Goal: Task Accomplishment & Management: Use online tool/utility

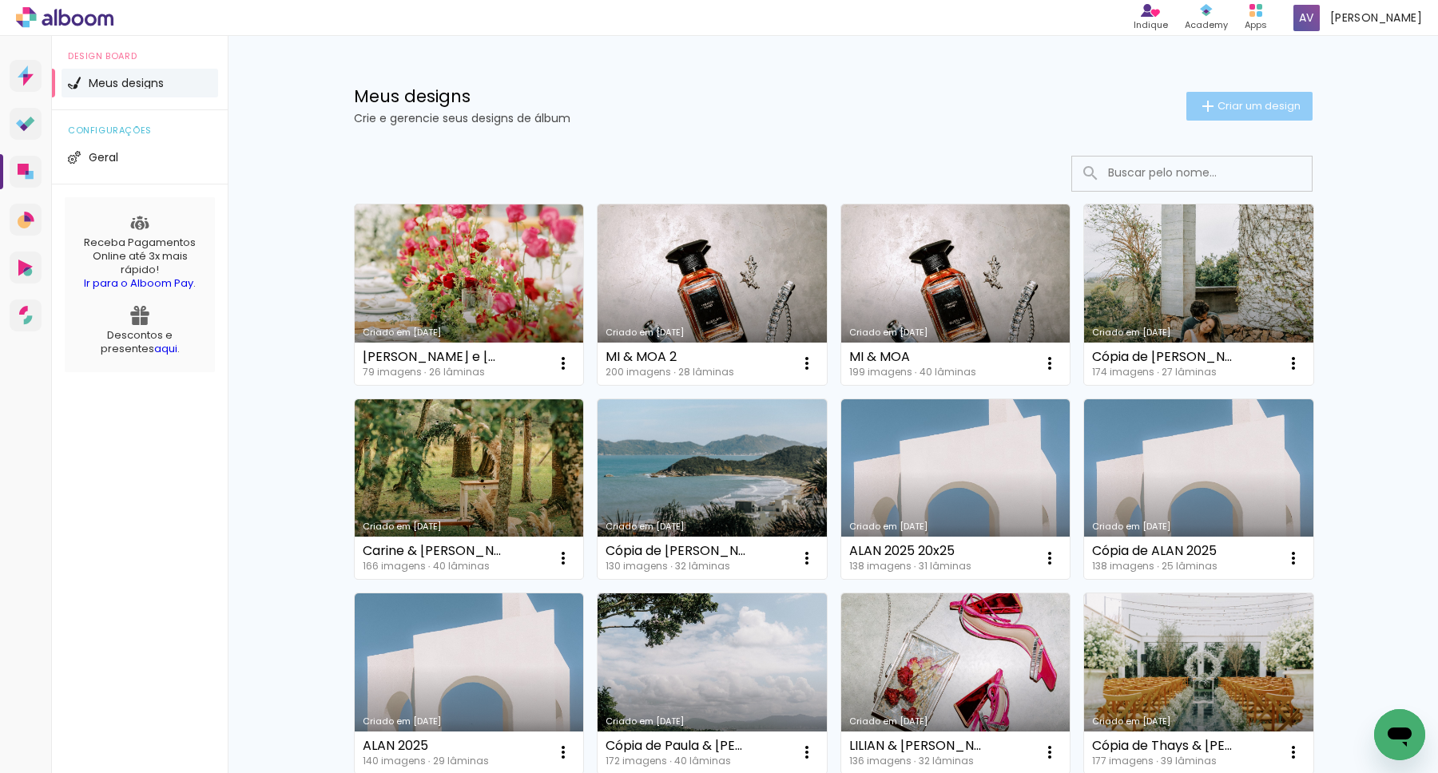
click at [1222, 105] on span "Criar um design" at bounding box center [1259, 106] width 83 height 10
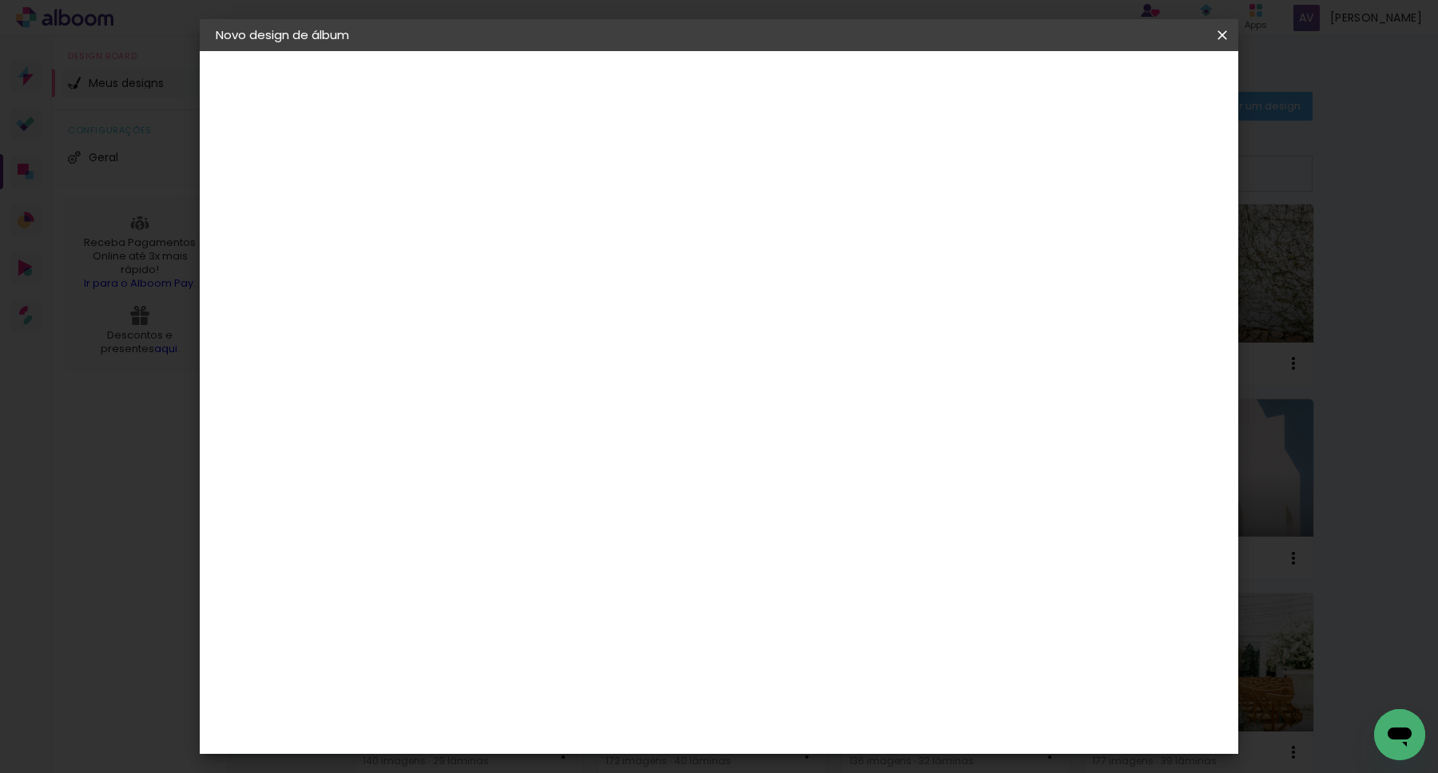
click at [477, 213] on input at bounding box center [477, 214] width 0 height 25
type input "J&Y"
type paper-input "J&Y"
click at [0, 0] on slot "Avançar" at bounding box center [0, 0] width 0 height 0
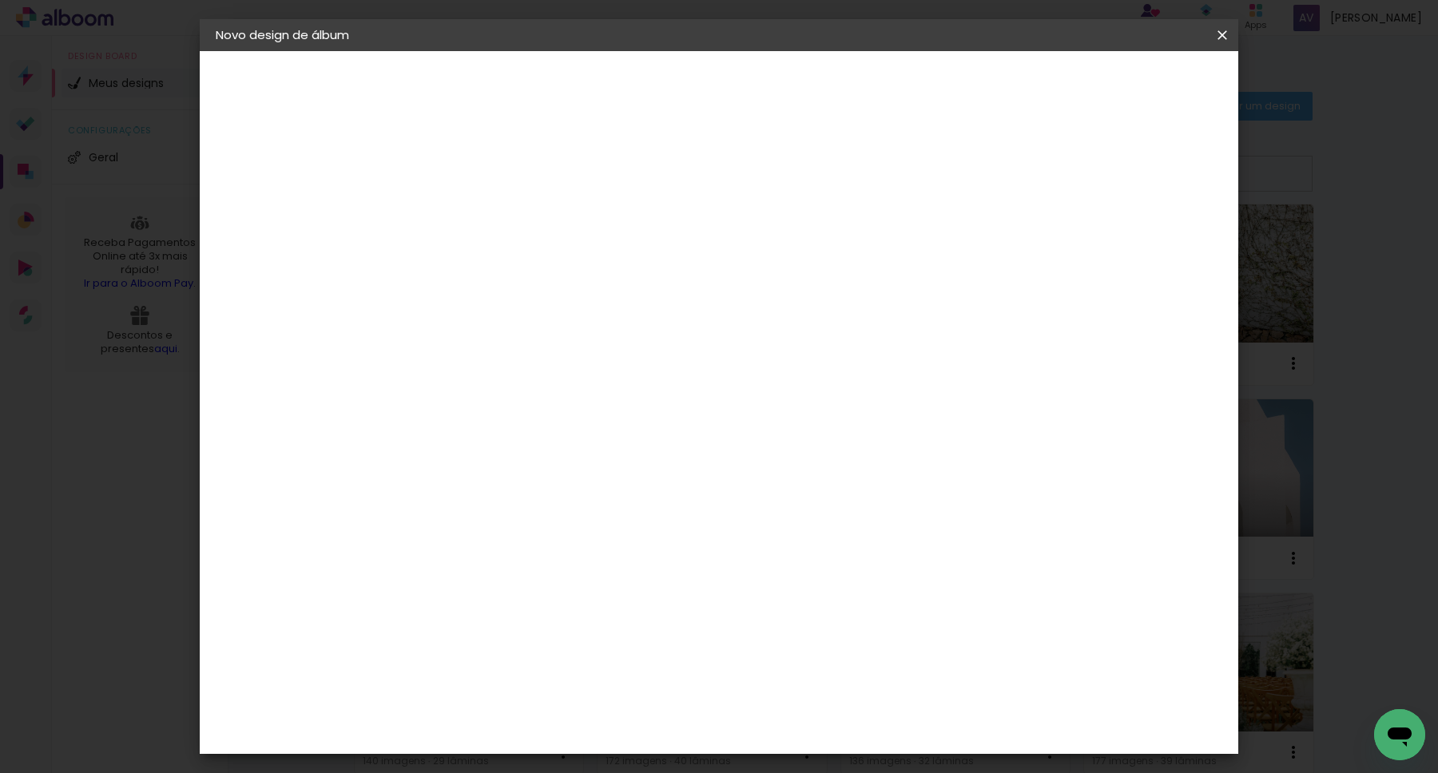
click at [558, 463] on div "DreambooksPro" at bounding box center [519, 469] width 104 height 13
click at [0, 0] on slot "Avançar" at bounding box center [0, 0] width 0 height 0
click at [539, 266] on input "text" at bounding box center [508, 278] width 62 height 25
click at [757, 270] on paper-item "Álbum" at bounding box center [823, 265] width 320 height 32
type input "Álbum"
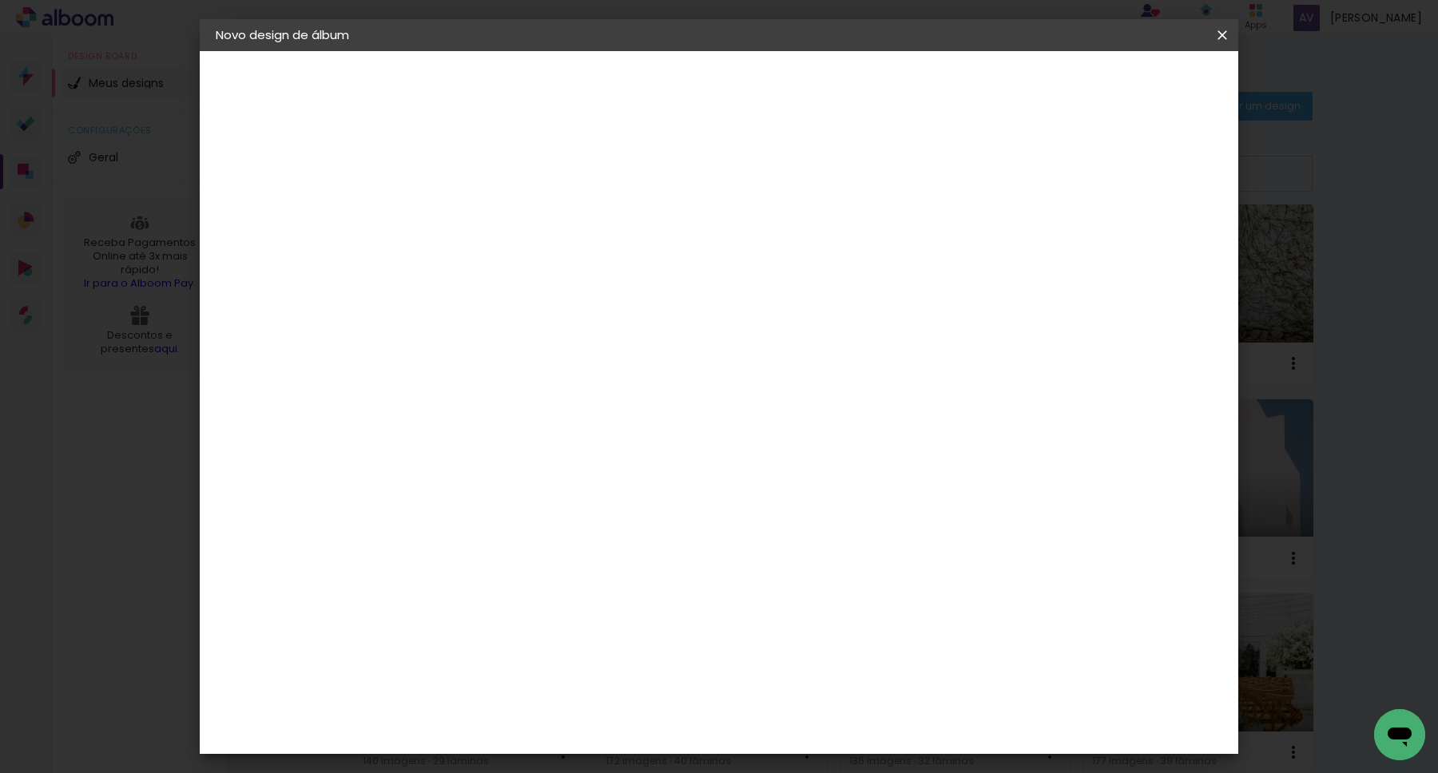
scroll to position [105, 0]
click at [585, 621] on span "25 × 25" at bounding box center [548, 637] width 74 height 33
click at [0, 0] on slot "Avançar" at bounding box center [0, 0] width 0 height 0
click at [1122, 84] on span "Iniciar design" at bounding box center [1086, 84] width 73 height 11
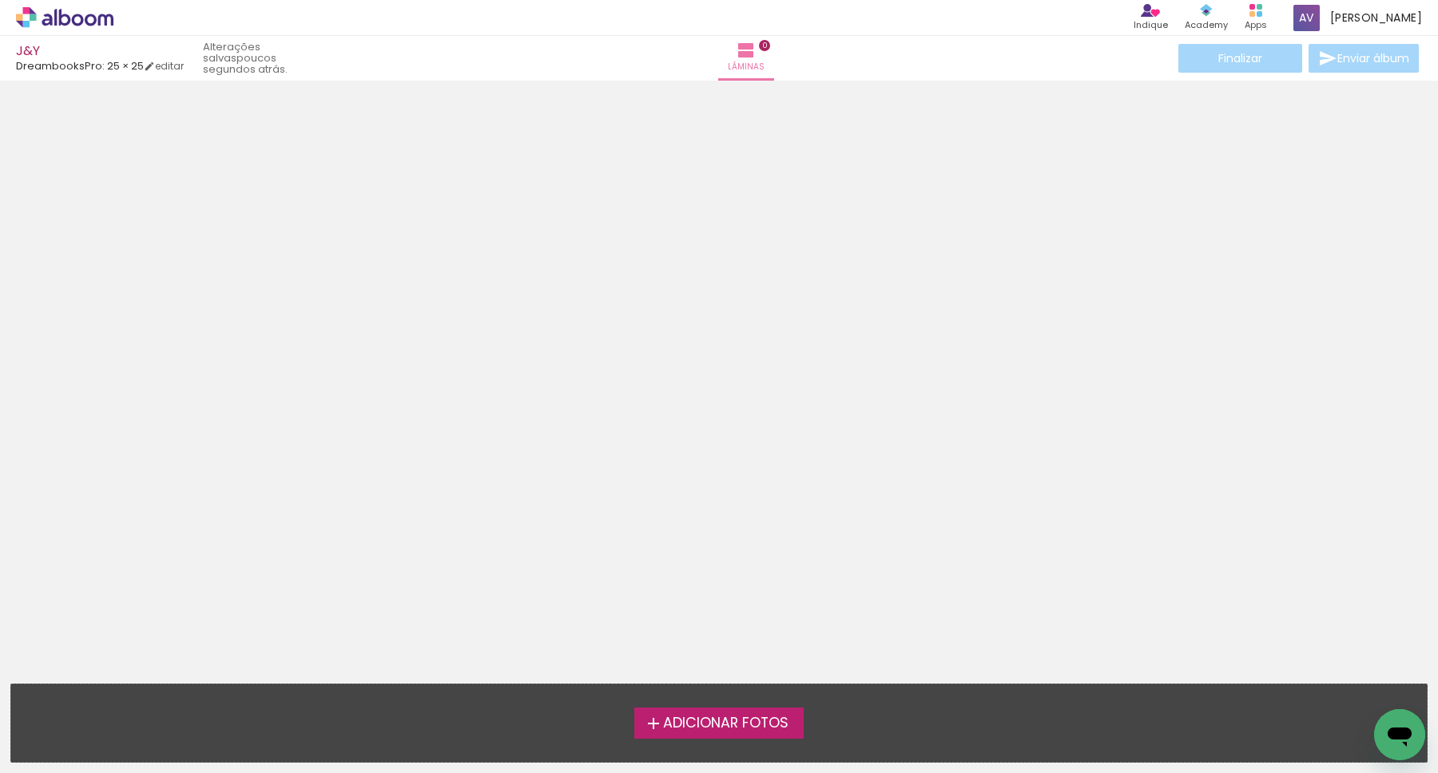
click at [739, 717] on span "Adicionar Fotos" at bounding box center [725, 724] width 125 height 14
click at [0, 0] on input "file" at bounding box center [0, 0] width 0 height 0
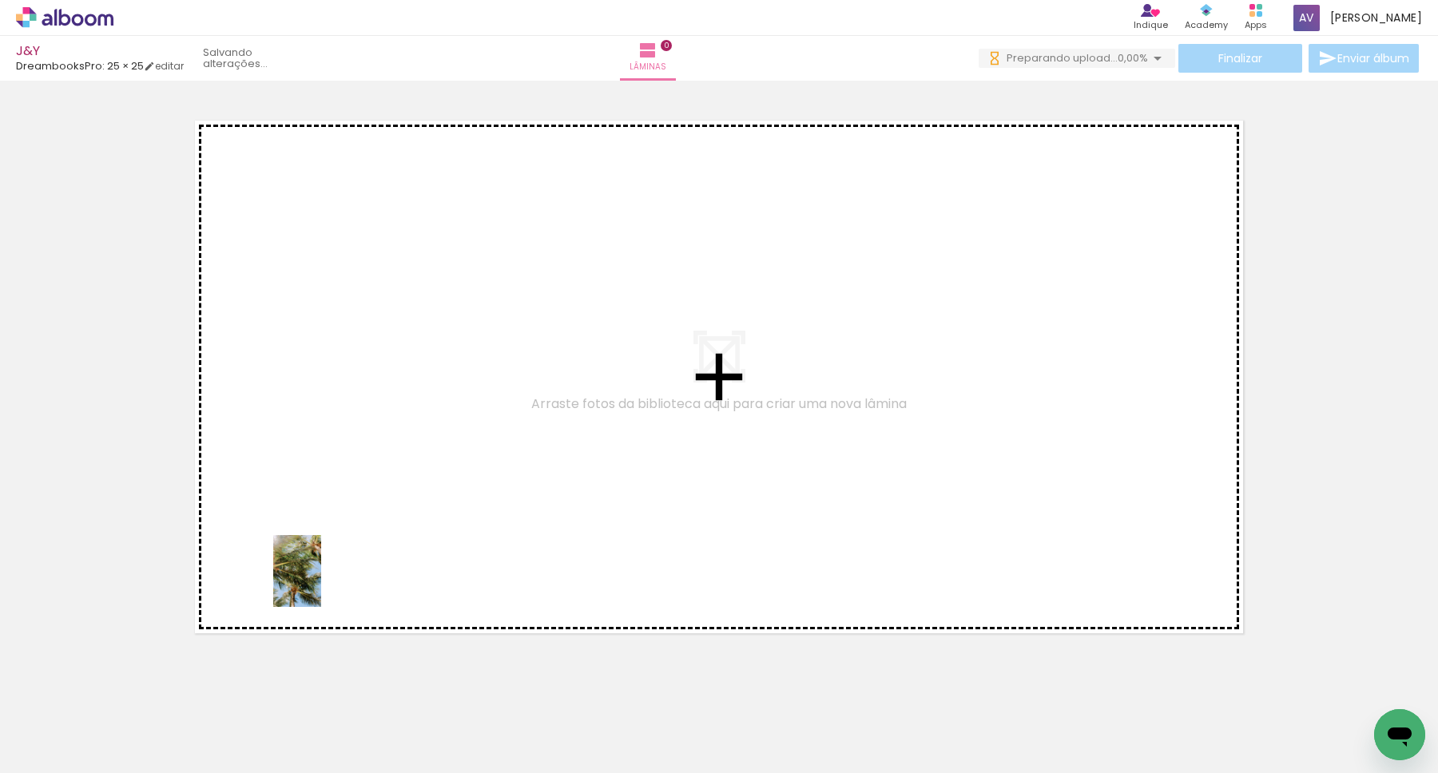
drag, startPoint x: 172, startPoint y: 741, endPoint x: 321, endPoint y: 583, distance: 217.6
click at [321, 583] on quentale-workspace at bounding box center [719, 386] width 1438 height 773
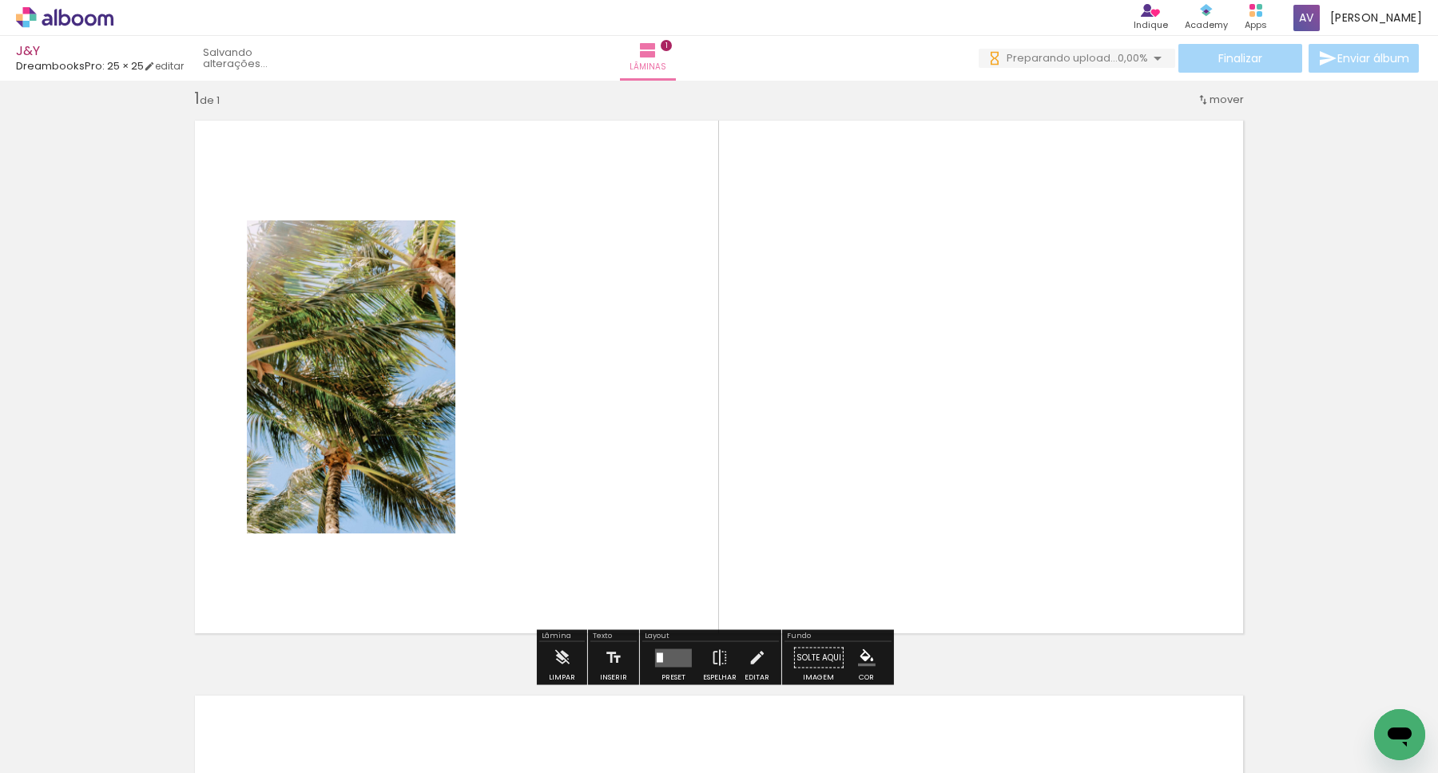
scroll to position [18, 0]
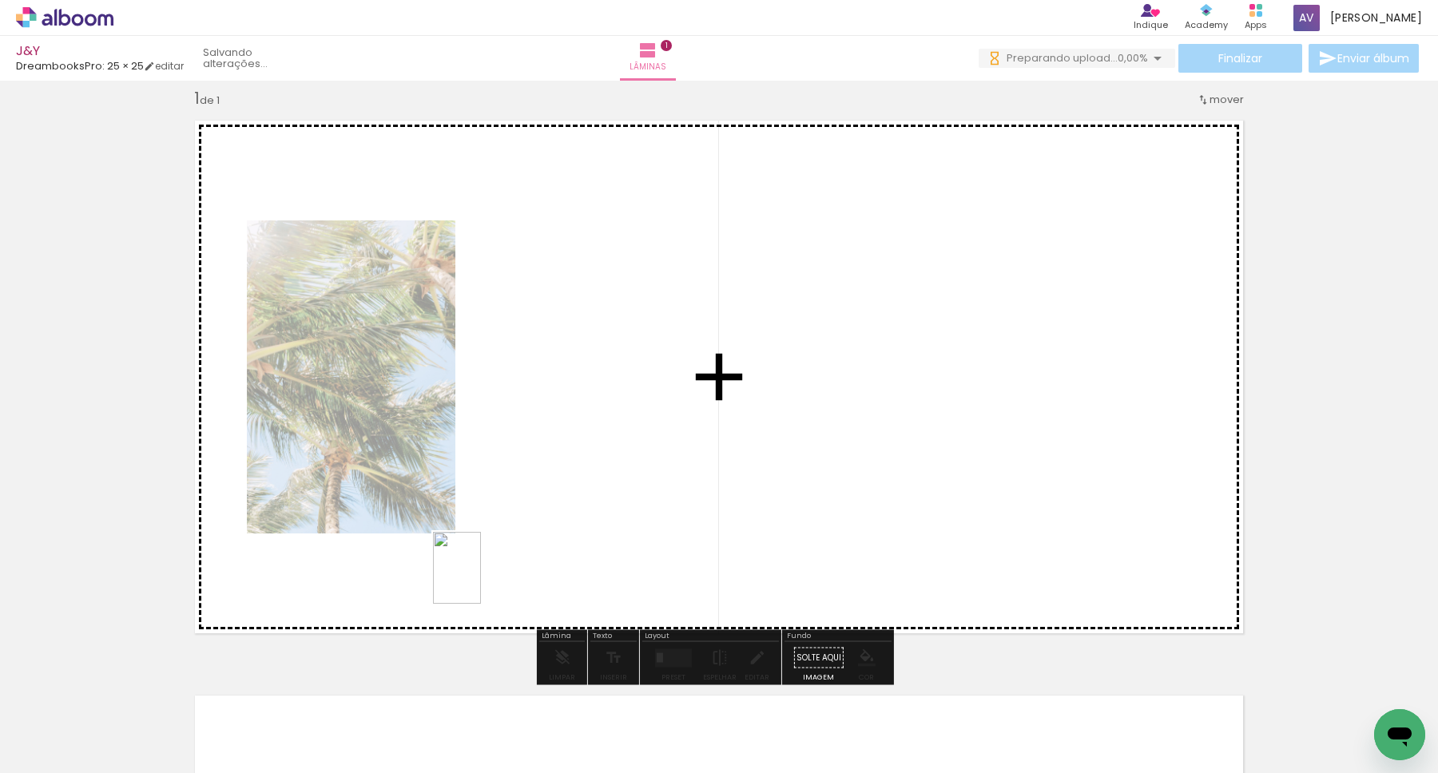
drag, startPoint x: 351, startPoint y: 741, endPoint x: 506, endPoint y: 558, distance: 239.2
click at [506, 559] on quentale-workspace at bounding box center [719, 386] width 1438 height 773
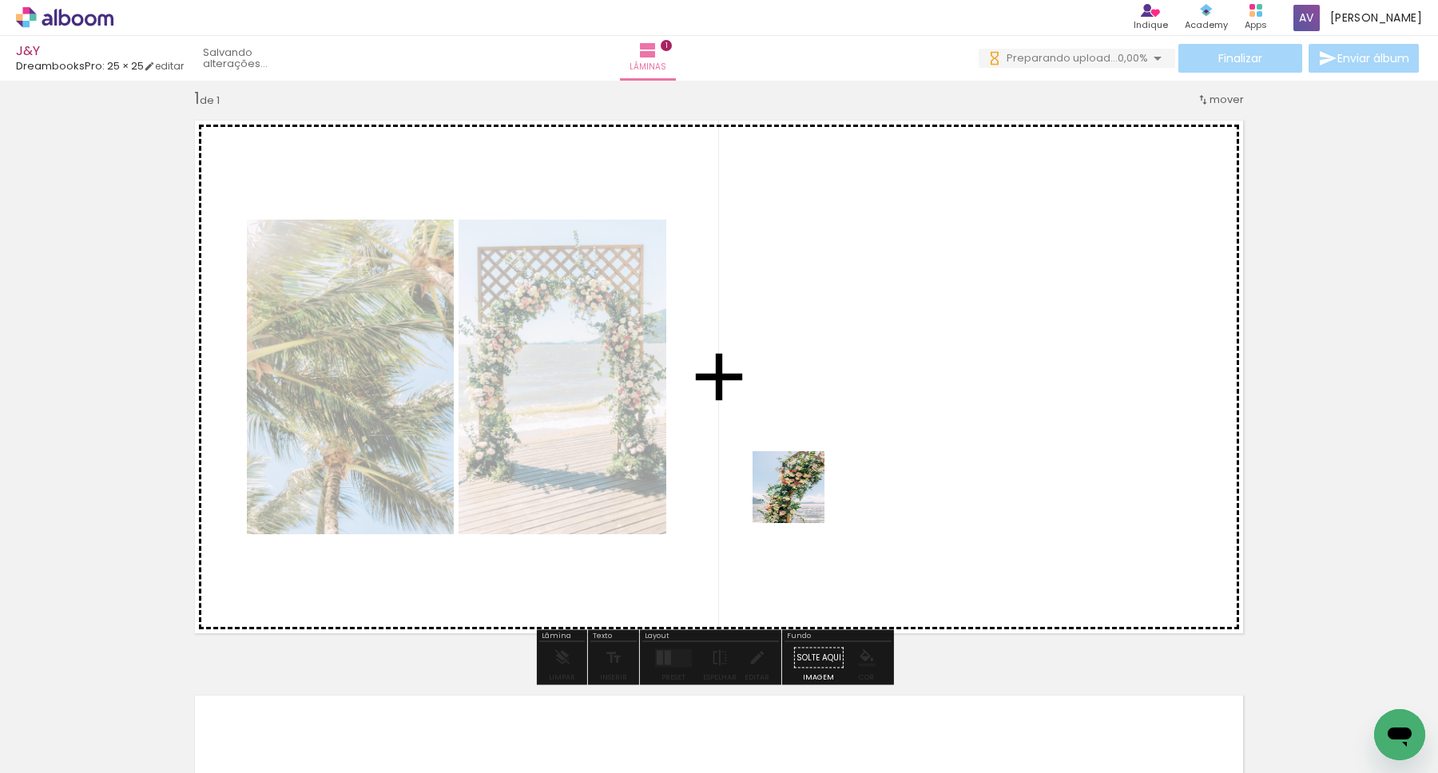
drag, startPoint x: 432, startPoint y: 725, endPoint x: 804, endPoint y: 478, distance: 446.5
click at [804, 478] on quentale-workspace at bounding box center [719, 386] width 1438 height 773
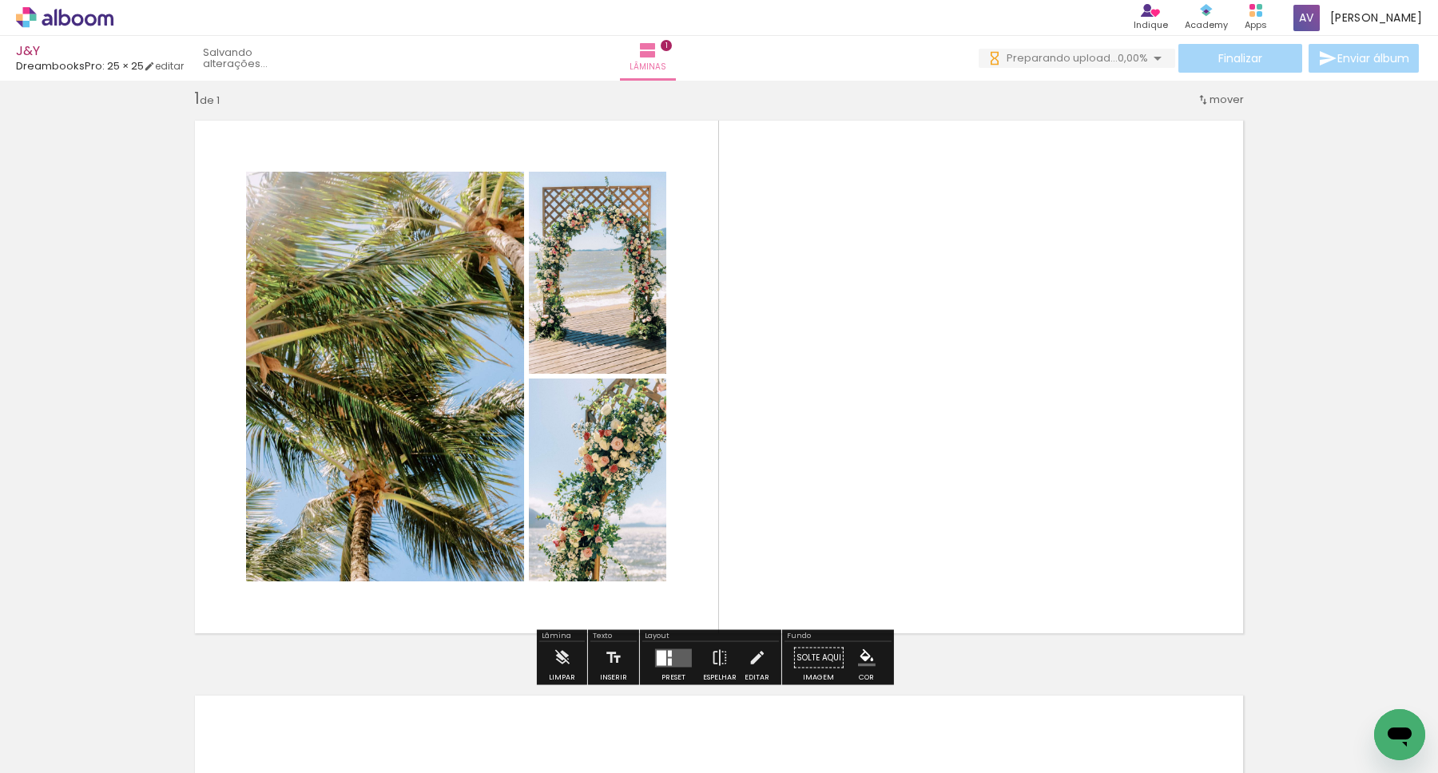
click at [675, 661] on quentale-layouter at bounding box center [673, 658] width 37 height 18
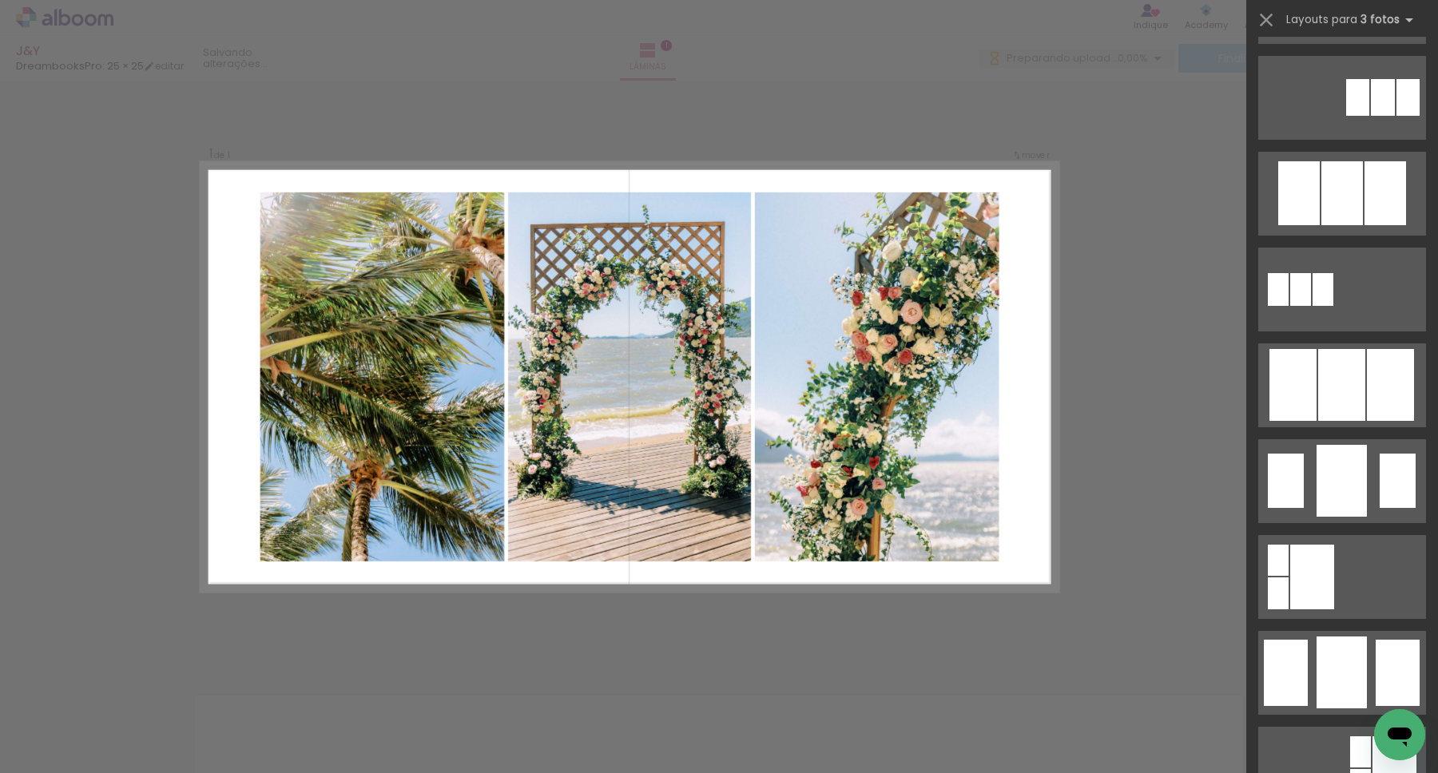
scroll to position [775, 0]
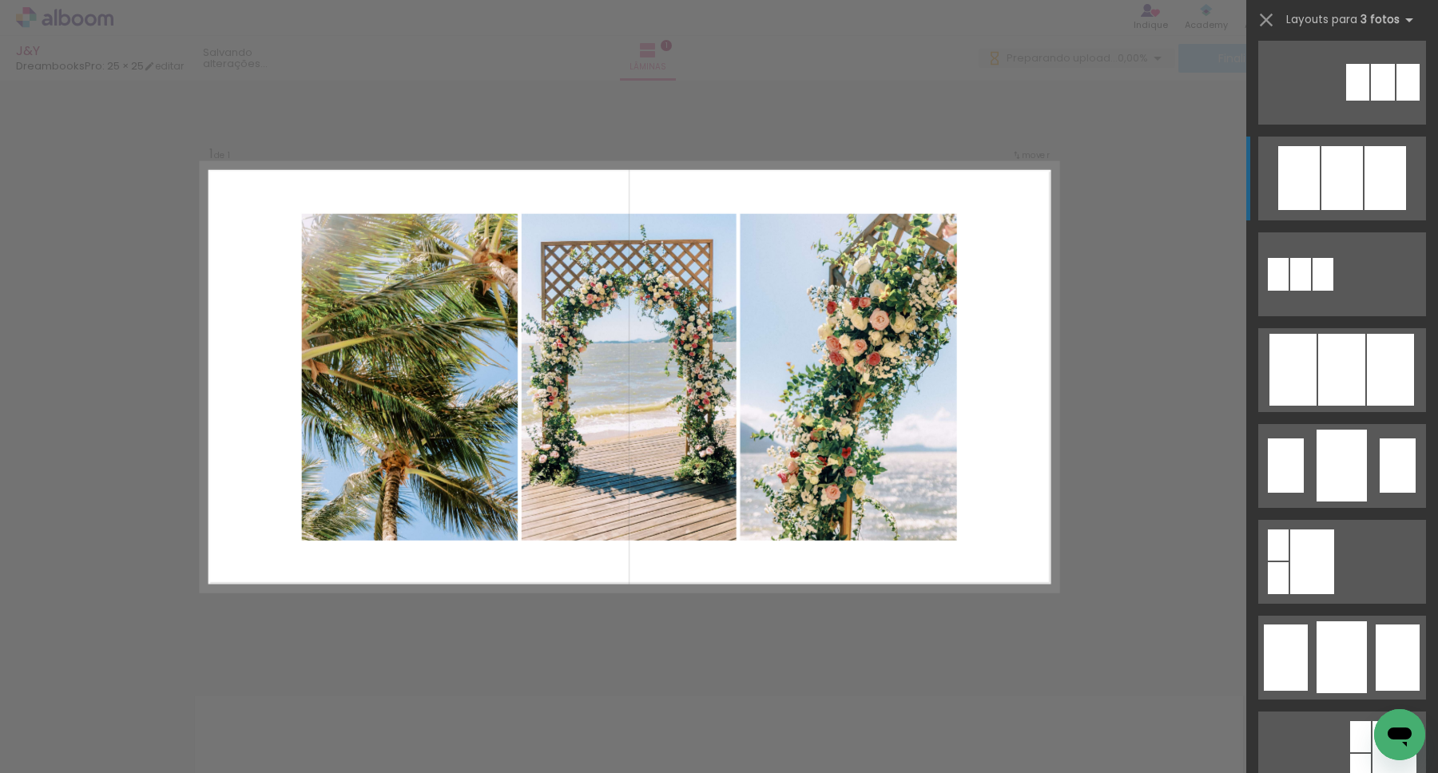
click at [1321, 190] on div at bounding box center [1342, 178] width 42 height 64
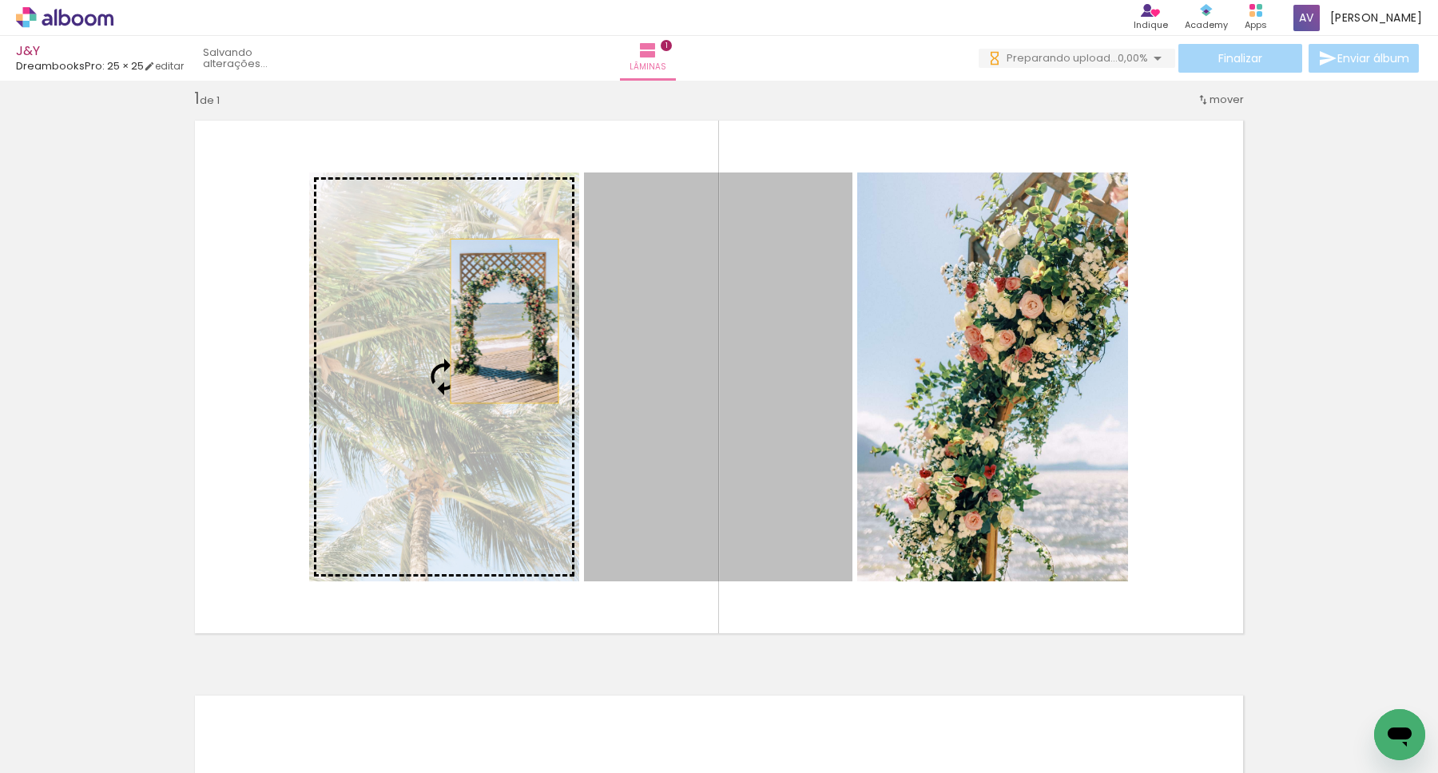
drag, startPoint x: 757, startPoint y: 360, endPoint x: 498, endPoint y: 319, distance: 262.8
click at [0, 0] on slot at bounding box center [0, 0] width 0 height 0
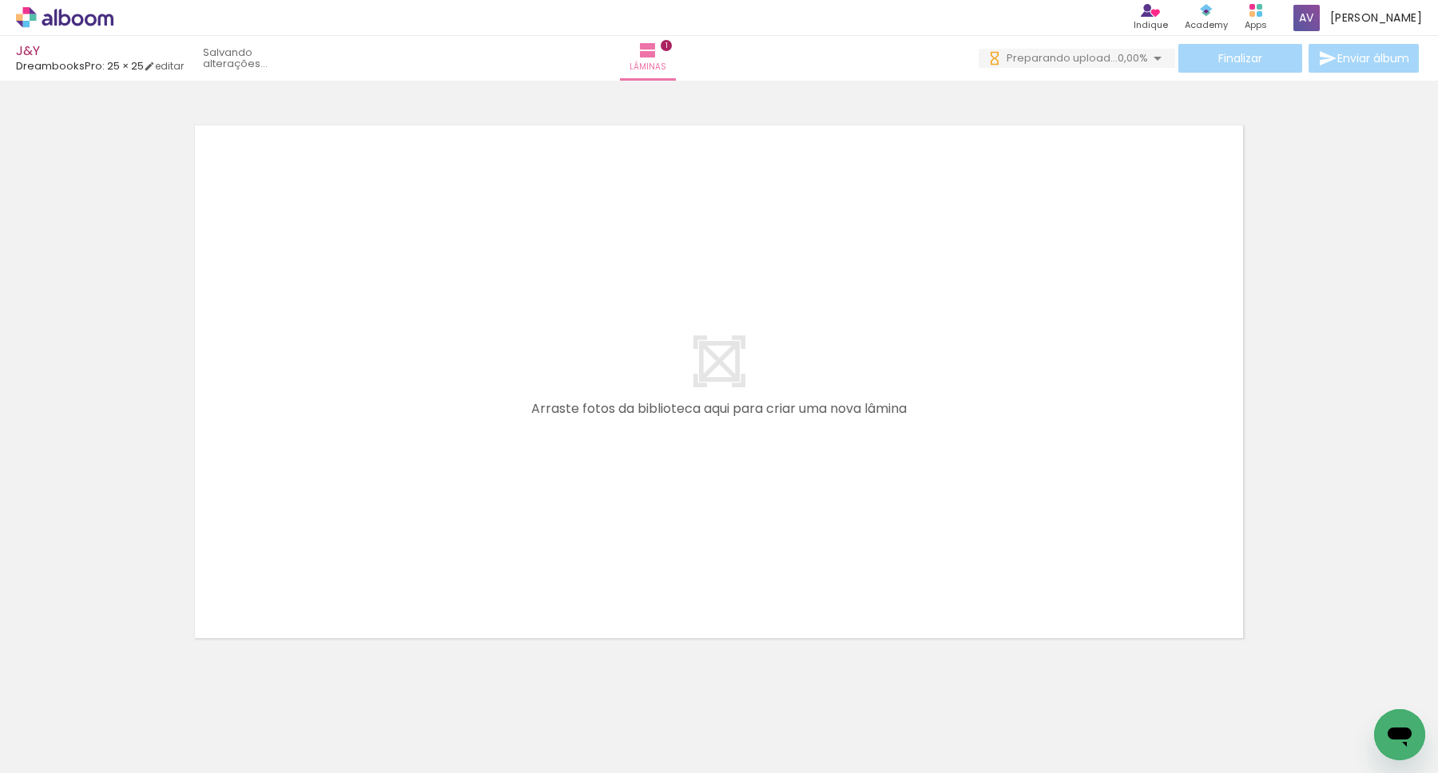
scroll to position [620, 0]
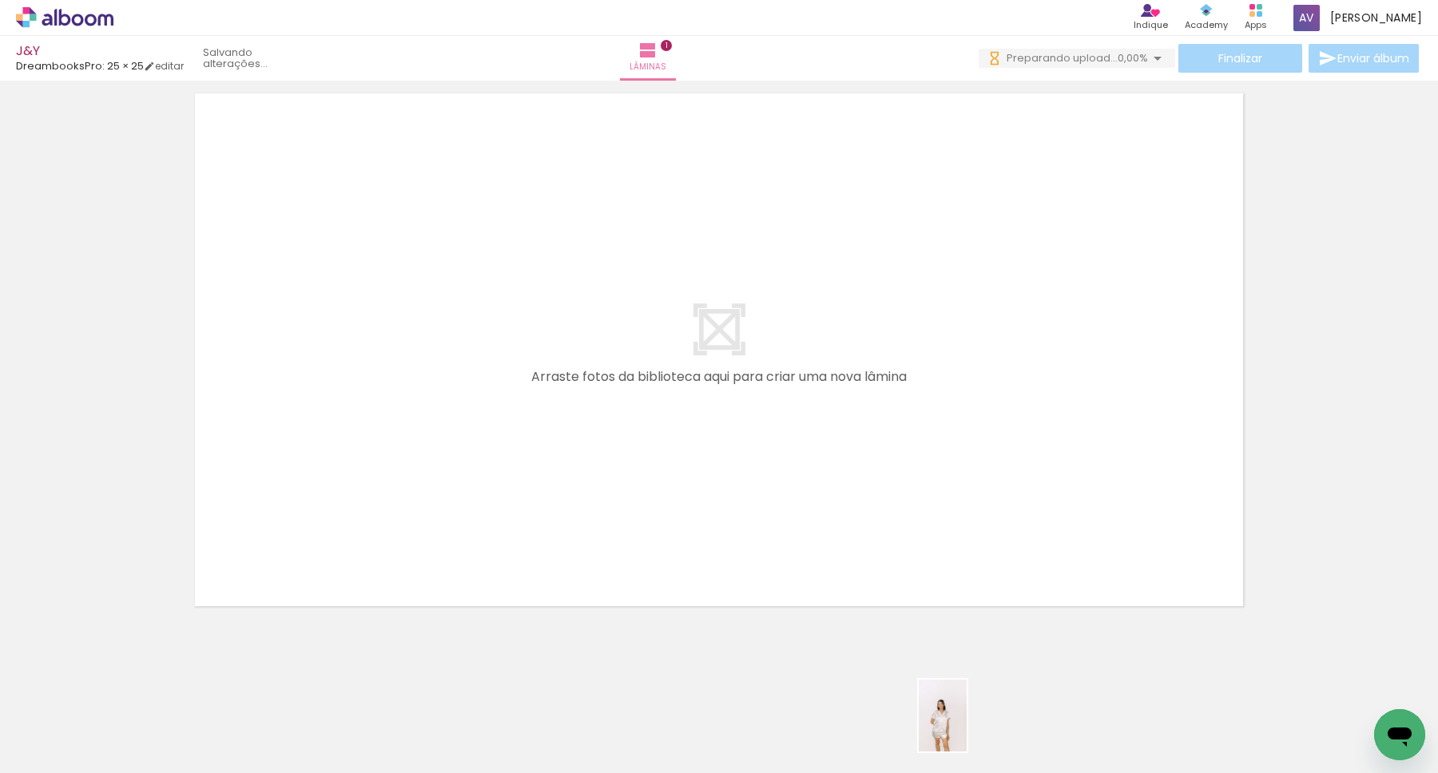
click at [967, 728] on div at bounding box center [965, 719] width 53 height 79
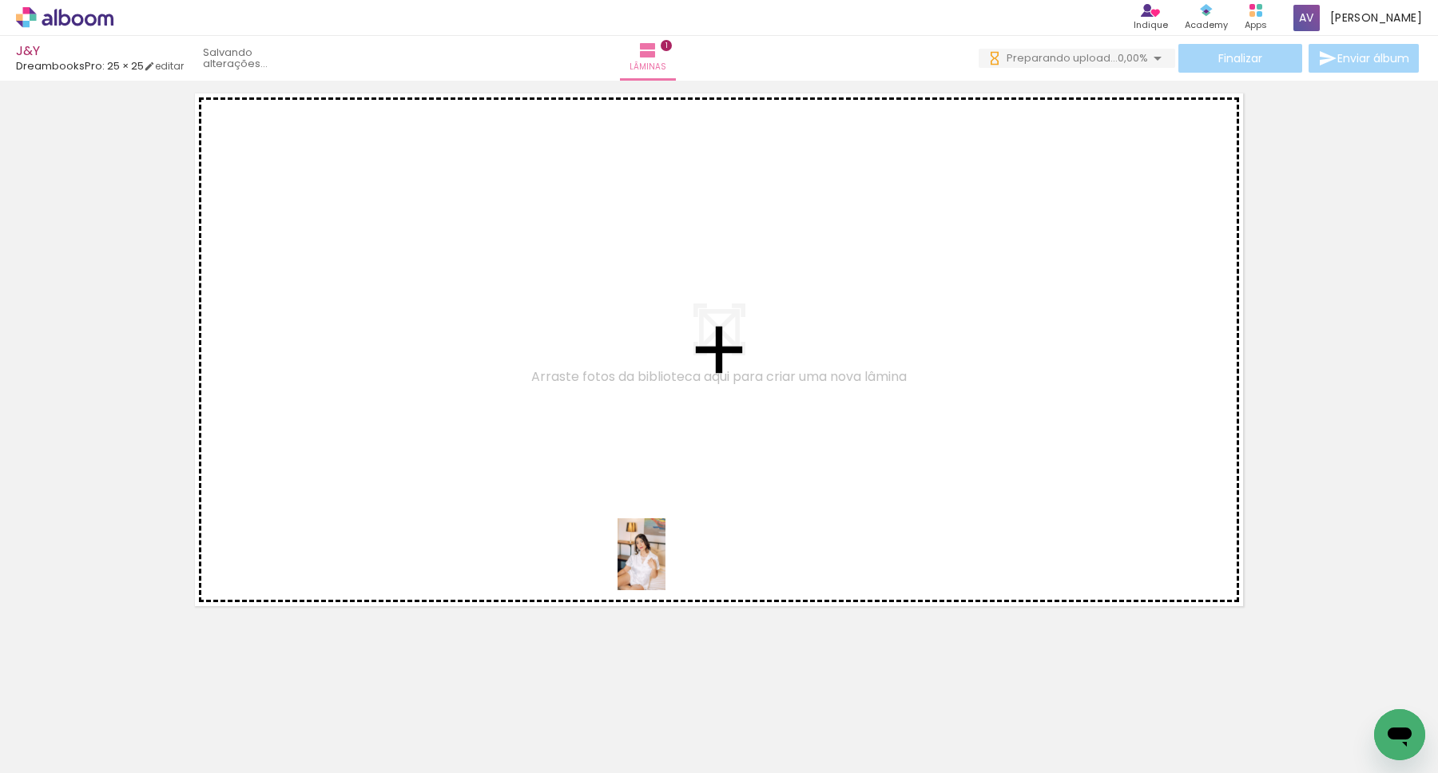
drag, startPoint x: 1154, startPoint y: 733, endPoint x: 514, endPoint y: 511, distance: 678.1
click at [514, 511] on quentale-workspace at bounding box center [719, 386] width 1438 height 773
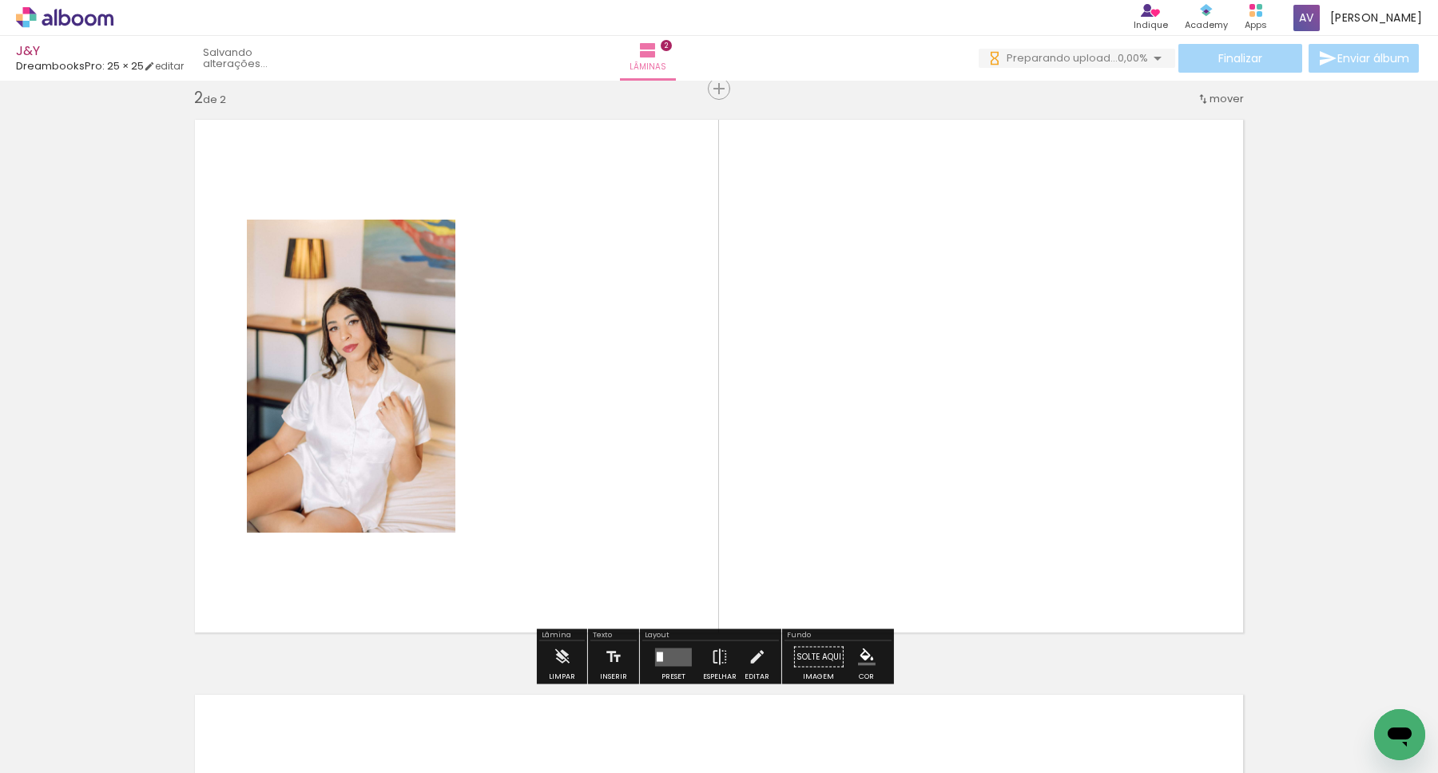
scroll to position [593, 0]
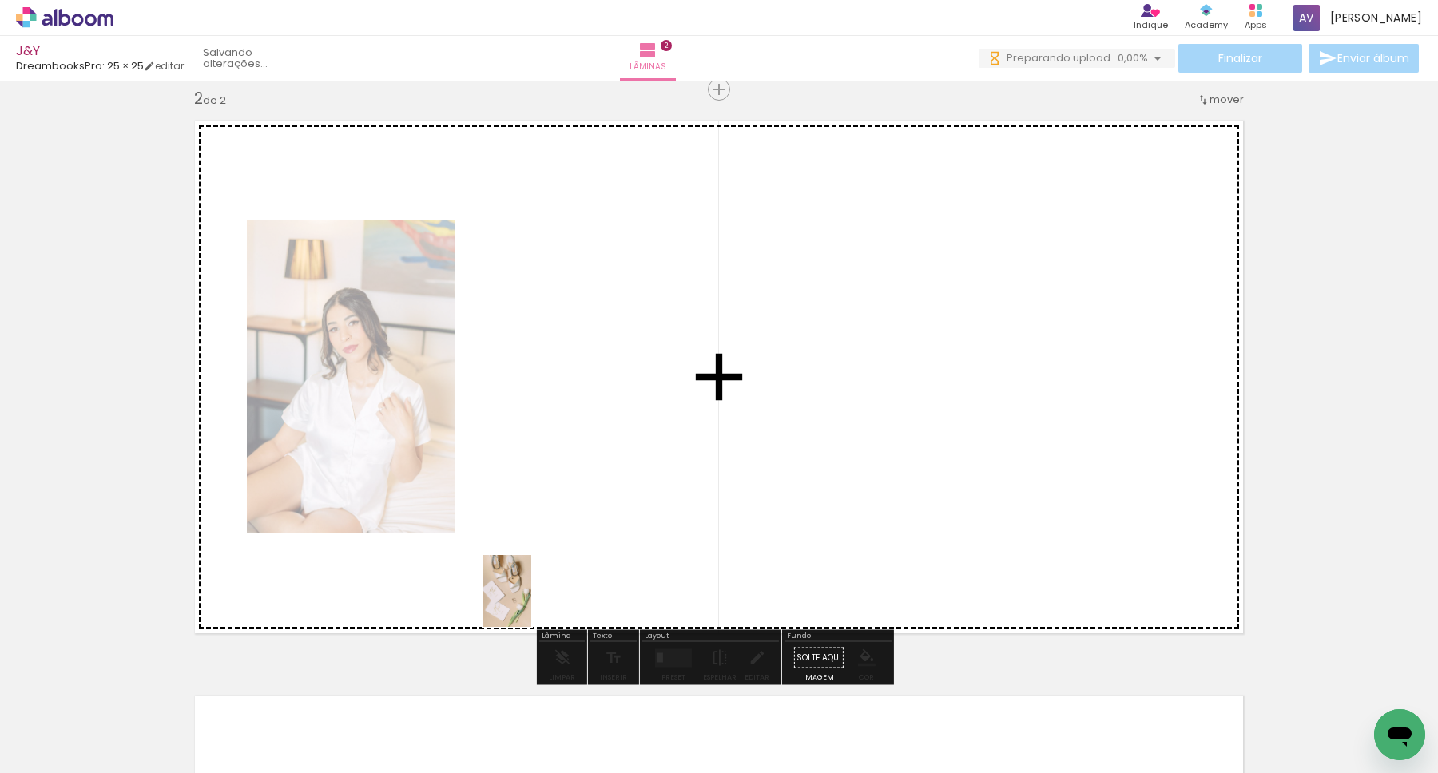
drag, startPoint x: 519, startPoint y: 735, endPoint x: 520, endPoint y: 561, distance: 174.2
click at [520, 561] on quentale-workspace at bounding box center [719, 386] width 1438 height 773
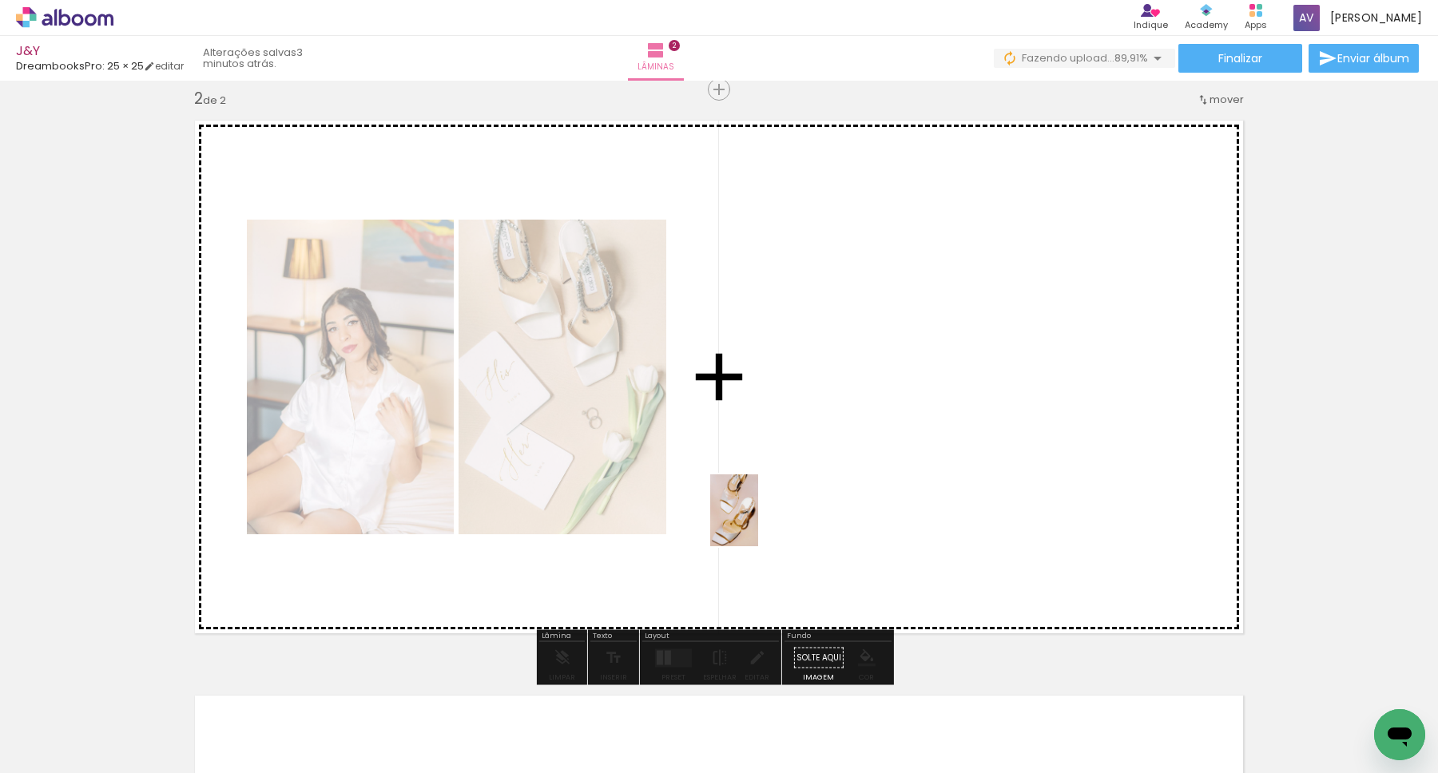
drag, startPoint x: 624, startPoint y: 734, endPoint x: 758, endPoint y: 522, distance: 250.7
click at [758, 522] on quentale-workspace at bounding box center [719, 386] width 1438 height 773
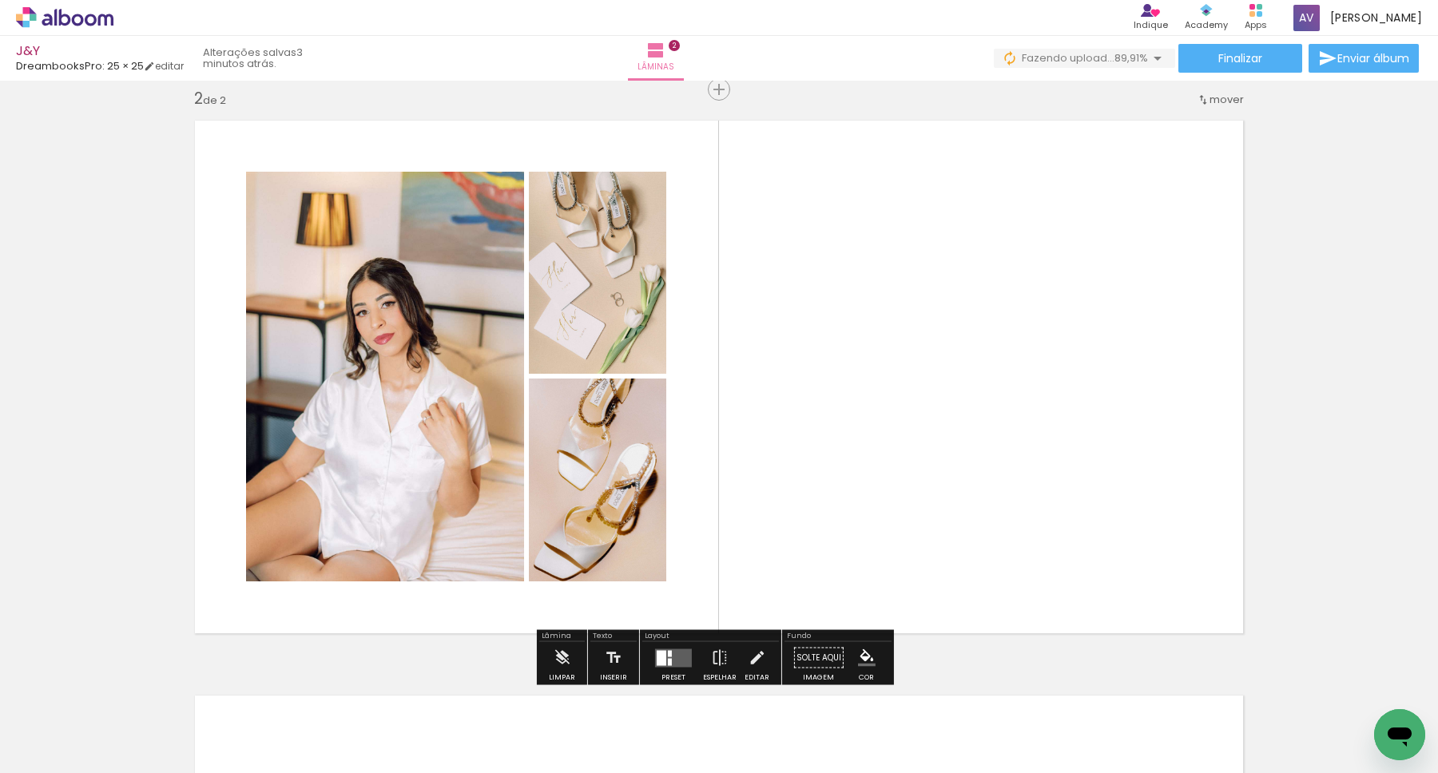
click at [658, 660] on div at bounding box center [662, 657] width 10 height 15
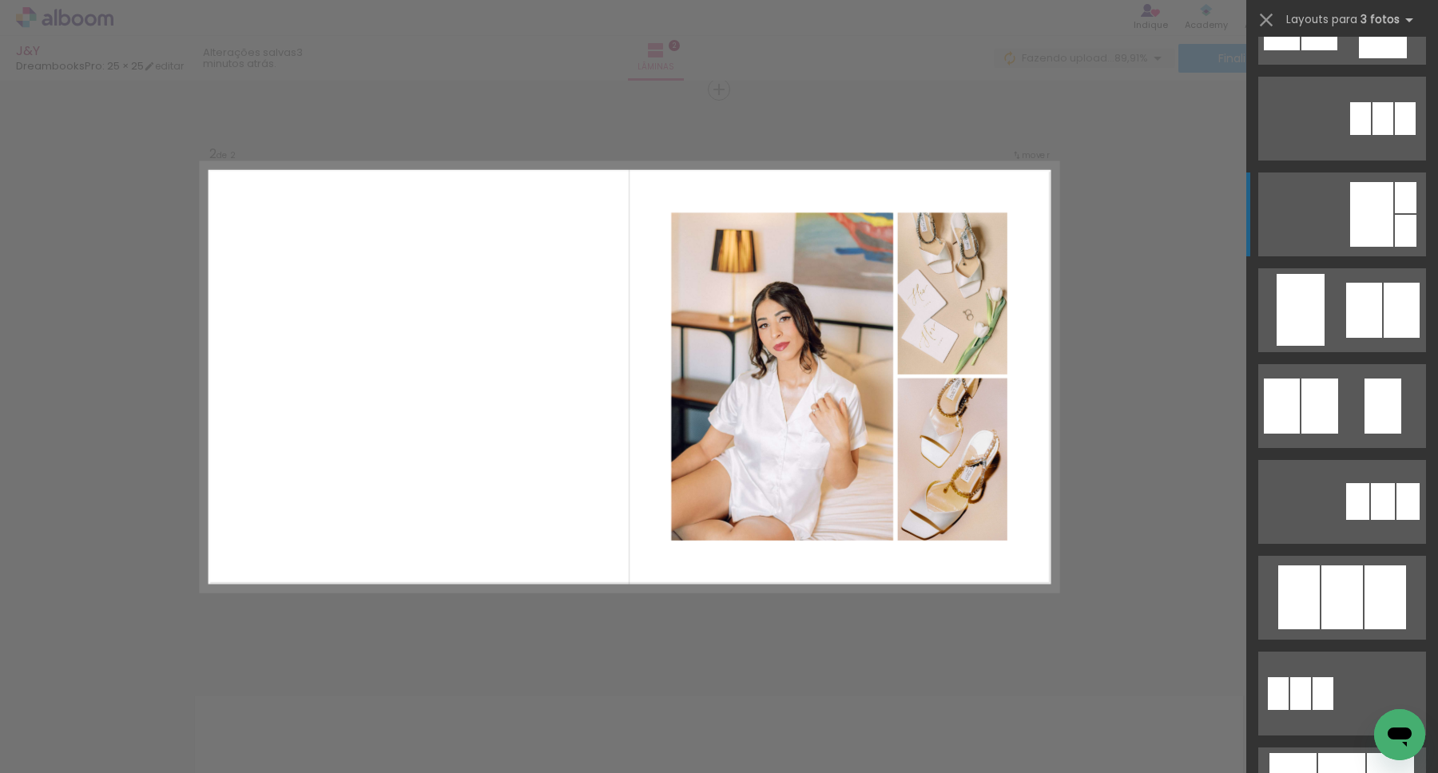
scroll to position [575, 0]
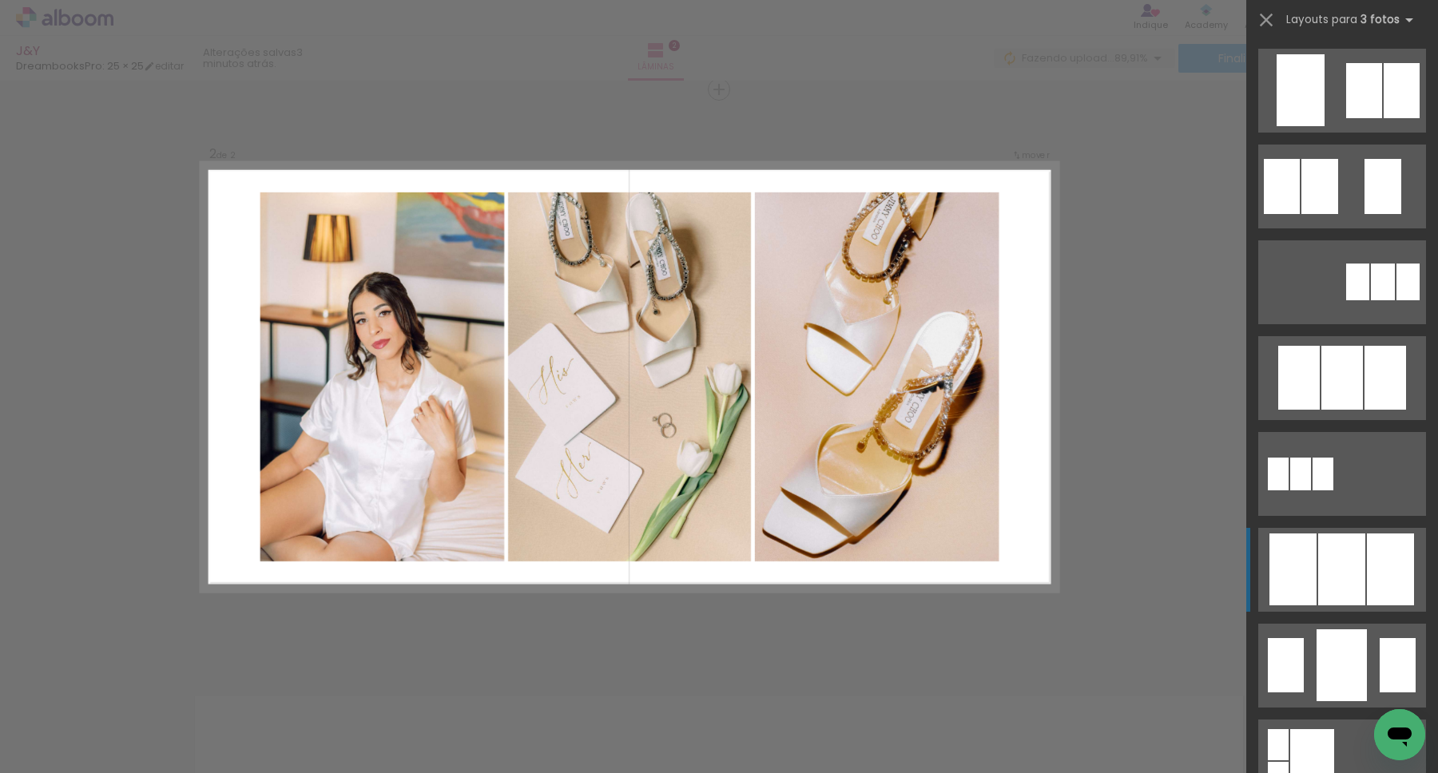
click at [1328, 410] on div at bounding box center [1342, 378] width 42 height 64
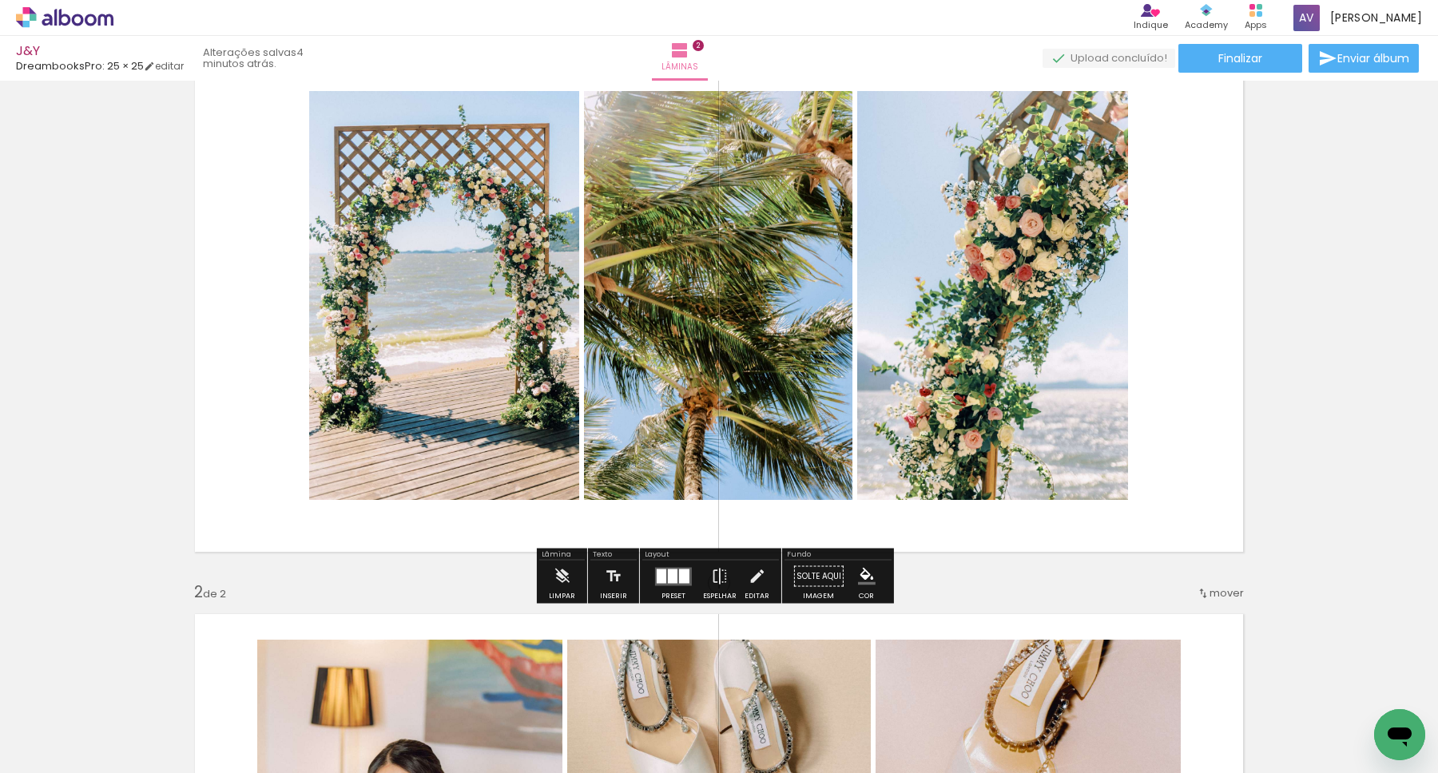
scroll to position [118, 0]
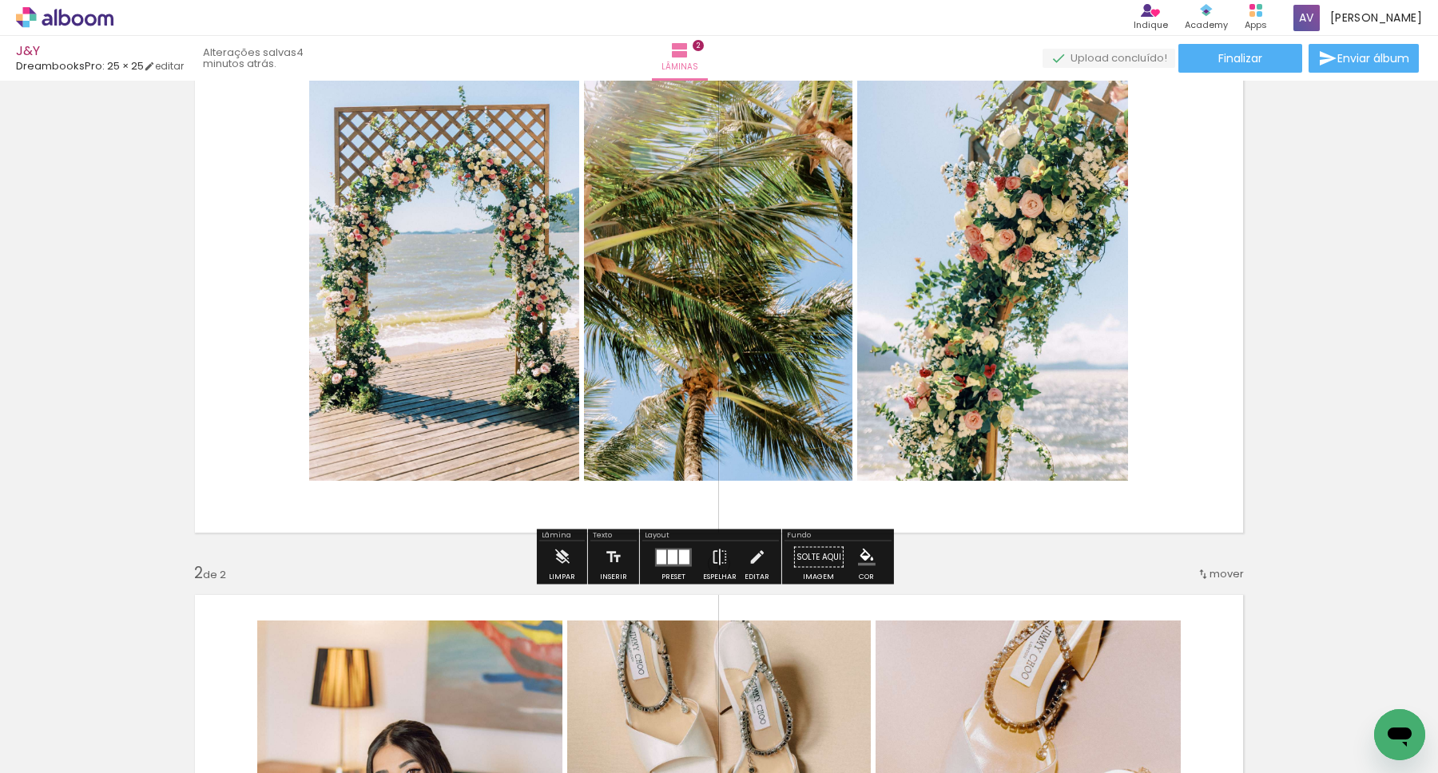
click at [673, 558] on div at bounding box center [673, 557] width 10 height 14
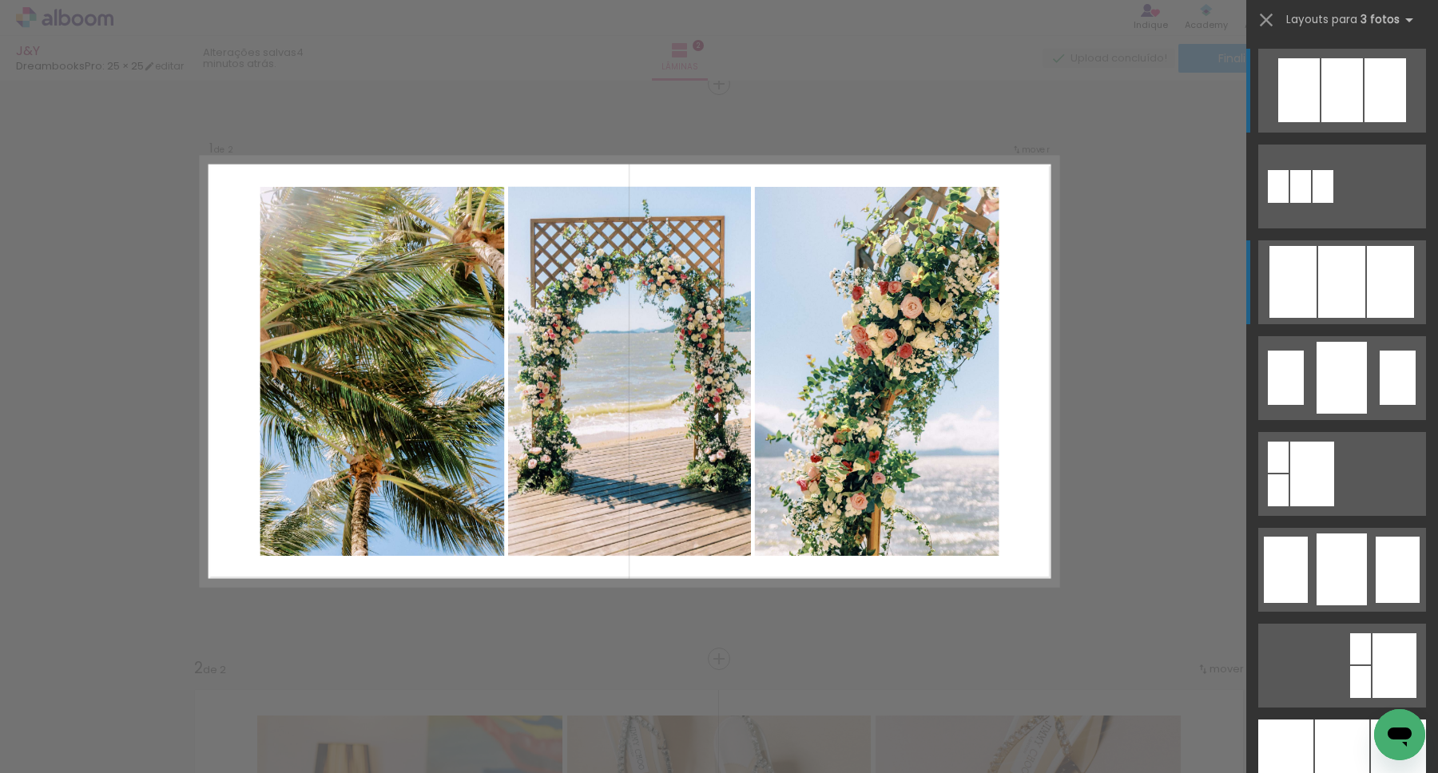
scroll to position [18, 0]
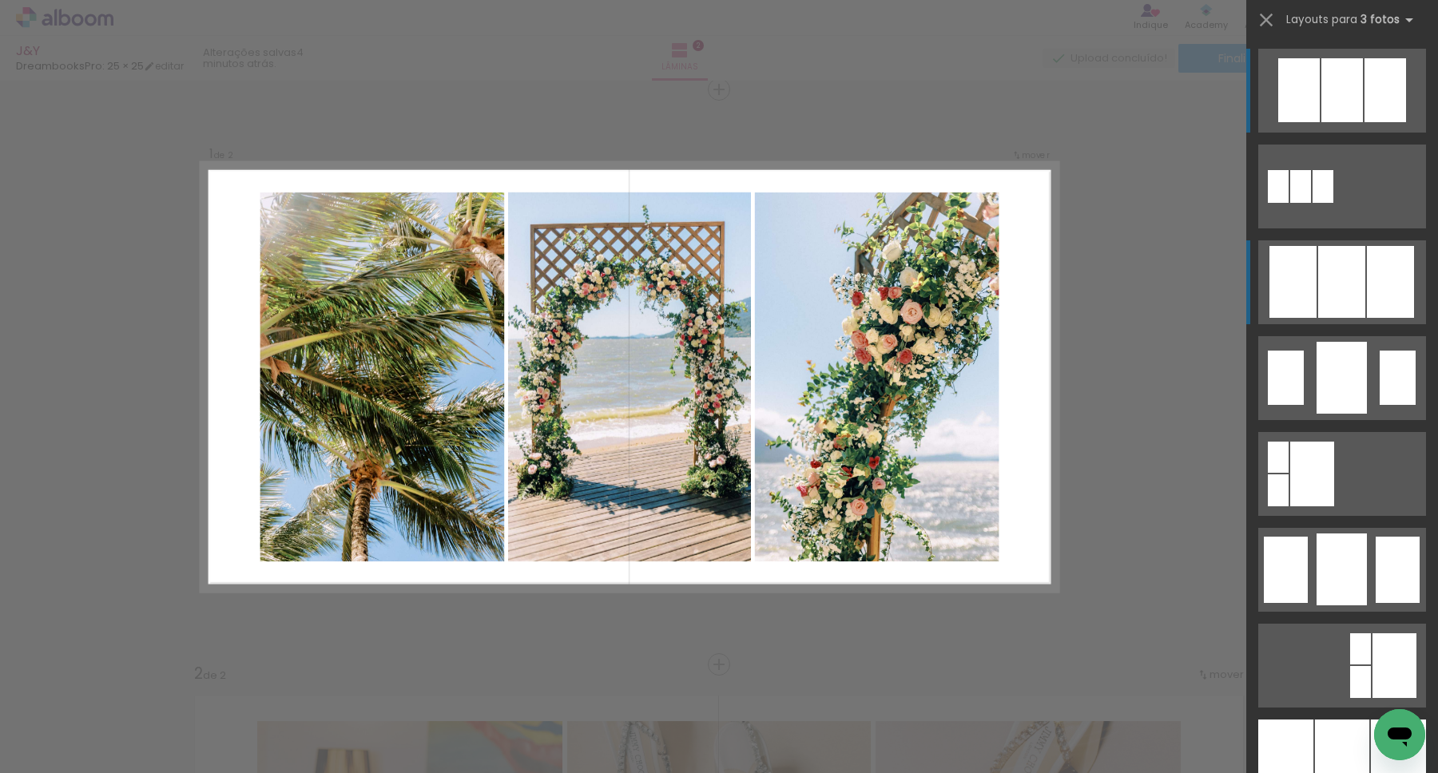
click at [1328, 122] on div at bounding box center [1342, 90] width 42 height 64
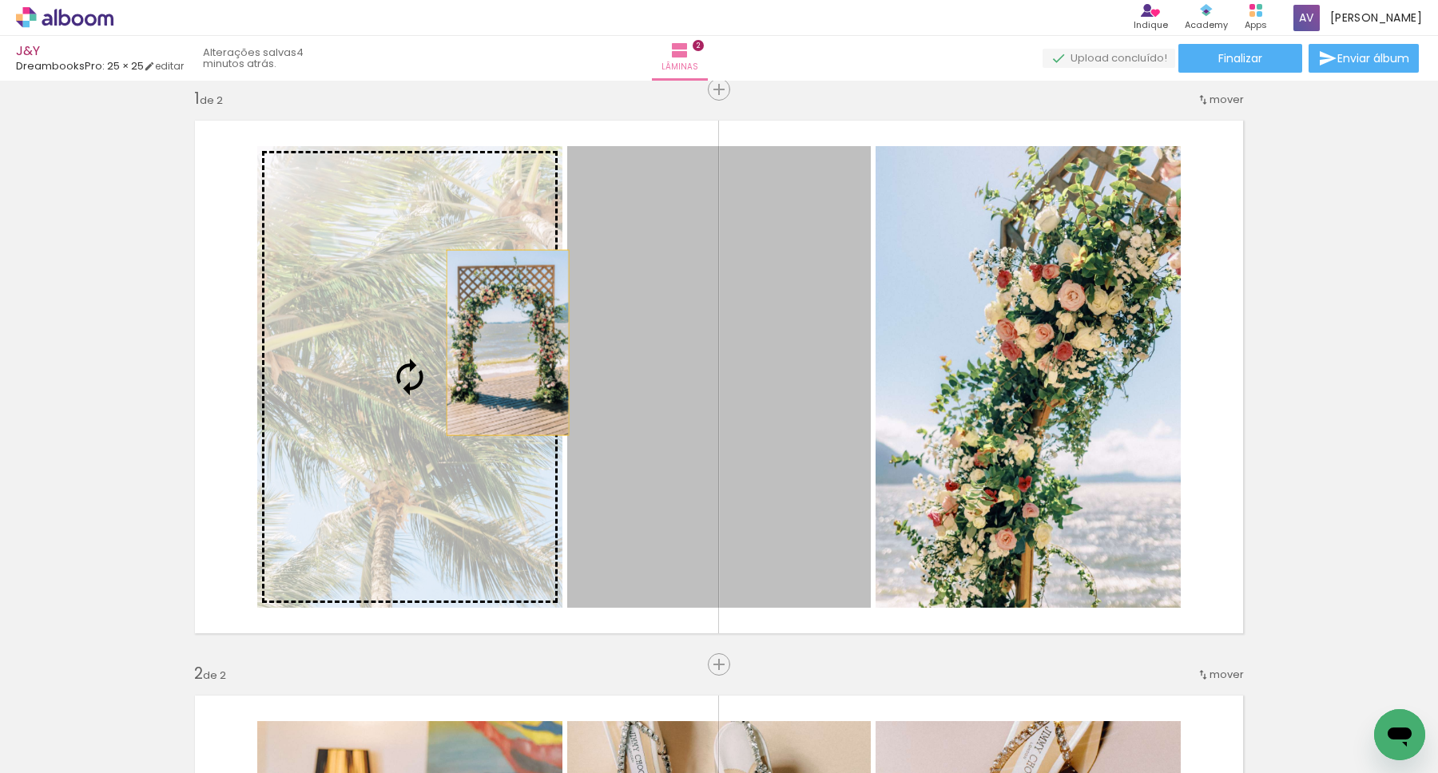
drag, startPoint x: 771, startPoint y: 373, endPoint x: 473, endPoint y: 334, distance: 300.6
click at [0, 0] on slot at bounding box center [0, 0] width 0 height 0
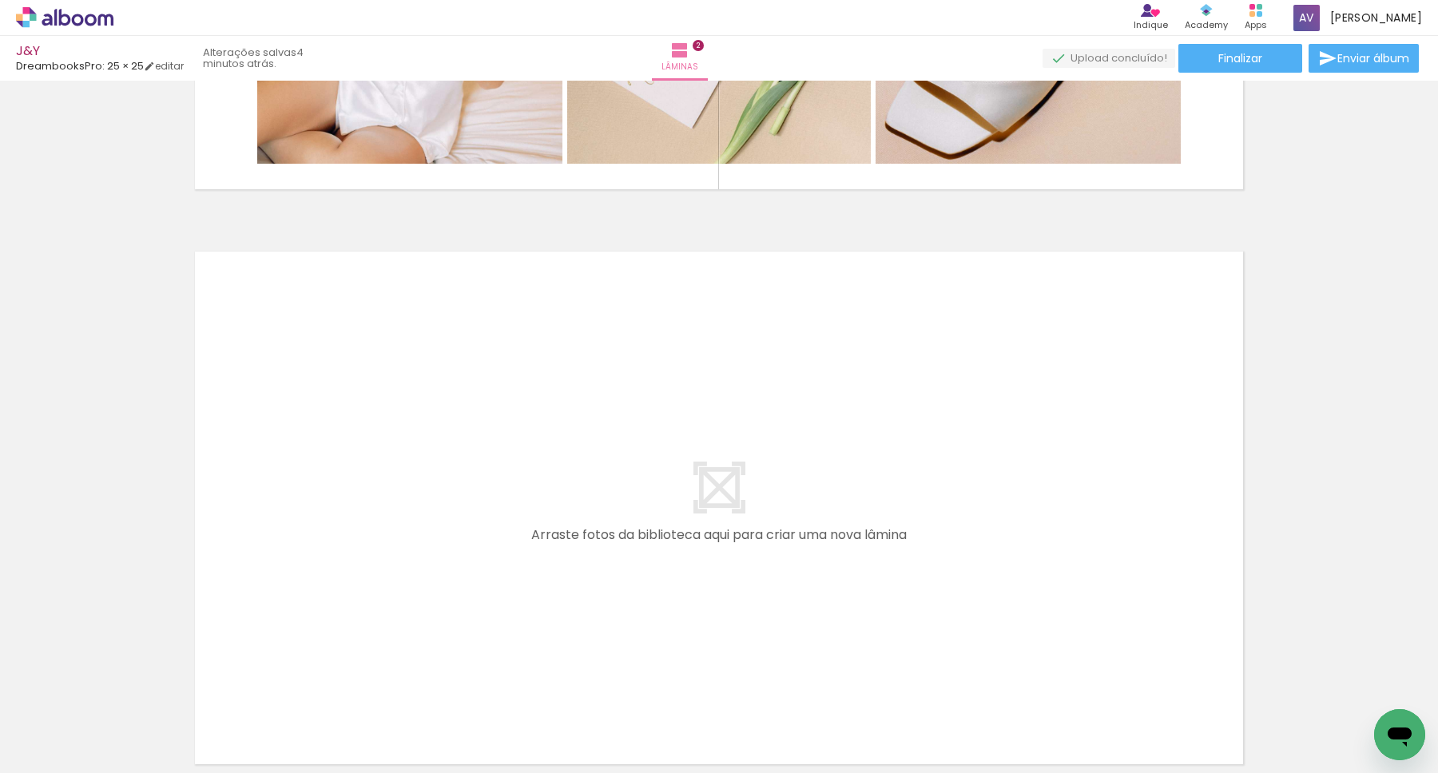
scroll to position [1195, 0]
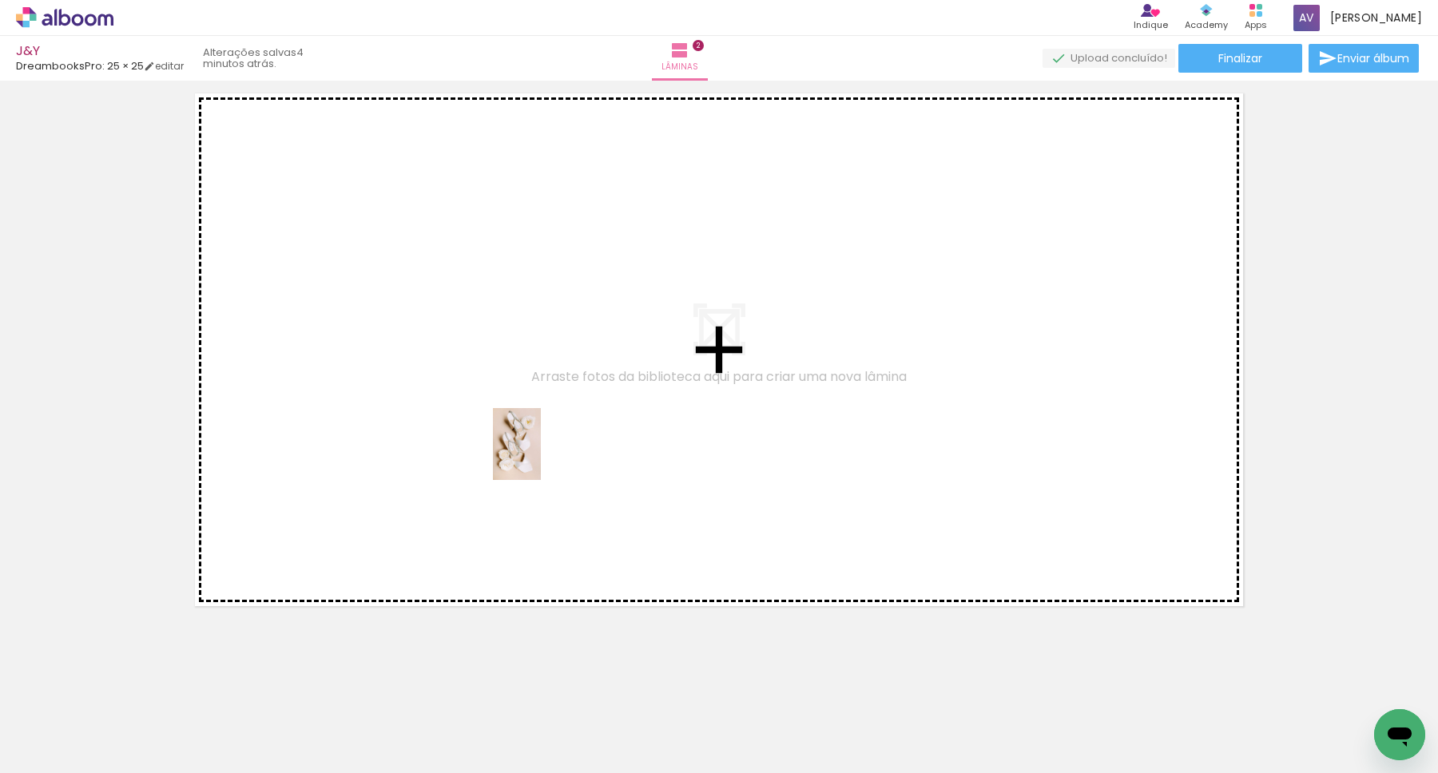
drag, startPoint x: 795, startPoint y: 732, endPoint x: 524, endPoint y: 425, distance: 409.2
click at [525, 428] on quentale-workspace at bounding box center [719, 386] width 1438 height 773
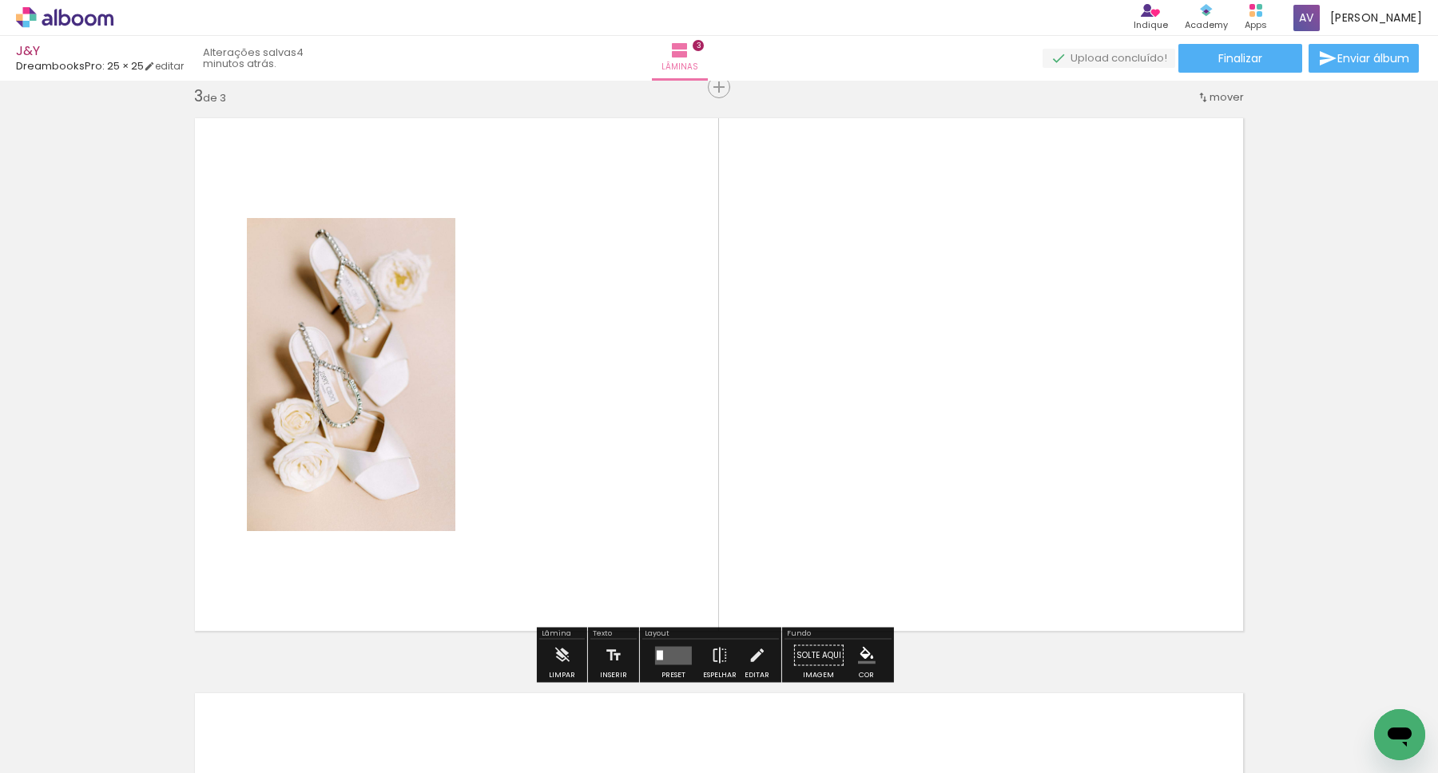
scroll to position [1168, 0]
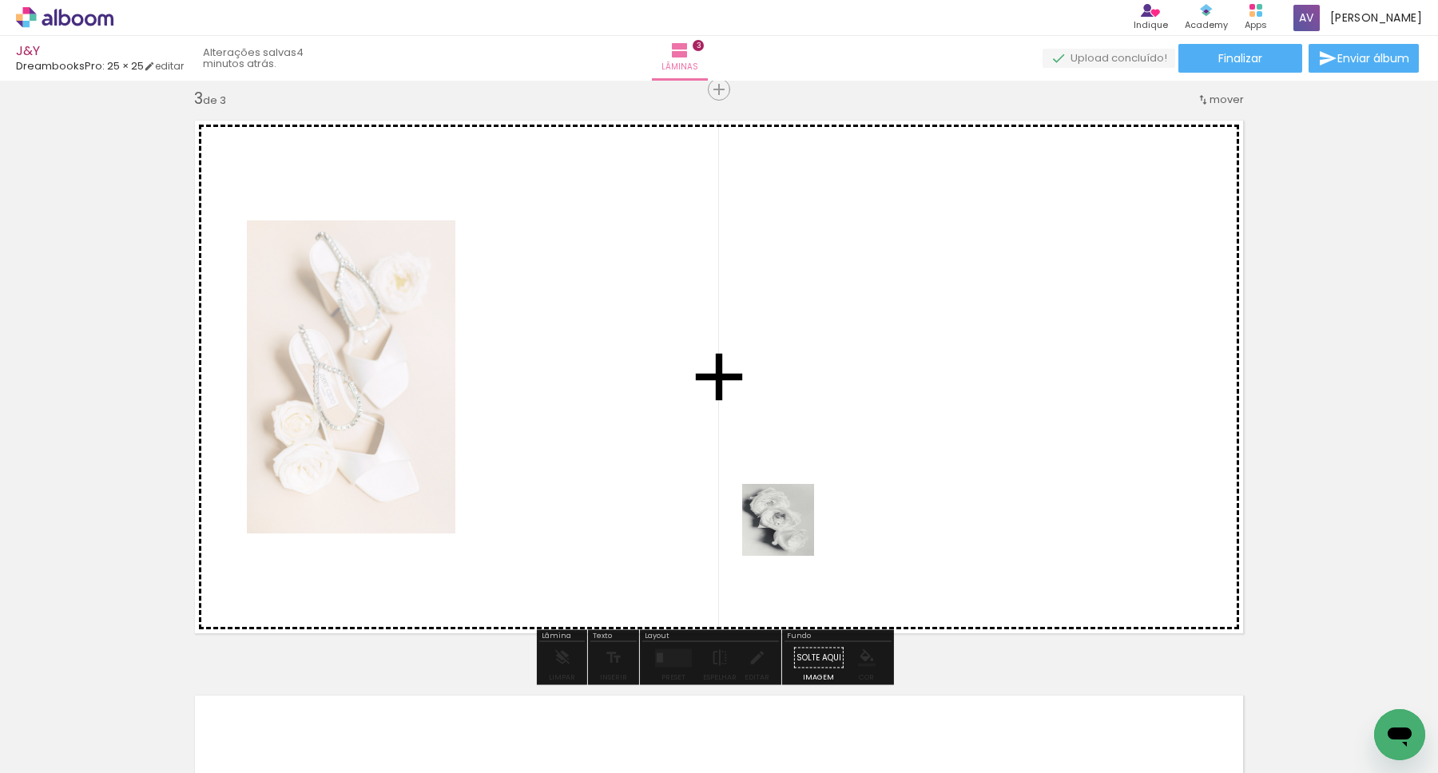
drag, startPoint x: 697, startPoint y: 705, endPoint x: 828, endPoint y: 479, distance: 260.6
click at [828, 479] on quentale-workspace at bounding box center [719, 386] width 1438 height 773
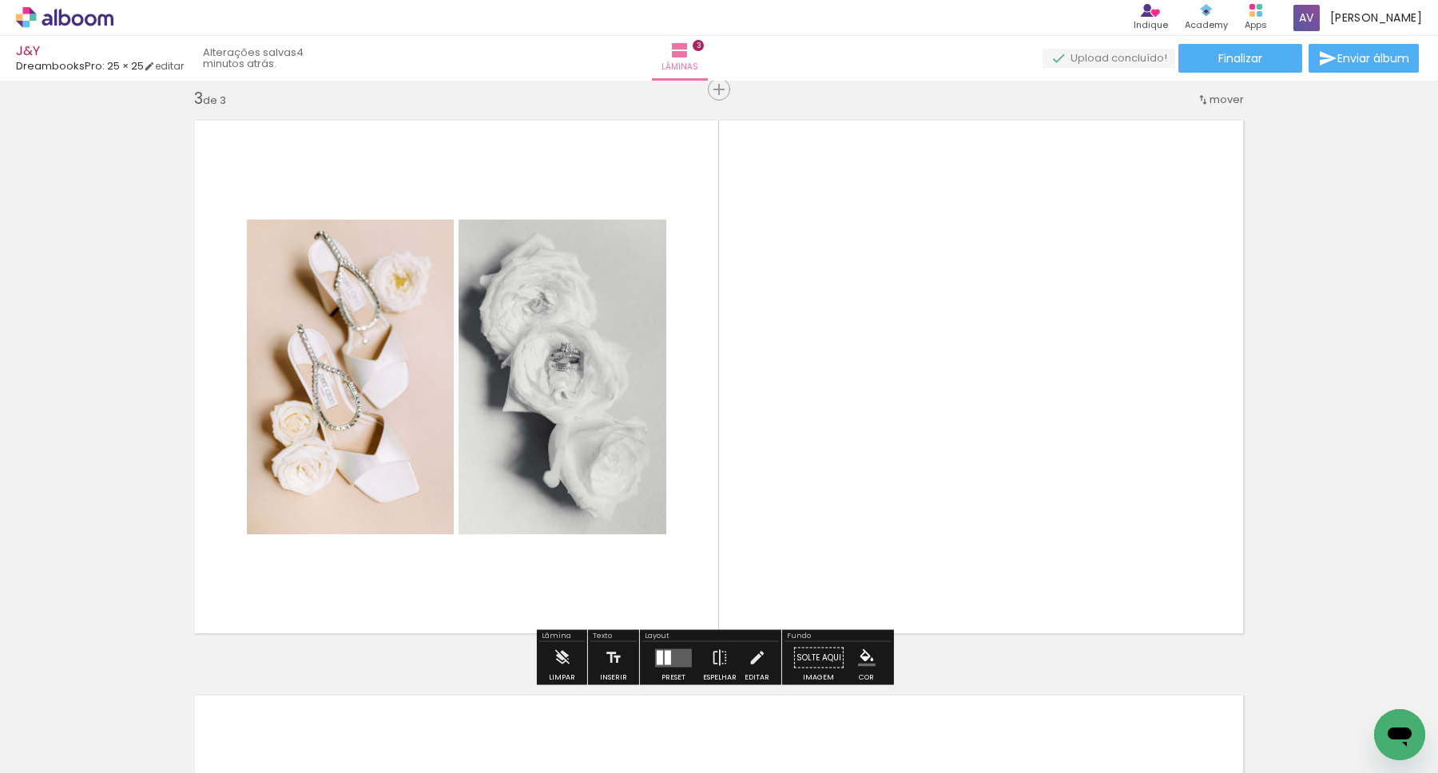
drag, startPoint x: 874, startPoint y: 714, endPoint x: 865, endPoint y: 550, distance: 164.0
click at [865, 551] on quentale-workspace at bounding box center [719, 386] width 1438 height 773
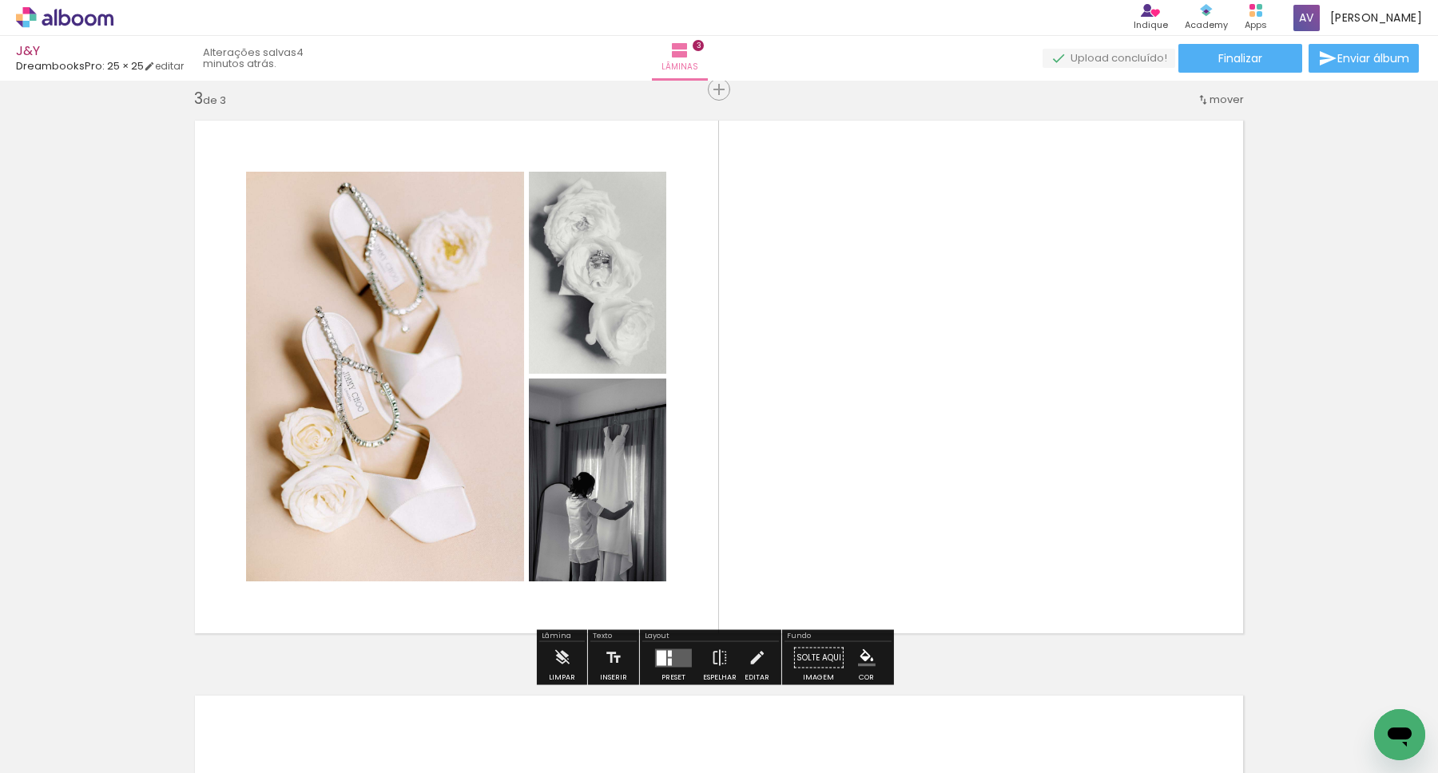
click at [681, 658] on quentale-layouter at bounding box center [673, 658] width 37 height 18
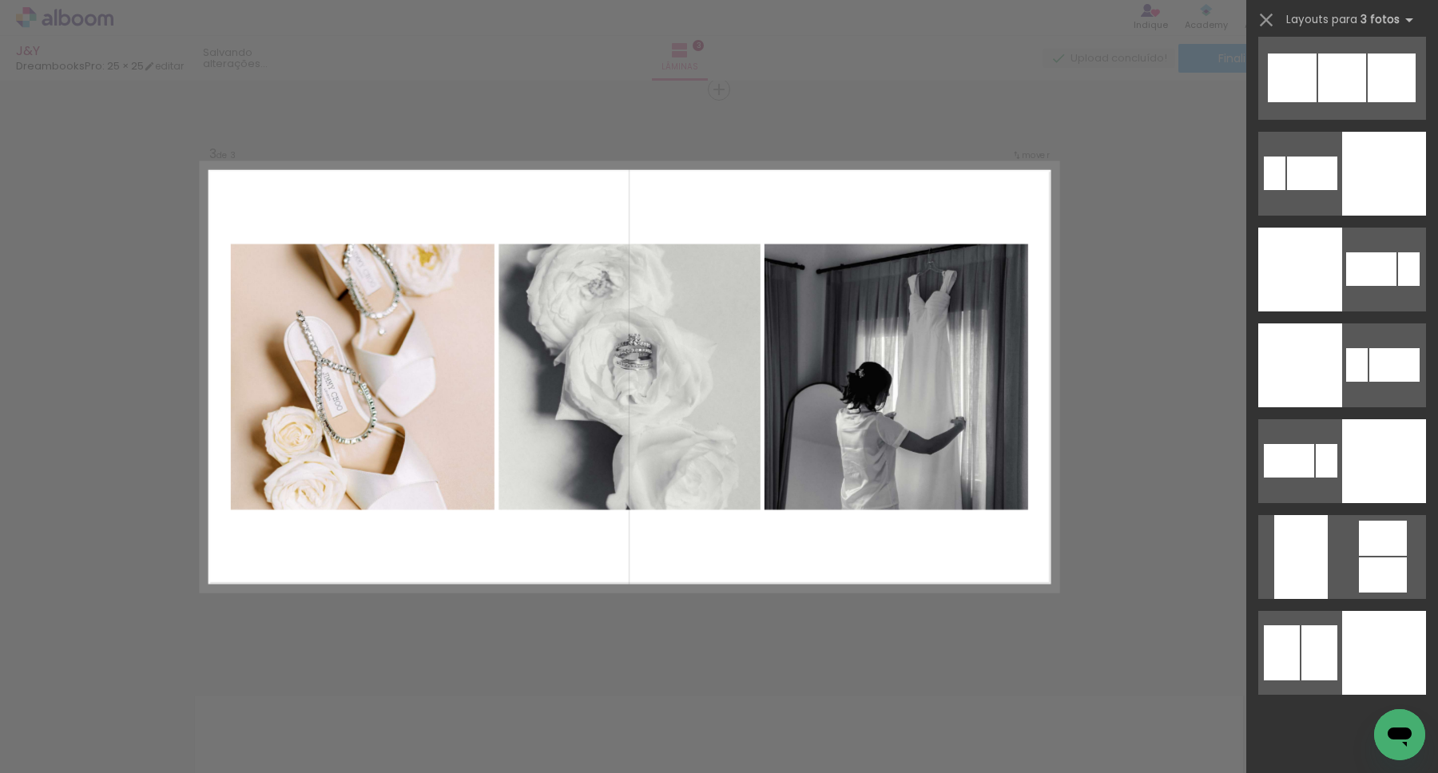
scroll to position [7022, 0]
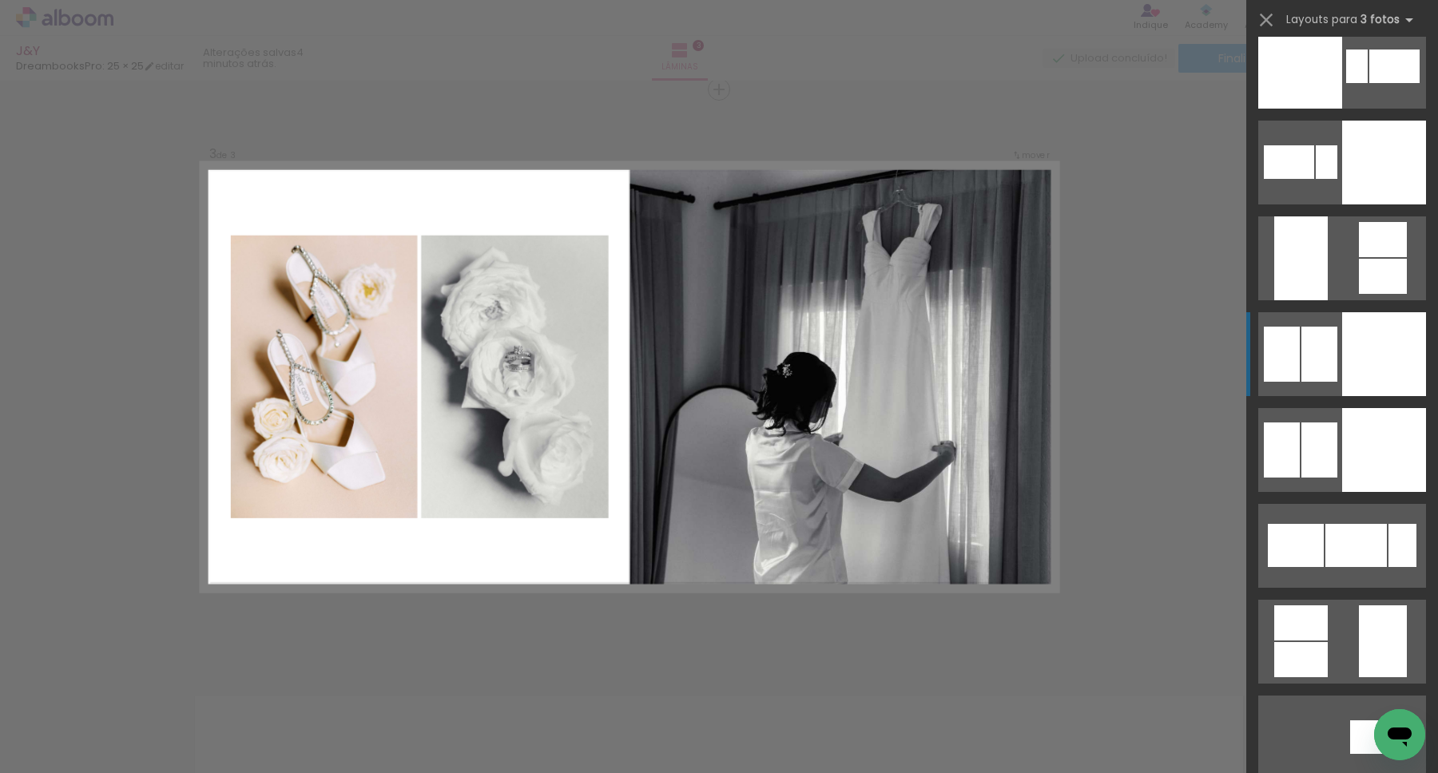
click at [1289, 109] on div at bounding box center [1300, 67] width 84 height 84
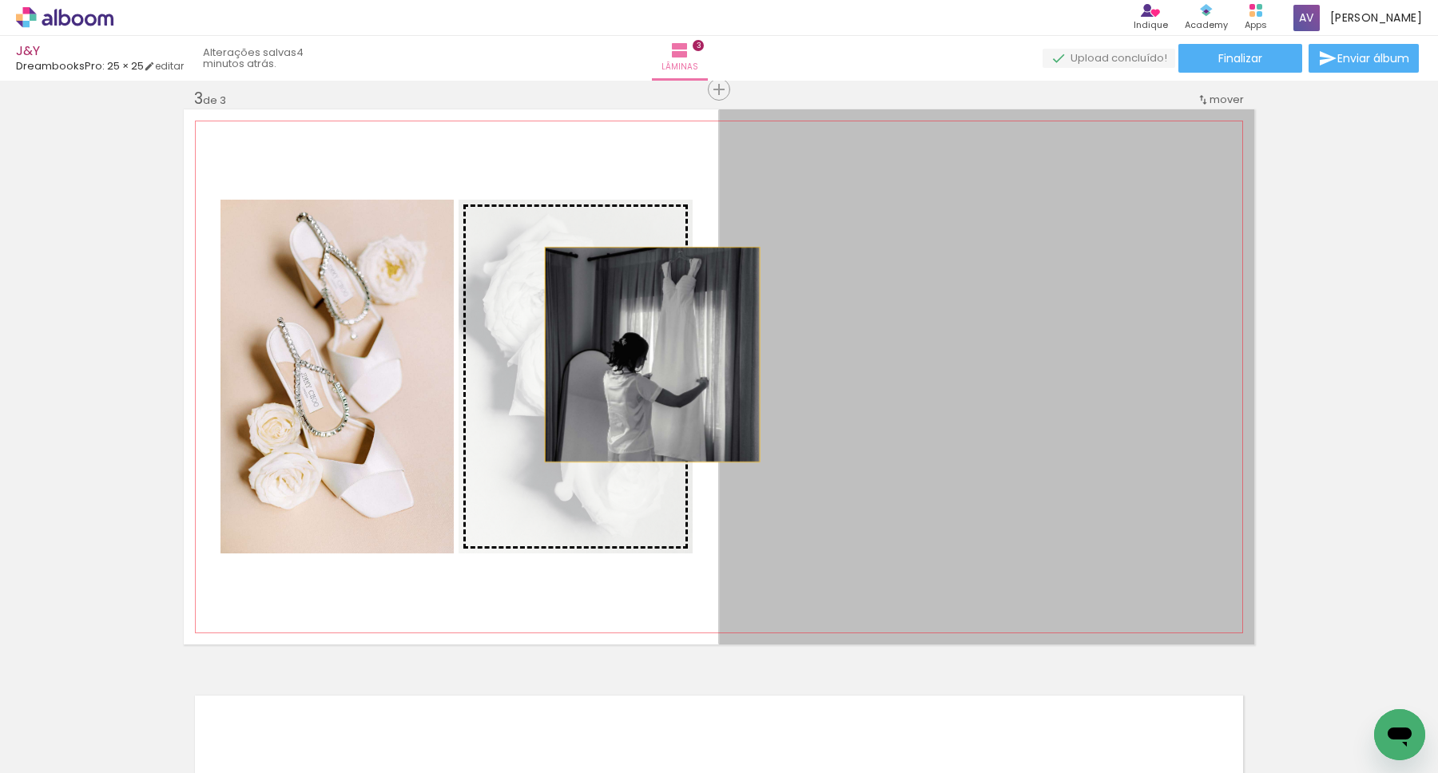
drag, startPoint x: 870, startPoint y: 381, endPoint x: 646, endPoint y: 355, distance: 225.2
click at [0, 0] on slot at bounding box center [0, 0] width 0 height 0
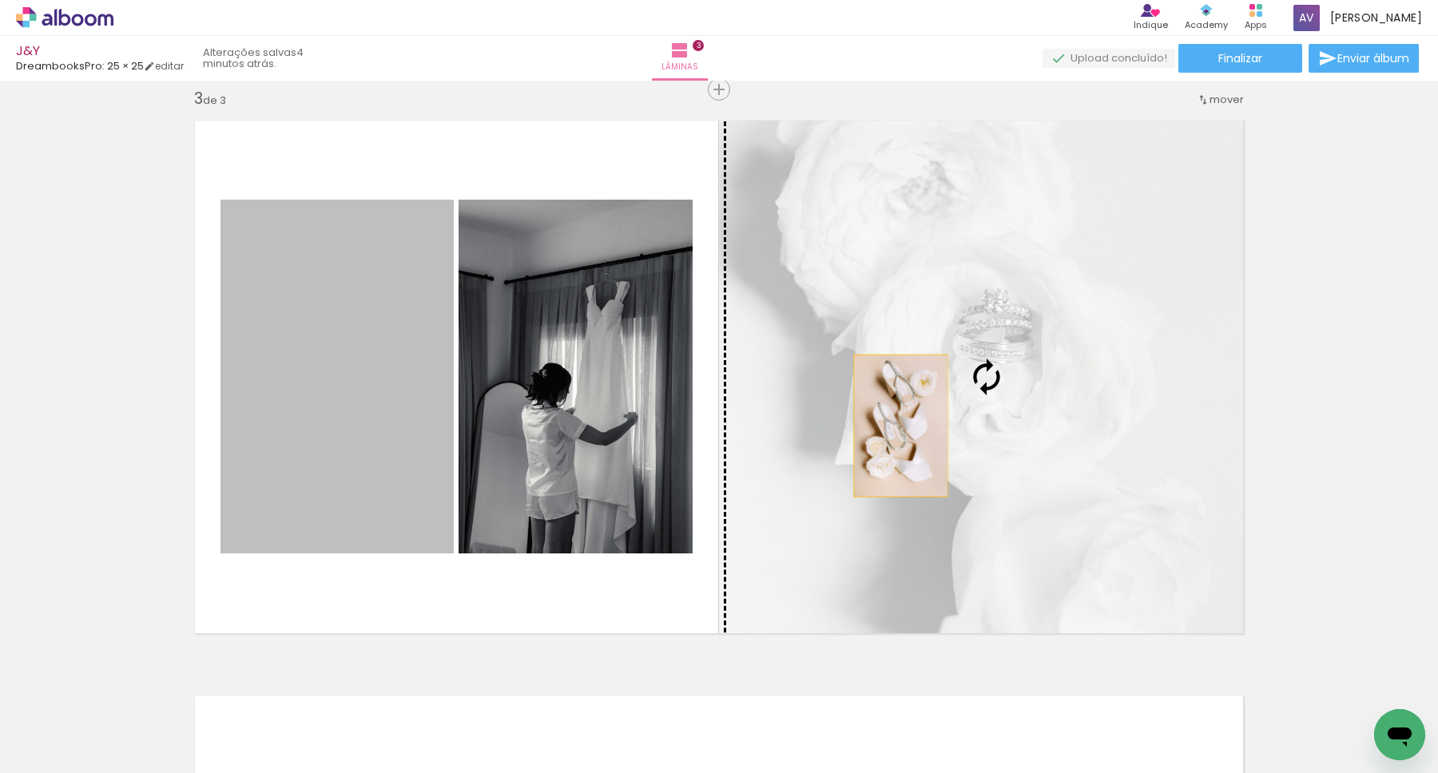
drag, startPoint x: 385, startPoint y: 423, endPoint x: 901, endPoint y: 420, distance: 516.1
click at [0, 0] on slot at bounding box center [0, 0] width 0 height 0
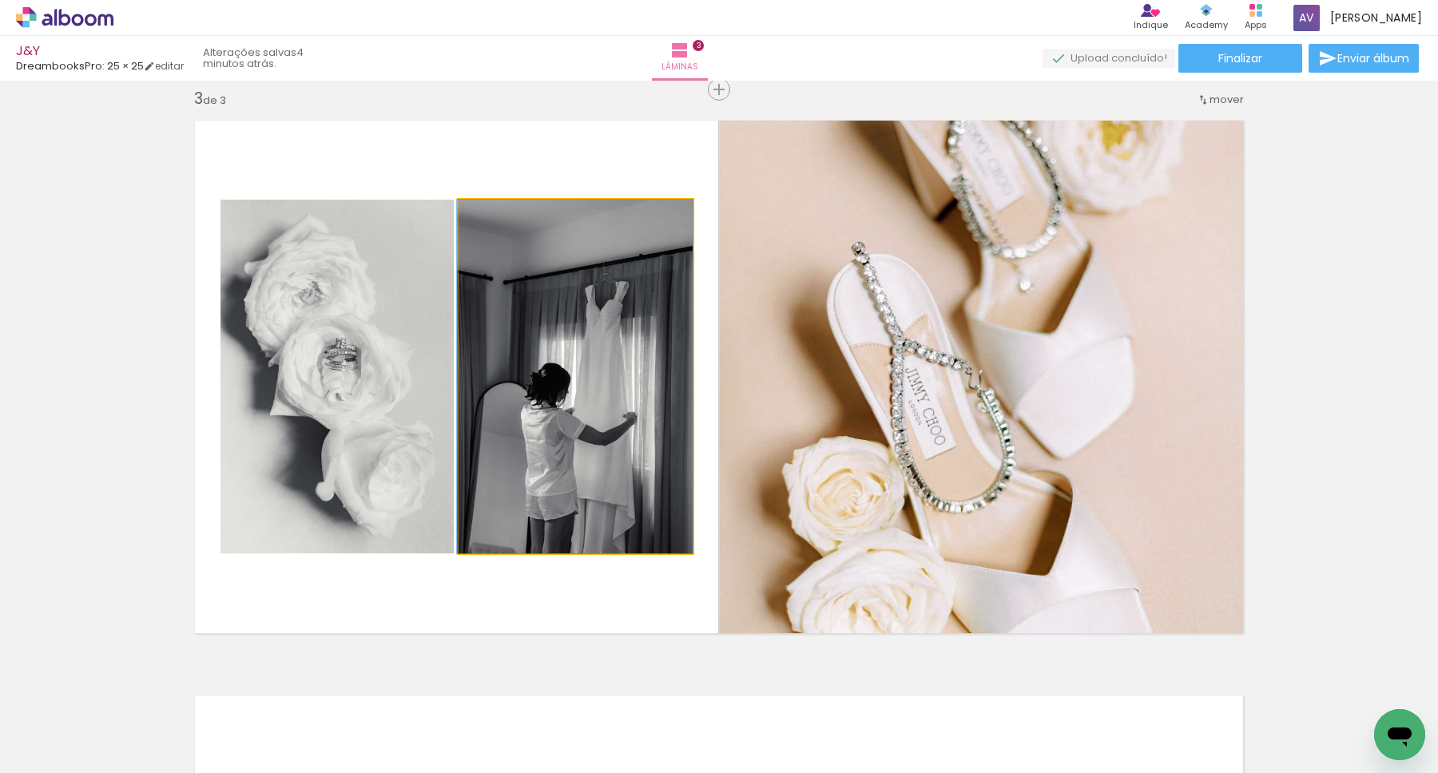
drag, startPoint x: 554, startPoint y: 430, endPoint x: 356, endPoint y: 427, distance: 198.2
click at [0, 0] on slot at bounding box center [0, 0] width 0 height 0
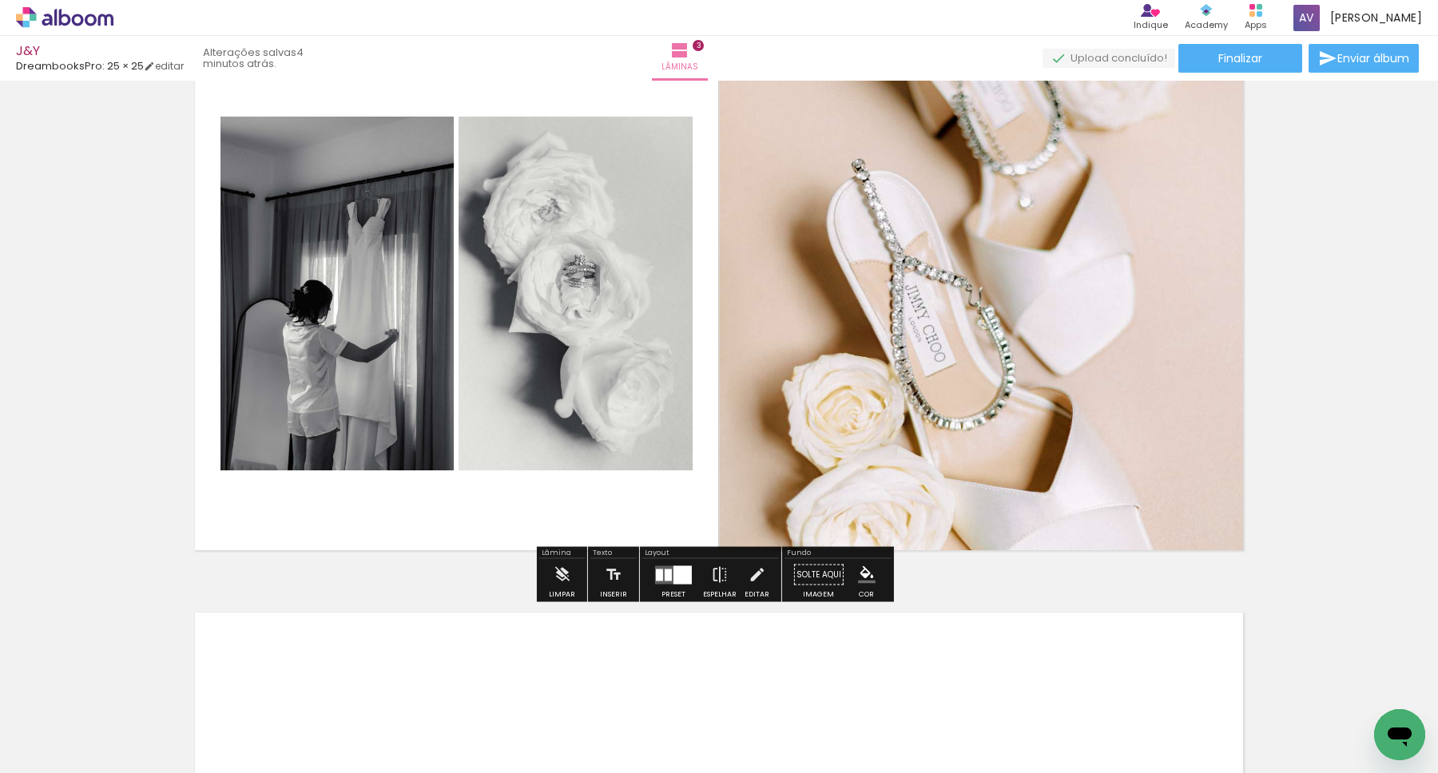
scroll to position [1253, 0]
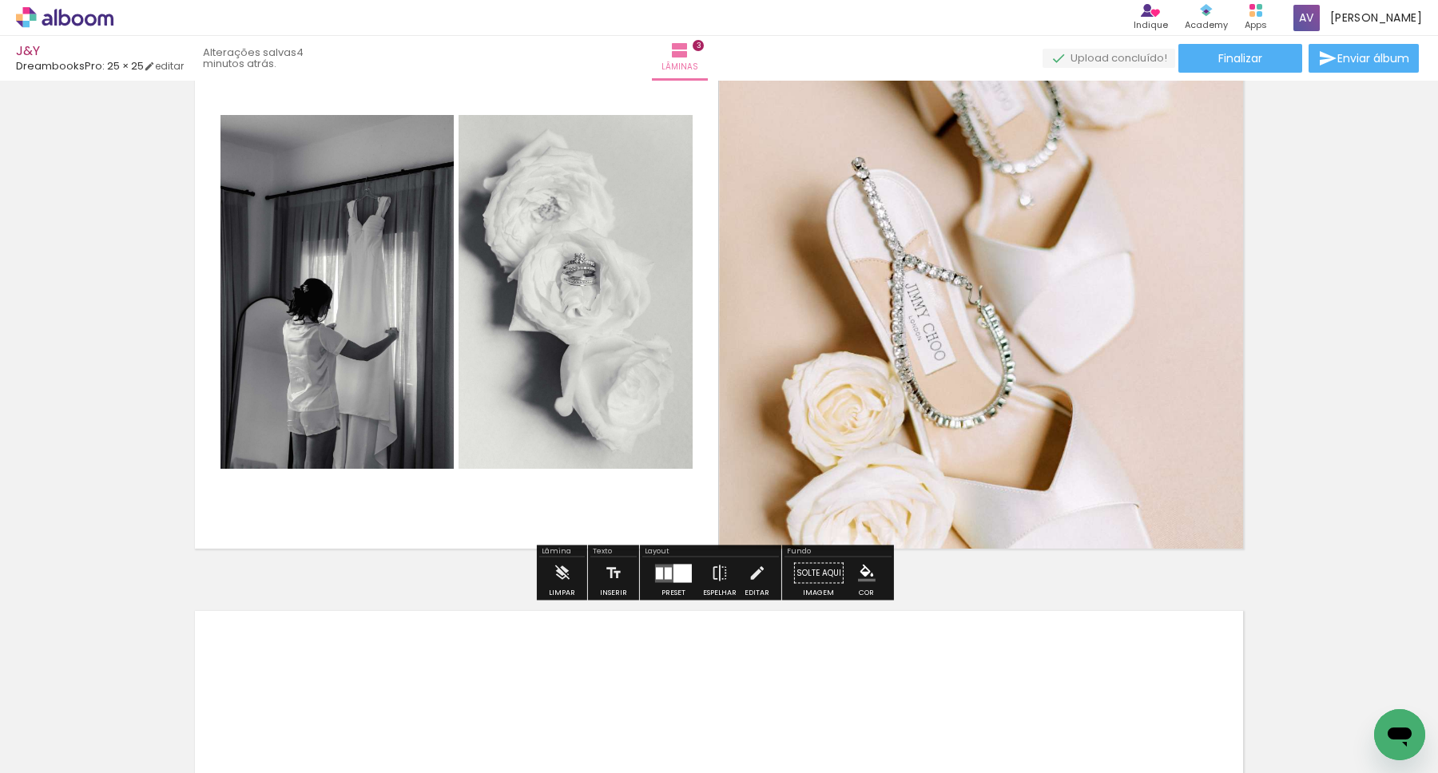
click at [0, 0] on slot "P&B" at bounding box center [0, 0] width 0 height 0
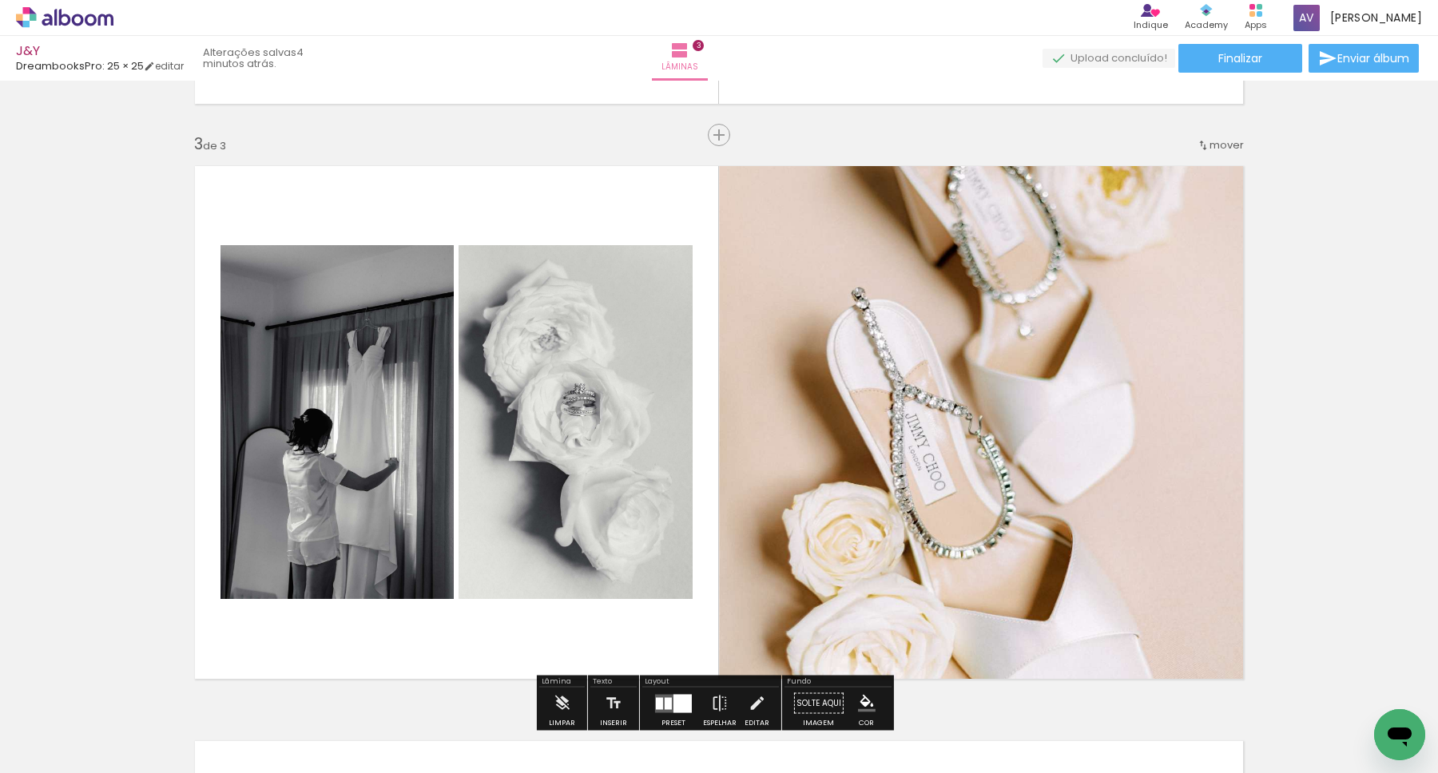
scroll to position [1116, 0]
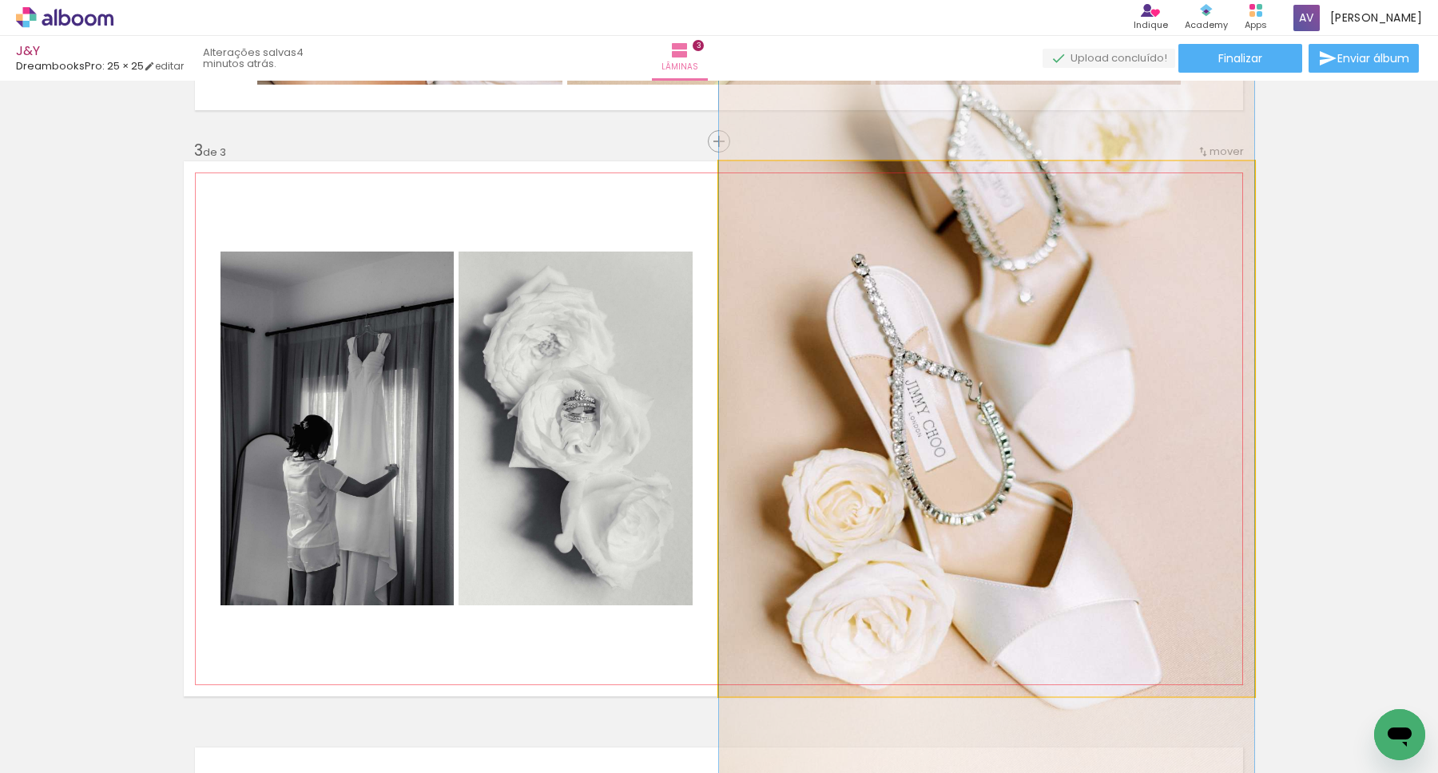
drag, startPoint x: 871, startPoint y: 451, endPoint x: 864, endPoint y: 411, distance: 39.7
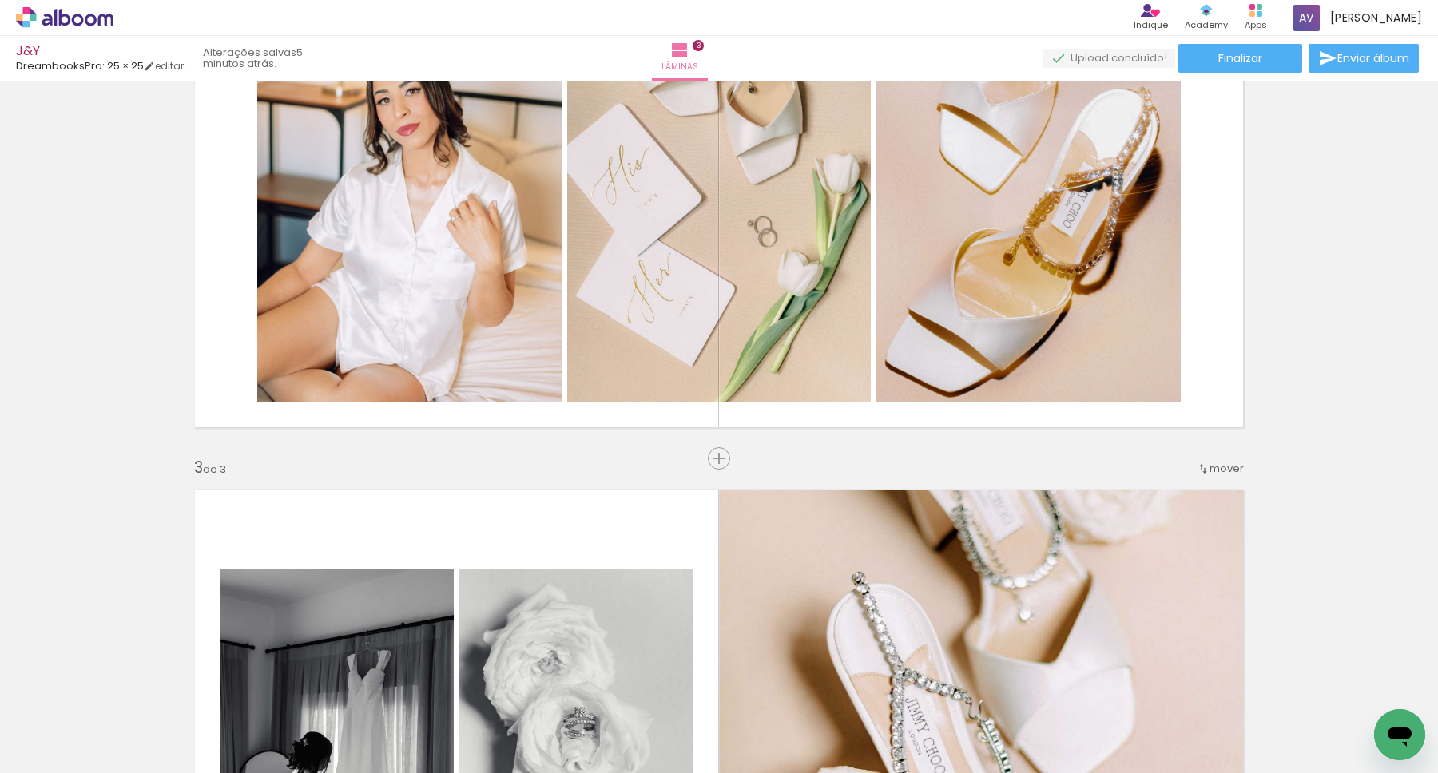
scroll to position [693, 0]
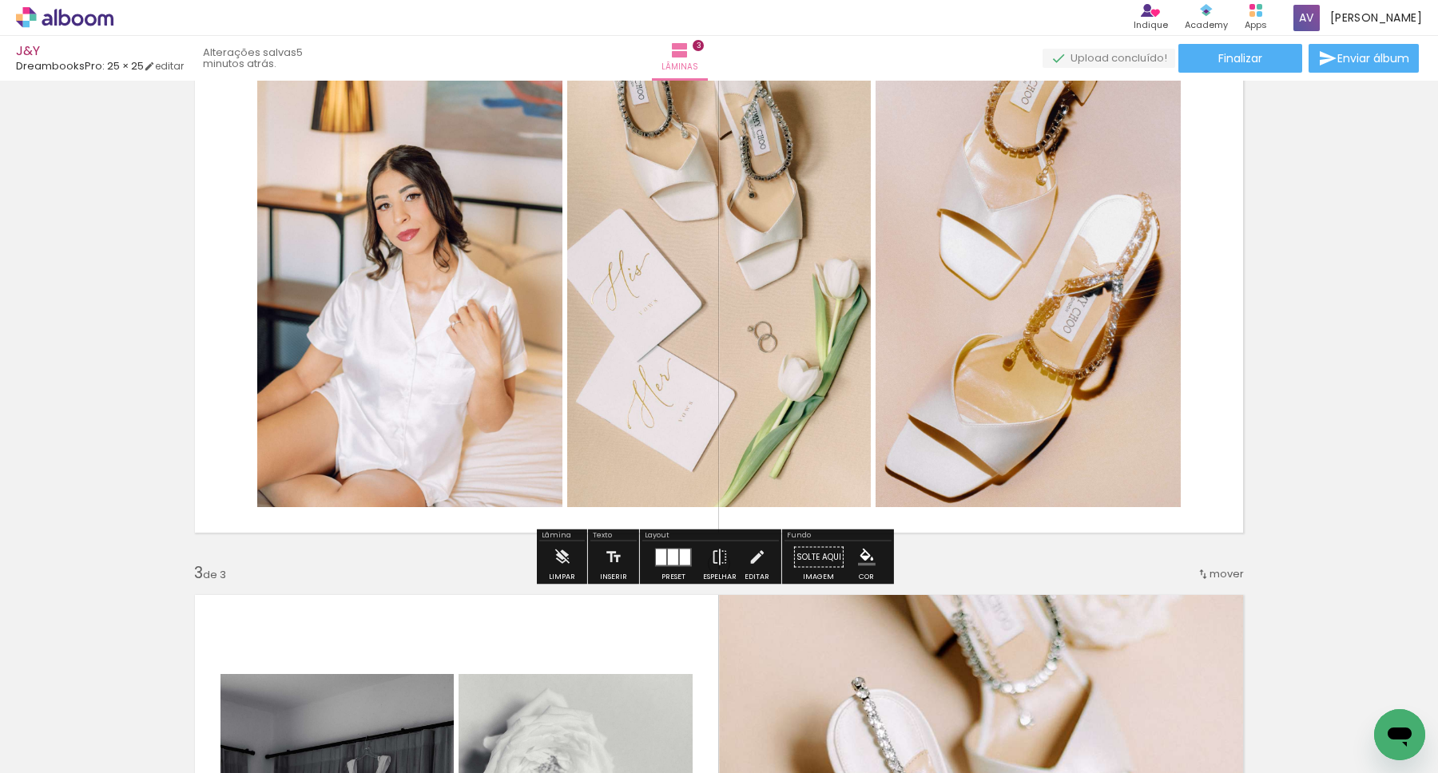
click at [673, 560] on div at bounding box center [673, 557] width 10 height 16
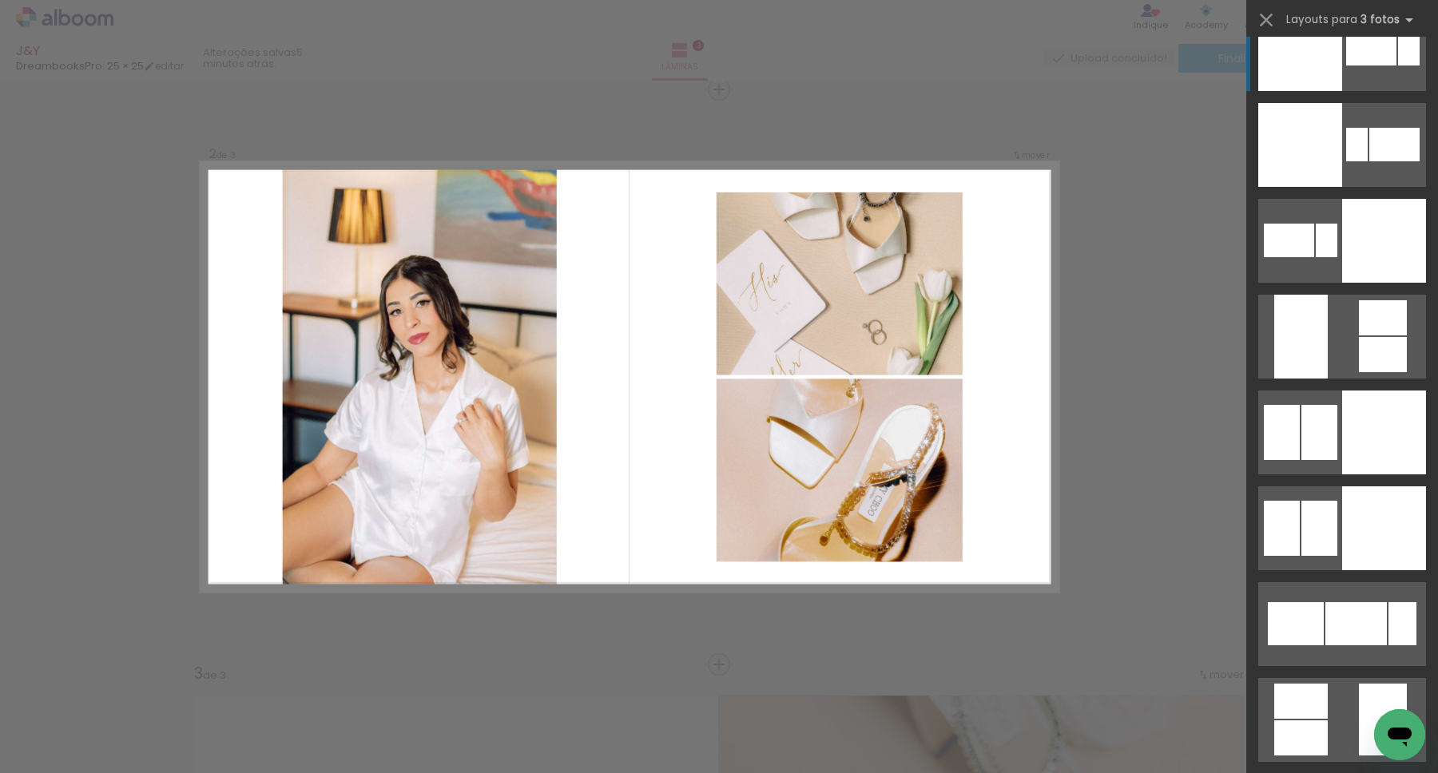
scroll to position [6947, 0]
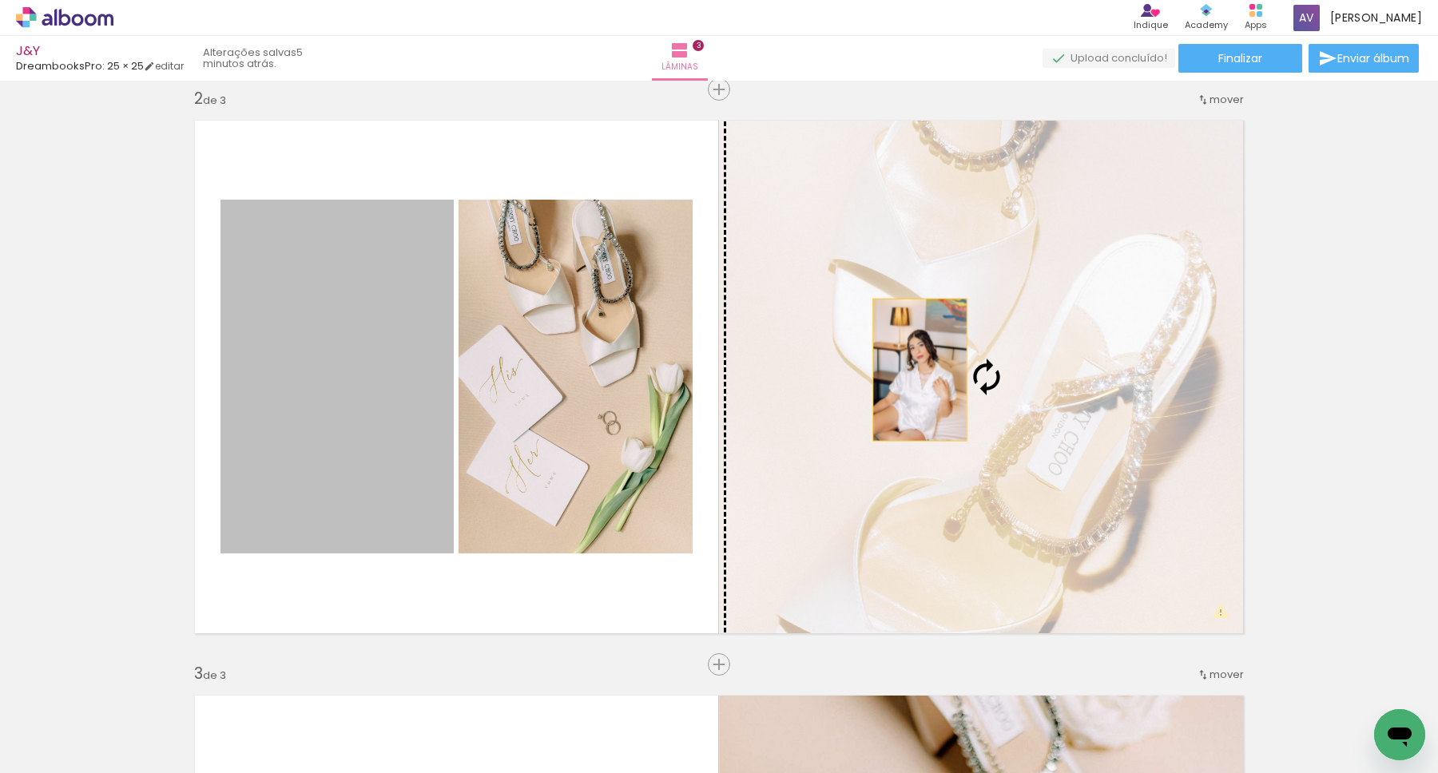
drag, startPoint x: 367, startPoint y: 407, endPoint x: 917, endPoint y: 370, distance: 550.9
click at [0, 0] on slot at bounding box center [0, 0] width 0 height 0
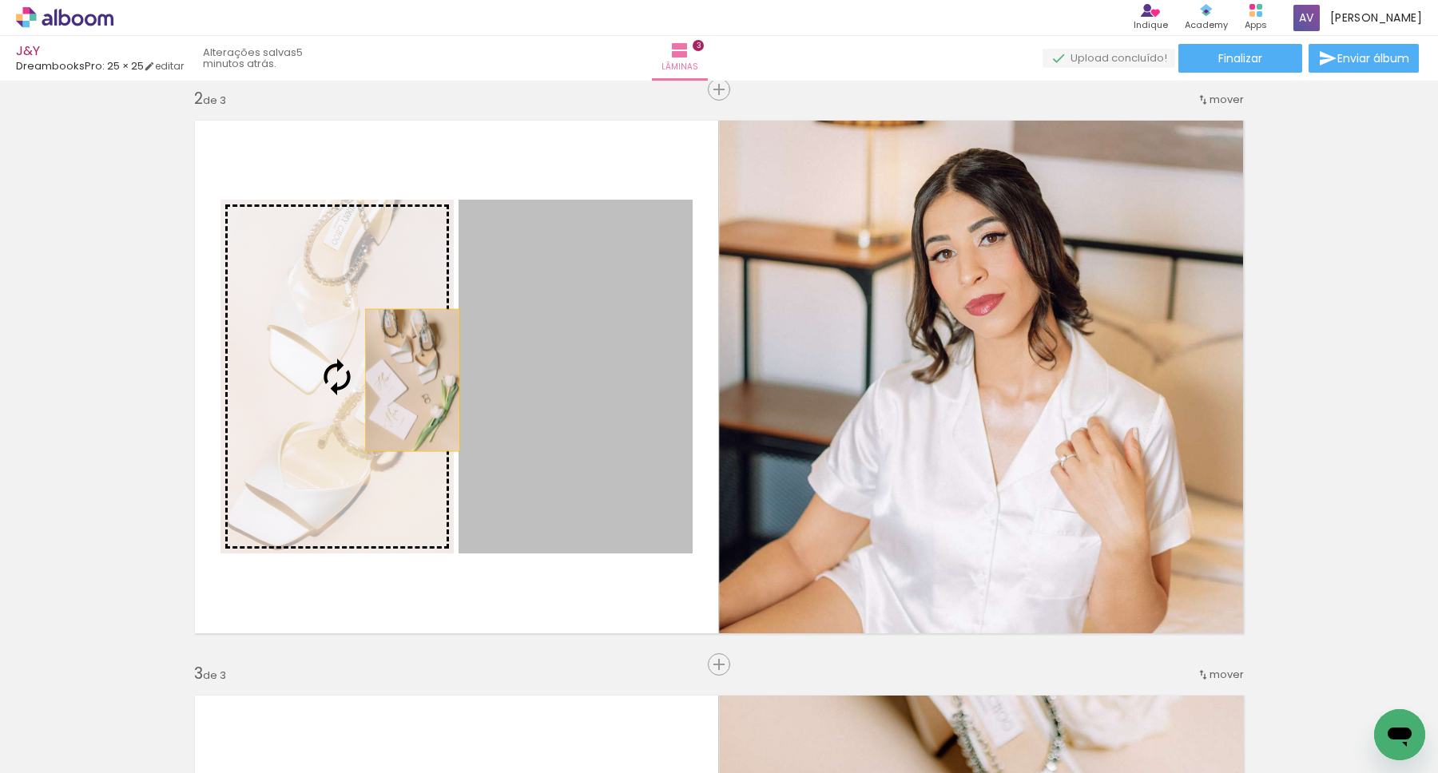
drag, startPoint x: 558, startPoint y: 395, endPoint x: 390, endPoint y: 378, distance: 168.6
click at [0, 0] on slot at bounding box center [0, 0] width 0 height 0
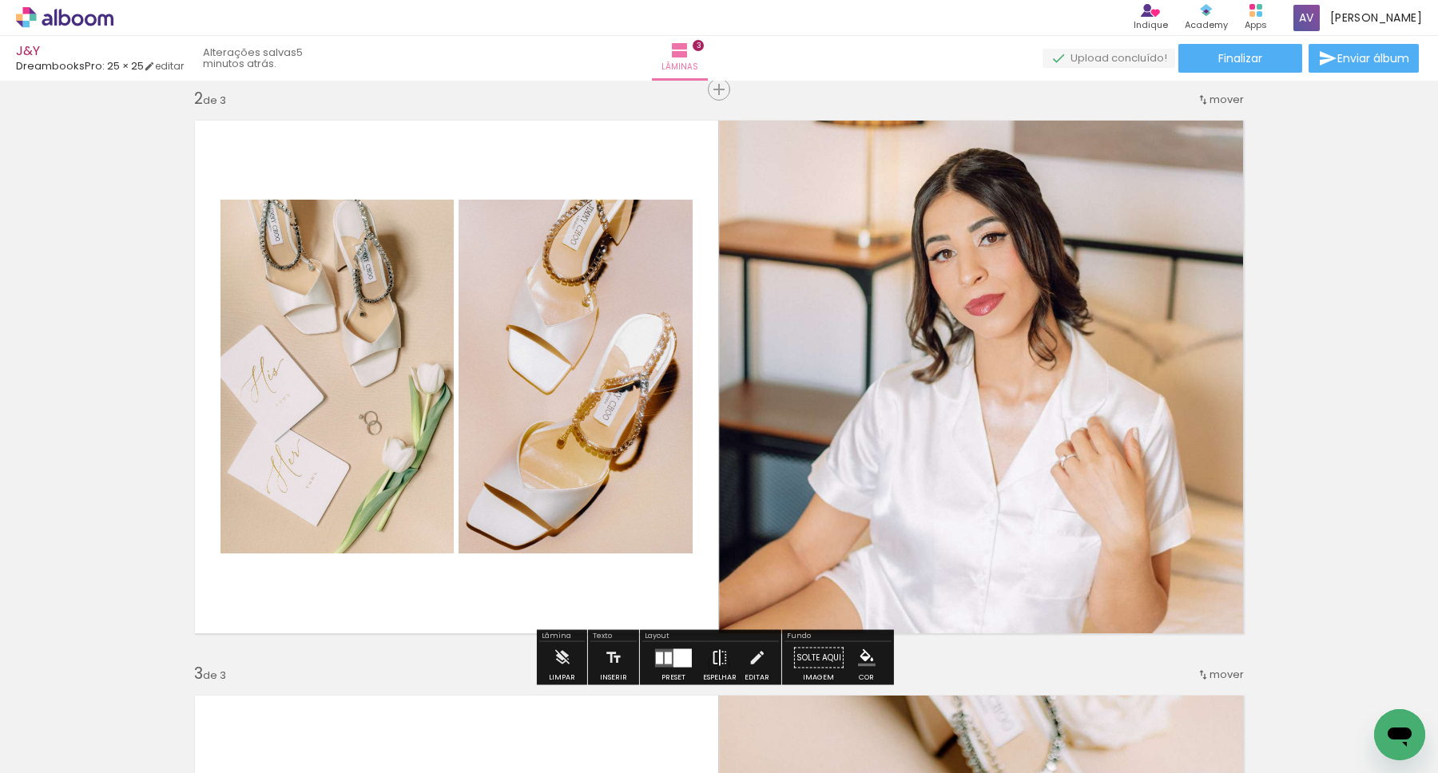
click at [721, 658] on iron-icon at bounding box center [720, 658] width 18 height 32
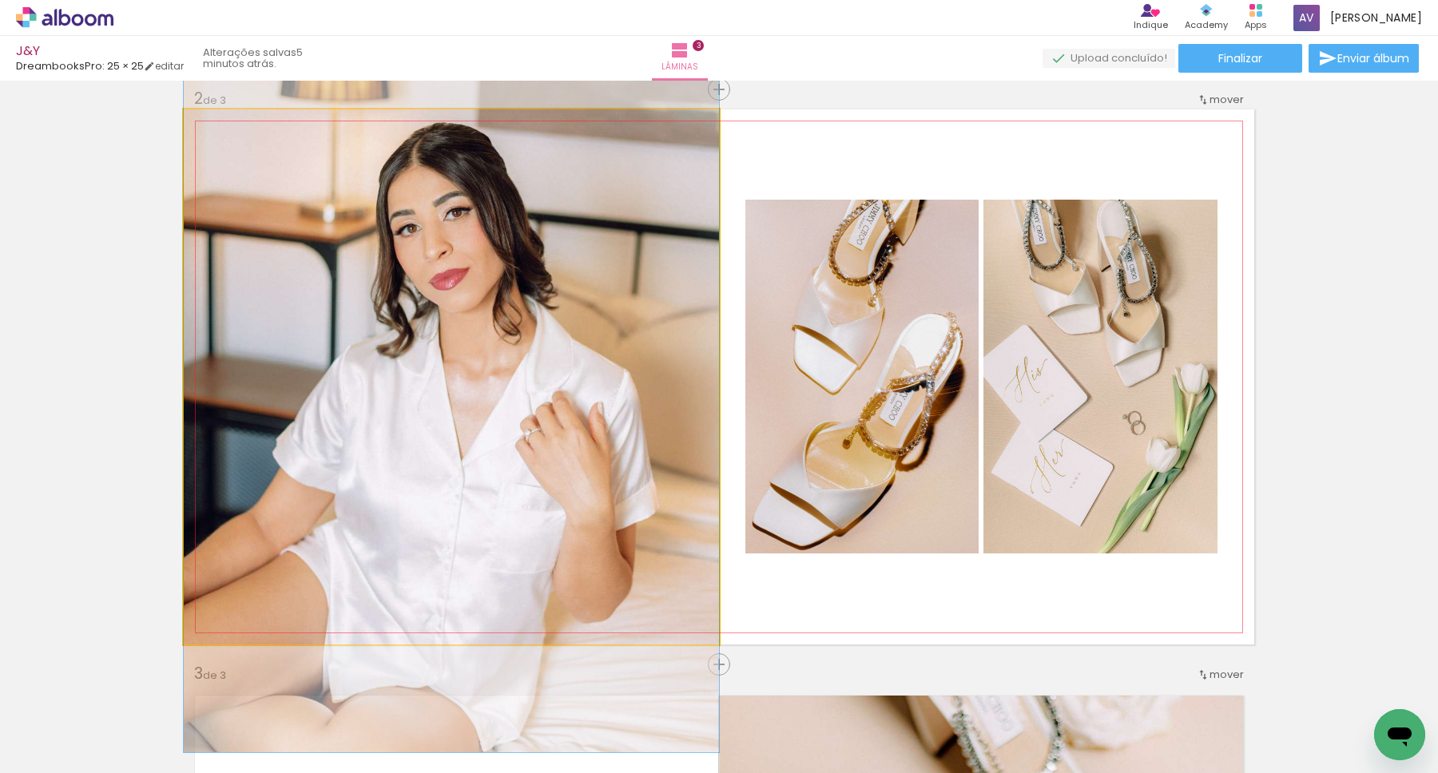
drag, startPoint x: 485, startPoint y: 369, endPoint x: 483, endPoint y: 344, distance: 24.8
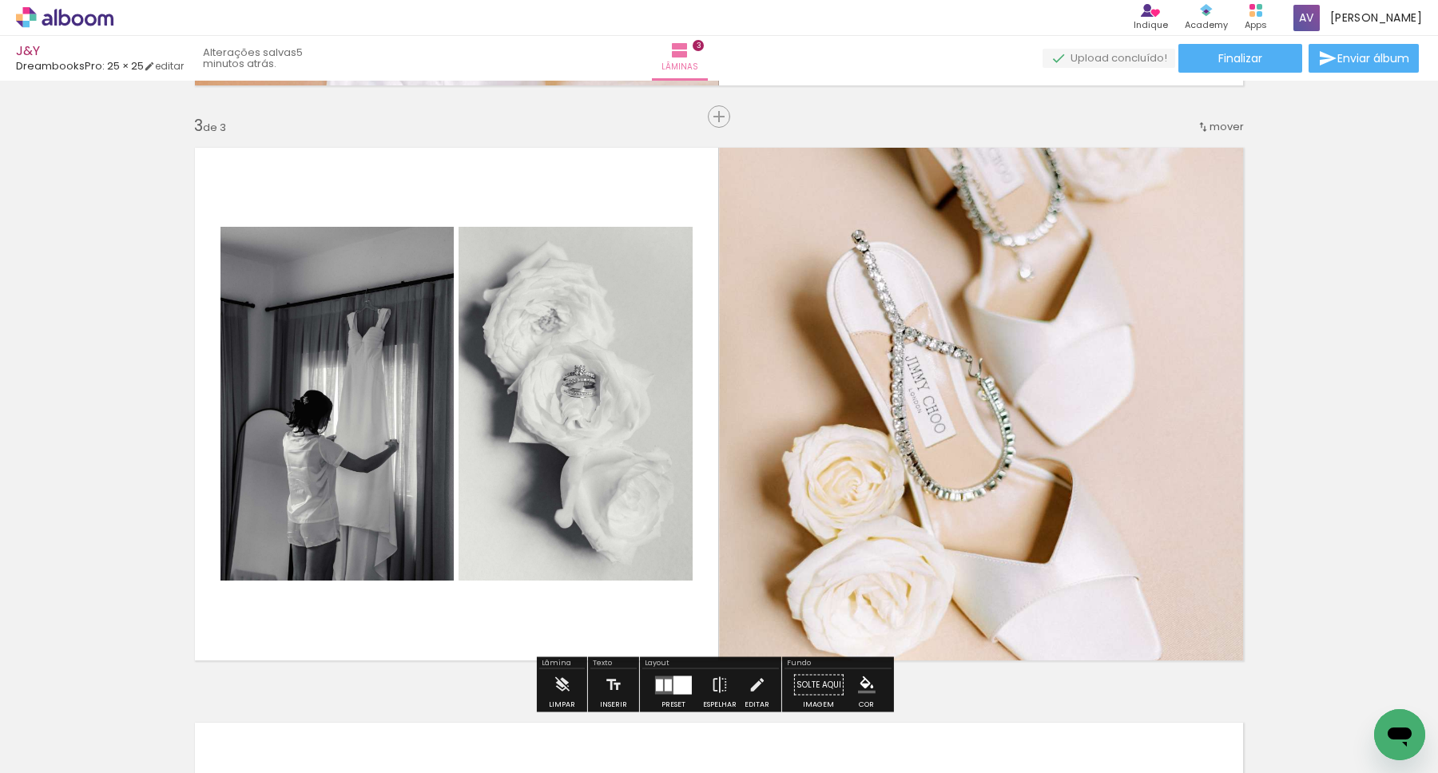
scroll to position [1202, 0]
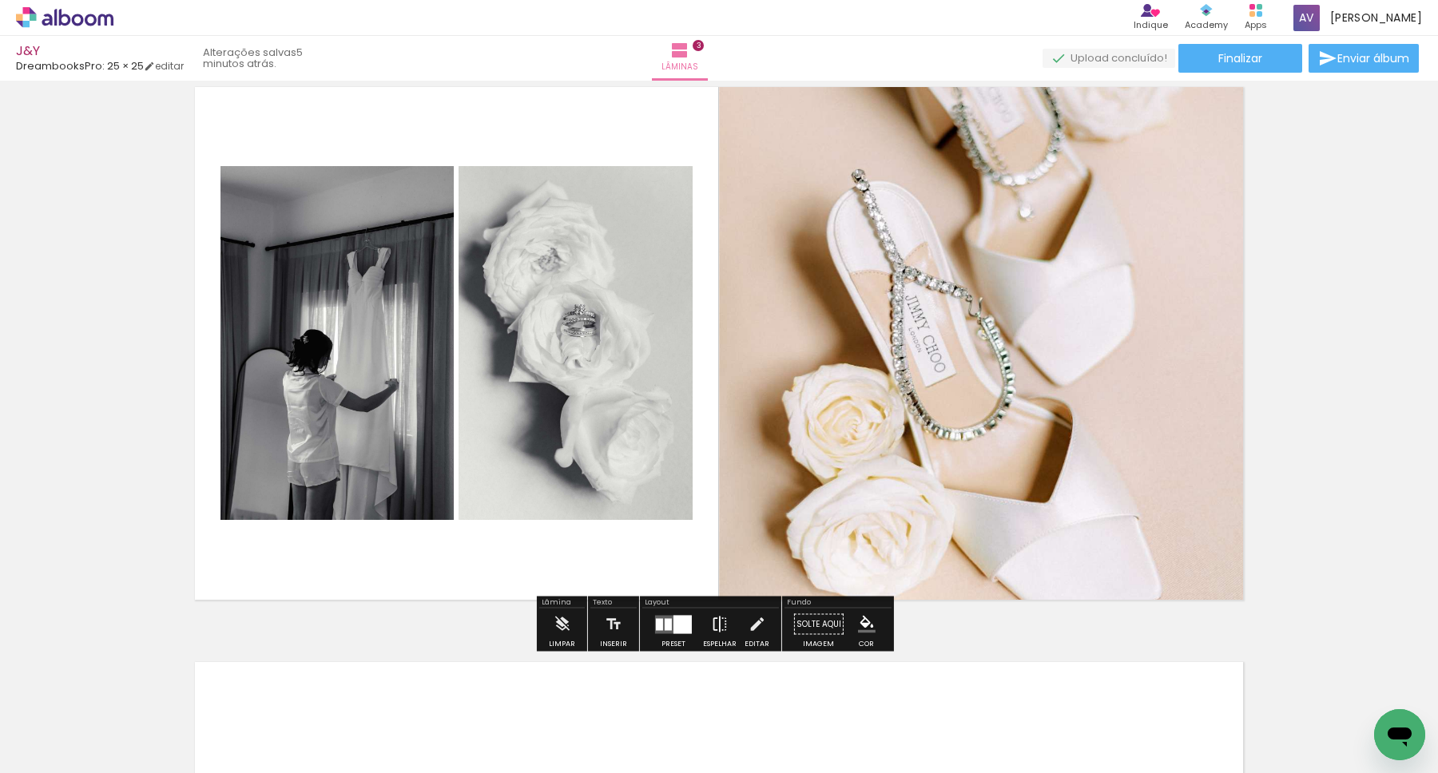
click at [711, 626] on iron-icon at bounding box center [720, 625] width 18 height 32
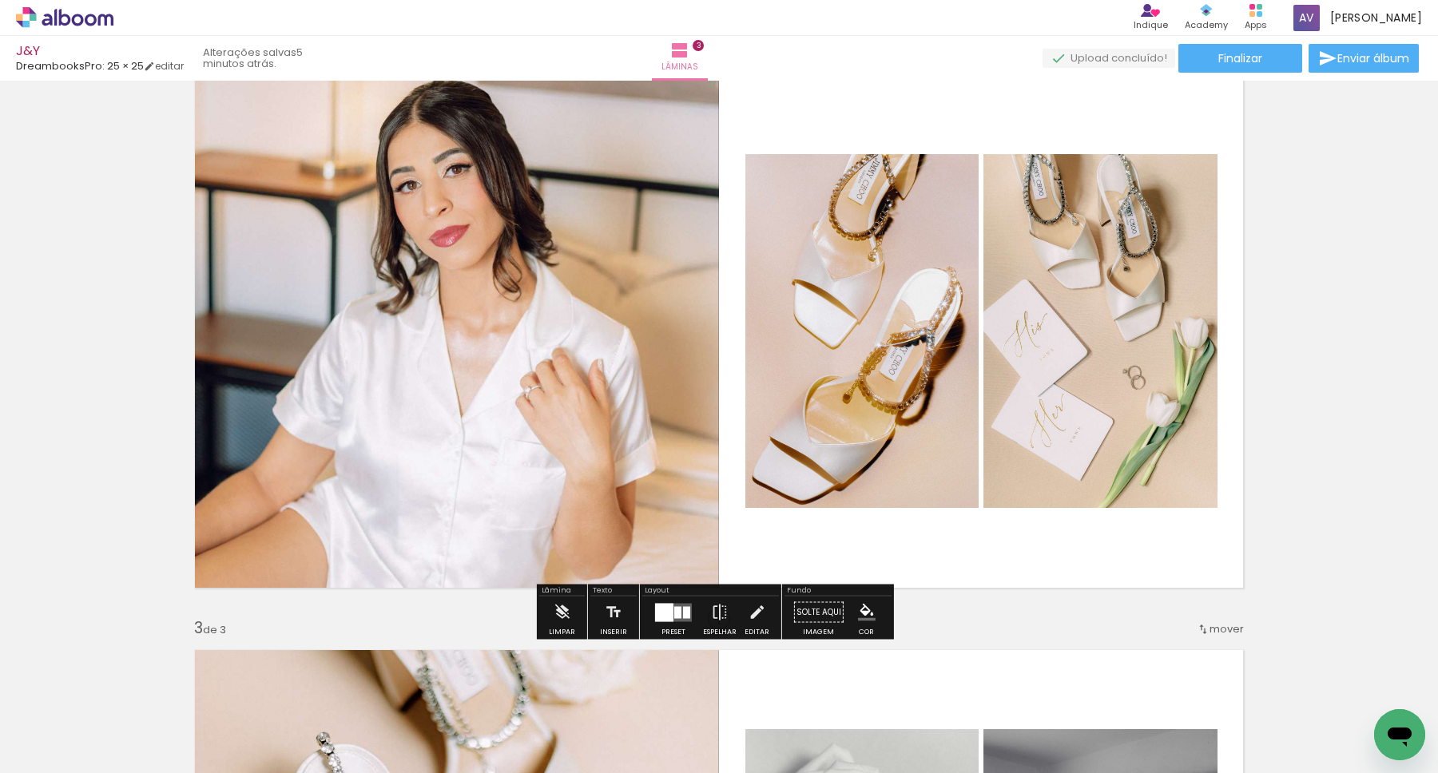
scroll to position [638, 0]
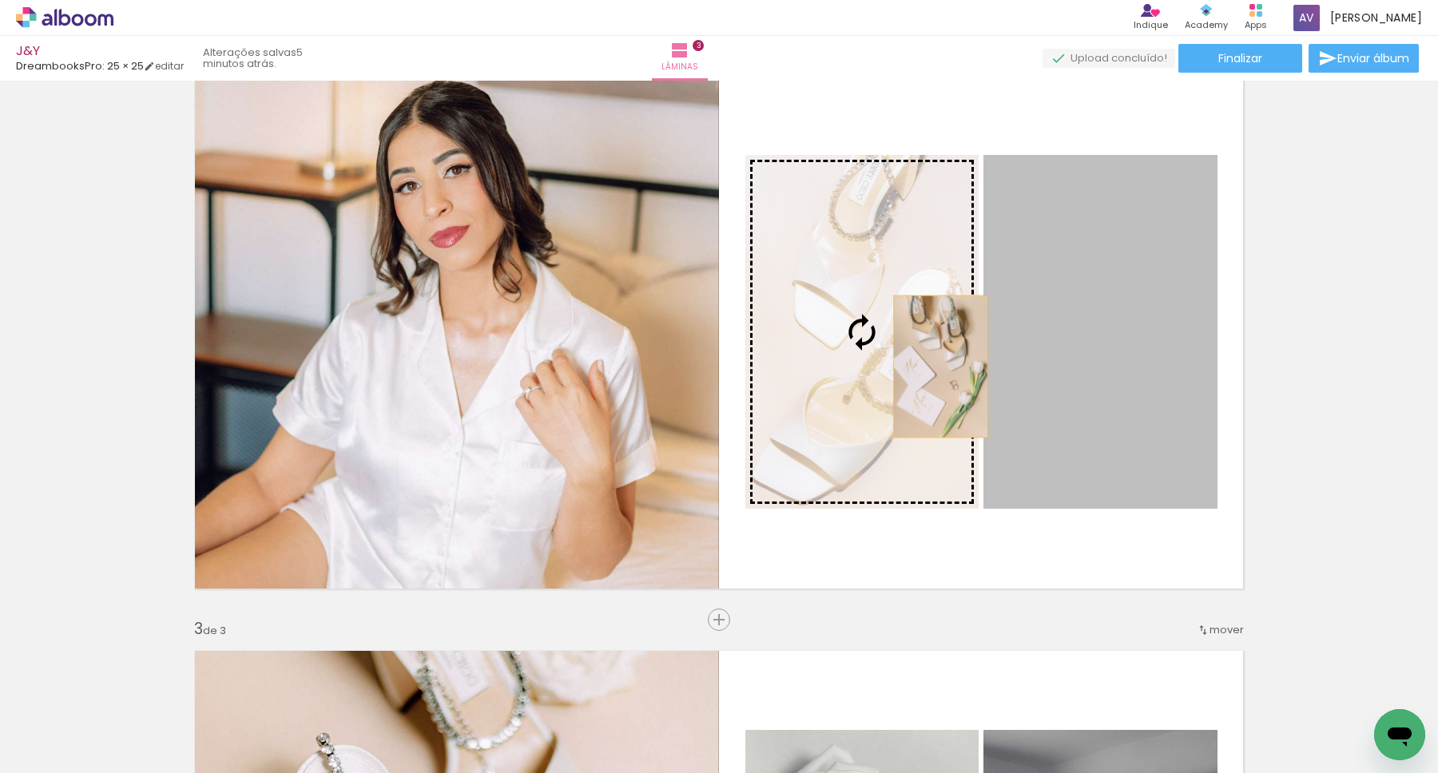
drag, startPoint x: 1118, startPoint y: 367, endPoint x: 932, endPoint y: 363, distance: 186.2
click at [0, 0] on slot at bounding box center [0, 0] width 0 height 0
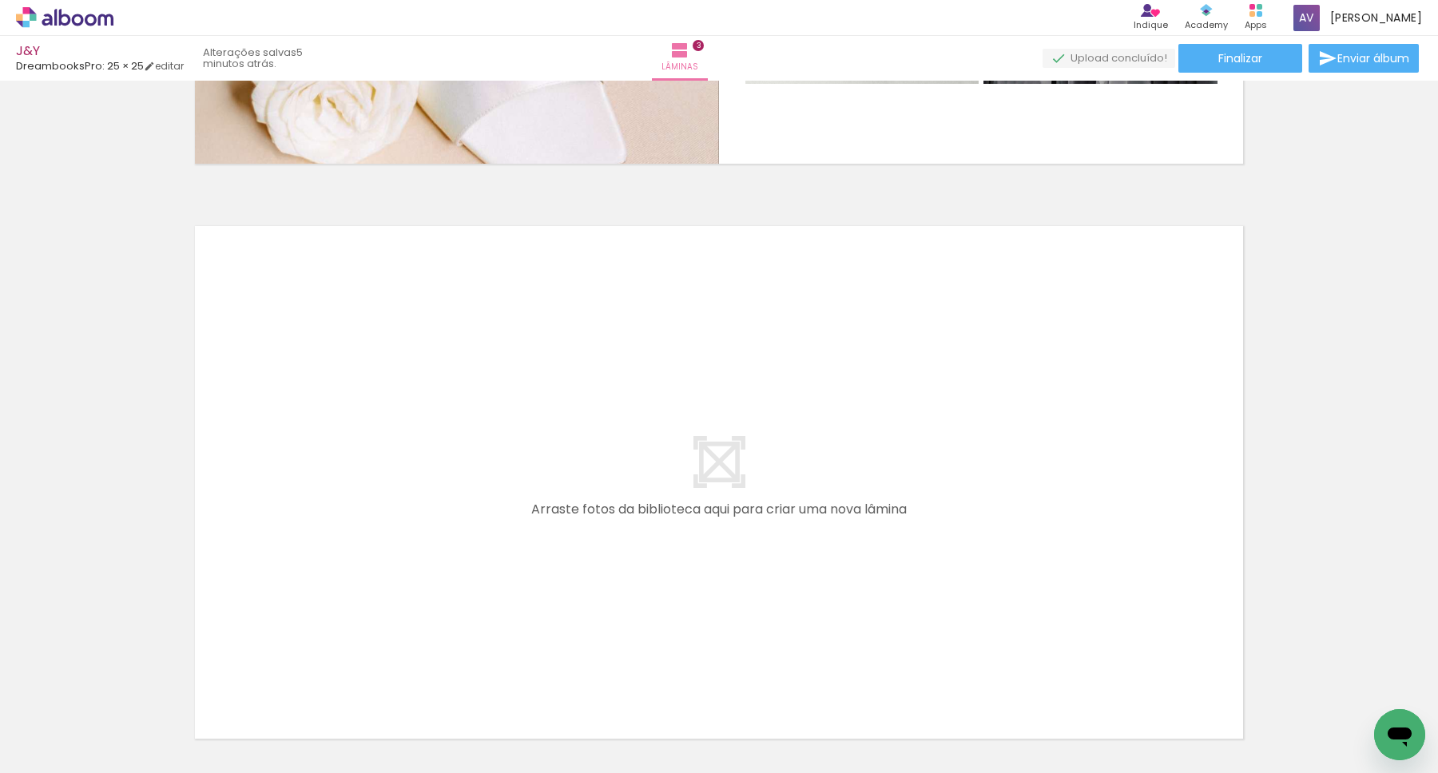
scroll to position [1680, 0]
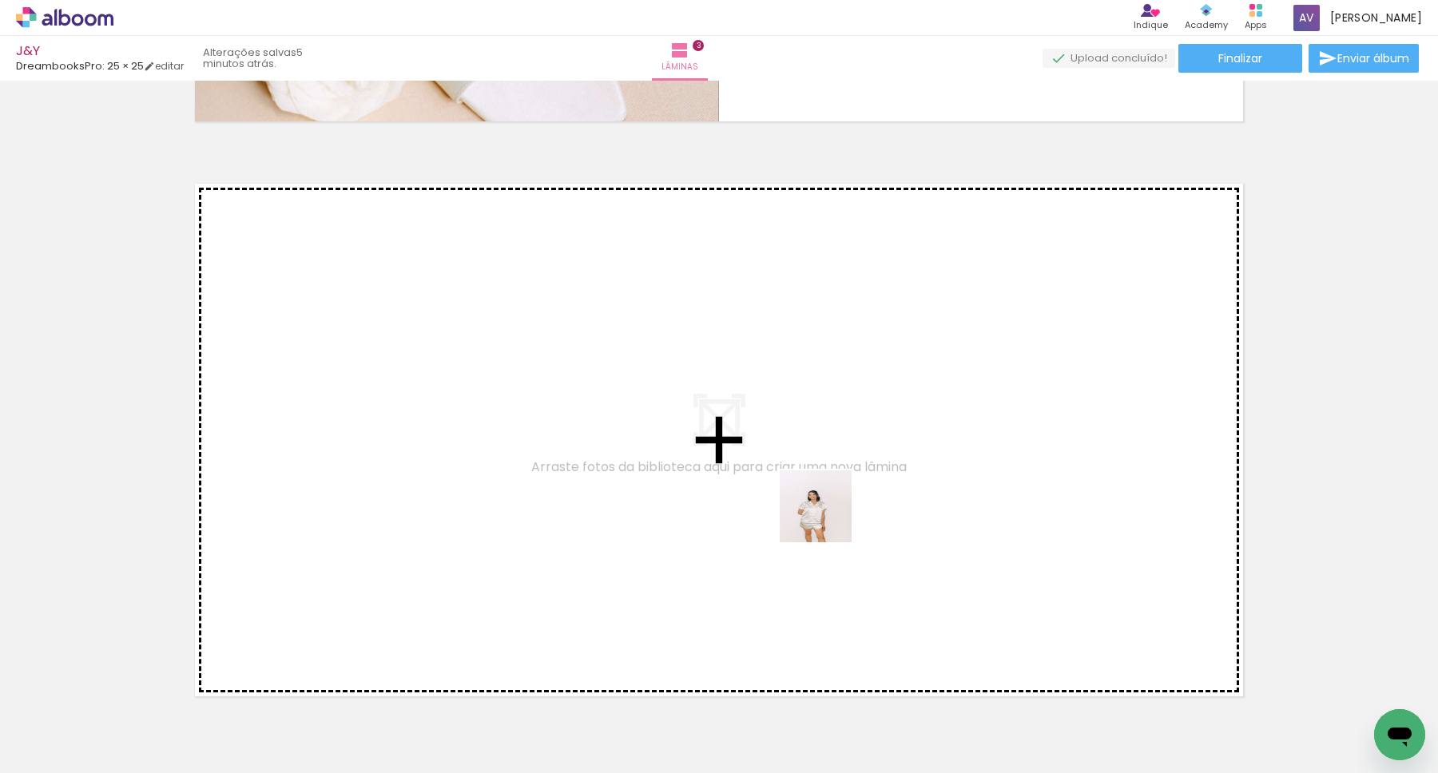
drag, startPoint x: 964, startPoint y: 731, endPoint x: 828, endPoint y: 518, distance: 252.6
click at [828, 518] on quentale-workspace at bounding box center [719, 386] width 1438 height 773
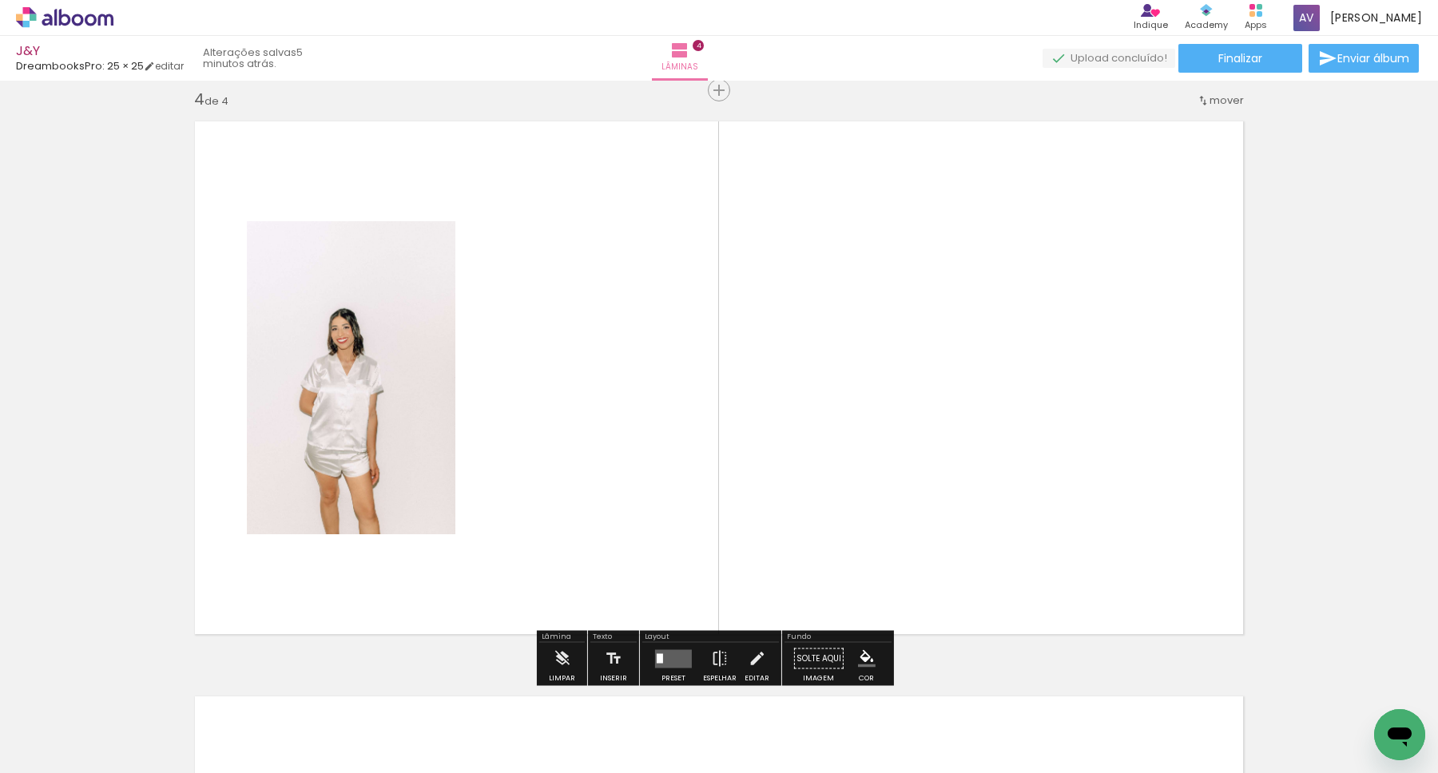
scroll to position [1743, 0]
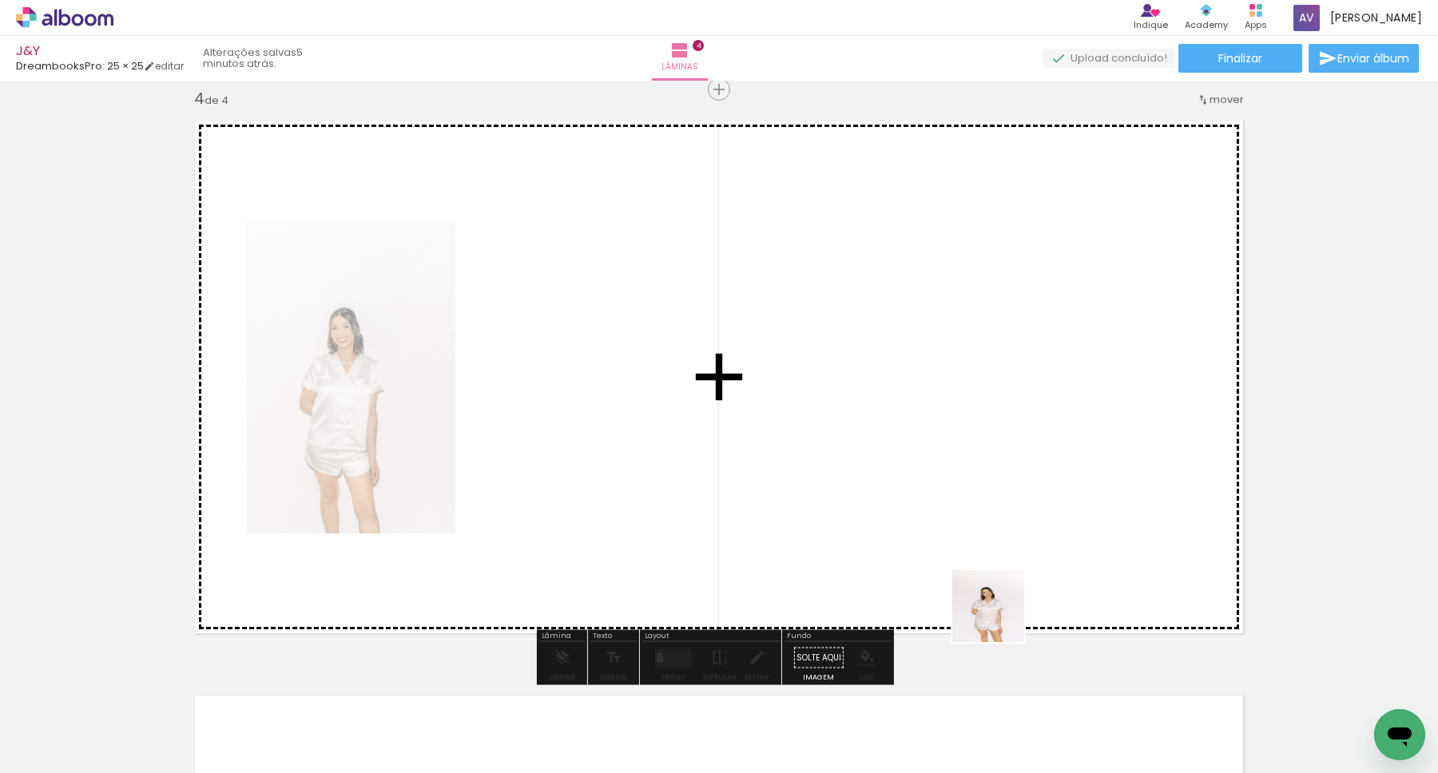
drag, startPoint x: 1060, startPoint y: 719, endPoint x: 960, endPoint y: 520, distance: 222.6
click at [960, 520] on quentale-workspace at bounding box center [719, 386] width 1438 height 773
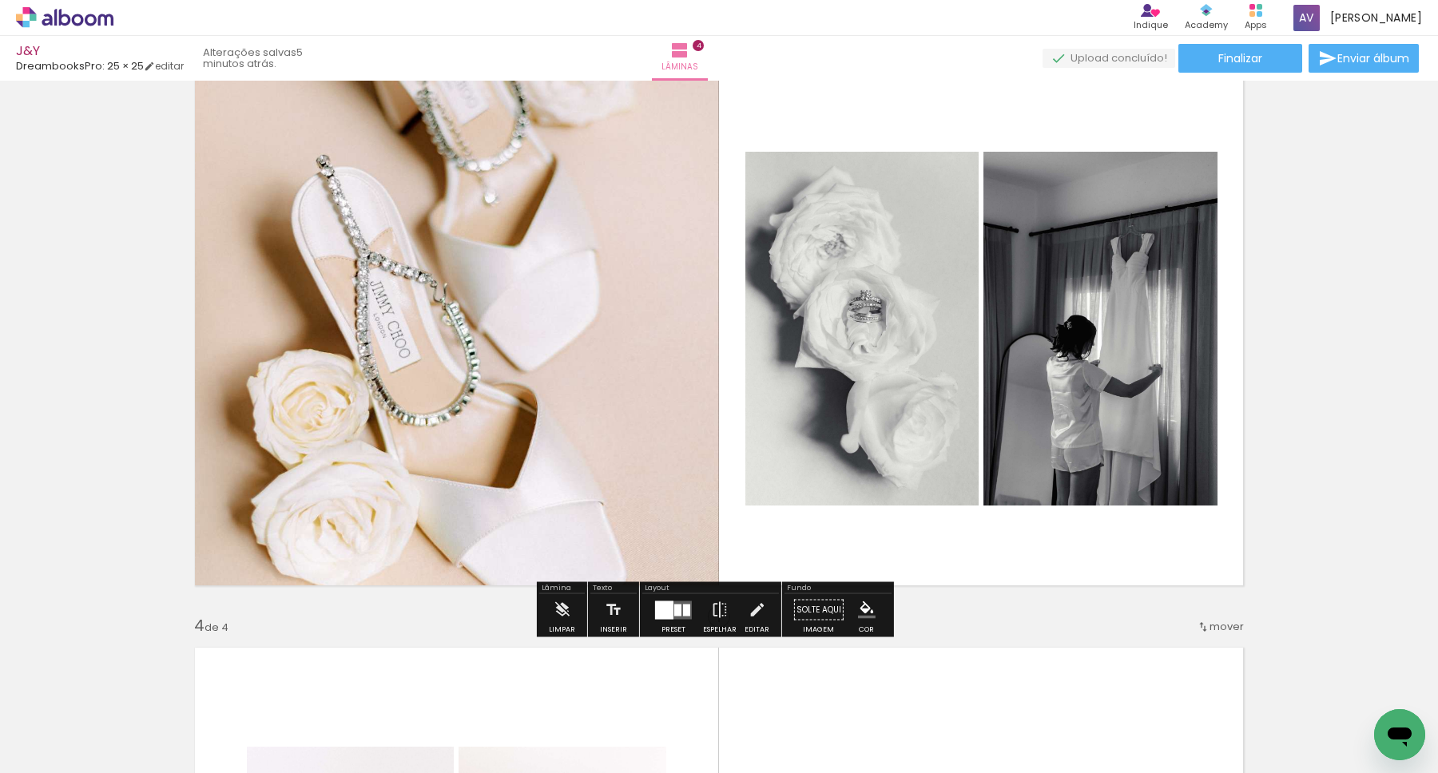
scroll to position [1202, 0]
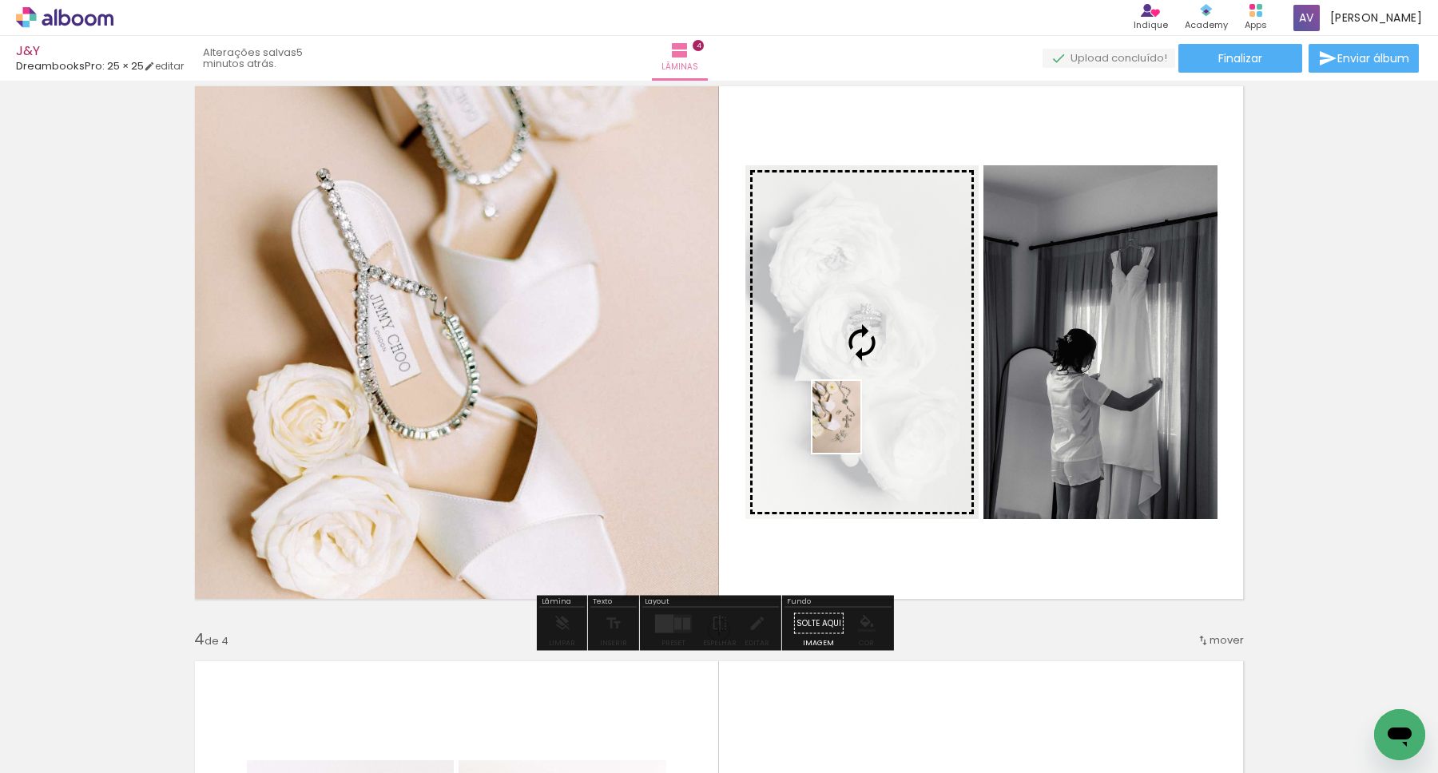
drag, startPoint x: 888, startPoint y: 729, endPoint x: 860, endPoint y: 429, distance: 300.8
click at [860, 429] on quentale-workspace at bounding box center [719, 386] width 1438 height 773
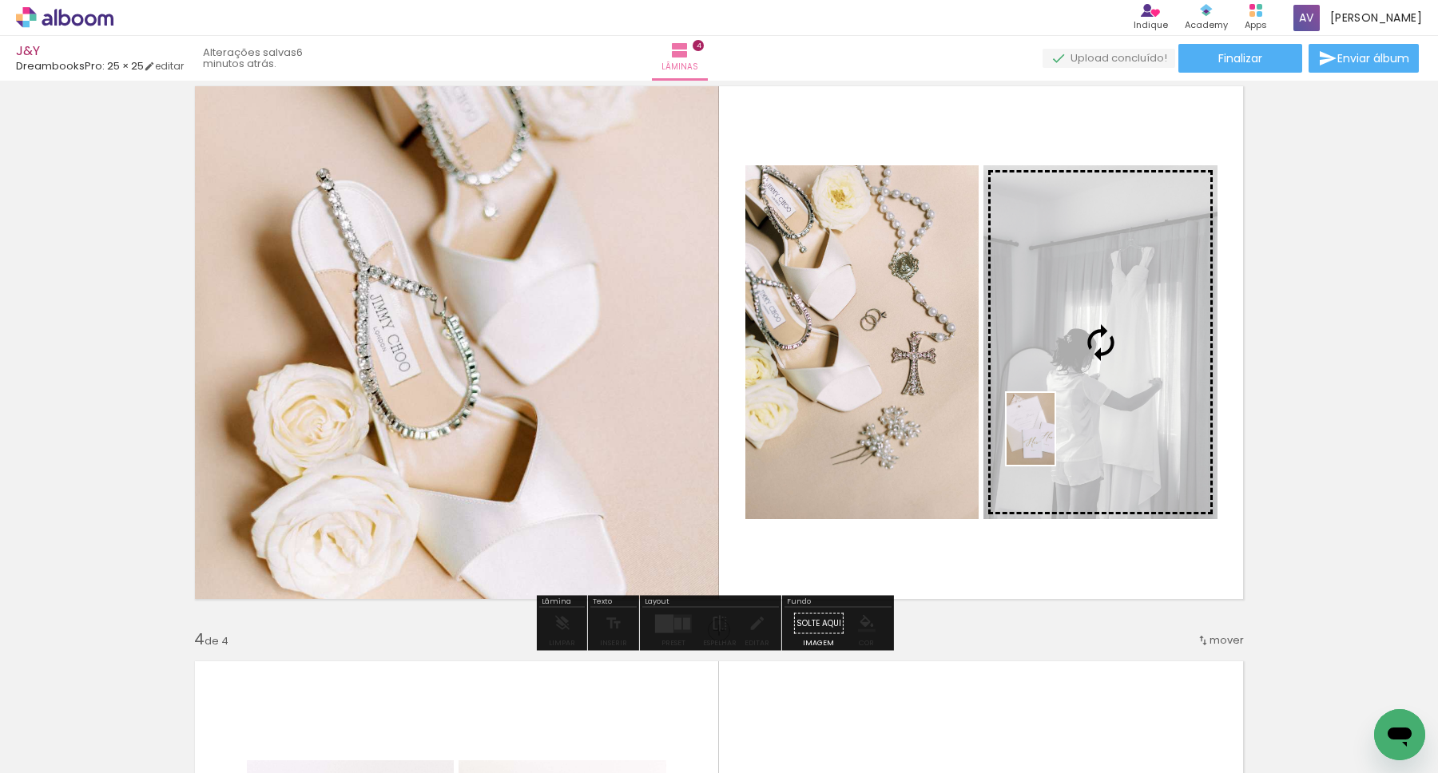
drag, startPoint x: 979, startPoint y: 733, endPoint x: 1055, endPoint y: 440, distance: 302.7
click at [1055, 440] on quentale-workspace at bounding box center [719, 386] width 1438 height 773
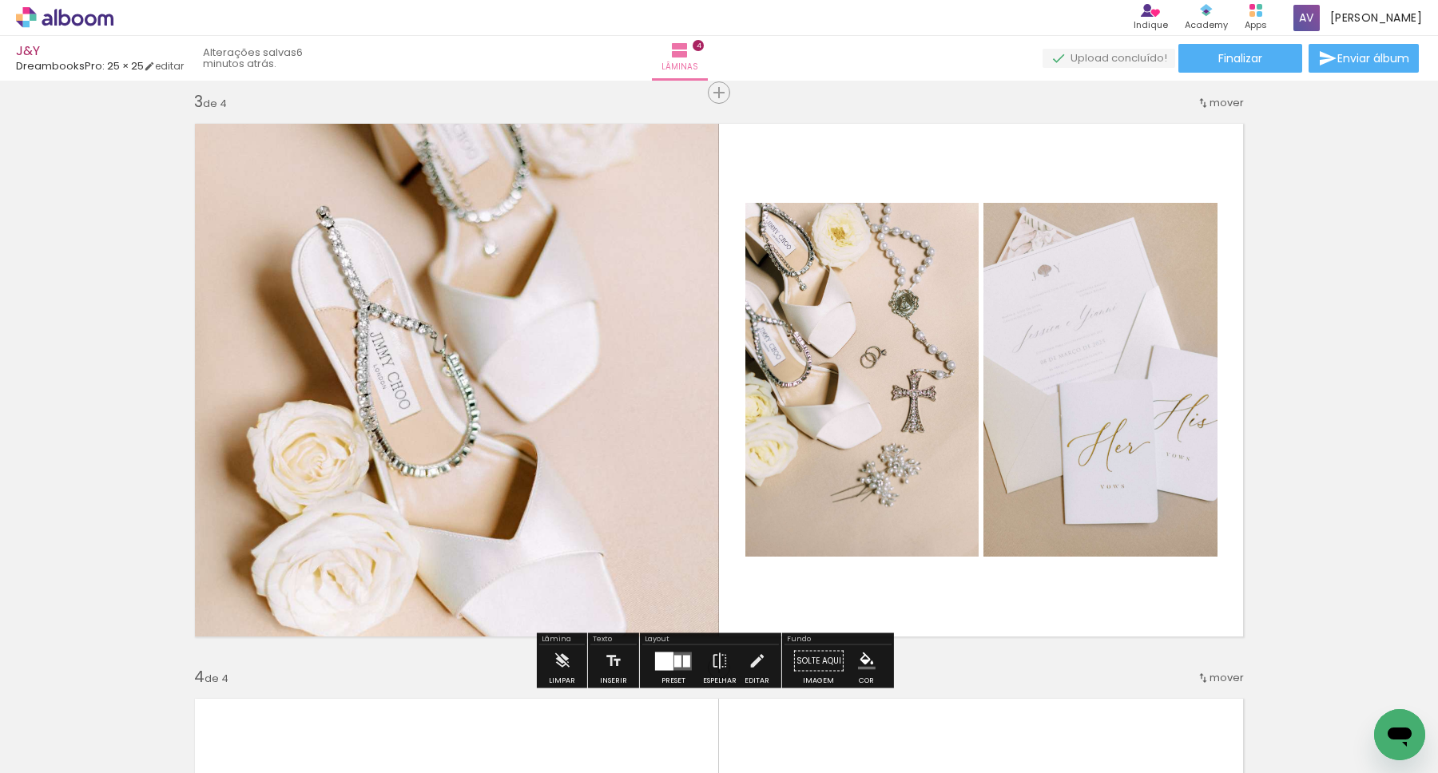
scroll to position [1163, 0]
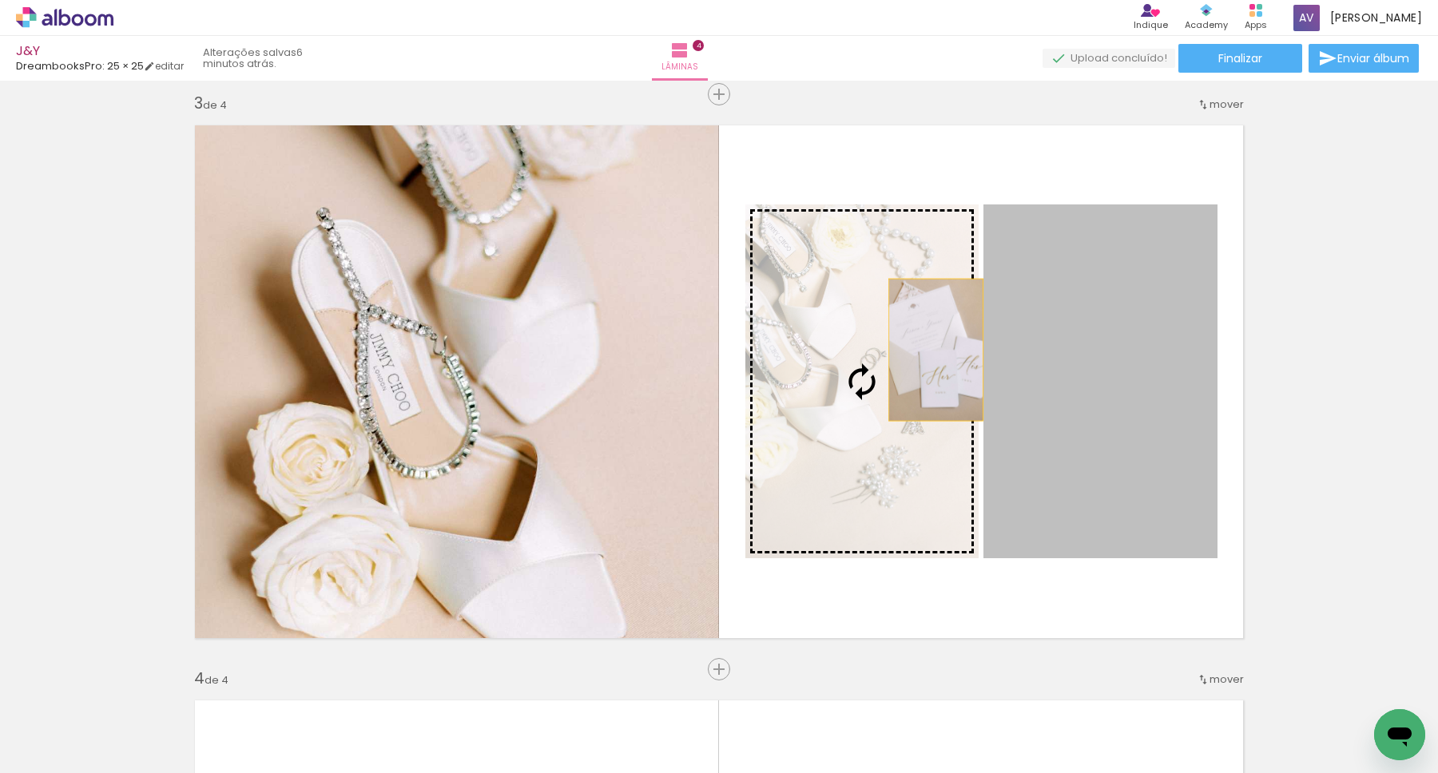
drag, startPoint x: 1106, startPoint y: 364, endPoint x: 930, endPoint y: 349, distance: 176.4
click at [0, 0] on slot at bounding box center [0, 0] width 0 height 0
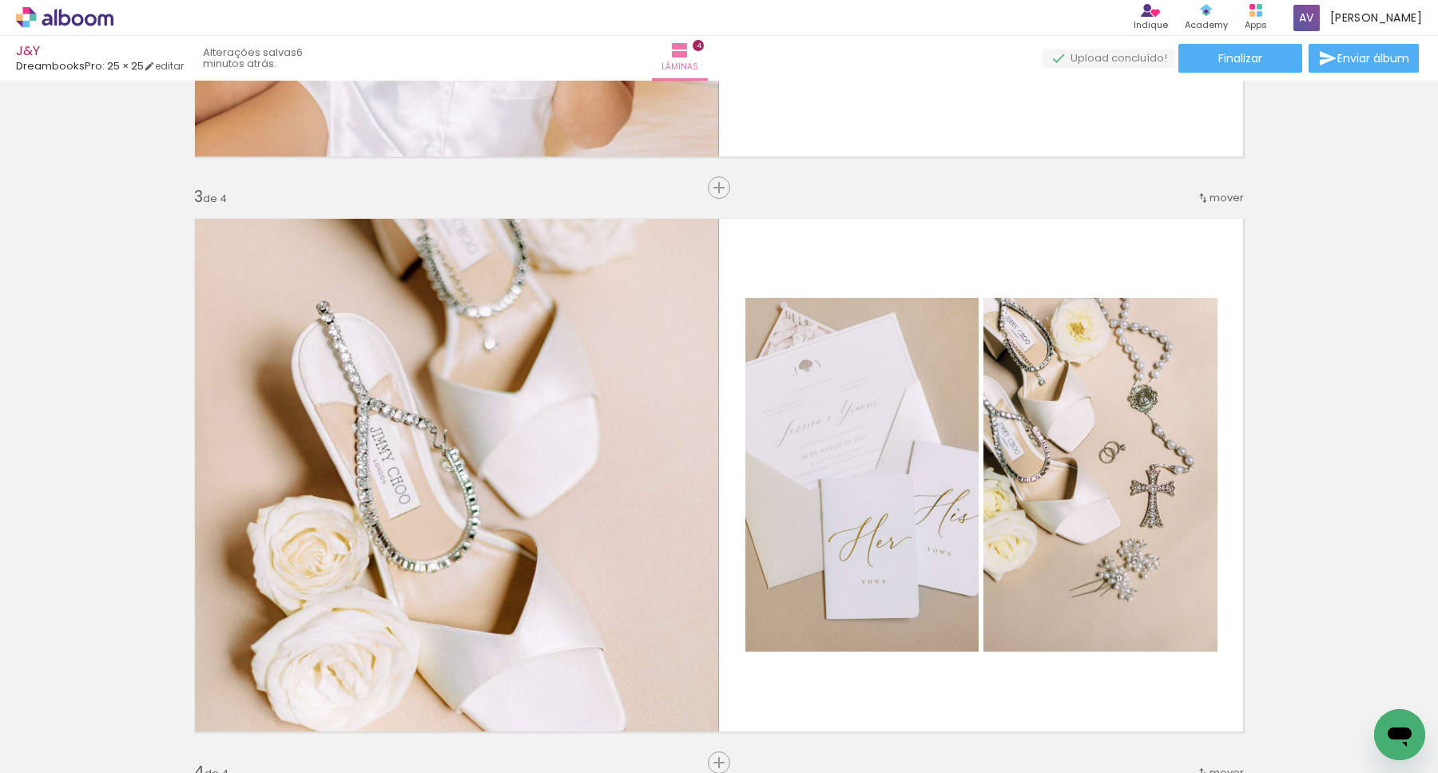
scroll to position [1465, 0]
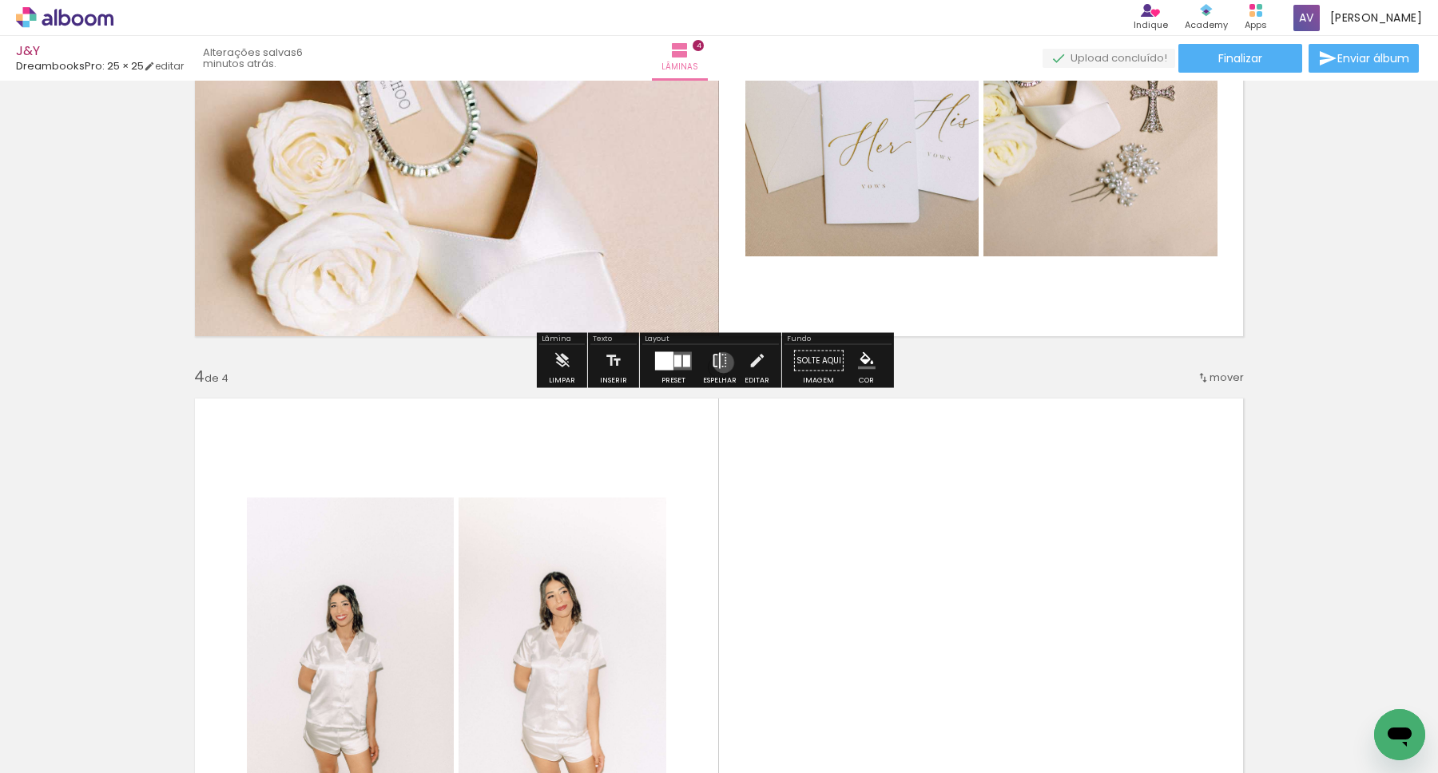
click at [720, 363] on iron-icon at bounding box center [720, 361] width 18 height 32
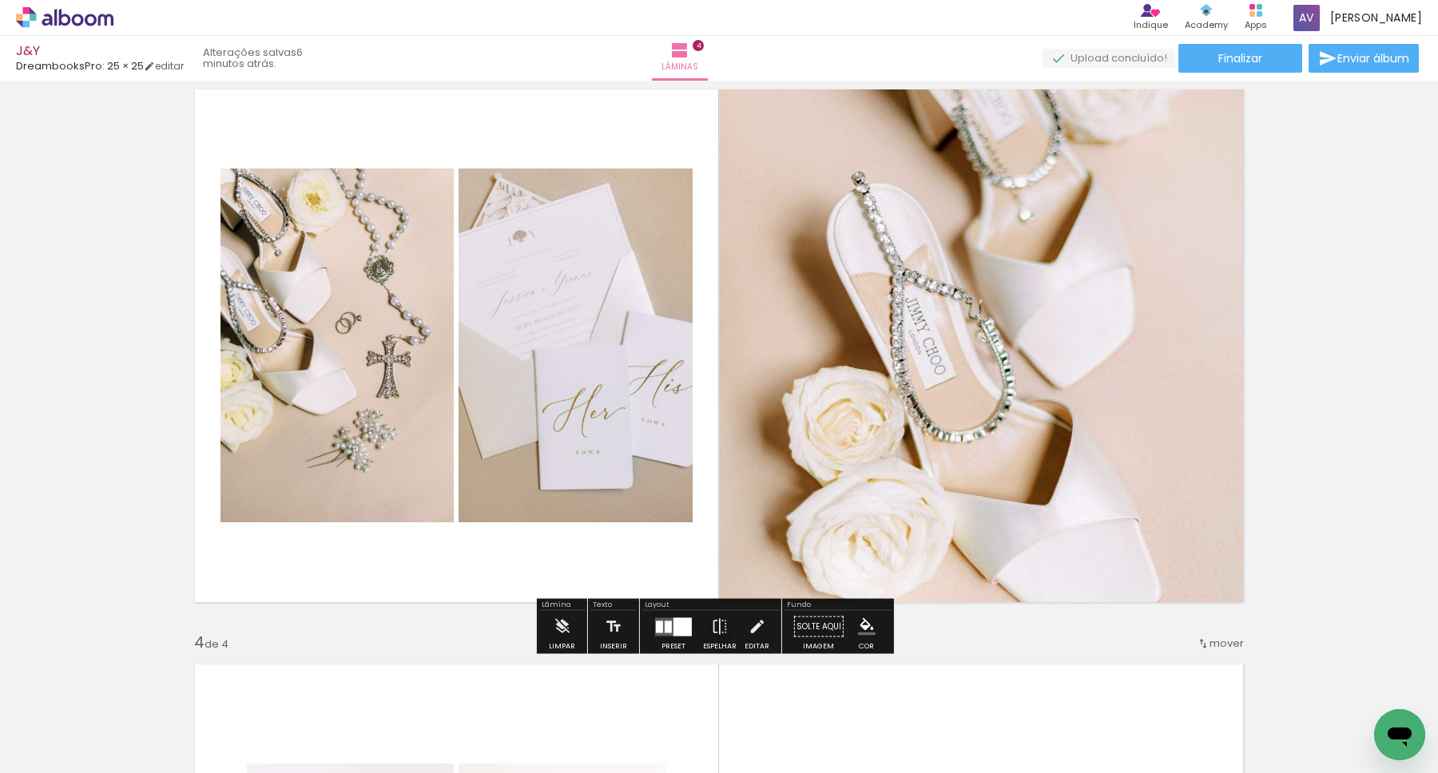
scroll to position [1195, 0]
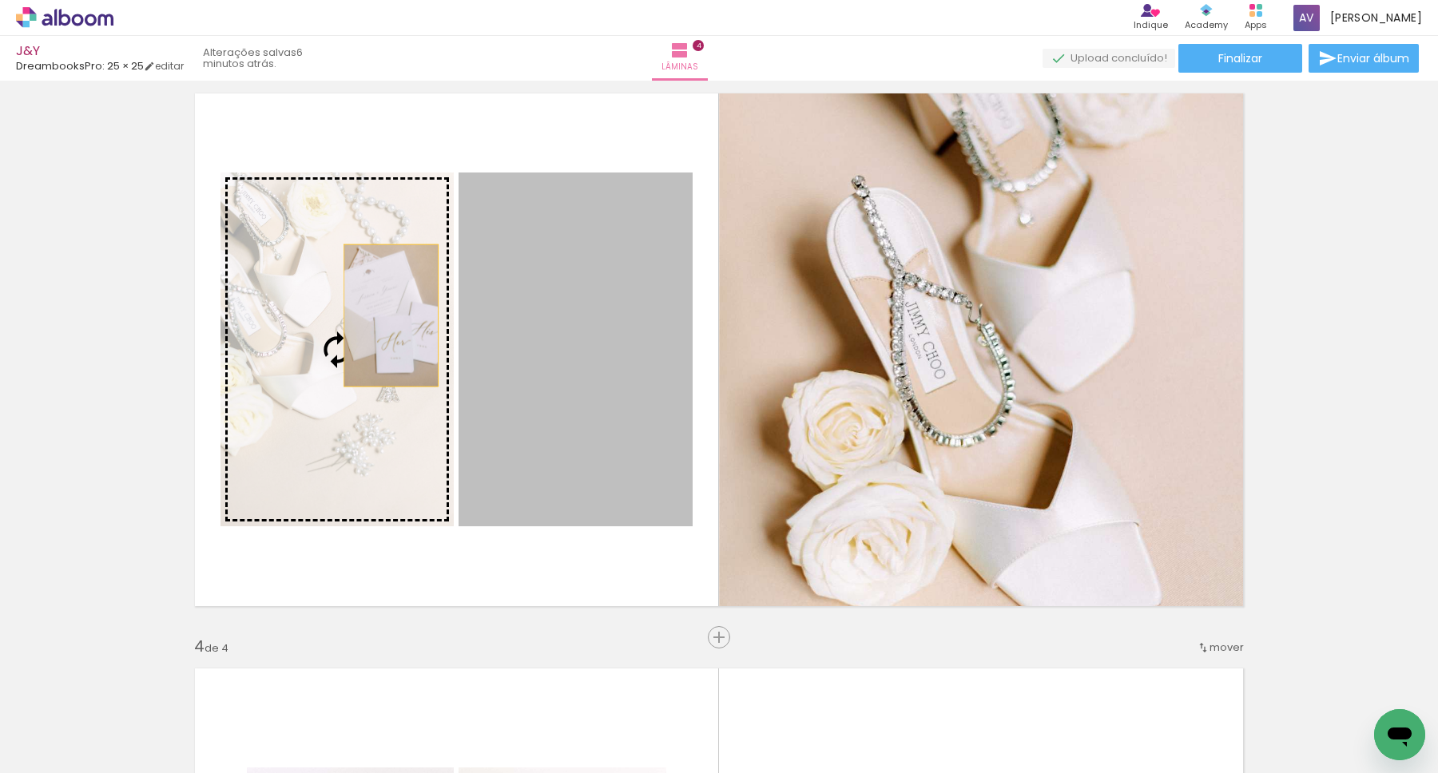
drag, startPoint x: 580, startPoint y: 337, endPoint x: 379, endPoint y: 312, distance: 202.9
click at [0, 0] on slot at bounding box center [0, 0] width 0 height 0
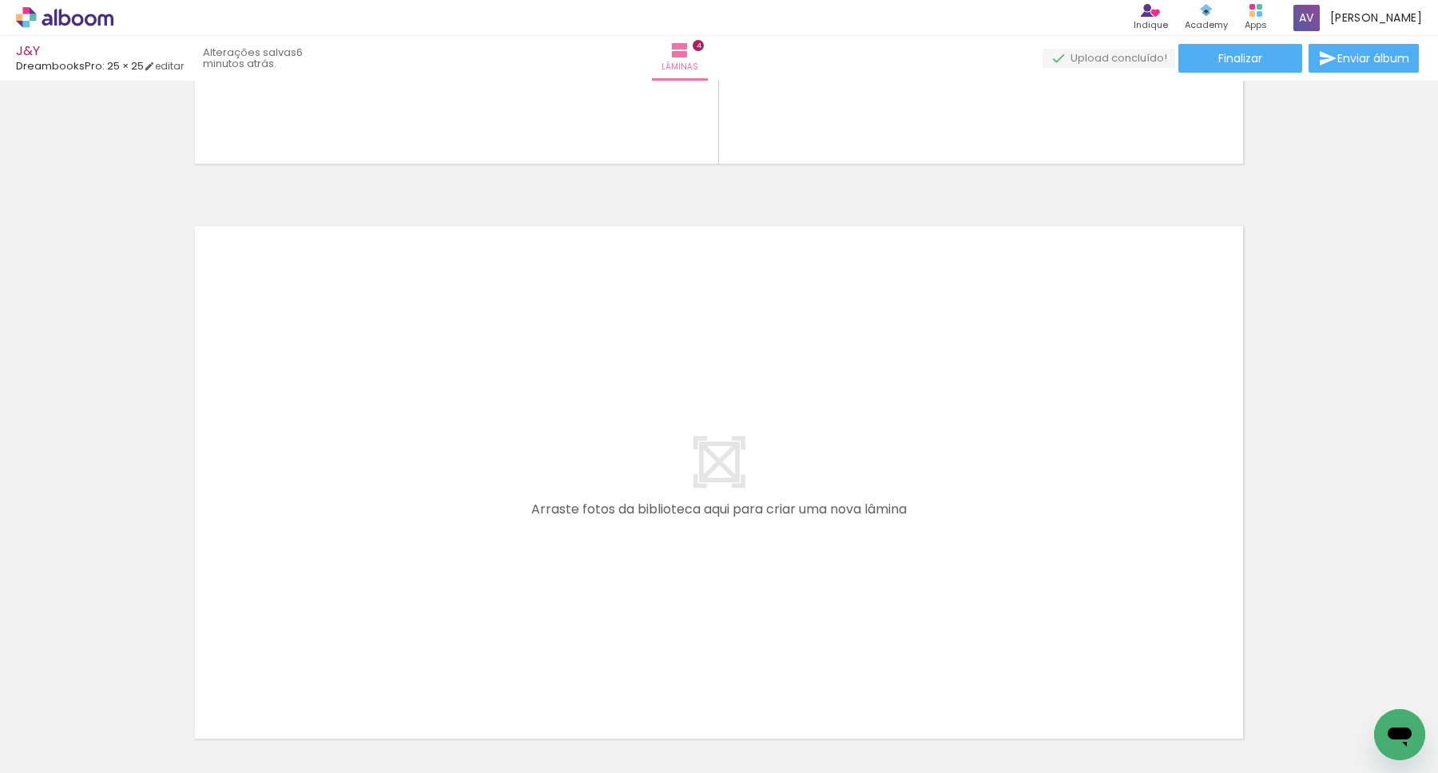
scroll to position [0, 0]
drag, startPoint x: 257, startPoint y: 716, endPoint x: 423, endPoint y: 513, distance: 262.3
click at [423, 513] on quentale-workspace at bounding box center [719, 386] width 1438 height 773
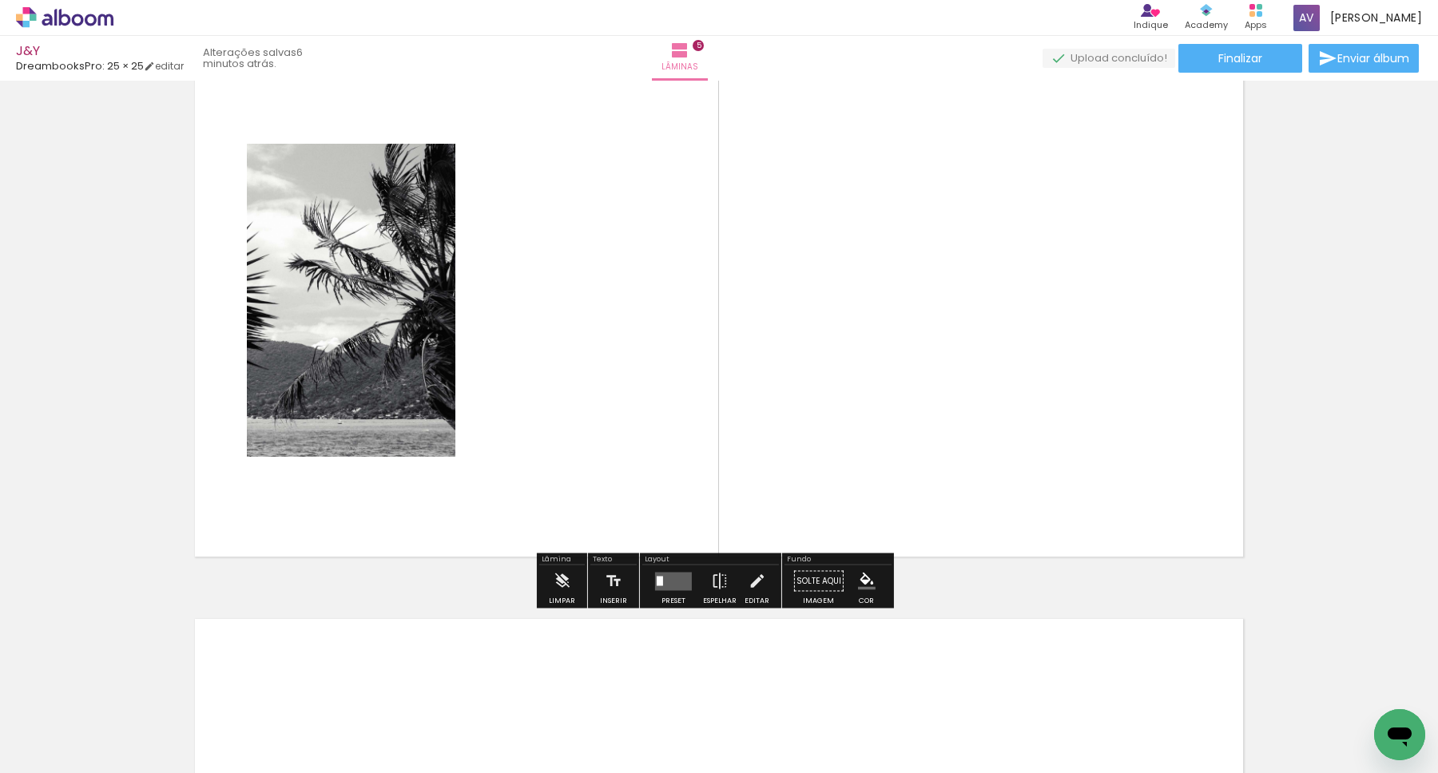
scroll to position [2398, 0]
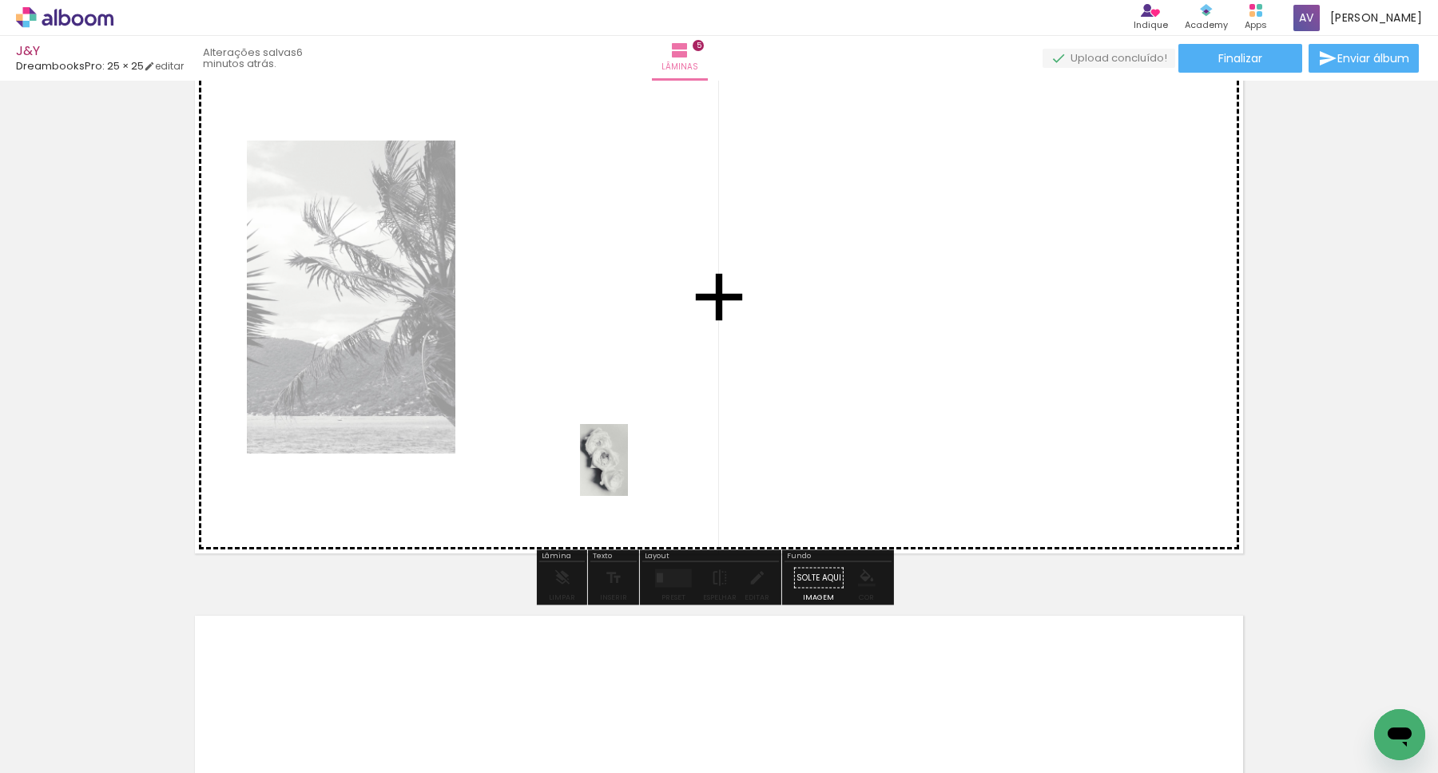
drag, startPoint x: 701, startPoint y: 711, endPoint x: 618, endPoint y: 439, distance: 284.6
click at [618, 439] on quentale-workspace at bounding box center [719, 386] width 1438 height 773
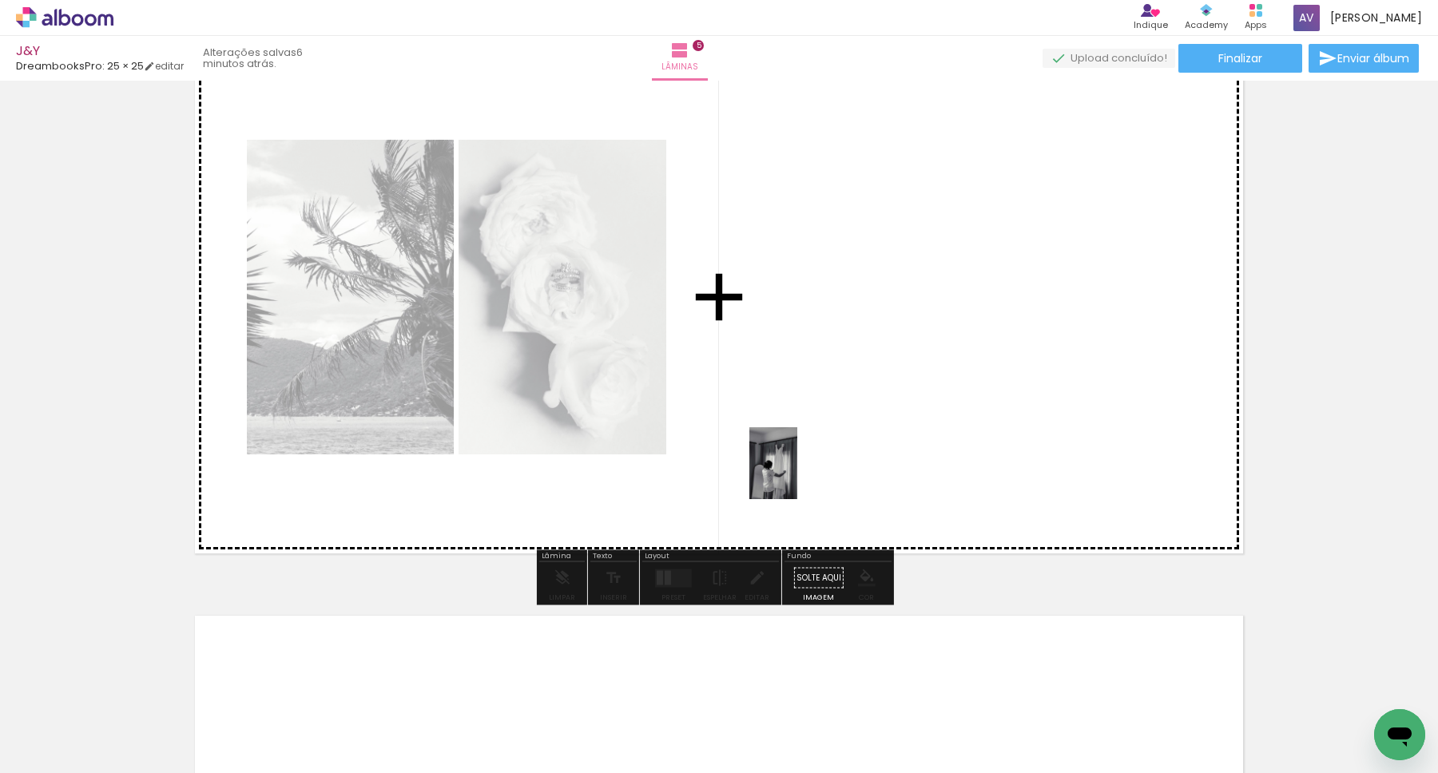
drag, startPoint x: 883, startPoint y: 720, endPoint x: 798, endPoint y: 475, distance: 259.5
click at [797, 475] on quentale-workspace at bounding box center [719, 386] width 1438 height 773
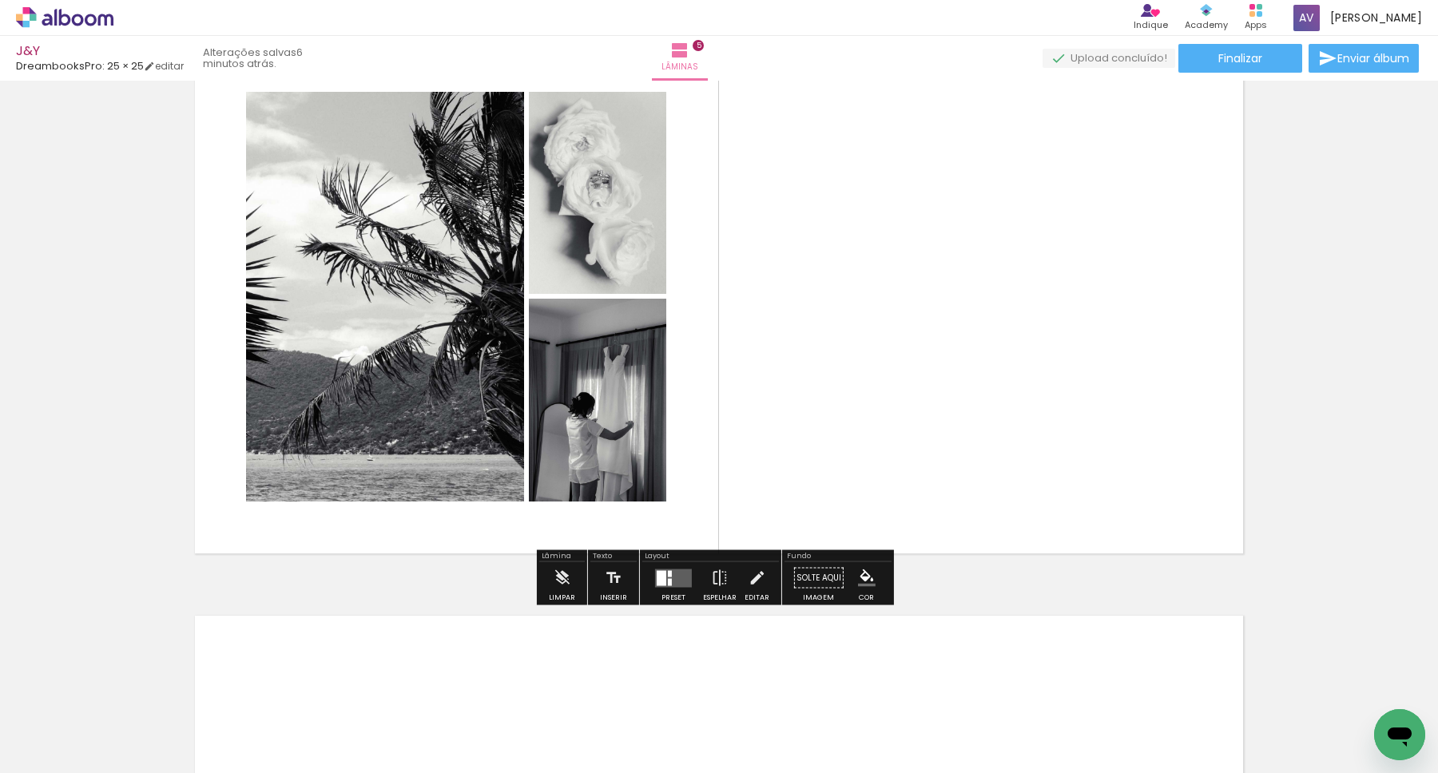
click at [669, 577] on quentale-layouter at bounding box center [673, 578] width 37 height 18
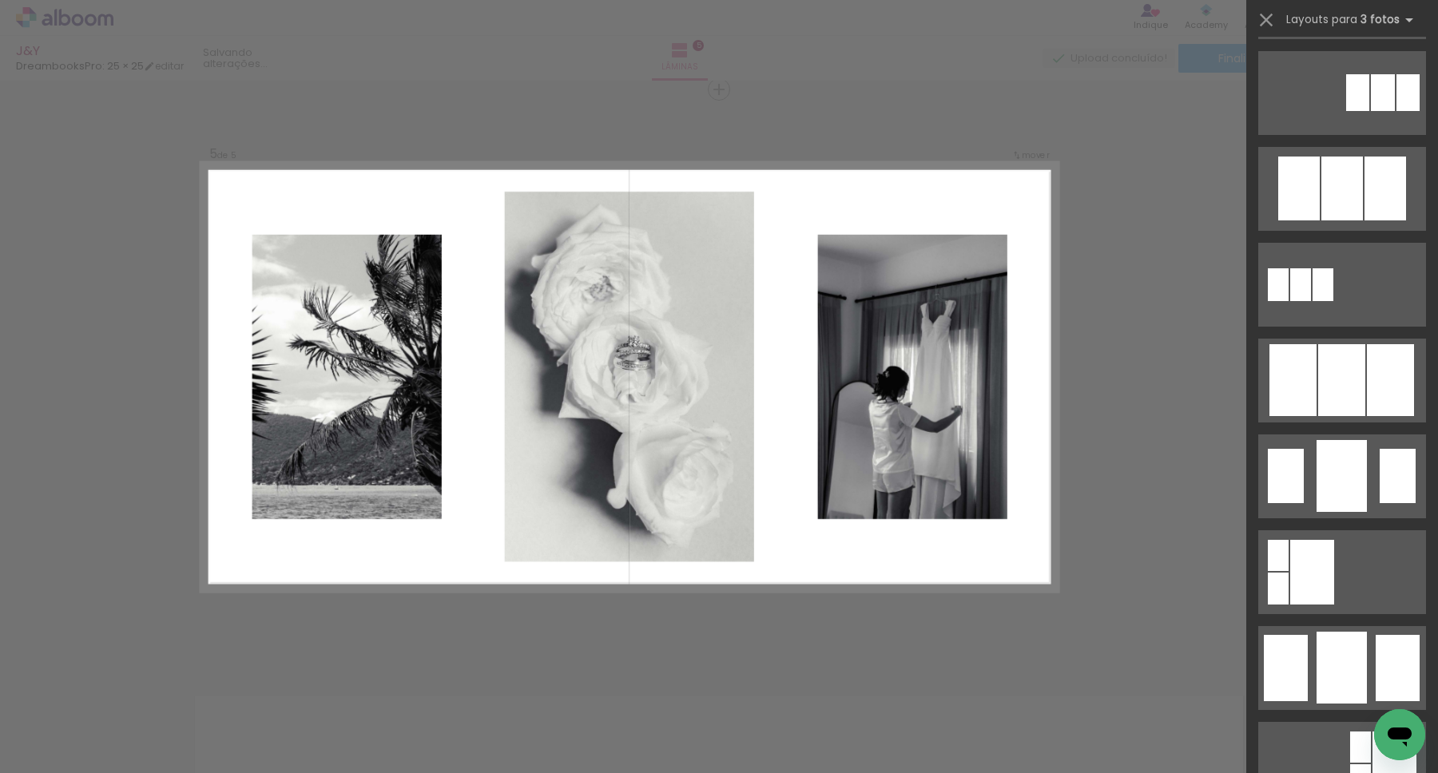
scroll to position [797, 0]
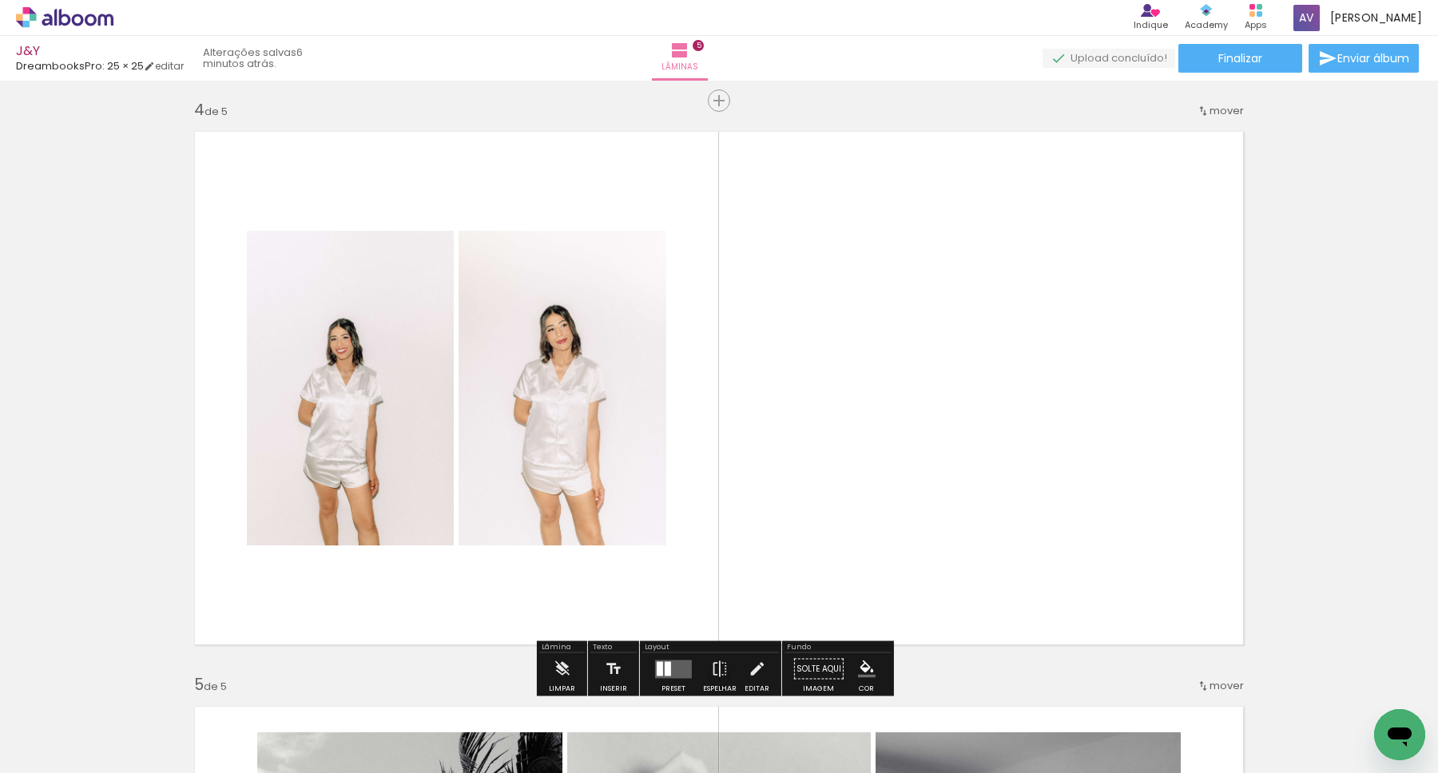
scroll to position [0, 528]
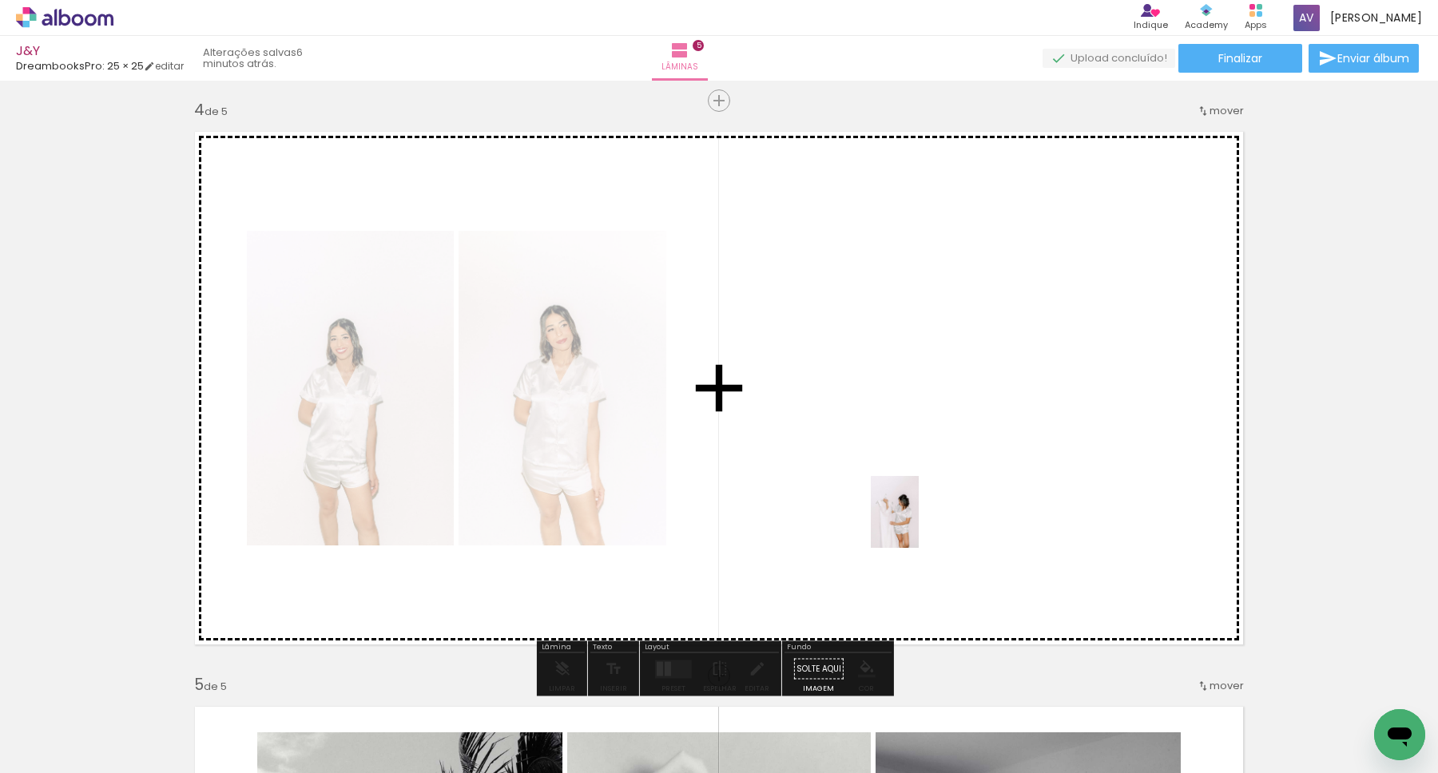
drag, startPoint x: 812, startPoint y: 726, endPoint x: 919, endPoint y: 524, distance: 228.4
click at [919, 524] on quentale-workspace at bounding box center [719, 386] width 1438 height 773
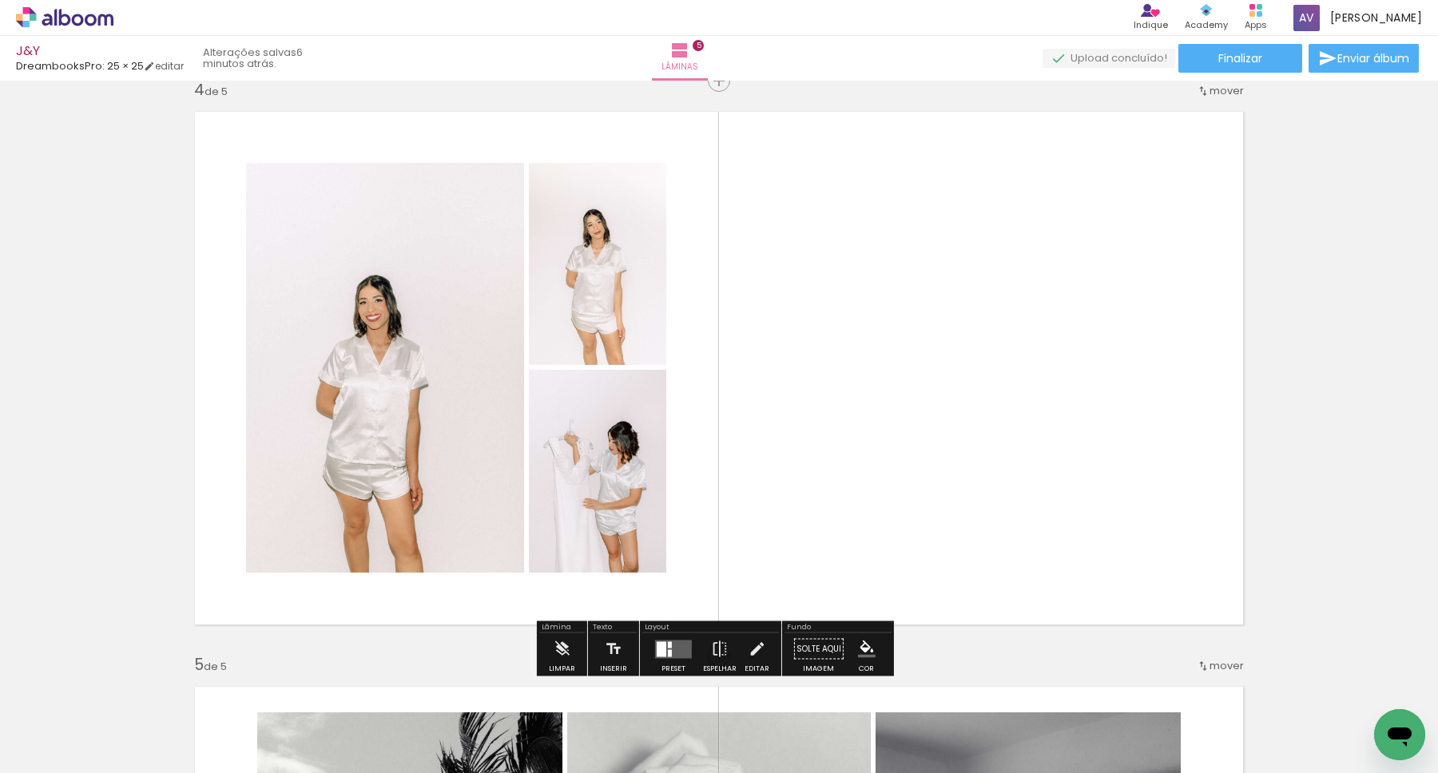
scroll to position [1767, 0]
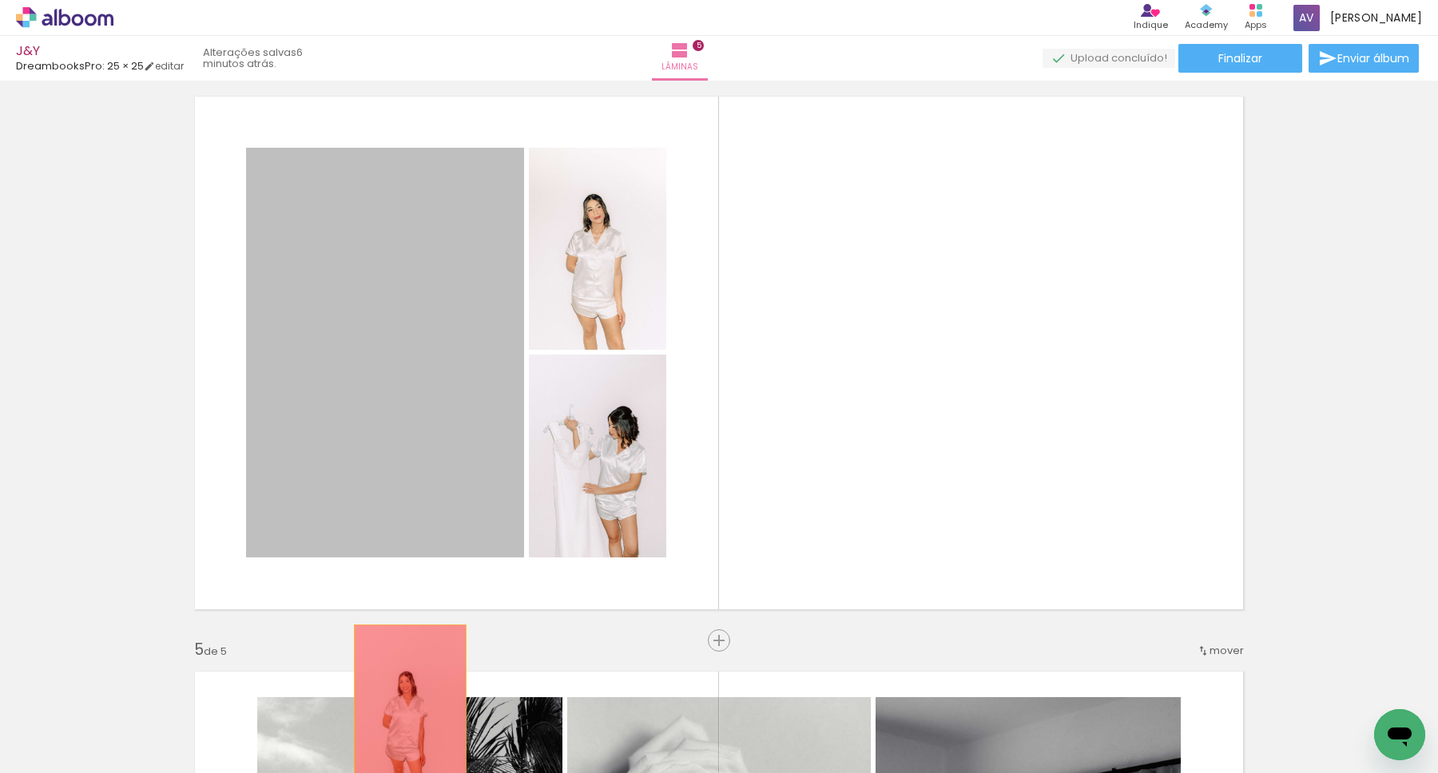
drag, startPoint x: 401, startPoint y: 408, endPoint x: 392, endPoint y: 742, distance: 334.1
click at [392, 742] on quentale-workspace at bounding box center [719, 386] width 1438 height 773
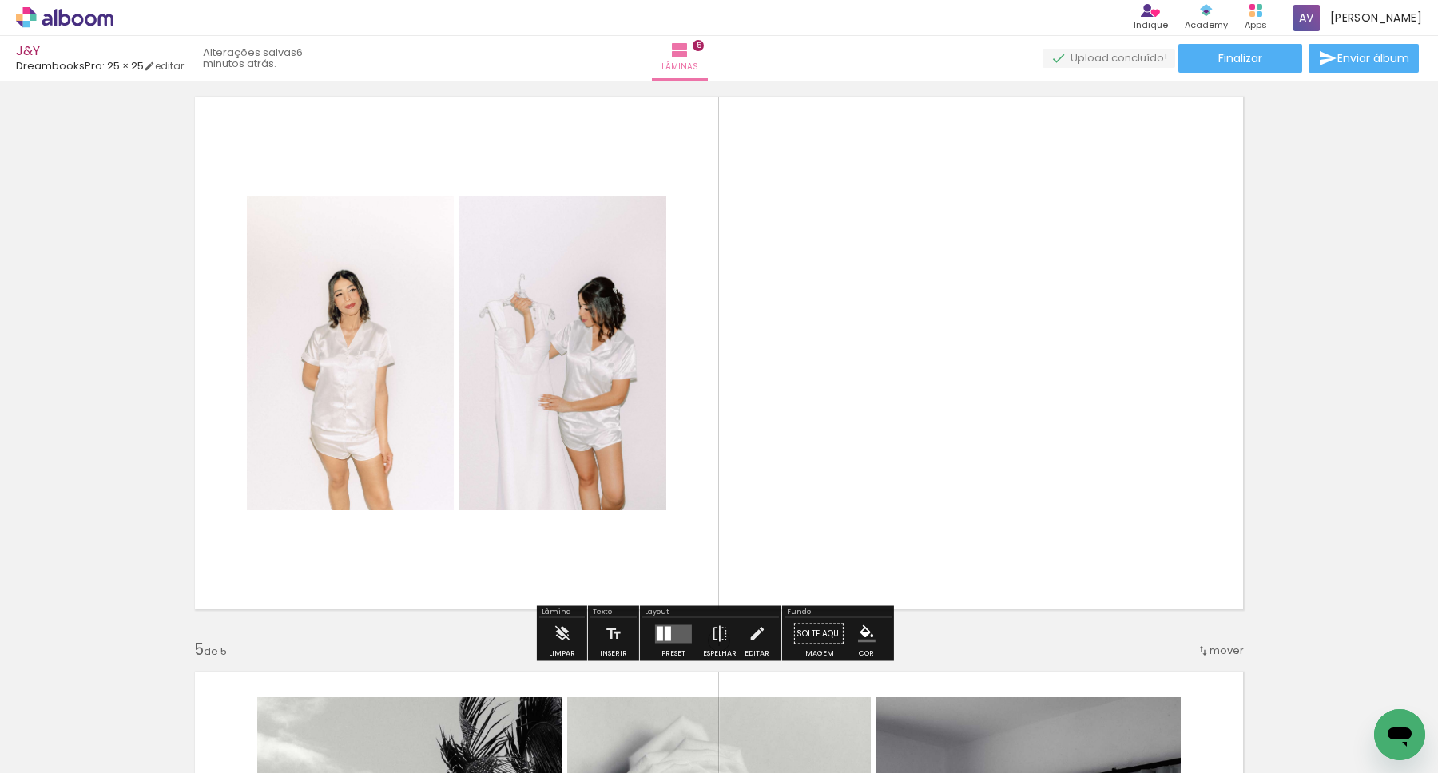
click at [665, 633] on div at bounding box center [668, 633] width 6 height 14
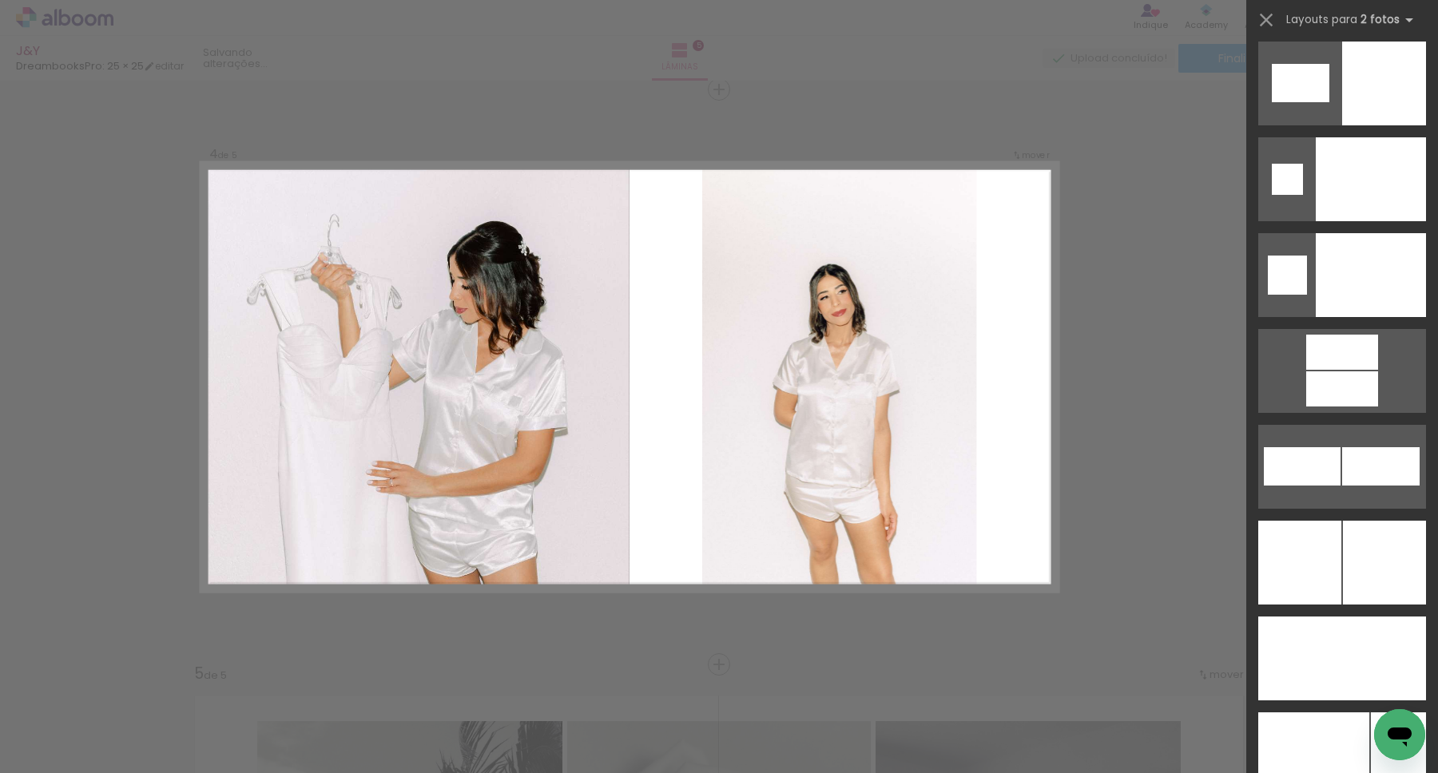
scroll to position [6534, 0]
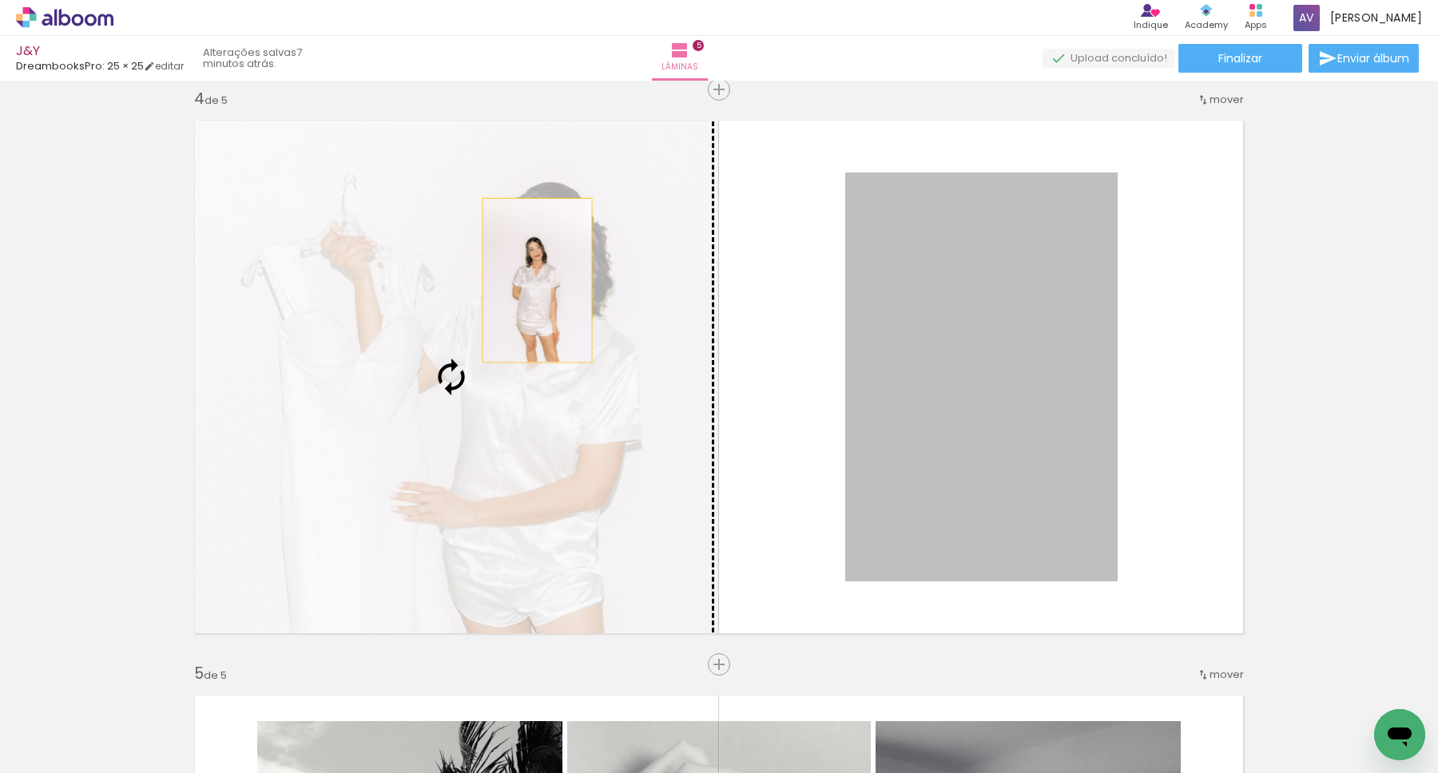
drag, startPoint x: 995, startPoint y: 276, endPoint x: 531, endPoint y: 280, distance: 463.4
click at [0, 0] on slot at bounding box center [0, 0] width 0 height 0
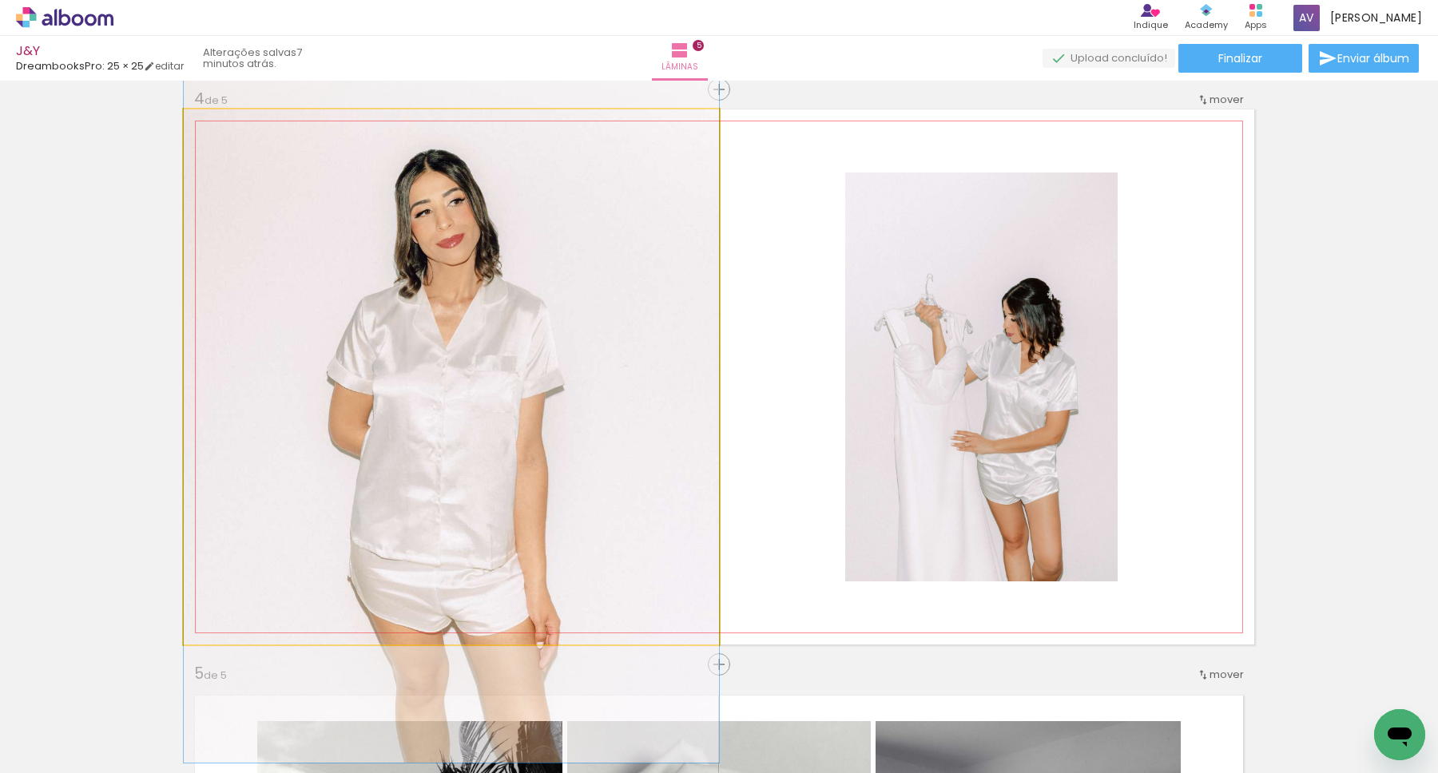
drag, startPoint x: 524, startPoint y: 325, endPoint x: 519, endPoint y: 310, distance: 15.9
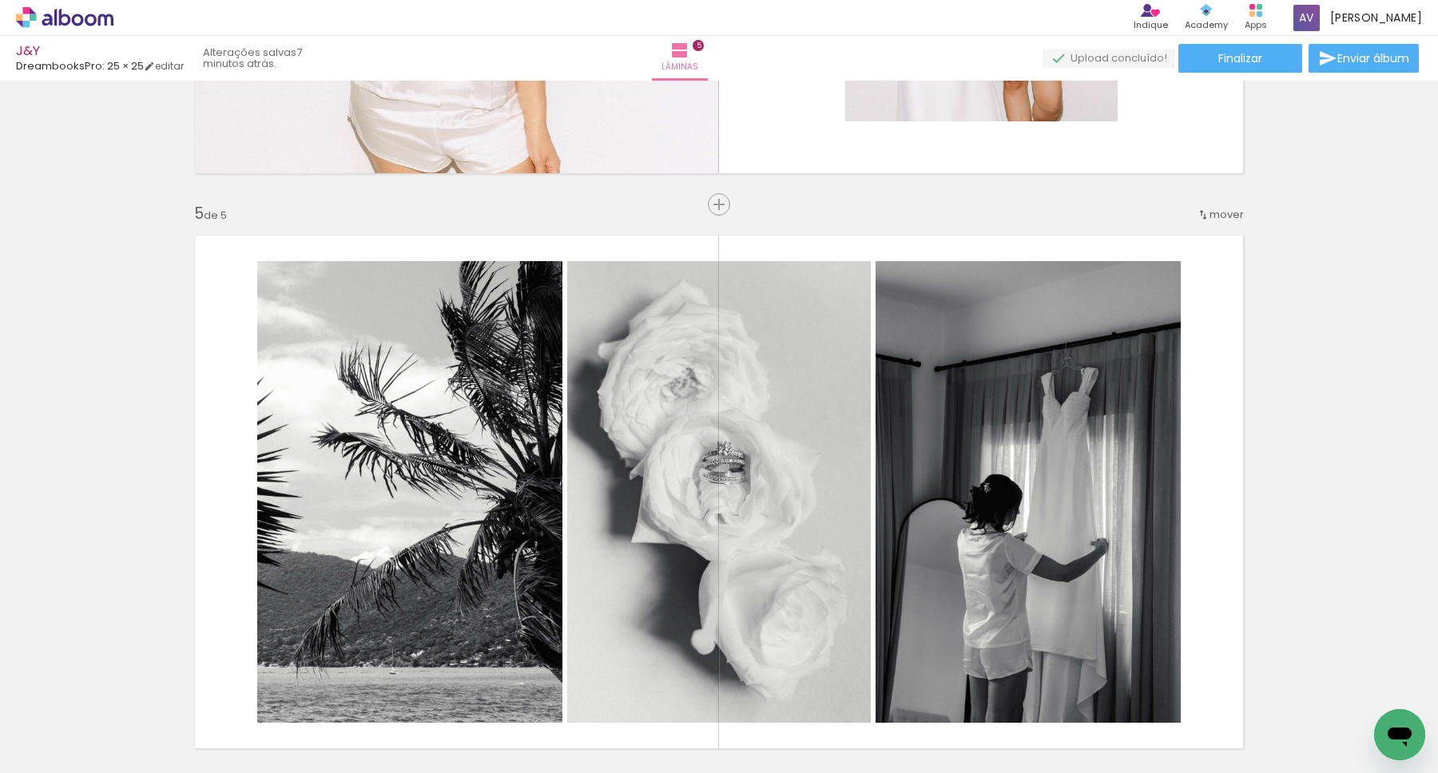
scroll to position [2207, 0]
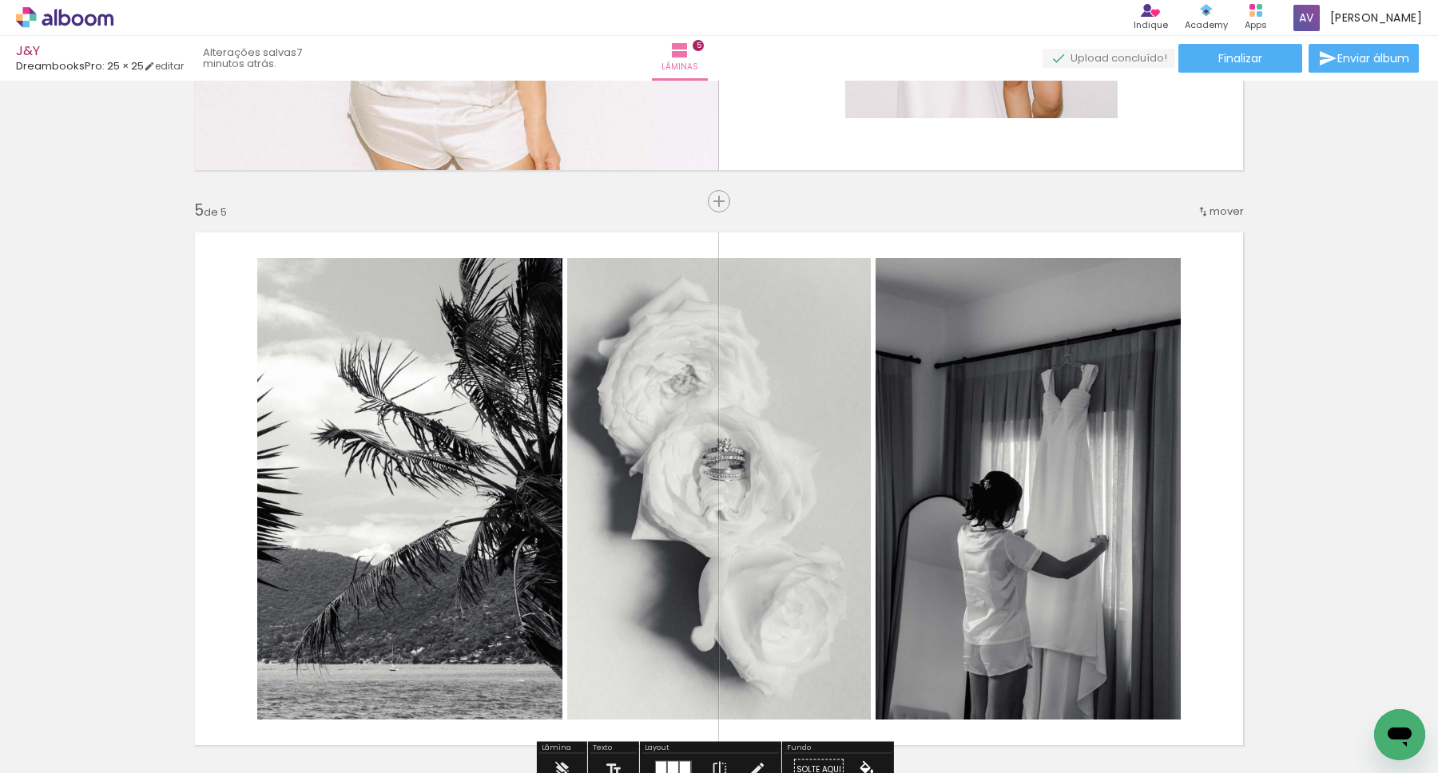
click at [1214, 209] on span "mover" at bounding box center [1227, 211] width 34 height 15
click at [1182, 283] on span "4" at bounding box center [1183, 288] width 10 height 26
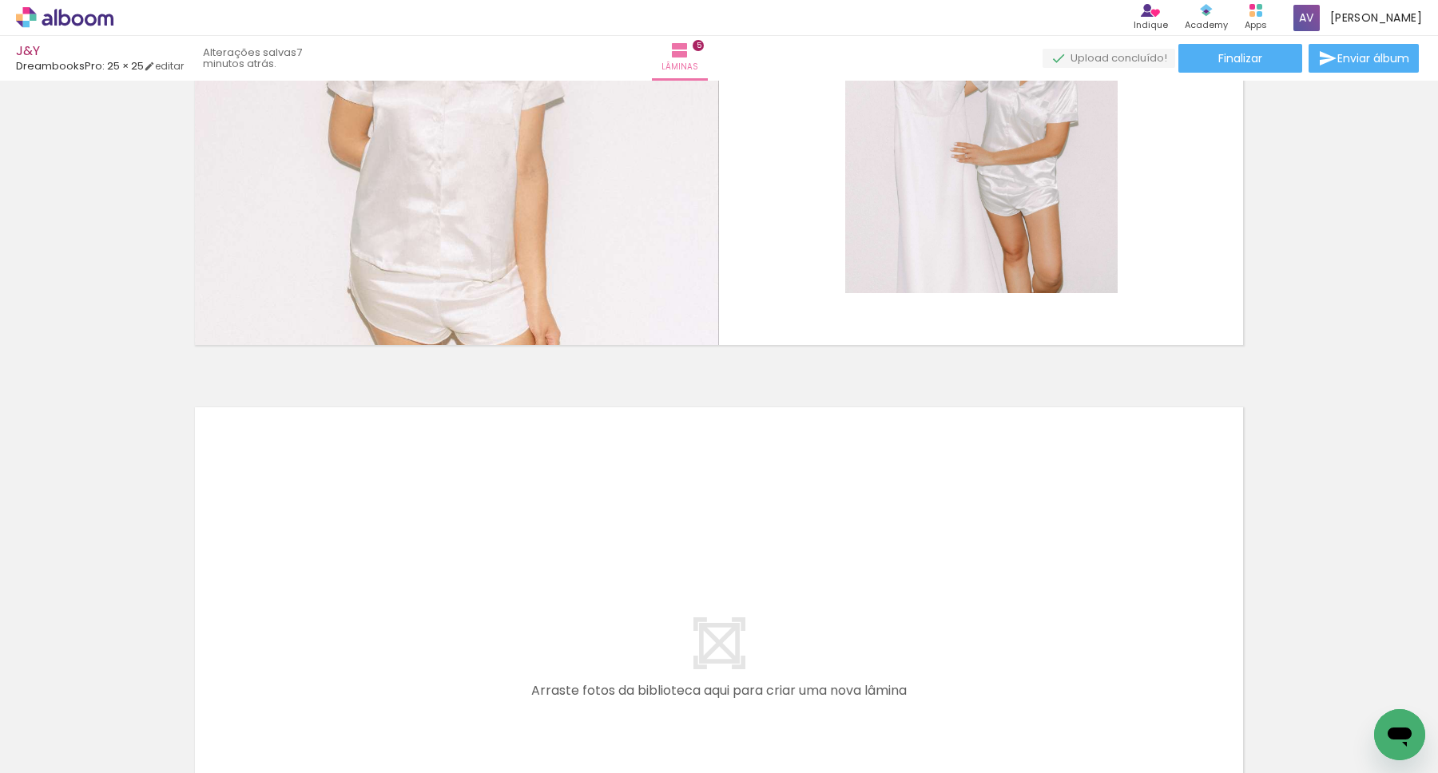
scroll to position [2670, 0]
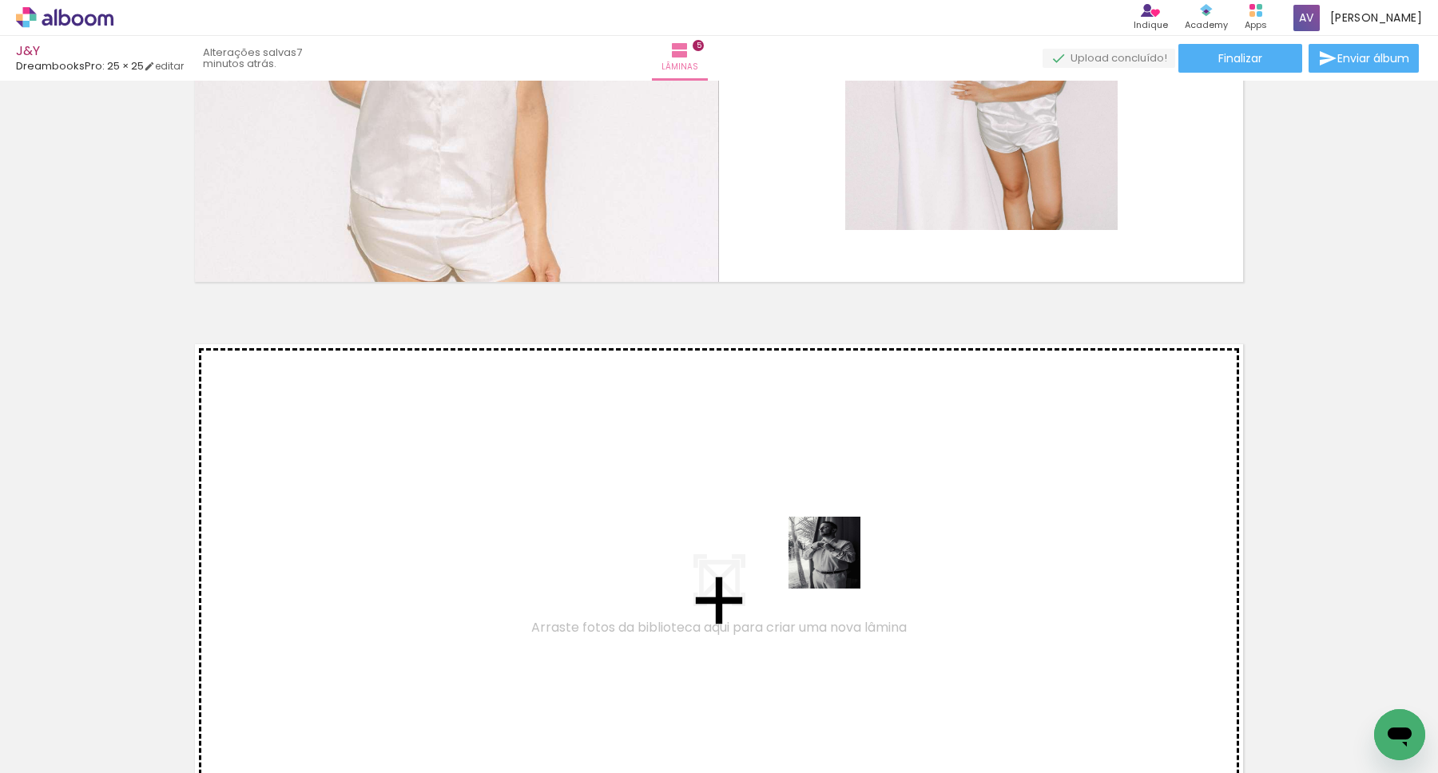
drag, startPoint x: 1074, startPoint y: 733, endPoint x: 813, endPoint y: 550, distance: 318.3
click at [813, 550] on quentale-workspace at bounding box center [719, 386] width 1438 height 773
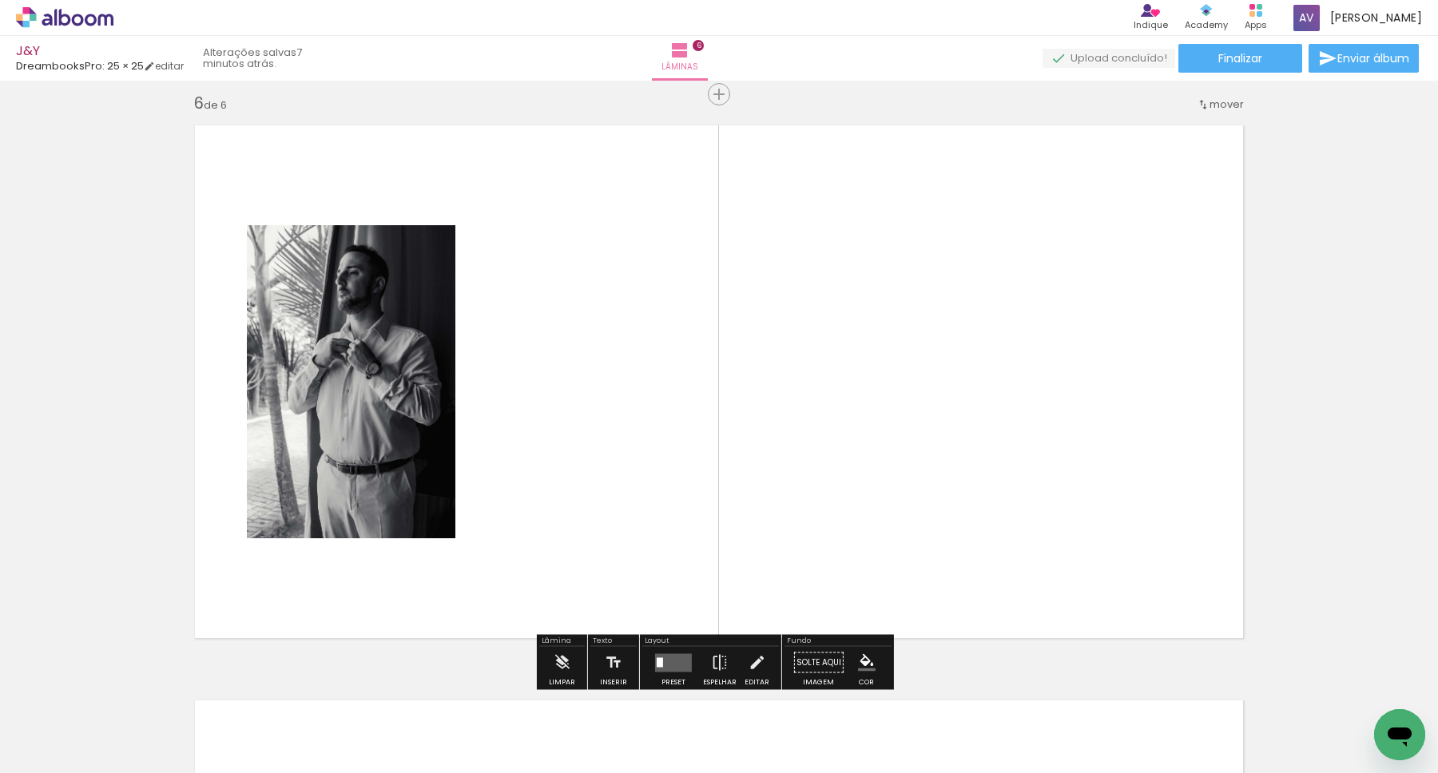
scroll to position [2894, 0]
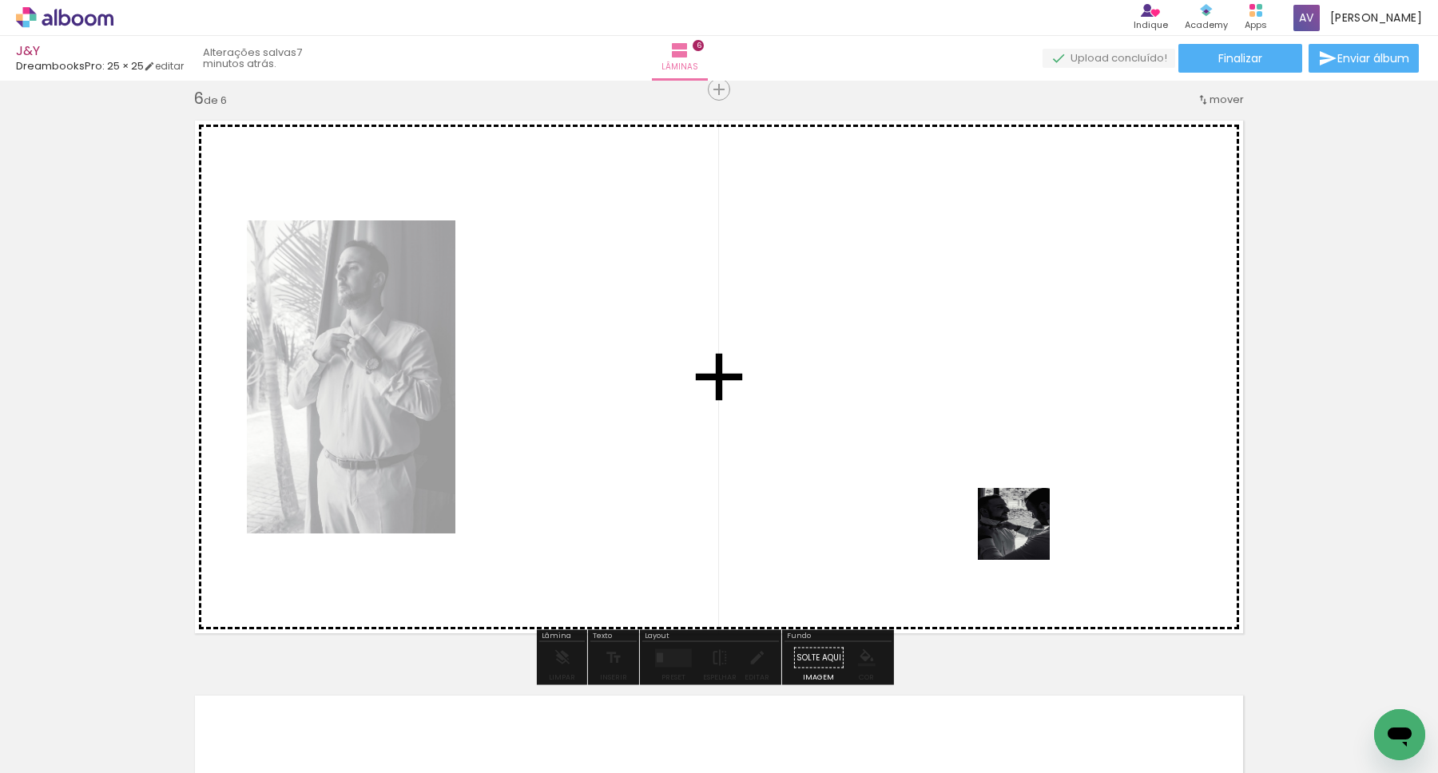
drag, startPoint x: 1158, startPoint y: 721, endPoint x: 967, endPoint y: 439, distance: 339.9
click at [967, 439] on quentale-workspace at bounding box center [719, 386] width 1438 height 773
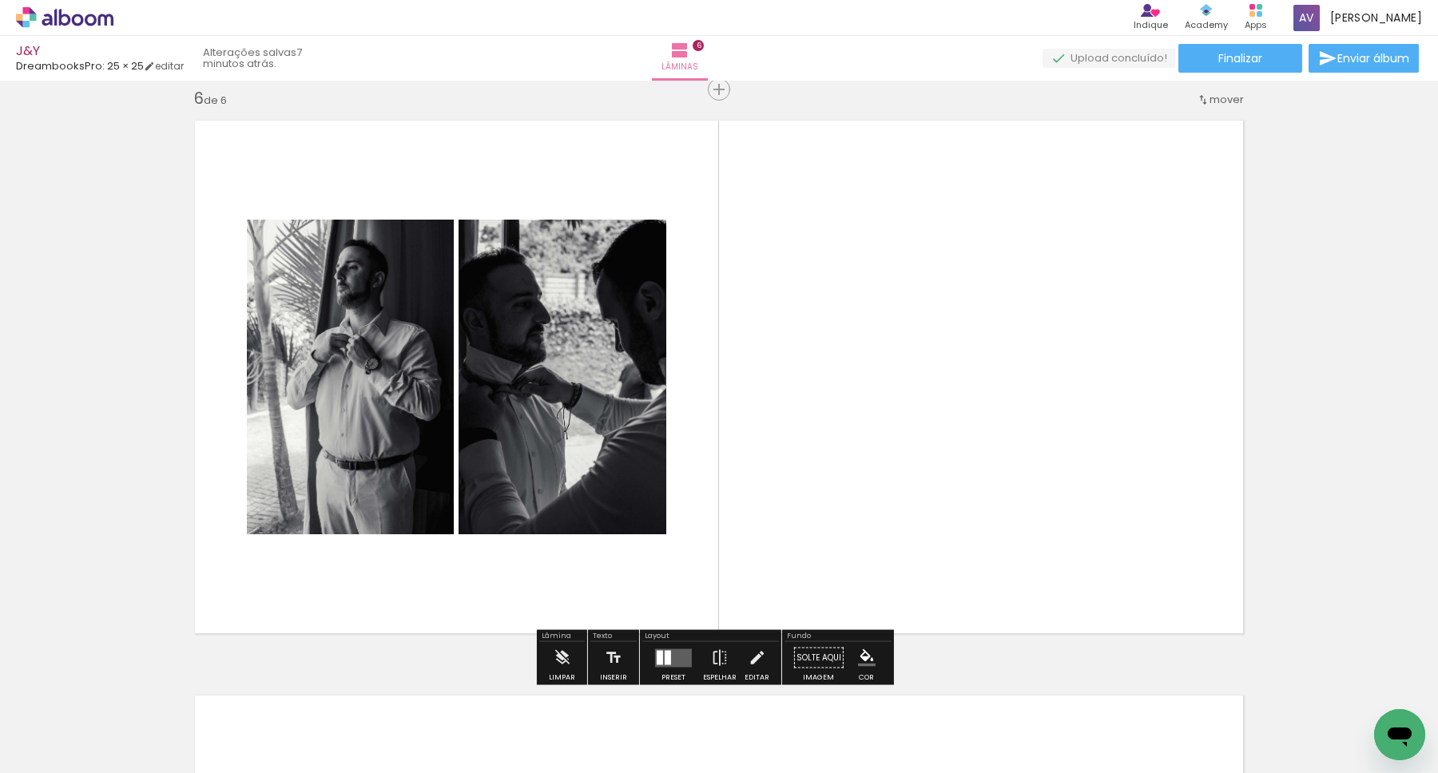
click at [667, 655] on quentale-layouter at bounding box center [673, 658] width 37 height 18
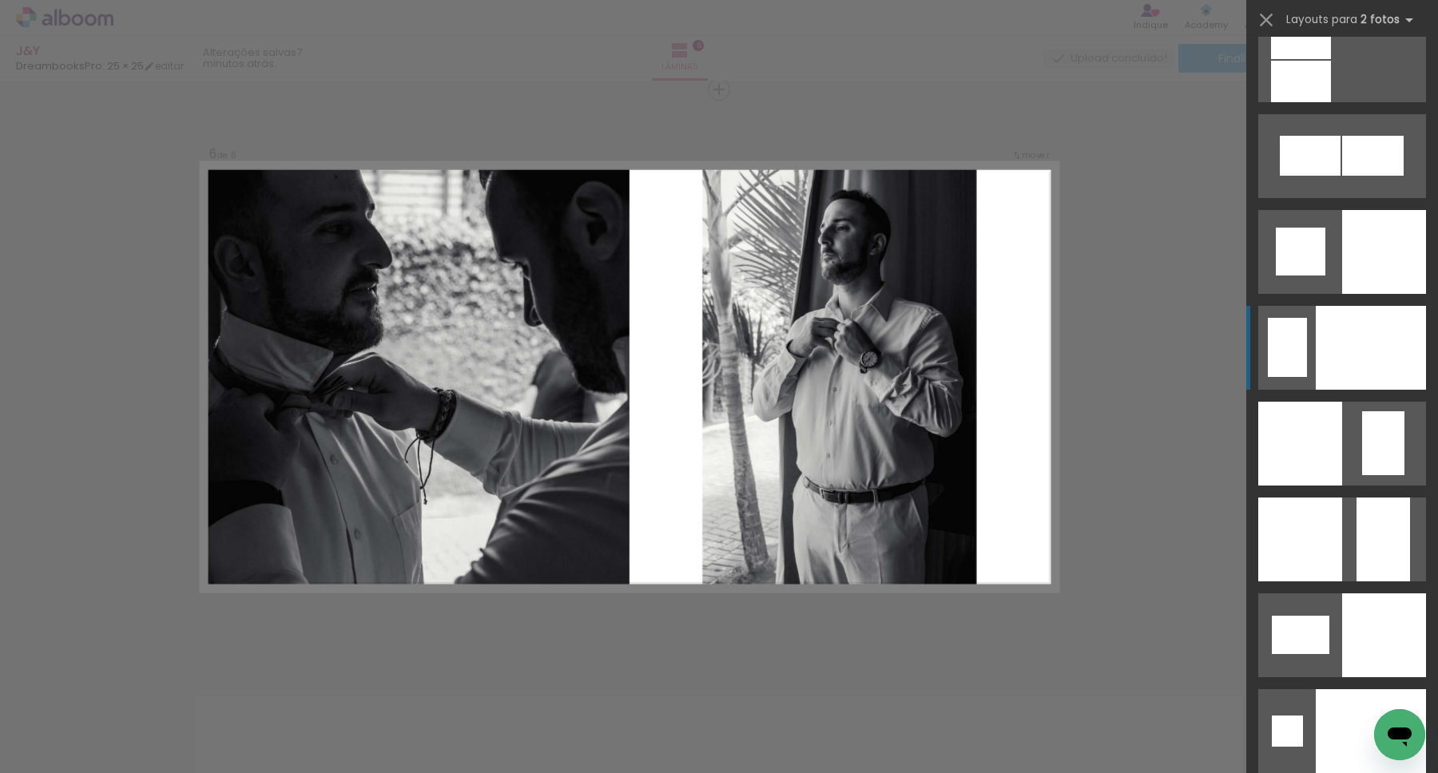
scroll to position [6187, 0]
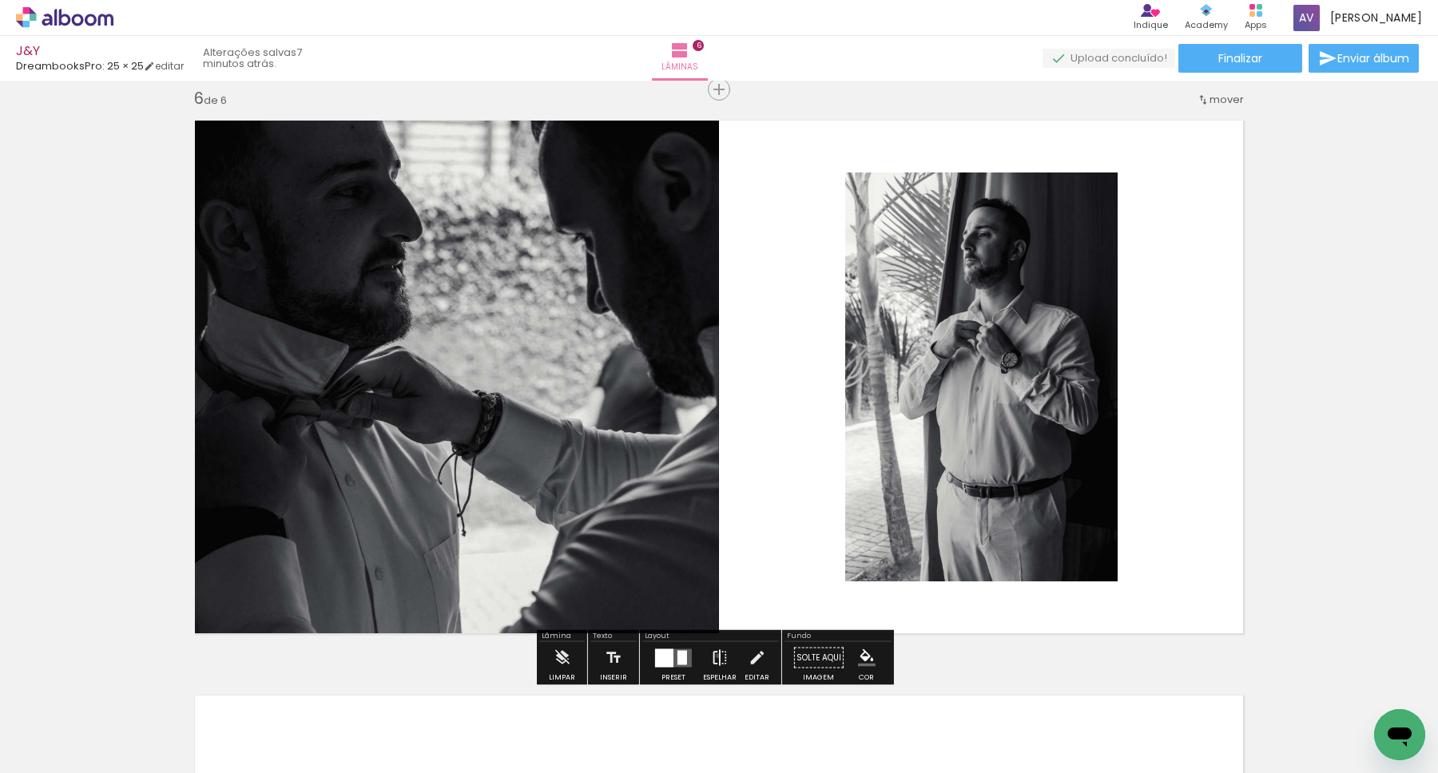
click at [714, 656] on iron-icon at bounding box center [720, 658] width 18 height 32
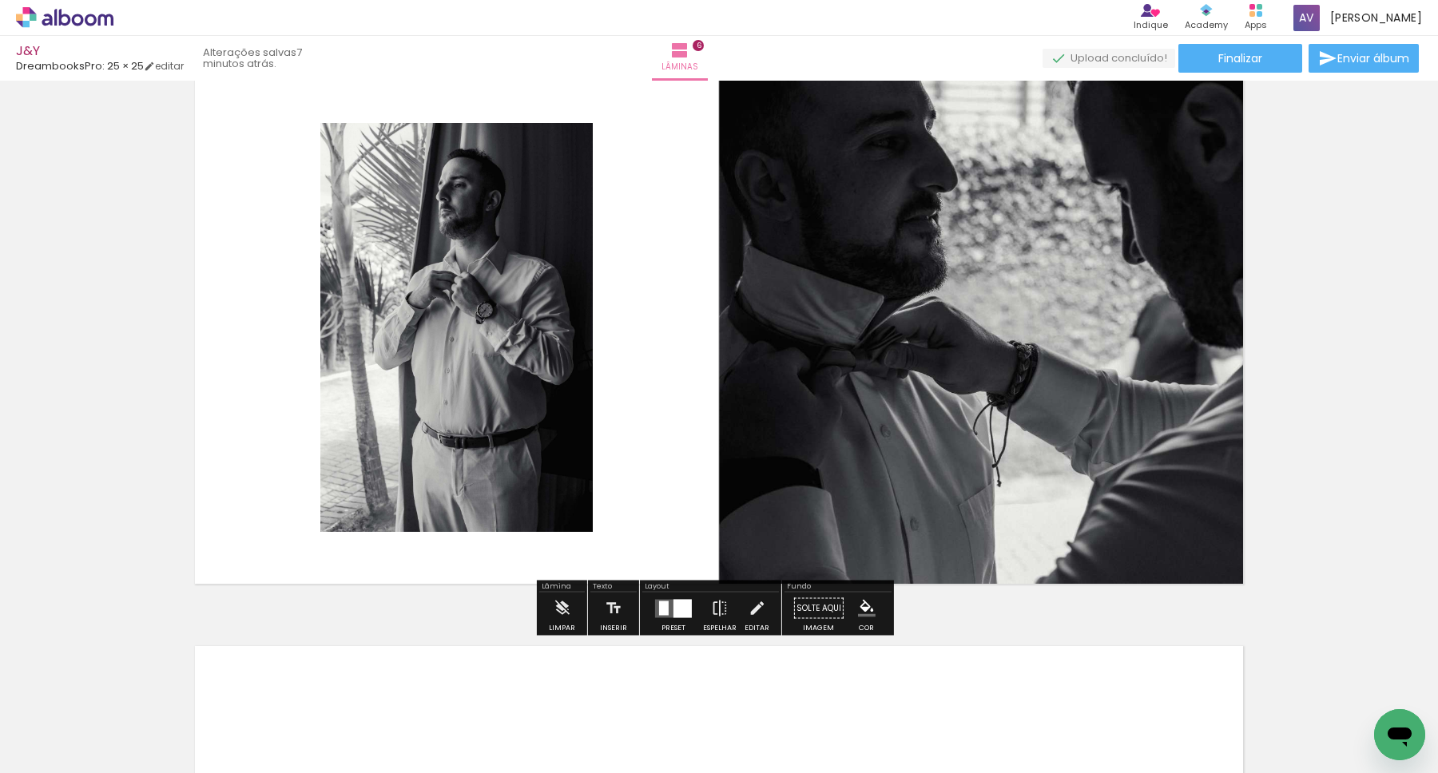
scroll to position [2905, 0]
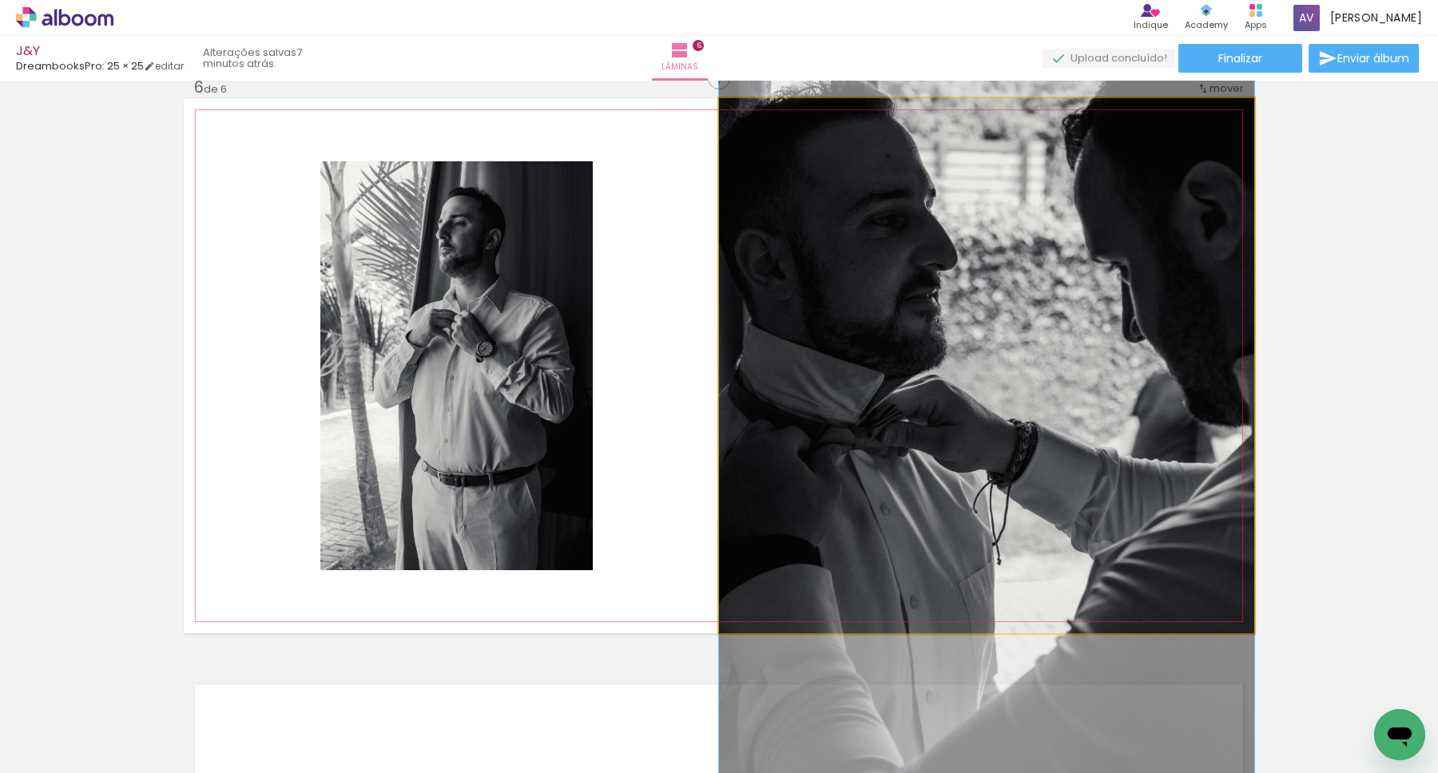
drag, startPoint x: 1119, startPoint y: 364, endPoint x: 1123, endPoint y: 404, distance: 40.9
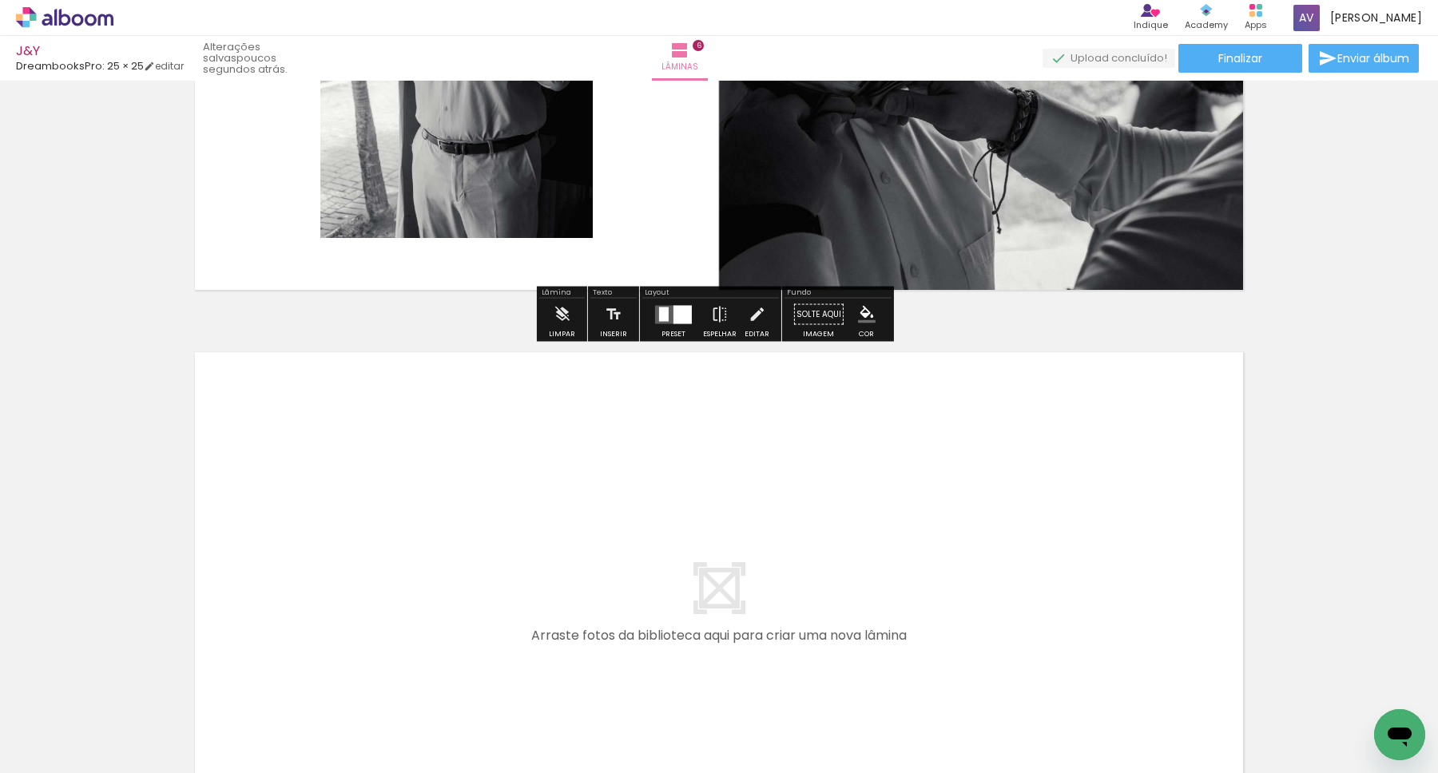
scroll to position [0, 1867]
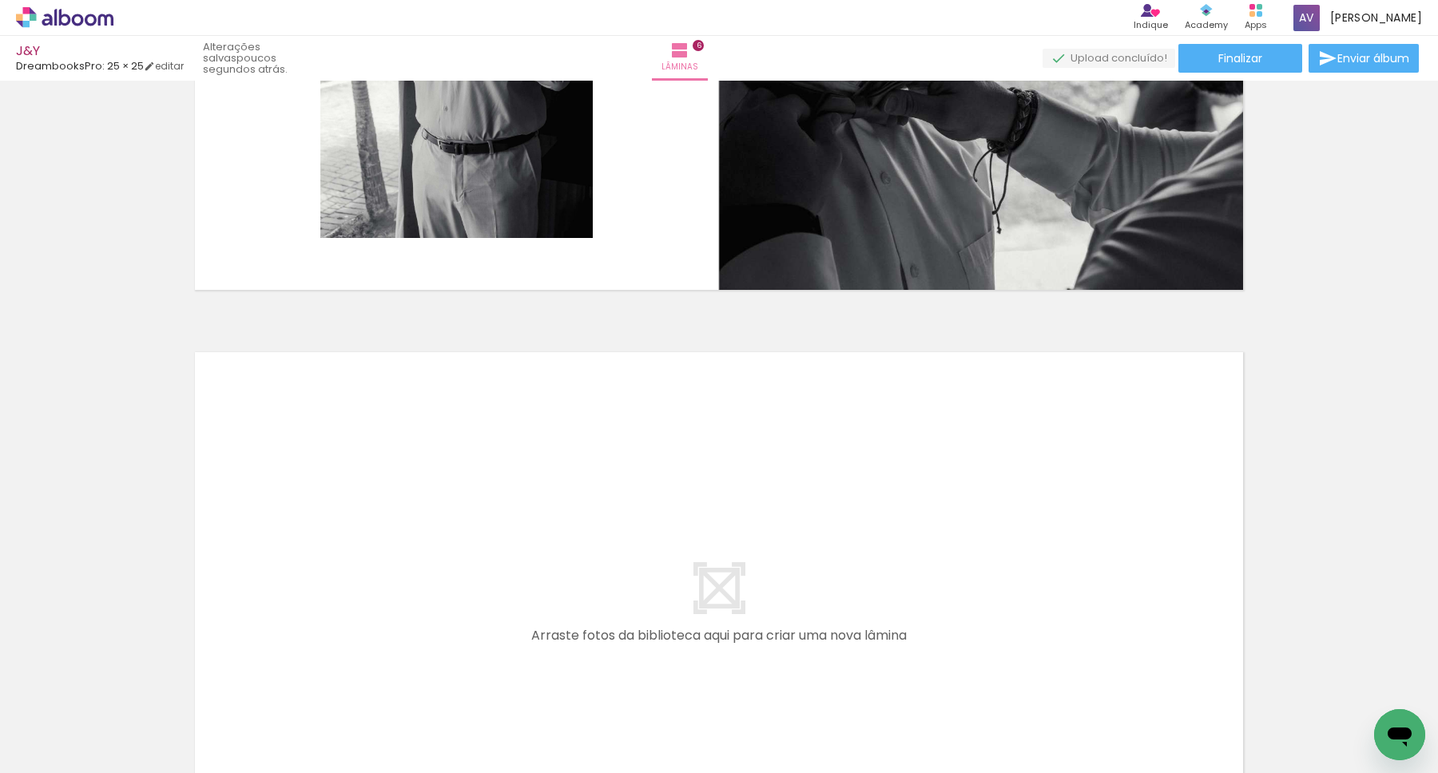
drag, startPoint x: 371, startPoint y: 716, endPoint x: 381, endPoint y: 534, distance: 182.4
click at [381, 534] on quentale-workspace at bounding box center [719, 386] width 1438 height 773
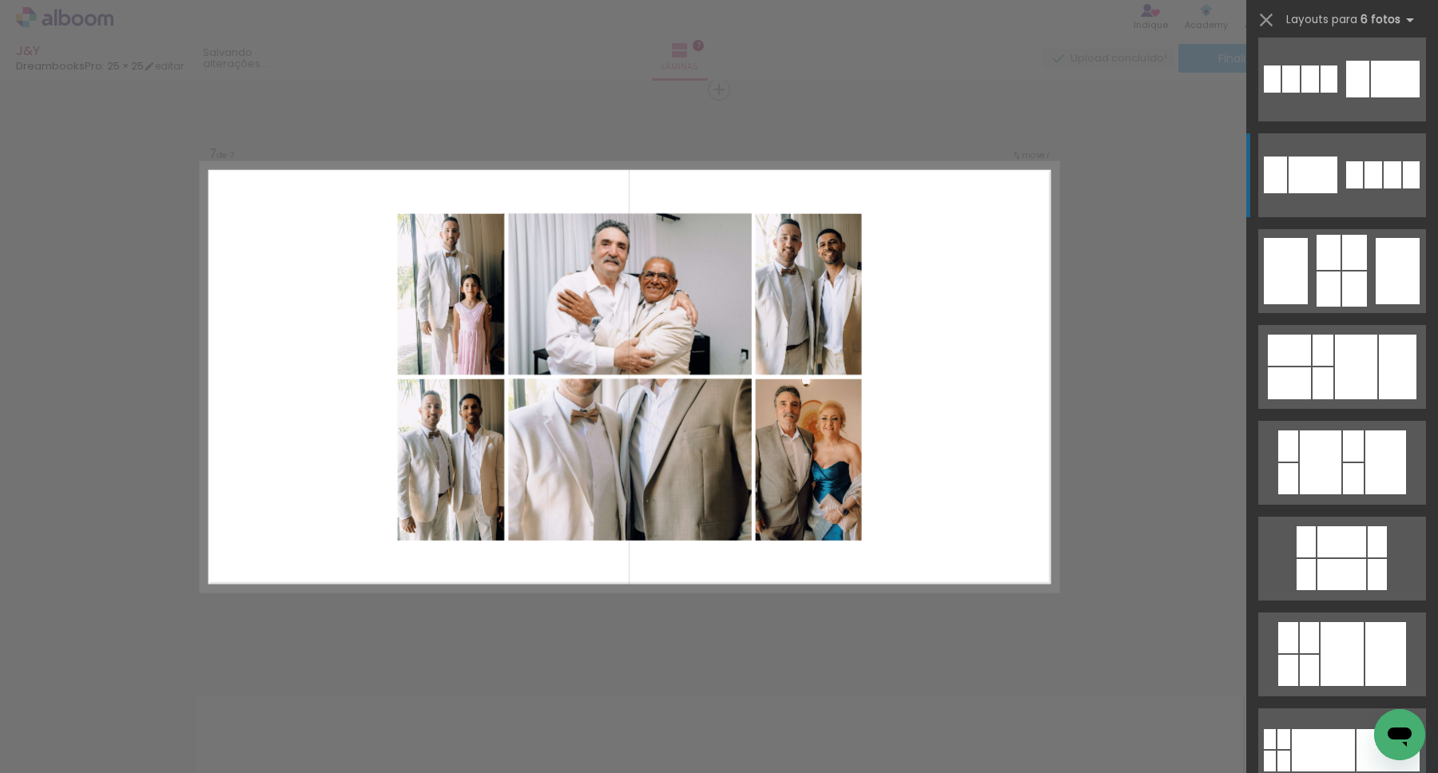
scroll to position [5095, 0]
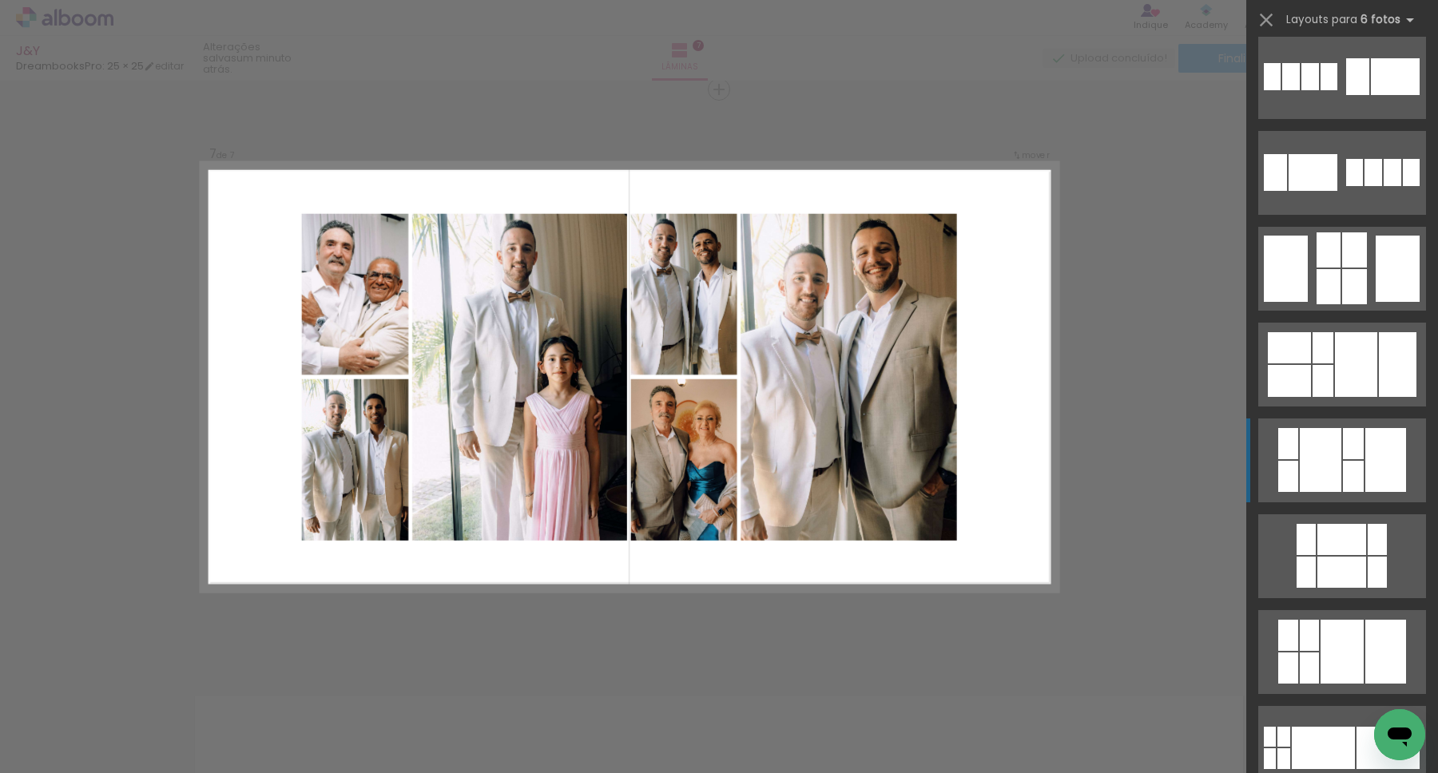
click at [1317, 268] on div at bounding box center [1329, 249] width 24 height 35
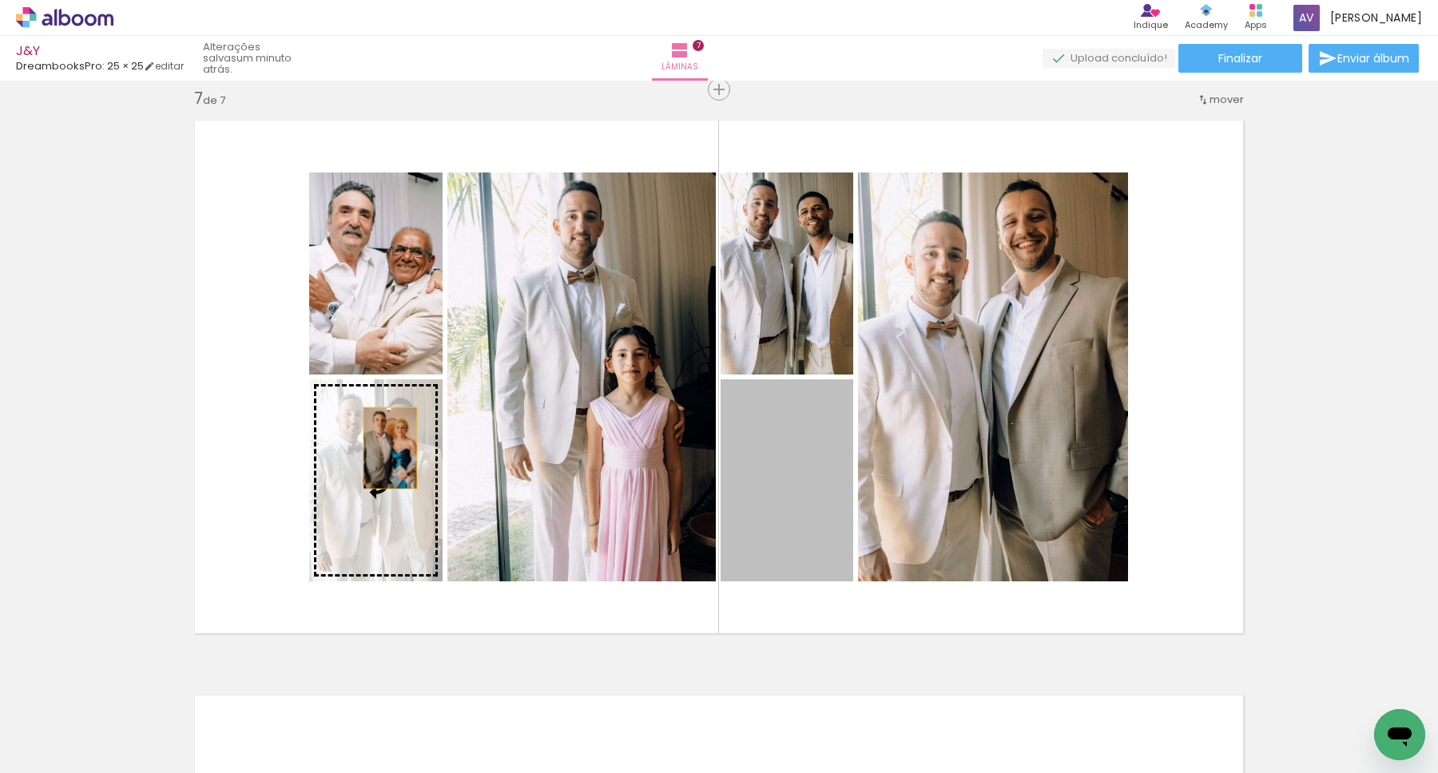
drag, startPoint x: 816, startPoint y: 471, endPoint x: 379, endPoint y: 463, distance: 437.9
click at [0, 0] on slot at bounding box center [0, 0] width 0 height 0
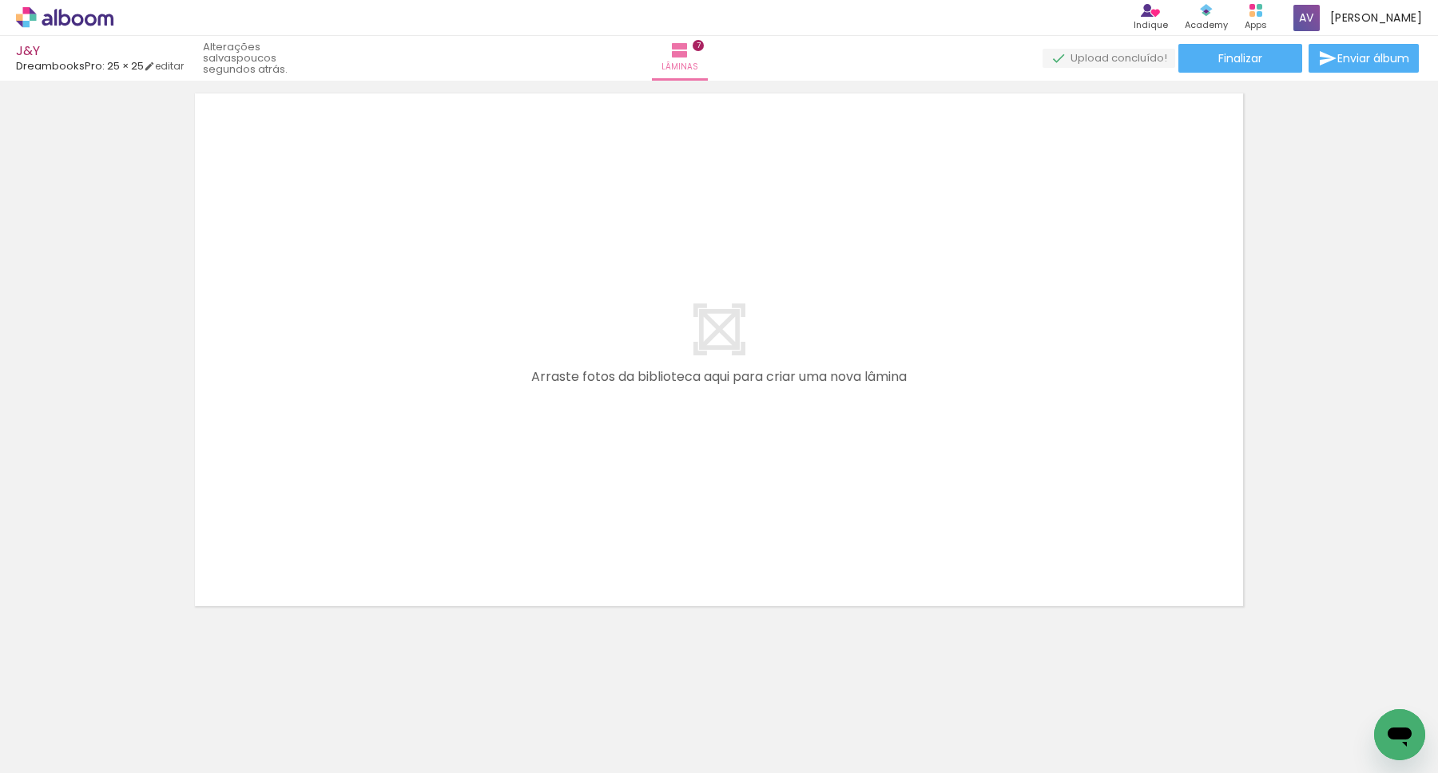
scroll to position [0, 1034]
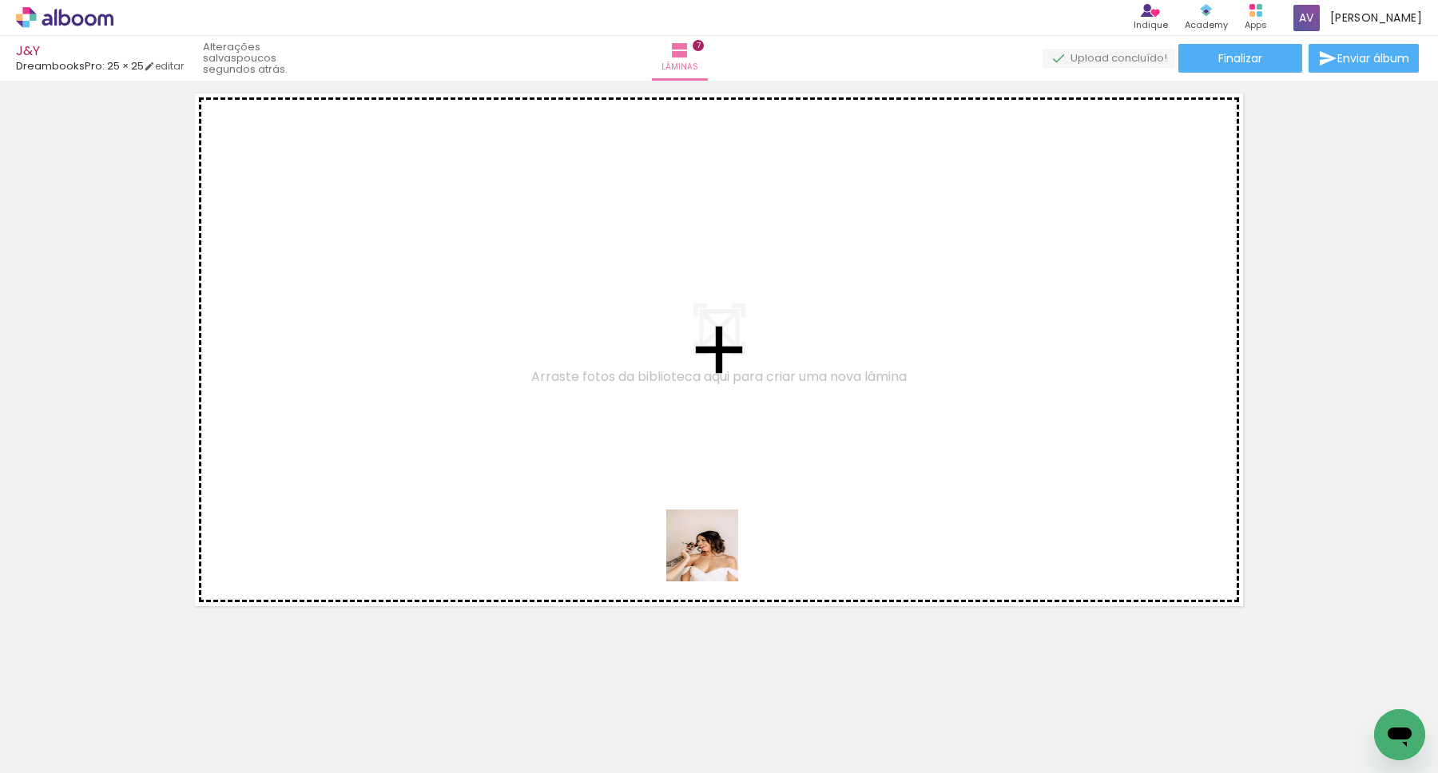
drag, startPoint x: 745, startPoint y: 739, endPoint x: 714, endPoint y: 546, distance: 194.9
click at [714, 546] on quentale-workspace at bounding box center [719, 386] width 1438 height 773
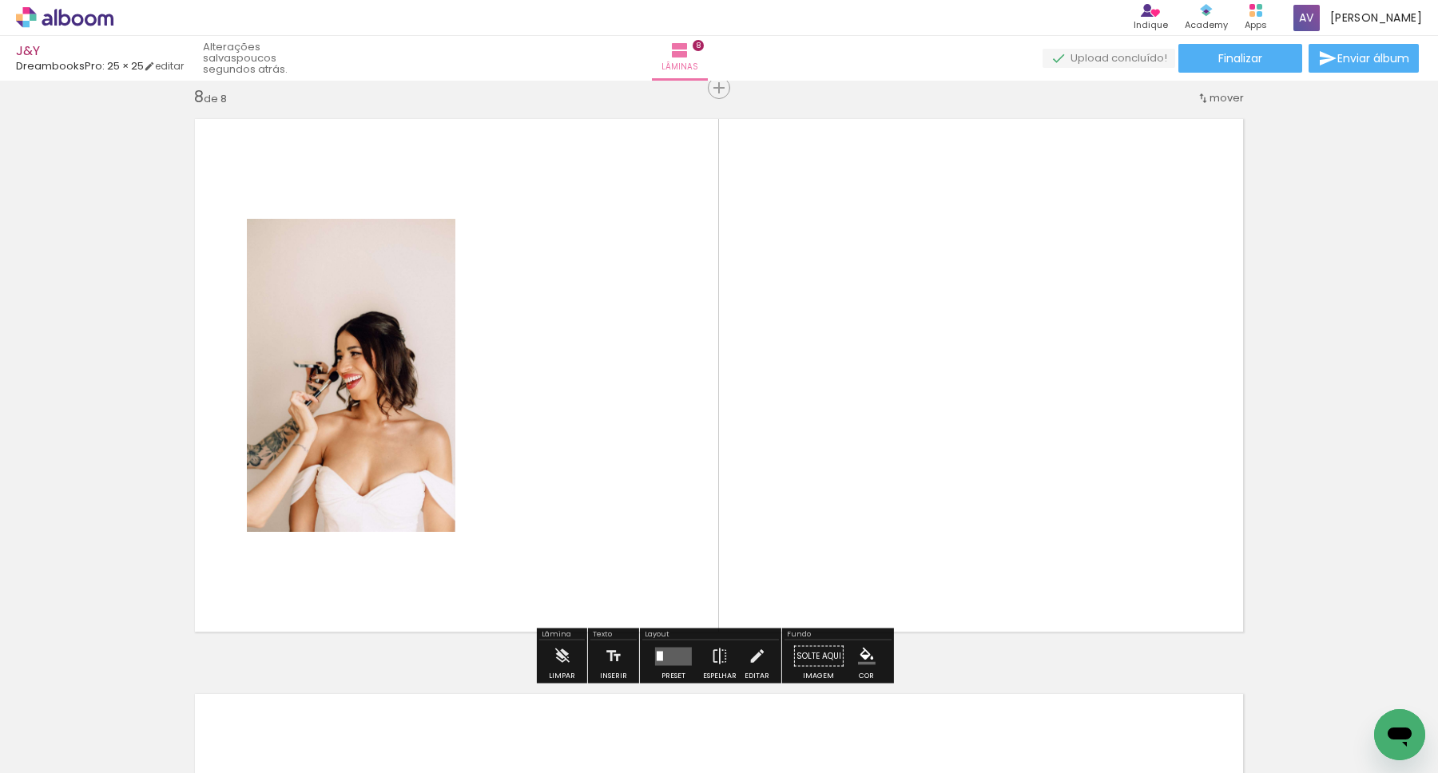
scroll to position [4044, 0]
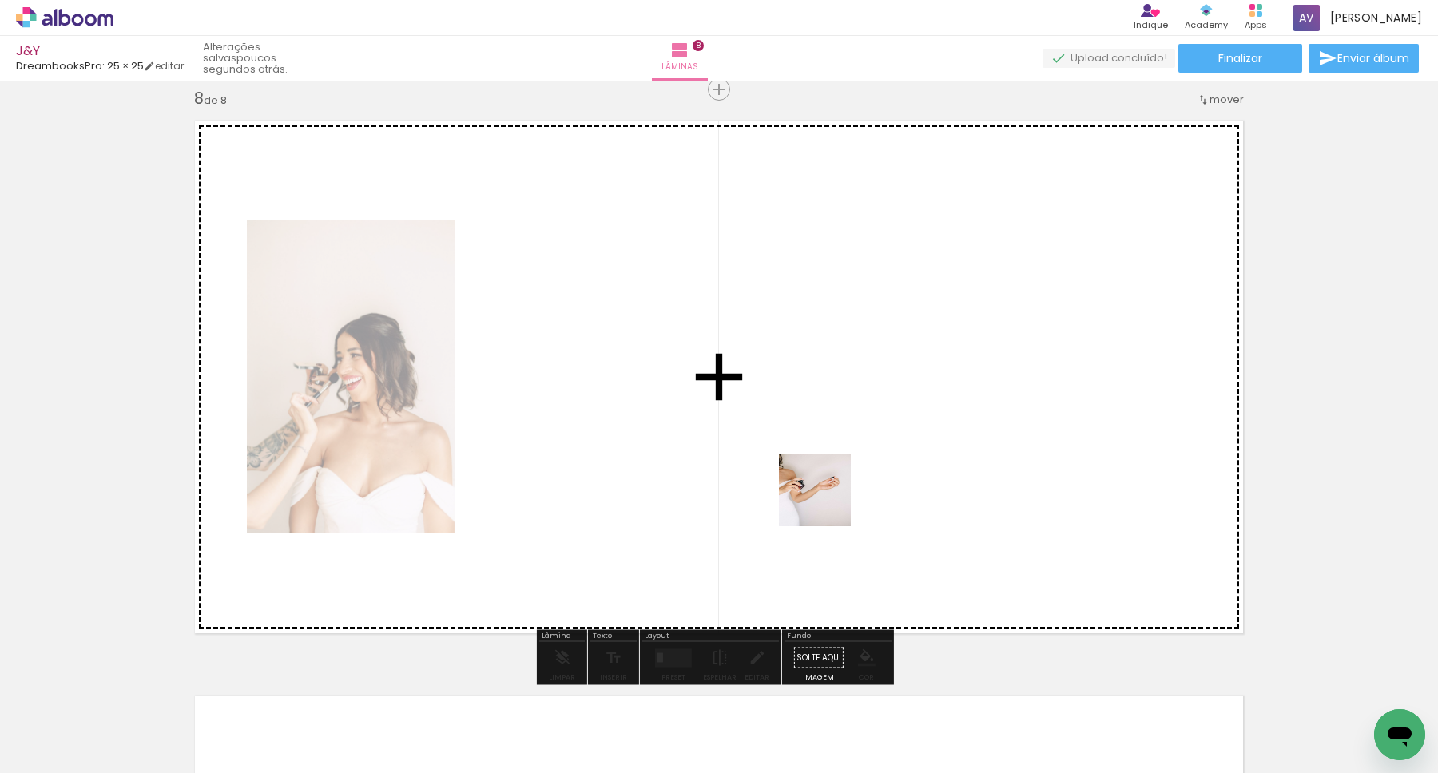
drag, startPoint x: 825, startPoint y: 723, endPoint x: 829, endPoint y: 494, distance: 229.3
click at [829, 494] on quentale-workspace at bounding box center [719, 386] width 1438 height 773
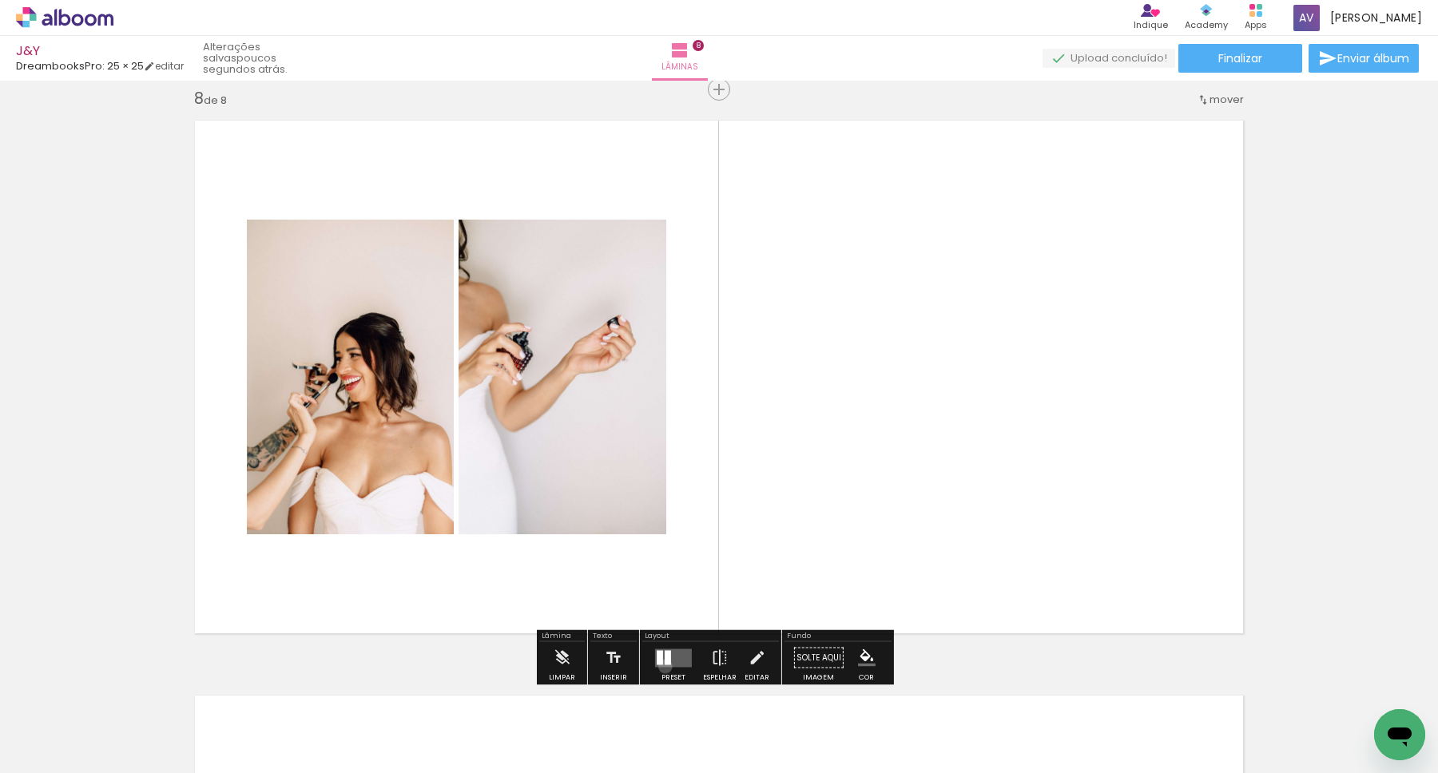
click at [661, 666] on quentale-layouter at bounding box center [673, 658] width 37 height 18
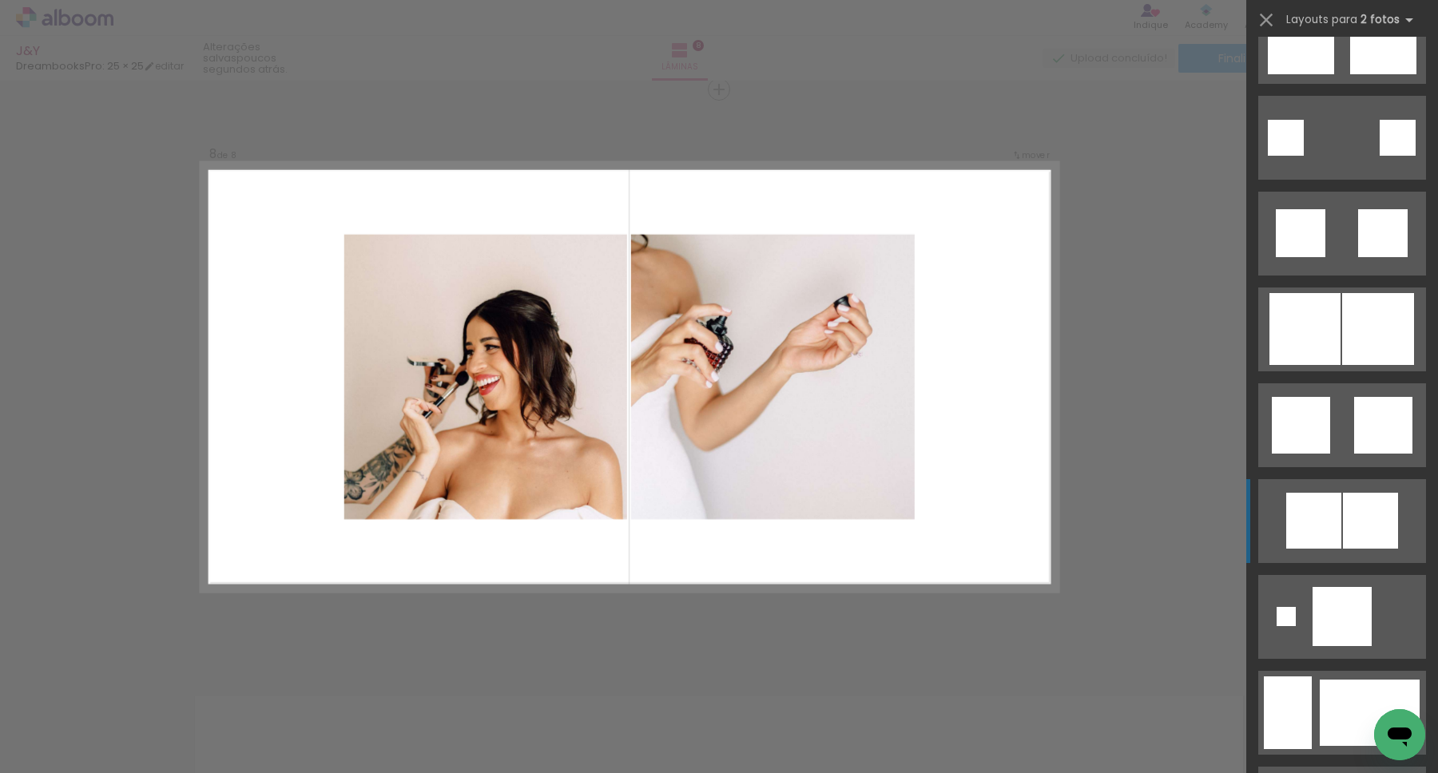
scroll to position [1872, 0]
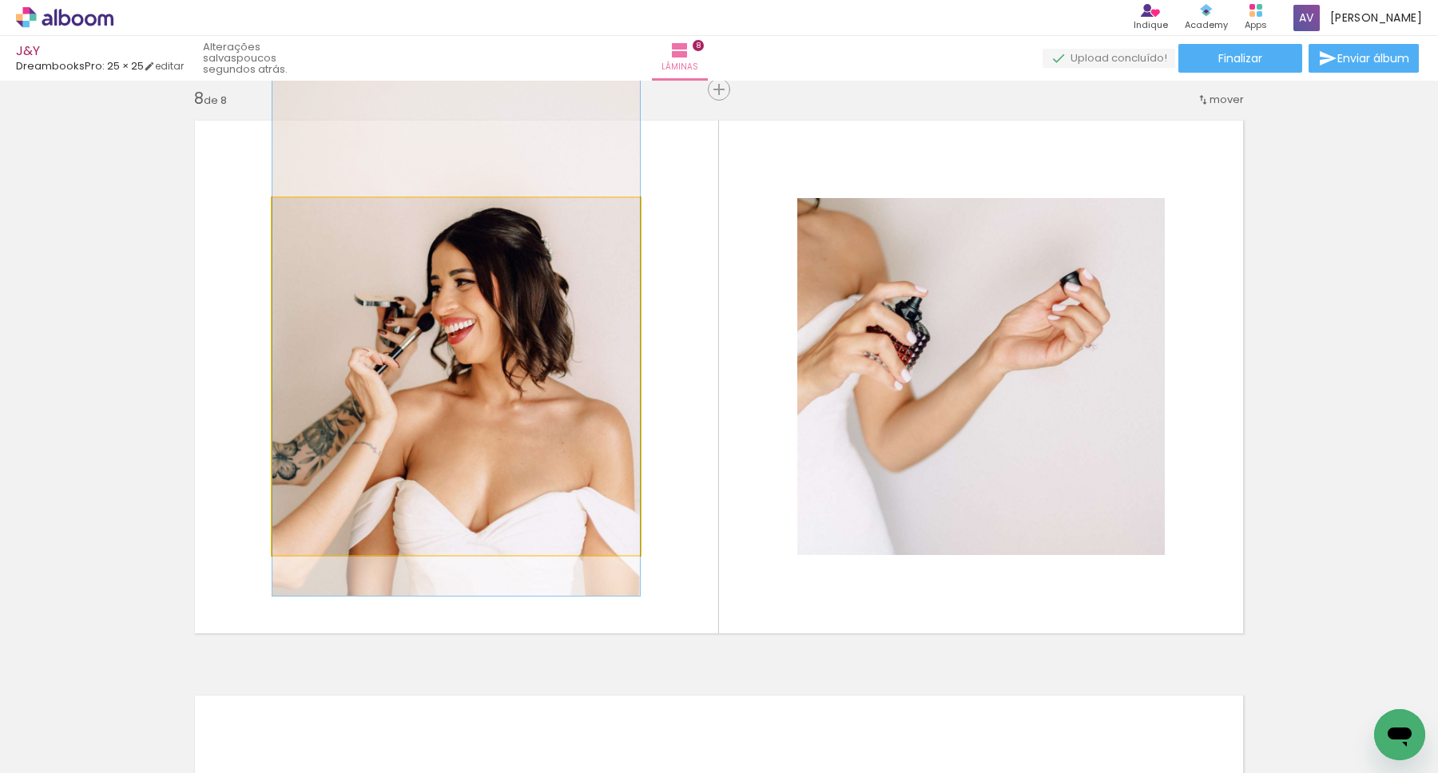
drag, startPoint x: 487, startPoint y: 342, endPoint x: 475, endPoint y: 286, distance: 57.2
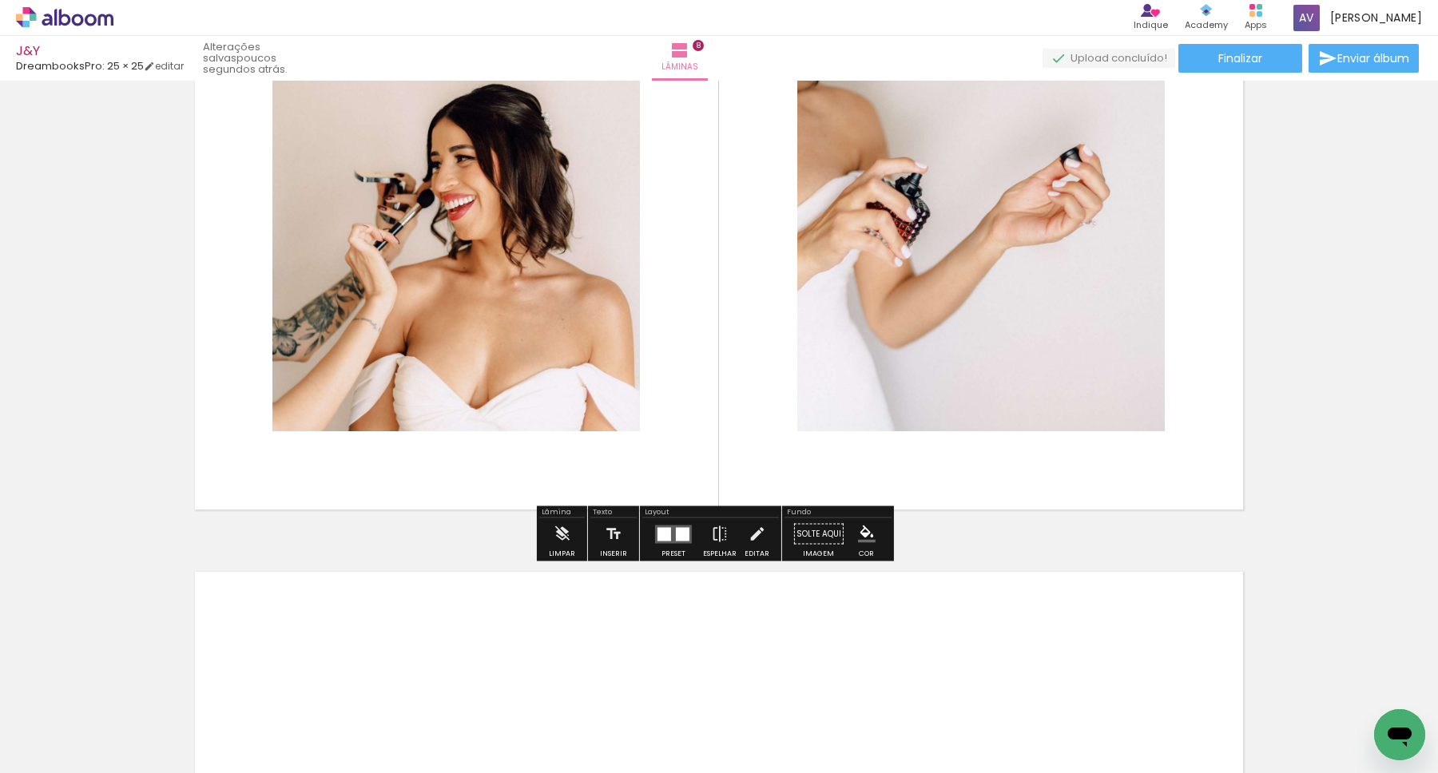
scroll to position [4173, 0]
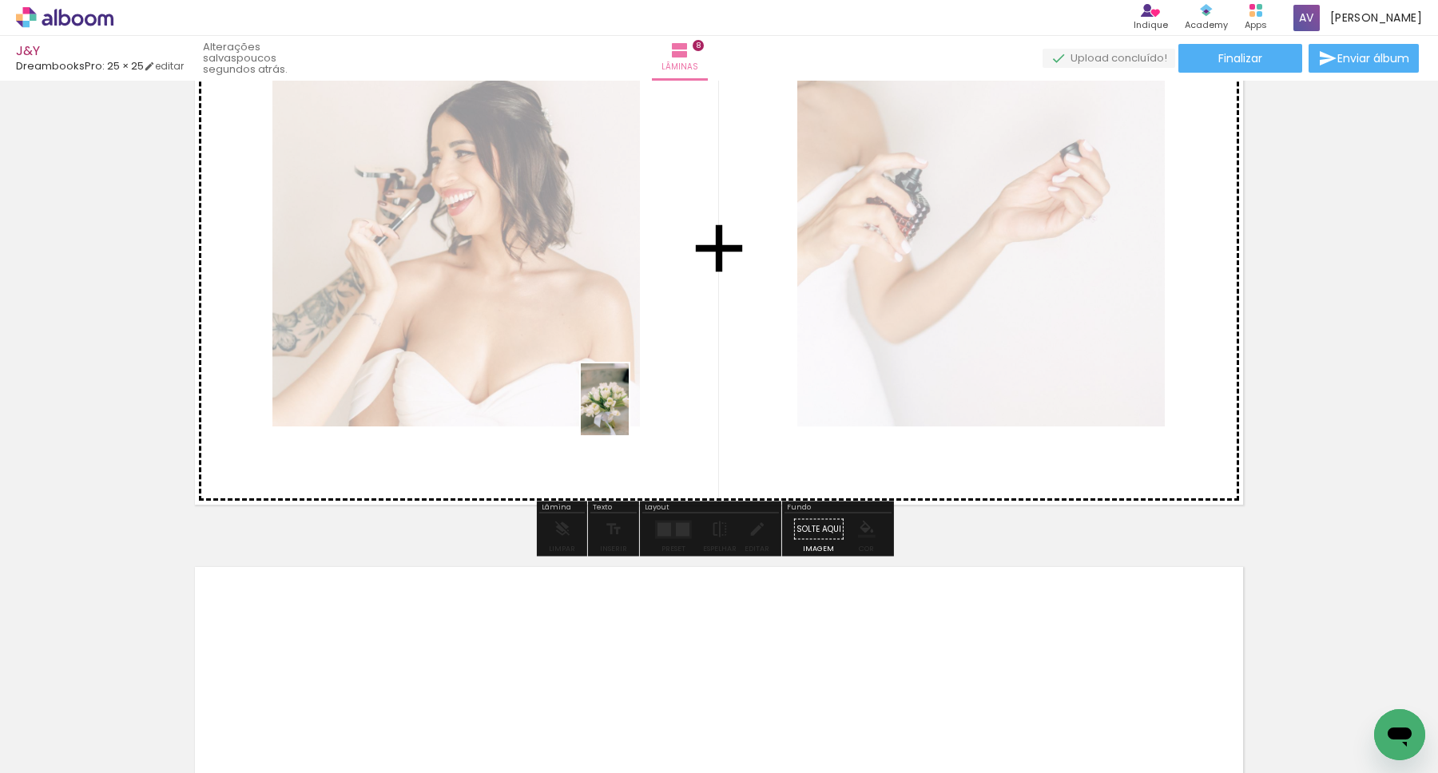
drag, startPoint x: 200, startPoint y: 724, endPoint x: 707, endPoint y: 343, distance: 634.5
click at [707, 343] on quentale-workspace at bounding box center [719, 386] width 1438 height 773
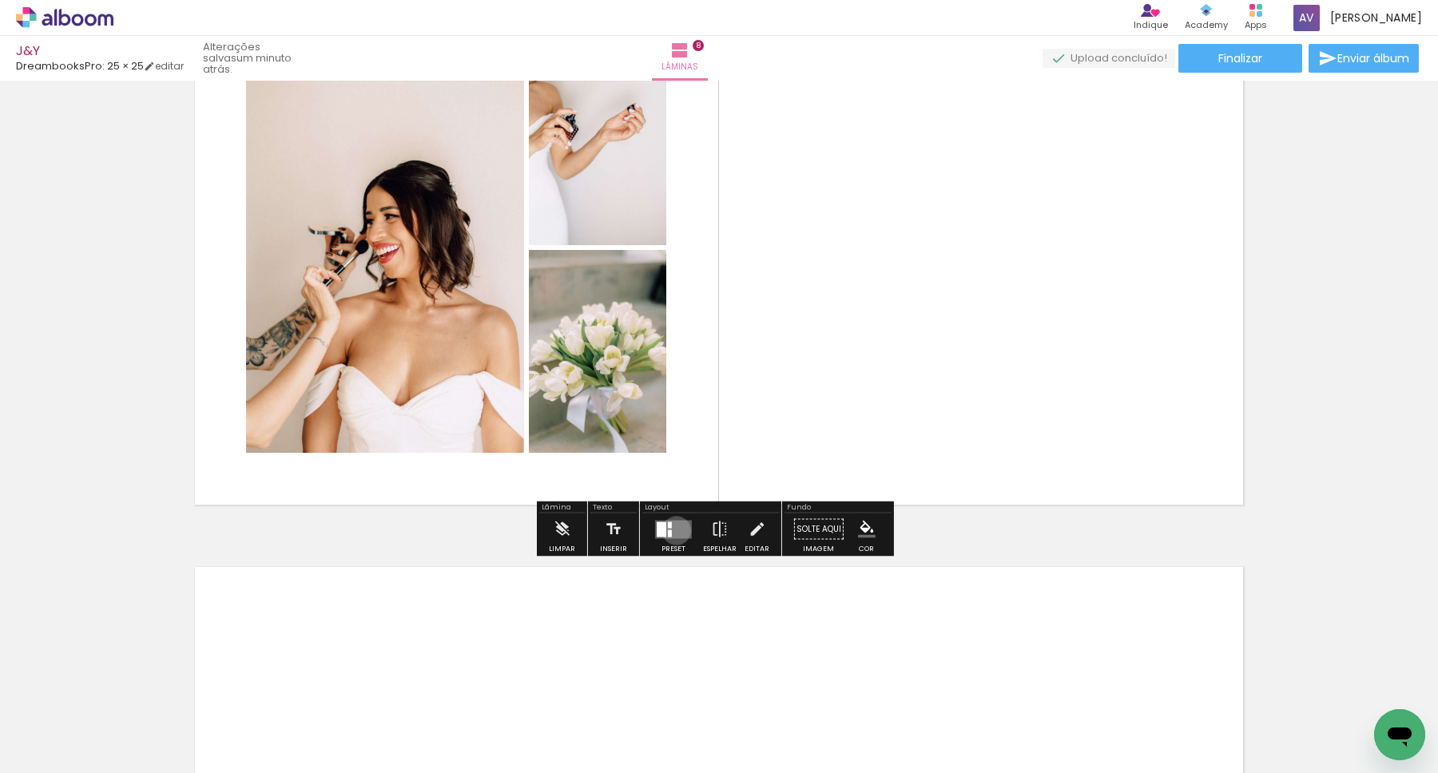
click at [673, 530] on quentale-layouter at bounding box center [673, 529] width 37 height 18
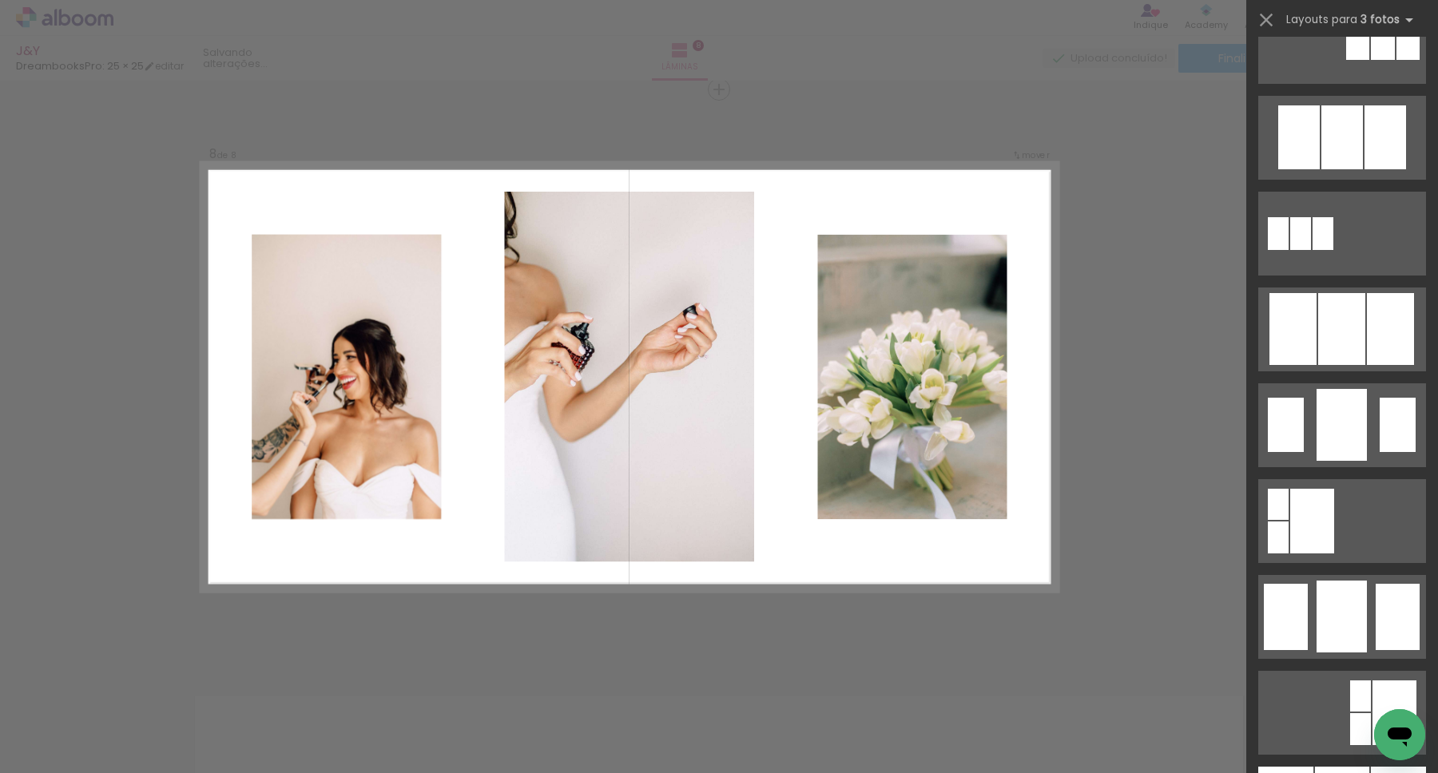
scroll to position [983, 0]
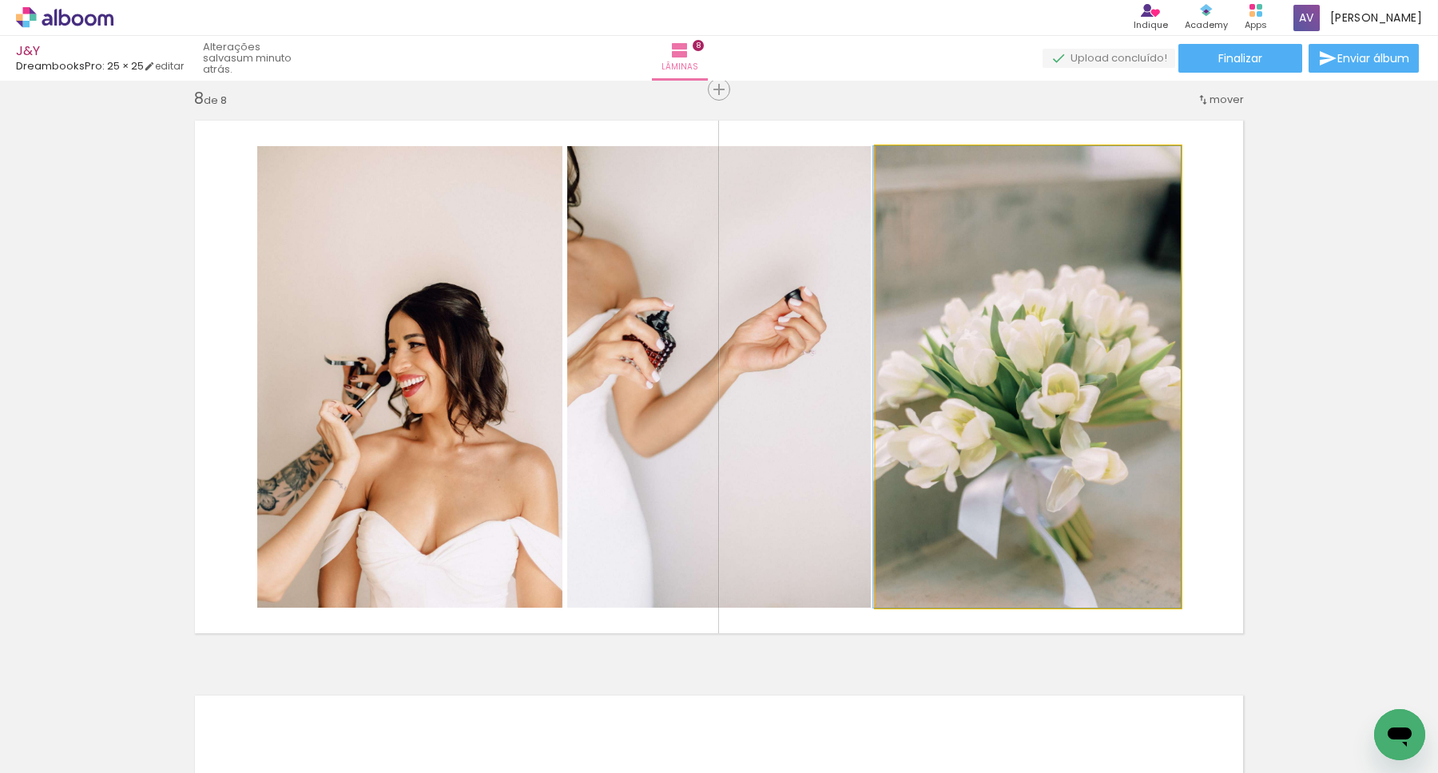
drag, startPoint x: 1048, startPoint y: 382, endPoint x: 772, endPoint y: 377, distance: 276.5
click at [0, 0] on slot at bounding box center [0, 0] width 0 height 0
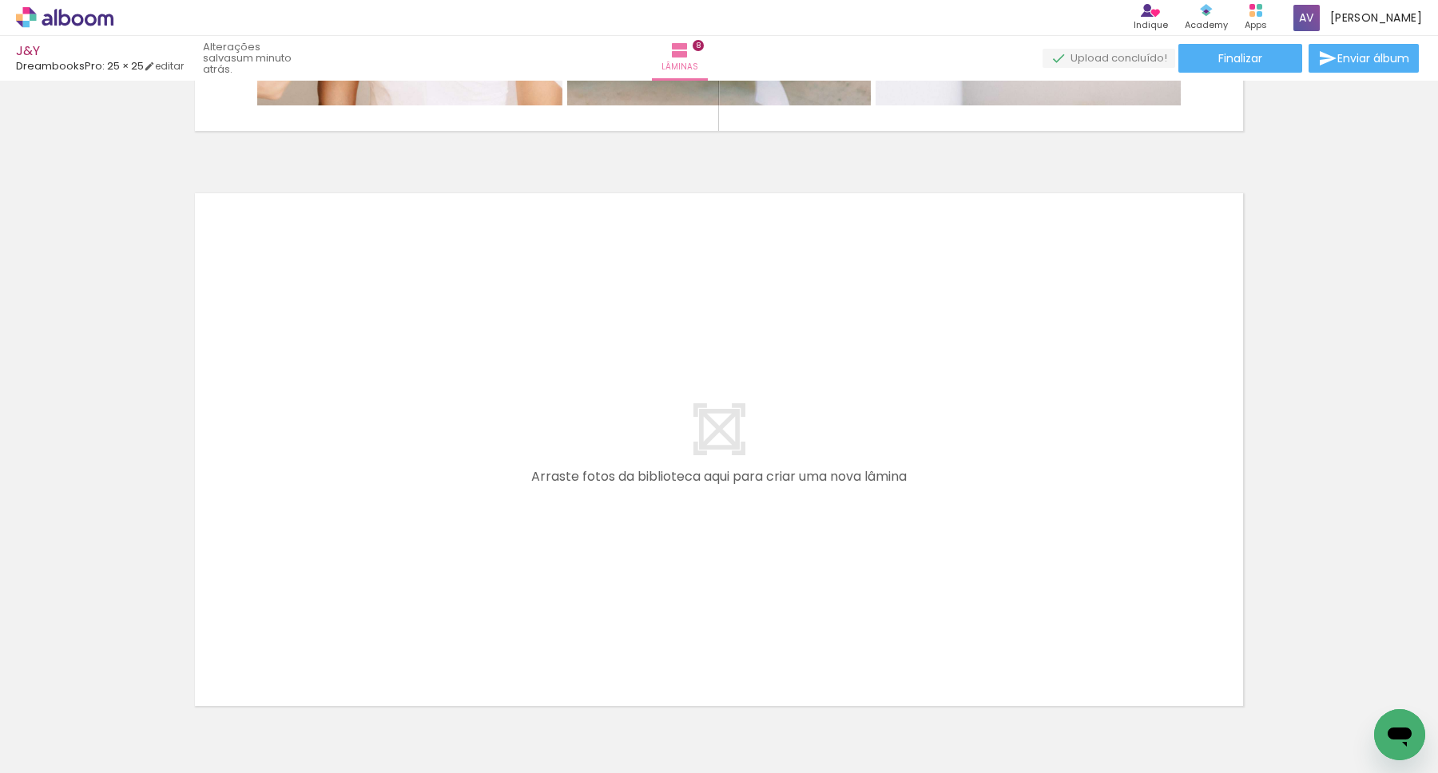
scroll to position [0, 2192]
drag, startPoint x: 562, startPoint y: 725, endPoint x: 555, endPoint y: 534, distance: 190.2
click at [555, 534] on quentale-workspace at bounding box center [719, 386] width 1438 height 773
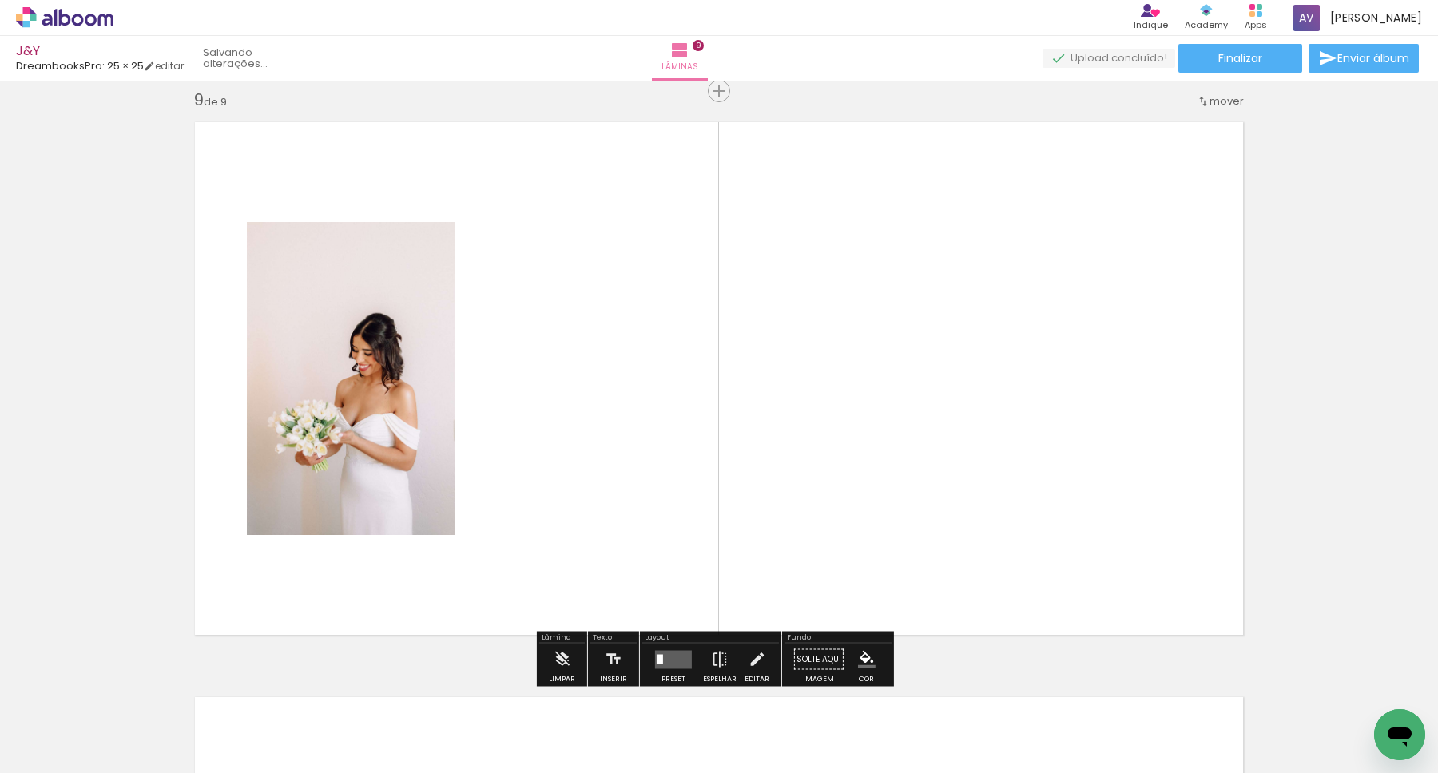
scroll to position [4619, 0]
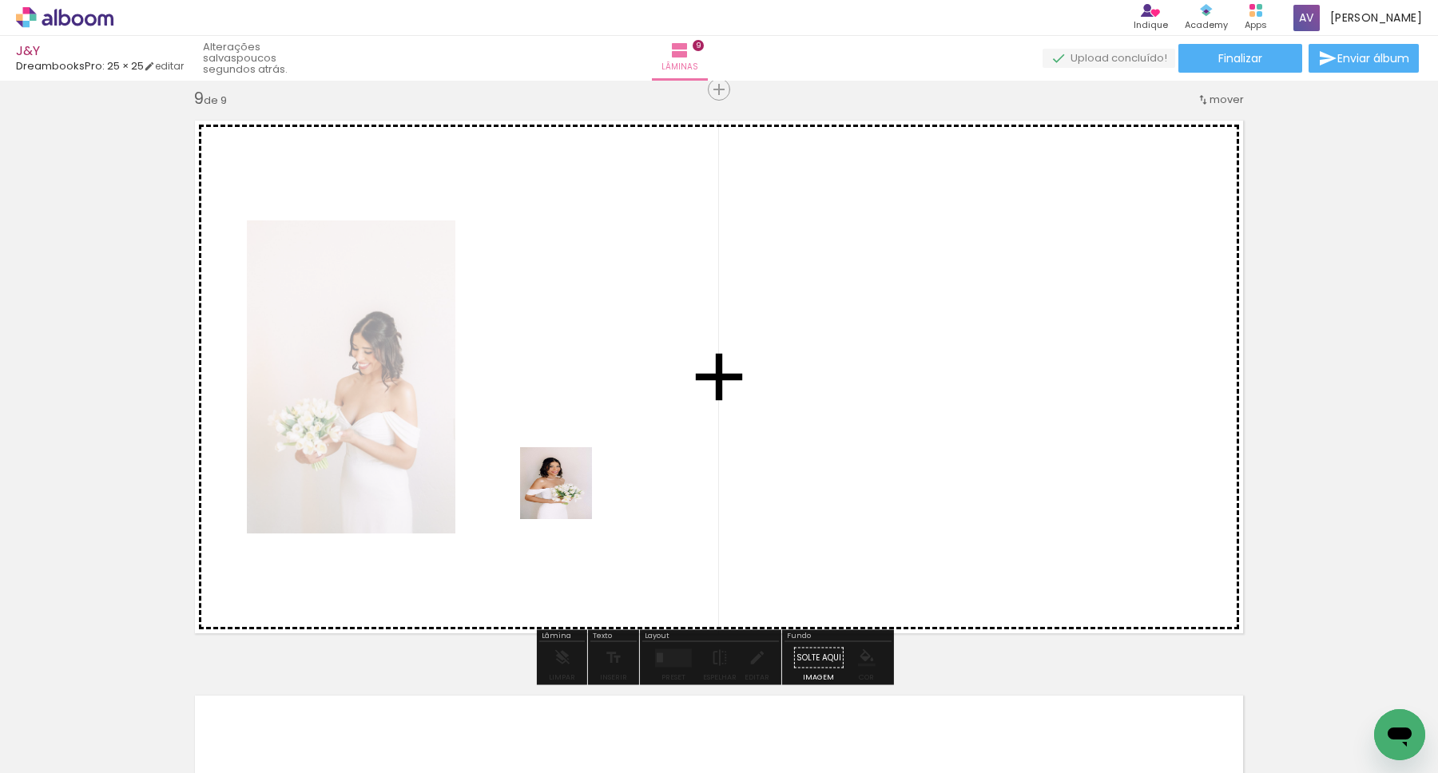
drag, startPoint x: 657, startPoint y: 701, endPoint x: 568, endPoint y: 492, distance: 227.3
click at [568, 492] on quentale-workspace at bounding box center [719, 386] width 1438 height 773
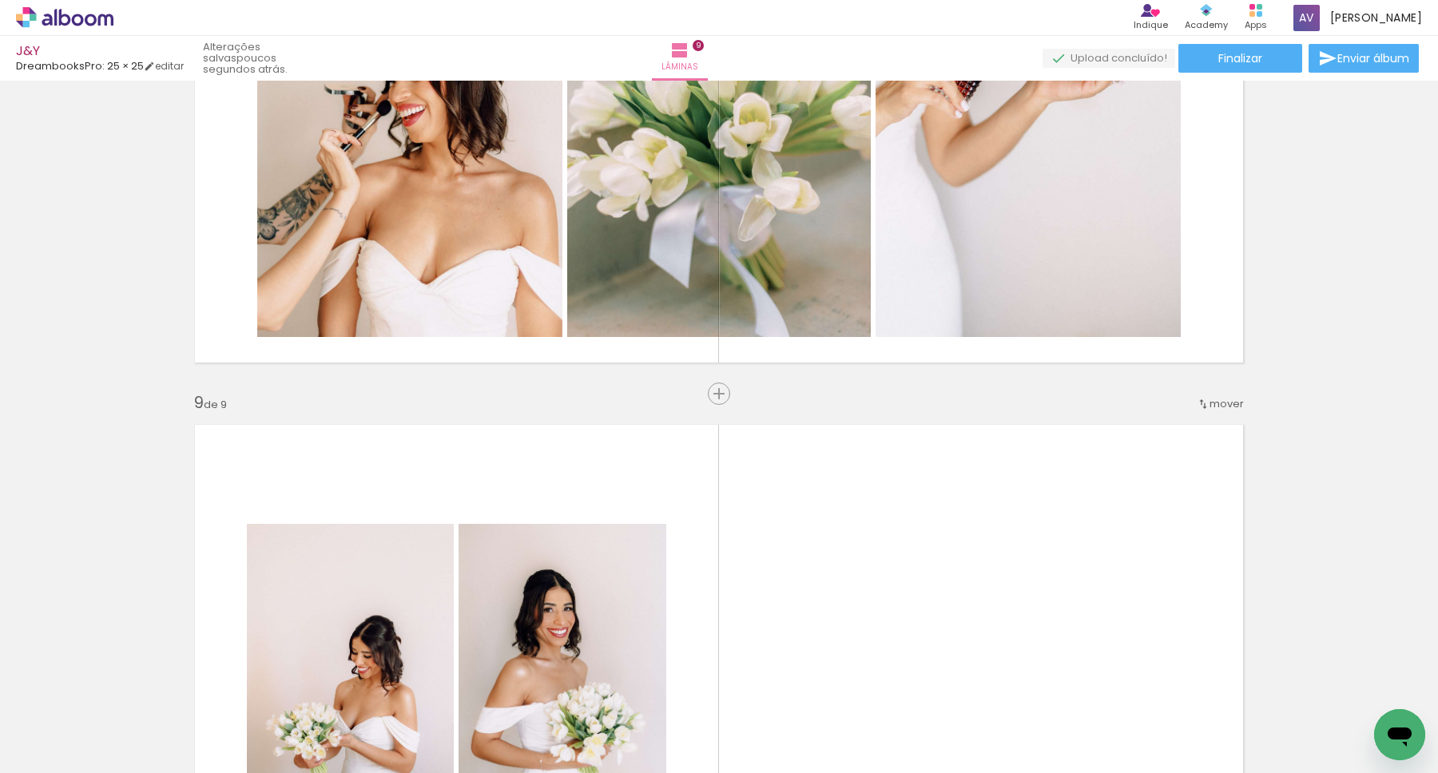
scroll to position [4233, 0]
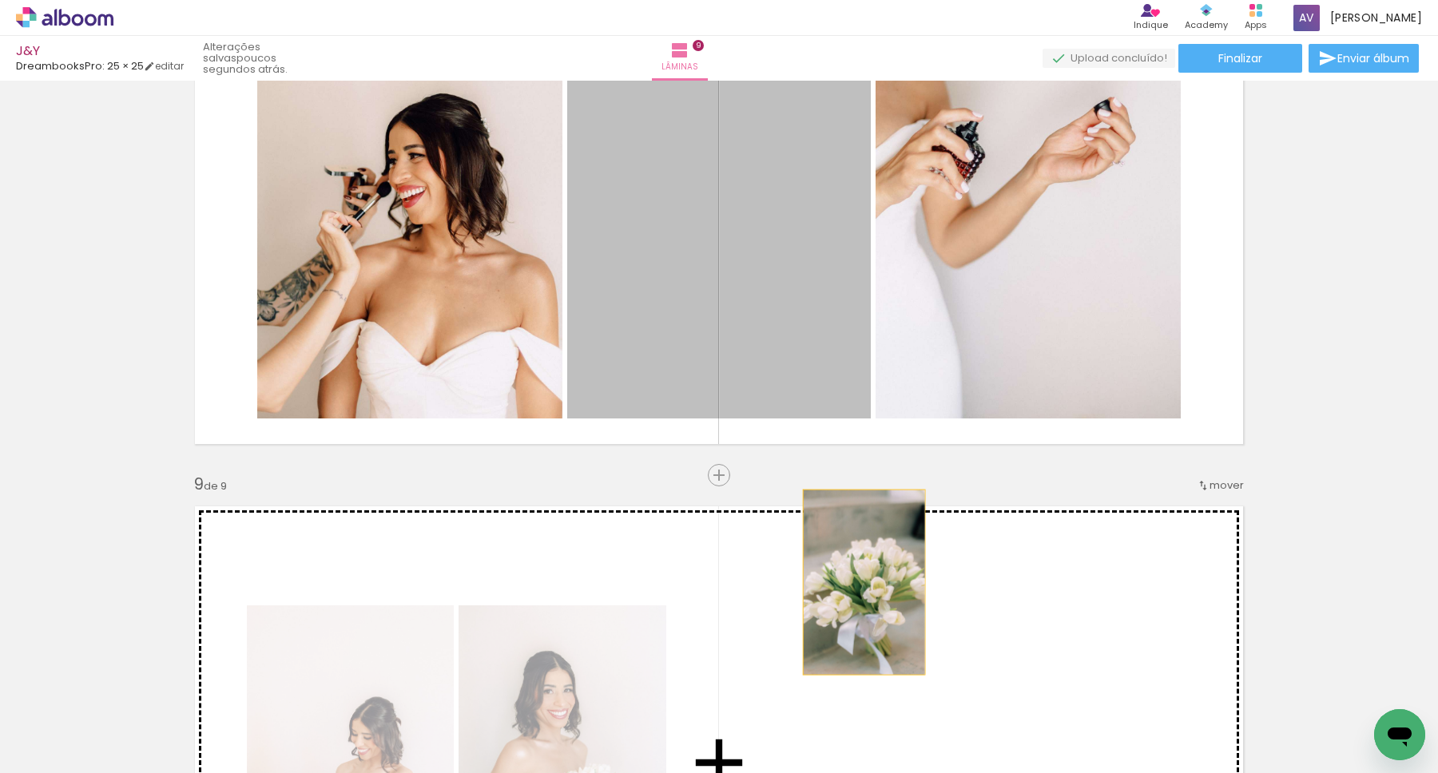
drag, startPoint x: 758, startPoint y: 260, endPoint x: 851, endPoint y: 566, distance: 319.7
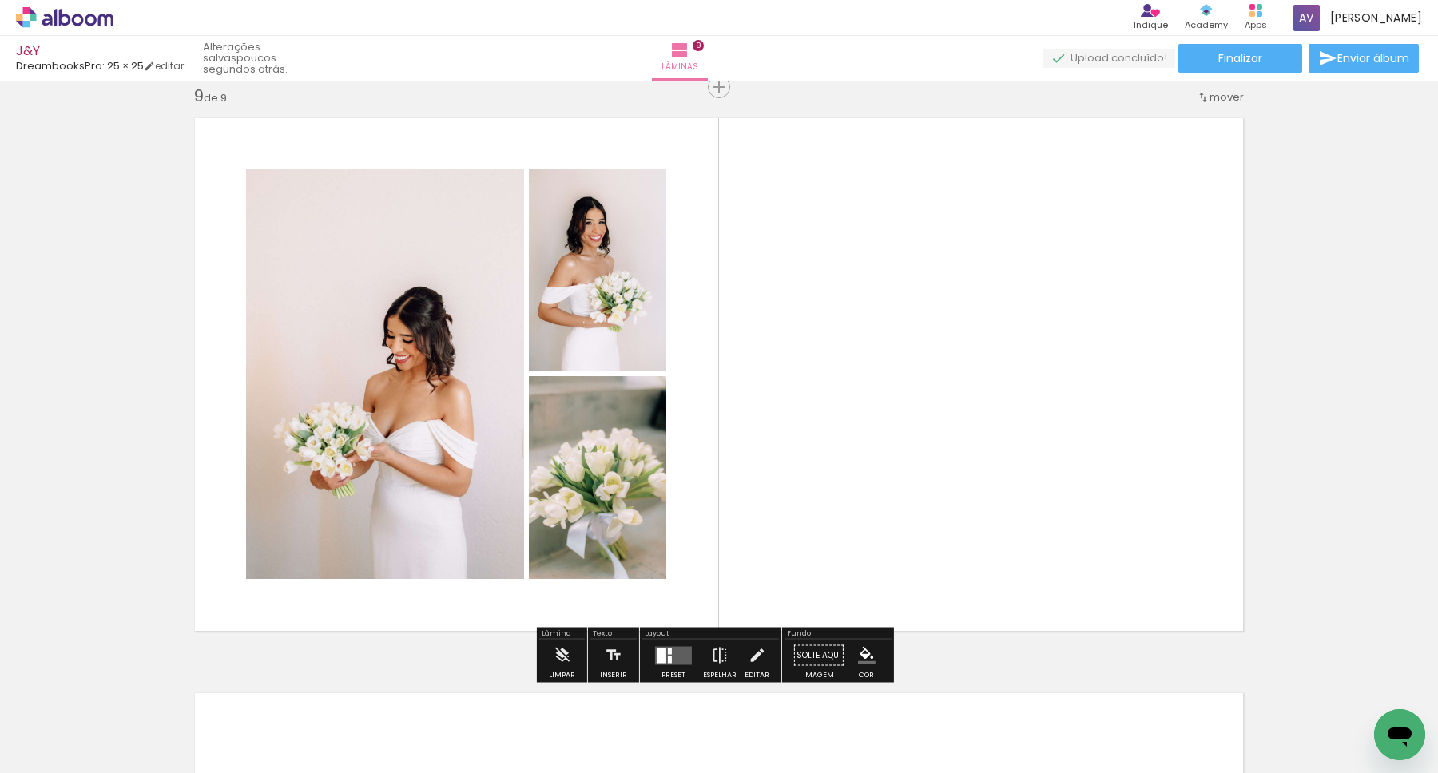
scroll to position [4702, 0]
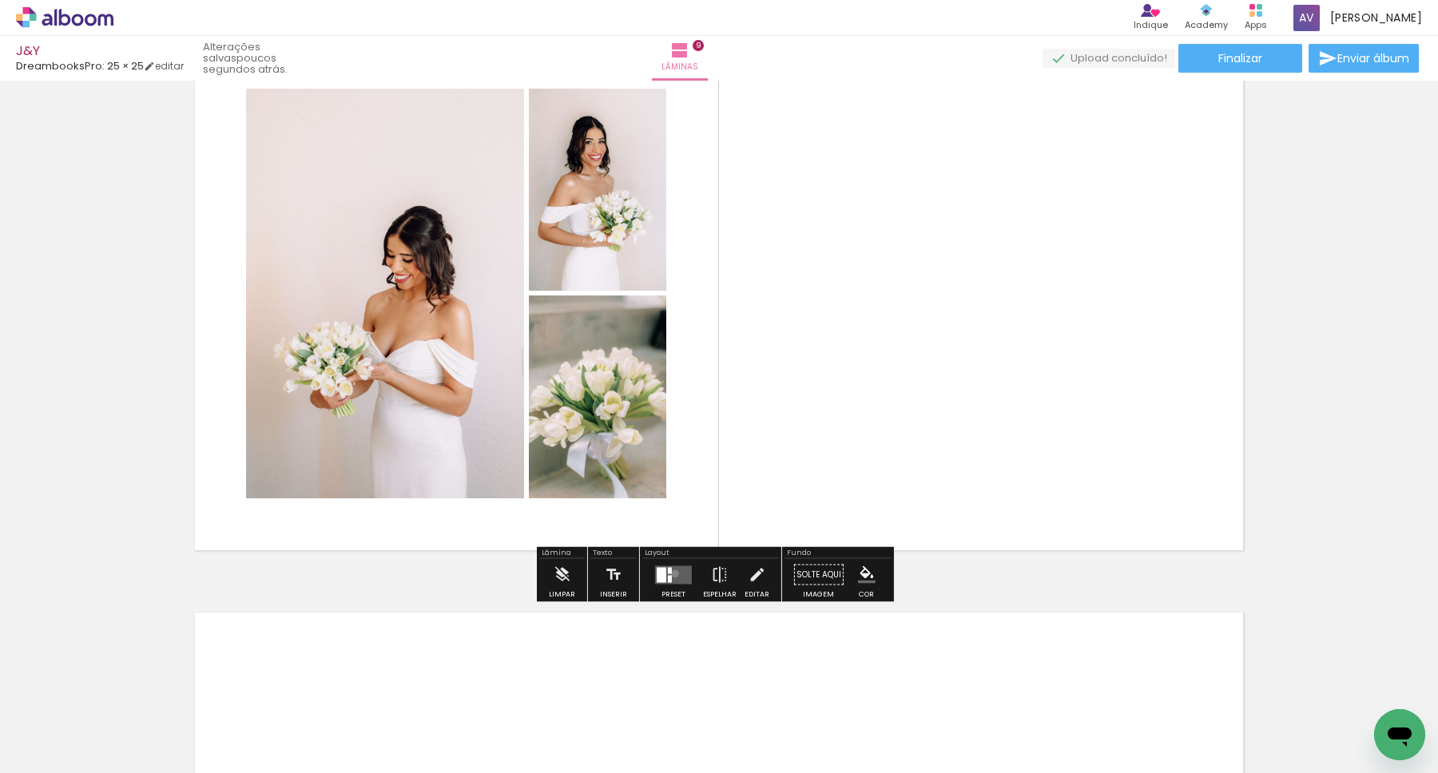
click at [671, 574] on quentale-layouter at bounding box center [673, 575] width 37 height 18
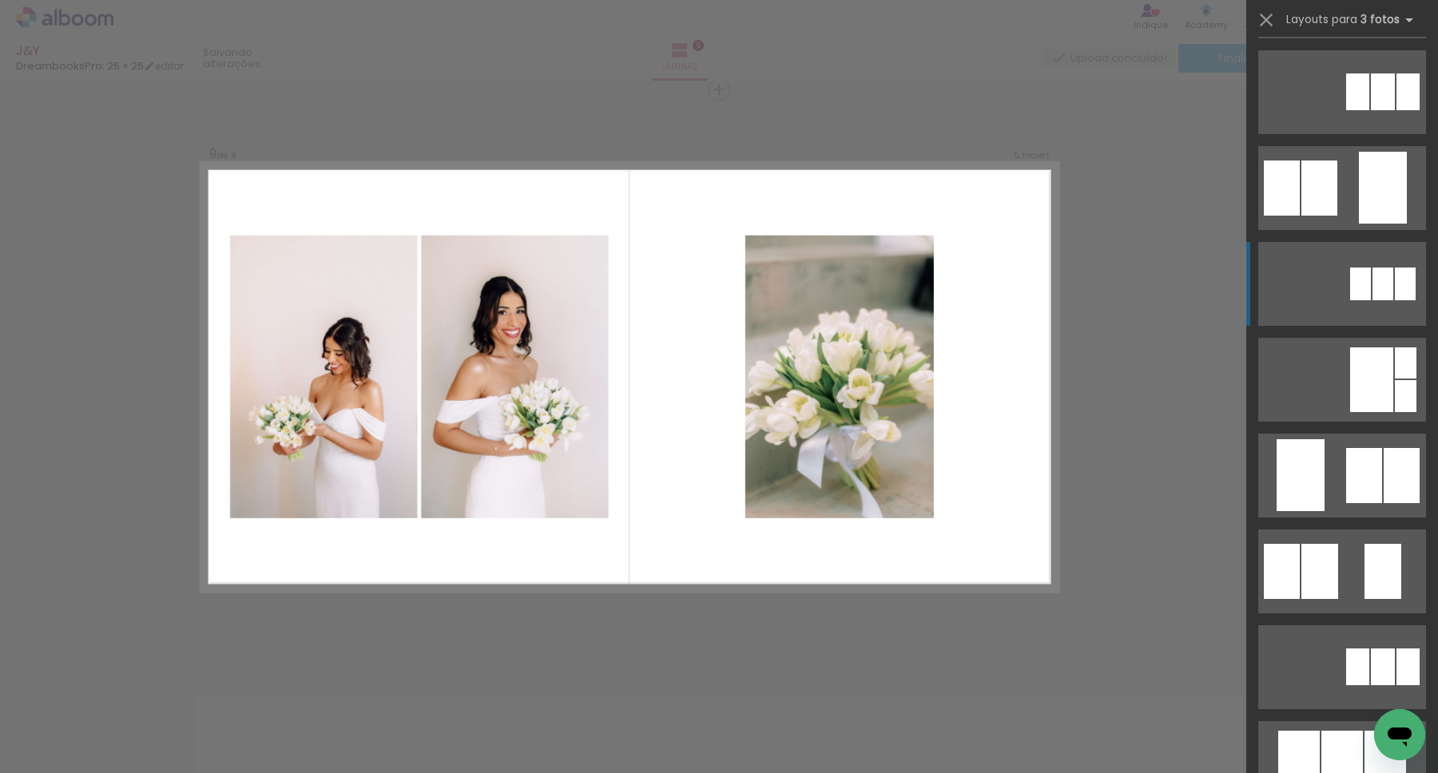
scroll to position [541, 0]
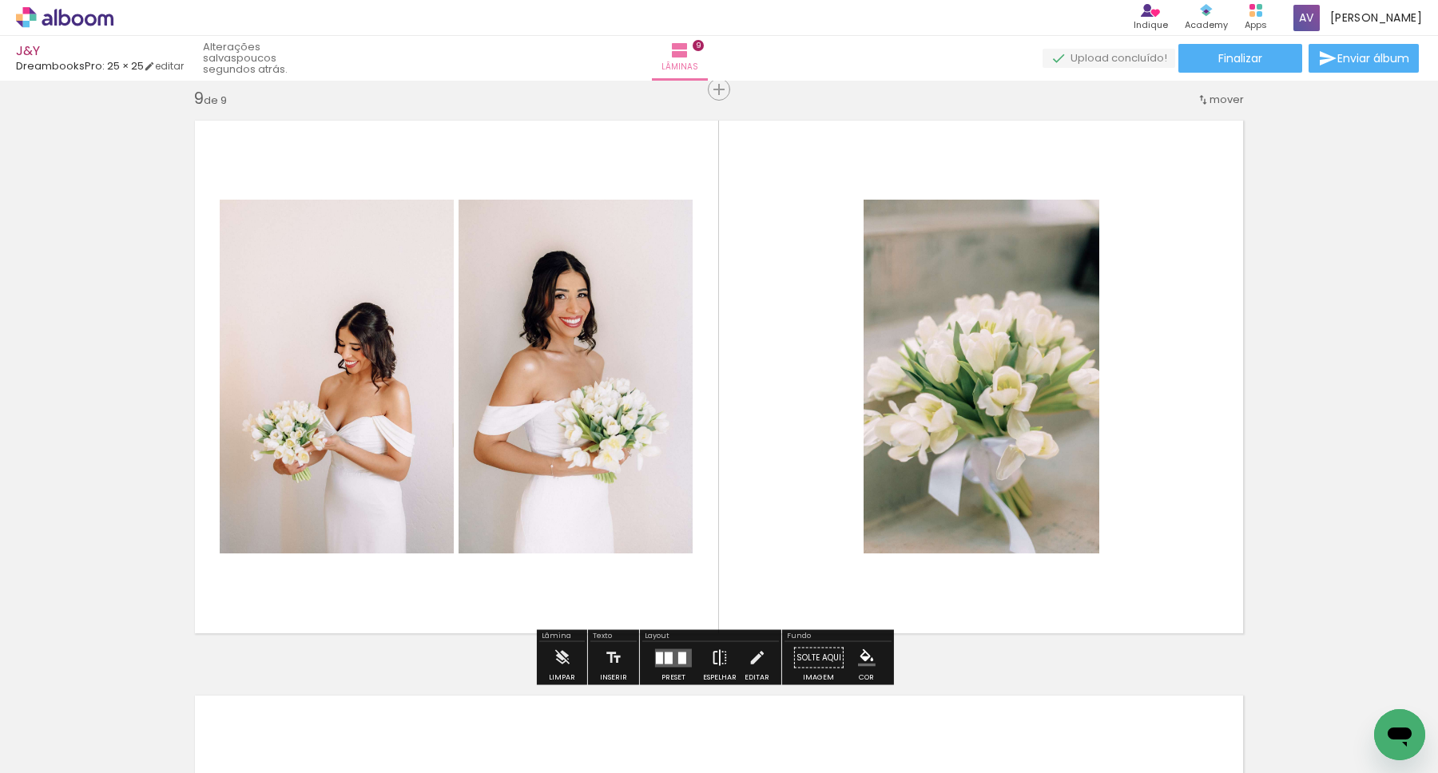
click at [716, 657] on iron-icon at bounding box center [720, 658] width 18 height 32
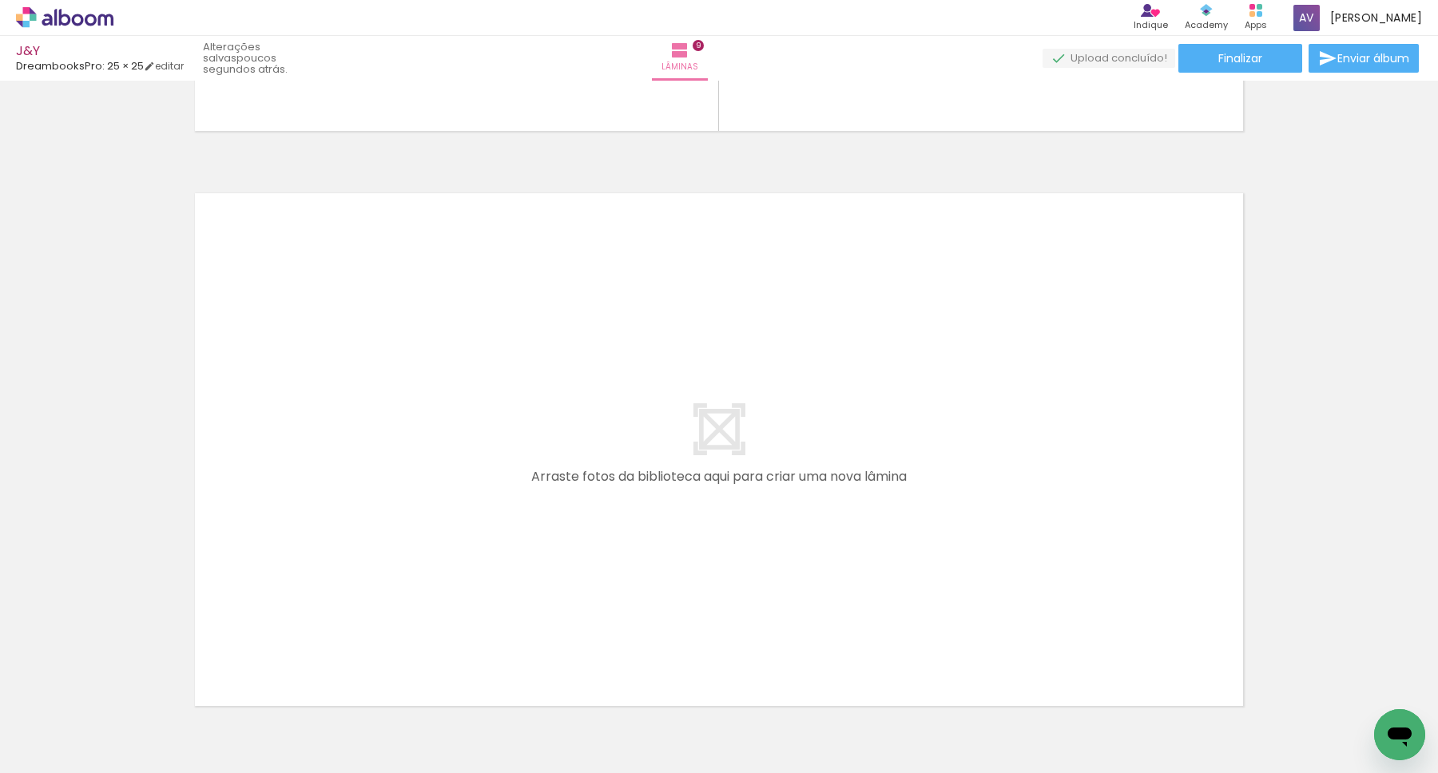
scroll to position [5137, 0]
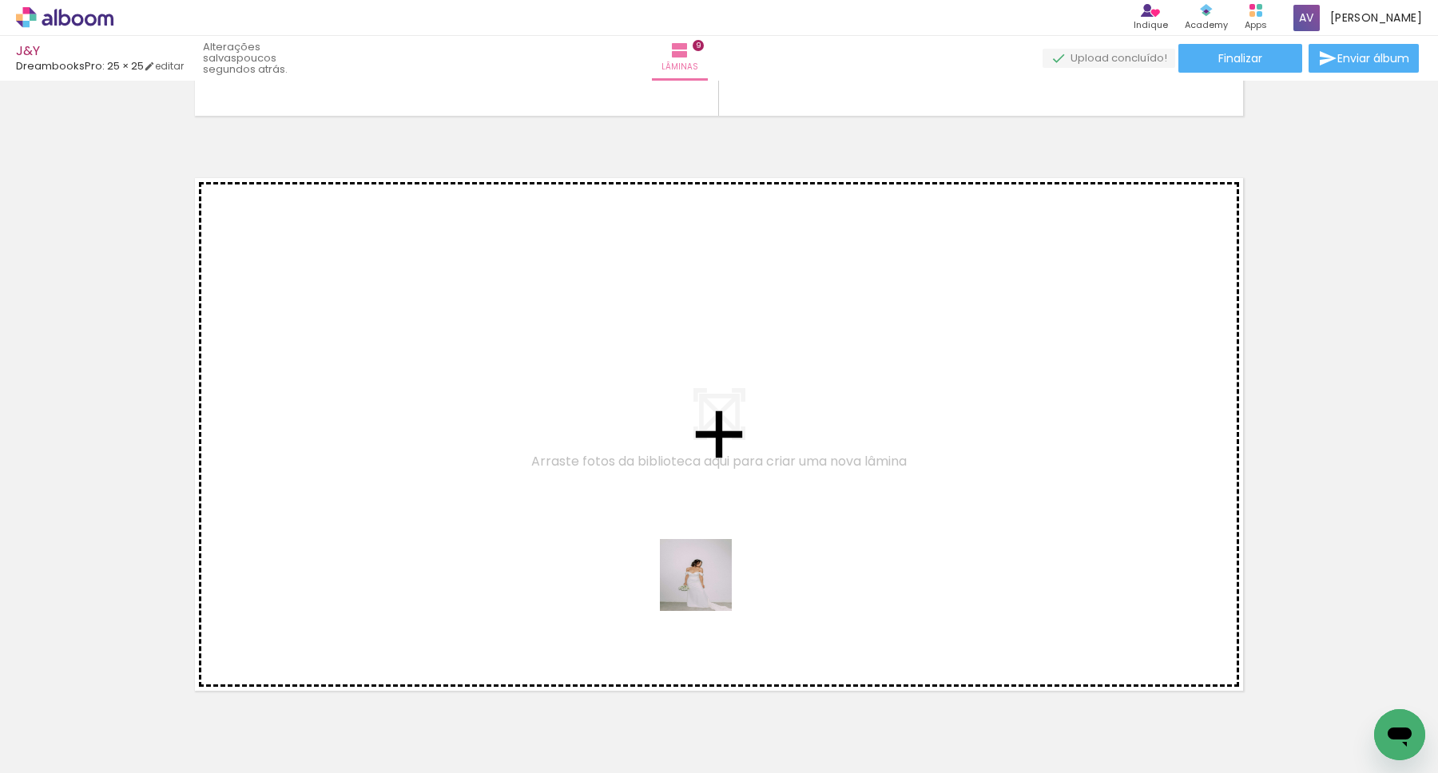
drag, startPoint x: 746, startPoint y: 729, endPoint x: 699, endPoint y: 514, distance: 220.0
click at [699, 514] on quentale-workspace at bounding box center [719, 386] width 1438 height 773
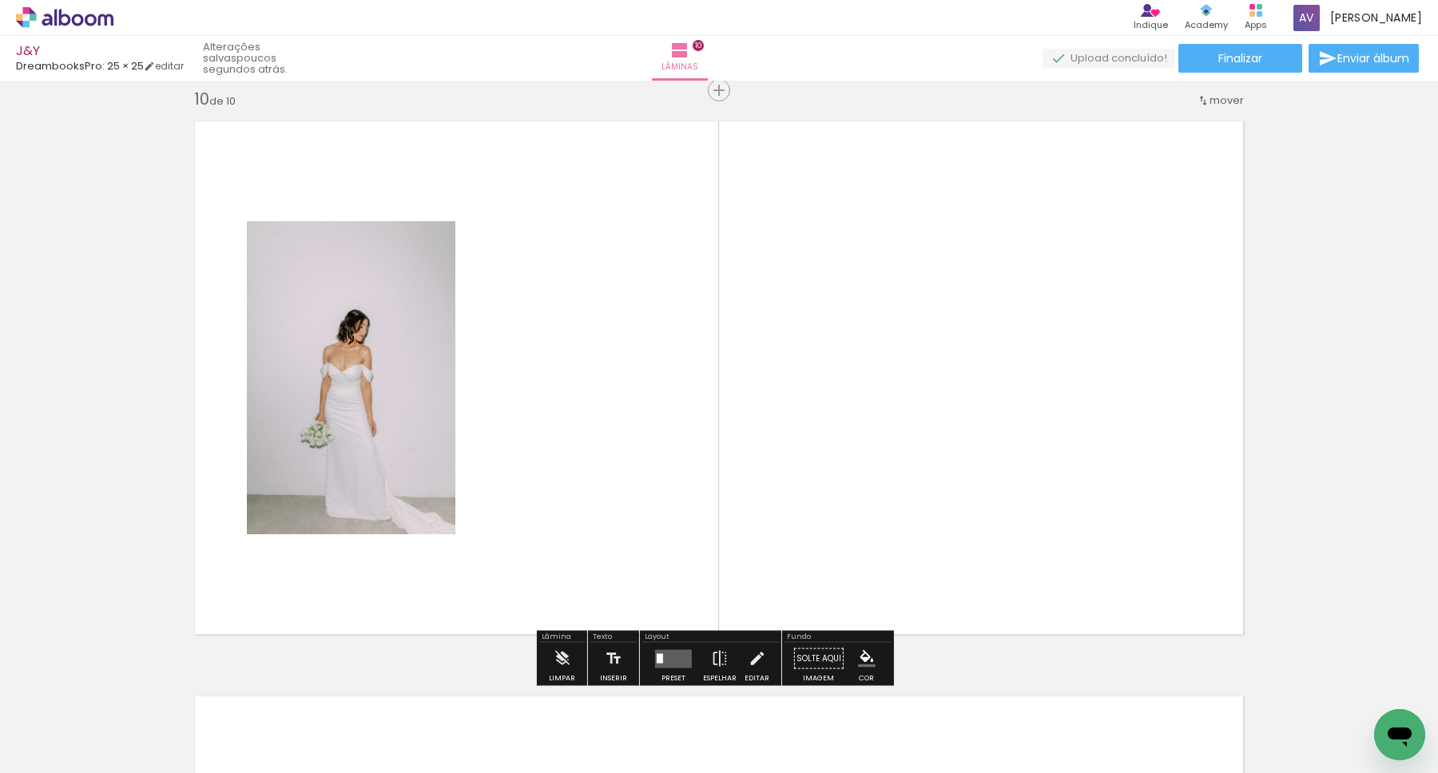
scroll to position [5195, 0]
drag, startPoint x: 832, startPoint y: 718, endPoint x: 717, endPoint y: 474, distance: 270.2
click at [717, 474] on quentale-workspace at bounding box center [719, 386] width 1438 height 773
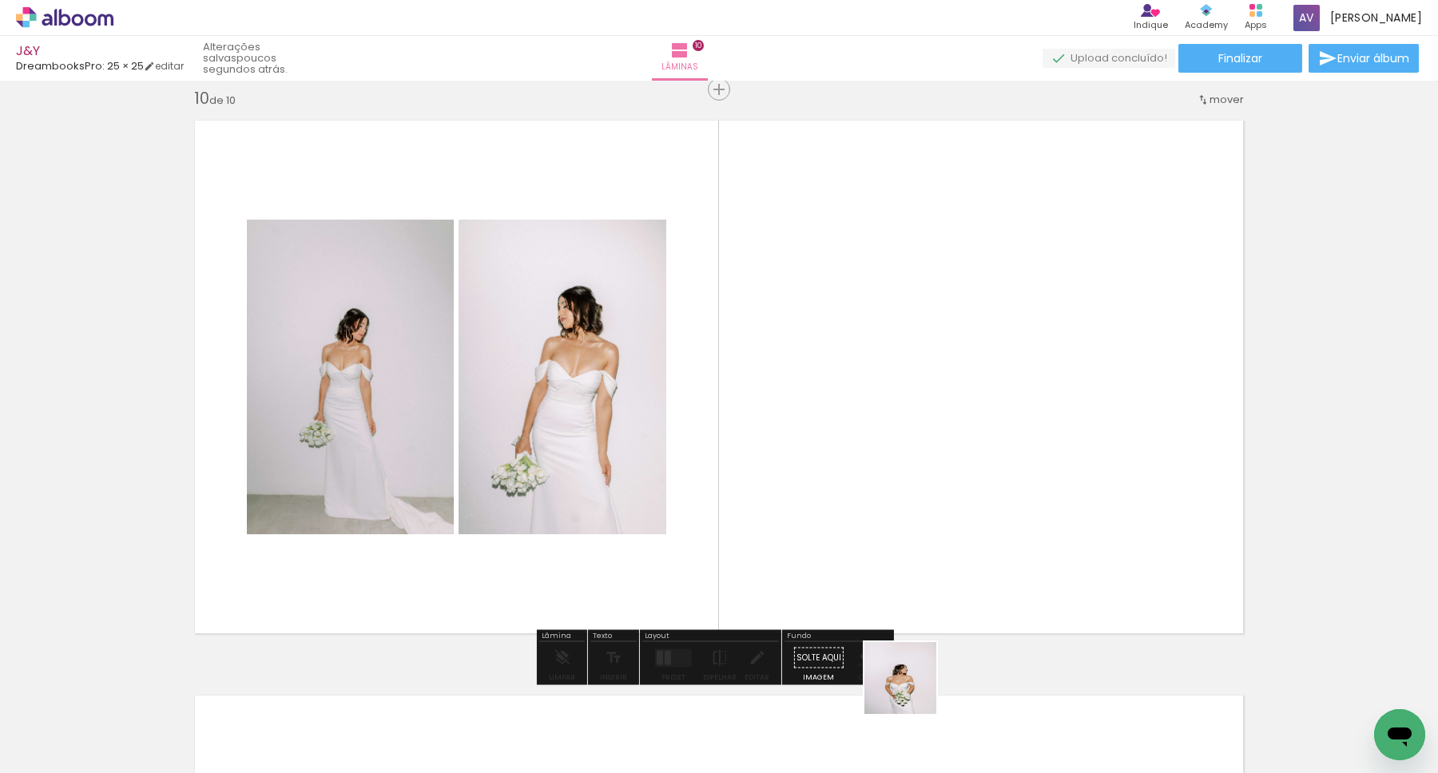
drag, startPoint x: 932, startPoint y: 717, endPoint x: 792, endPoint y: 455, distance: 297.0
click at [793, 456] on quentale-workspace at bounding box center [719, 386] width 1438 height 773
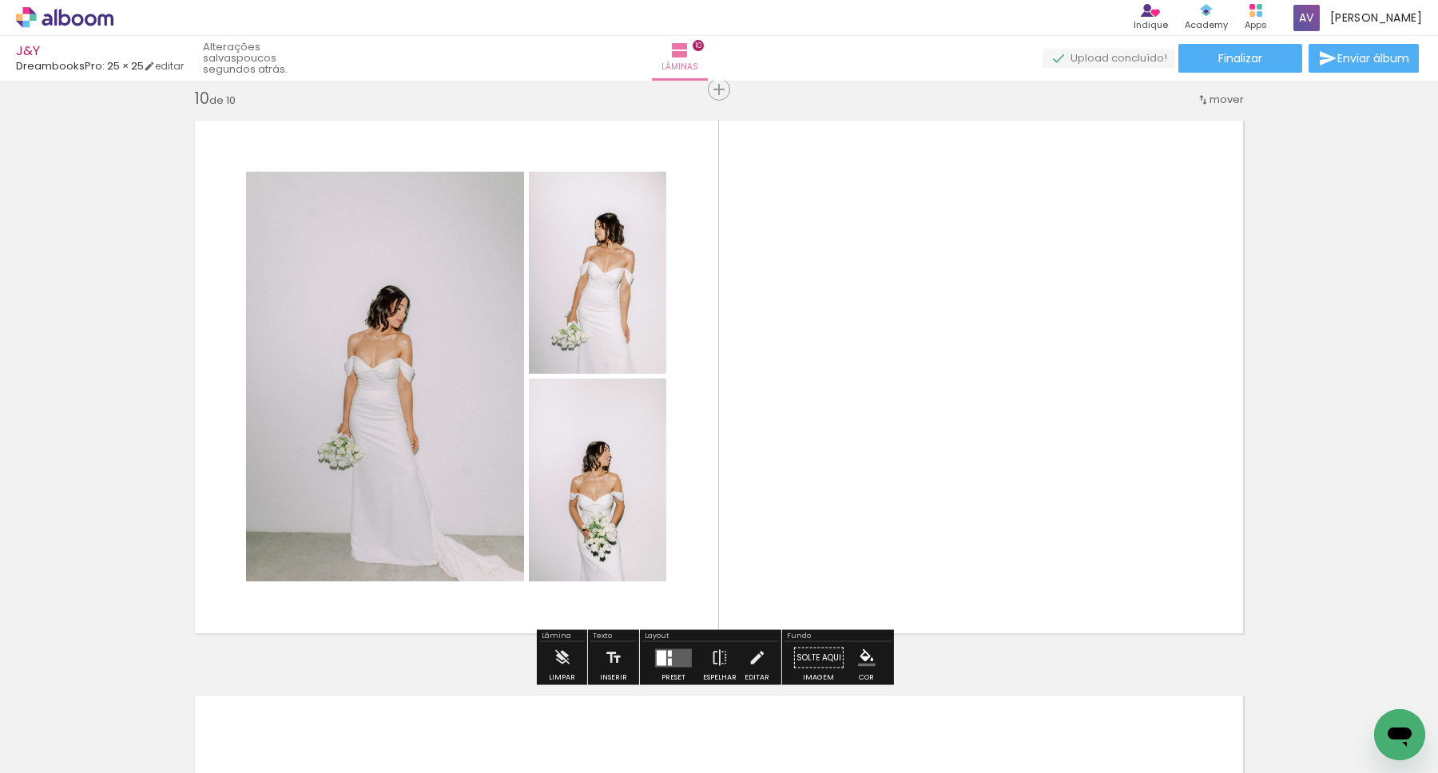
click at [669, 656] on quentale-layouter at bounding box center [673, 658] width 37 height 18
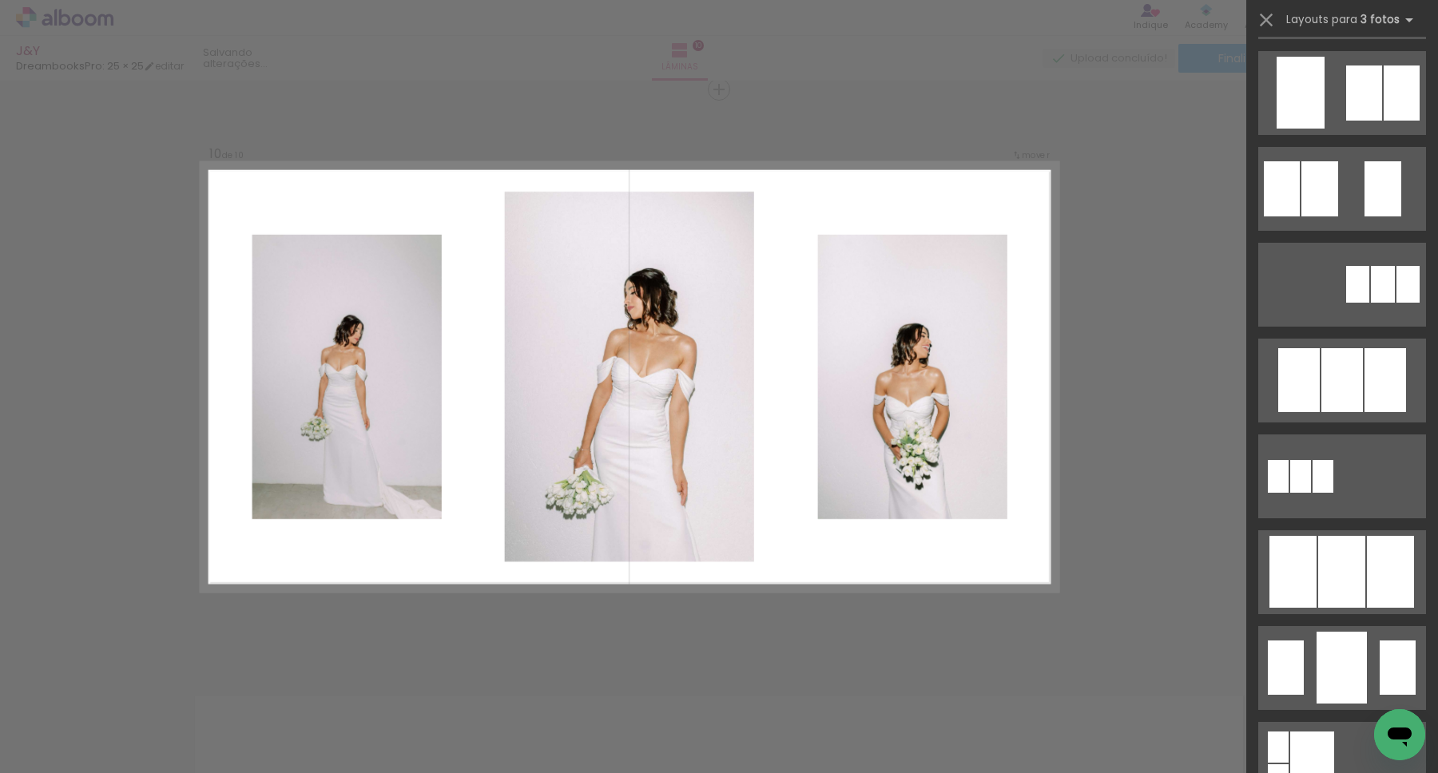
scroll to position [752, 0]
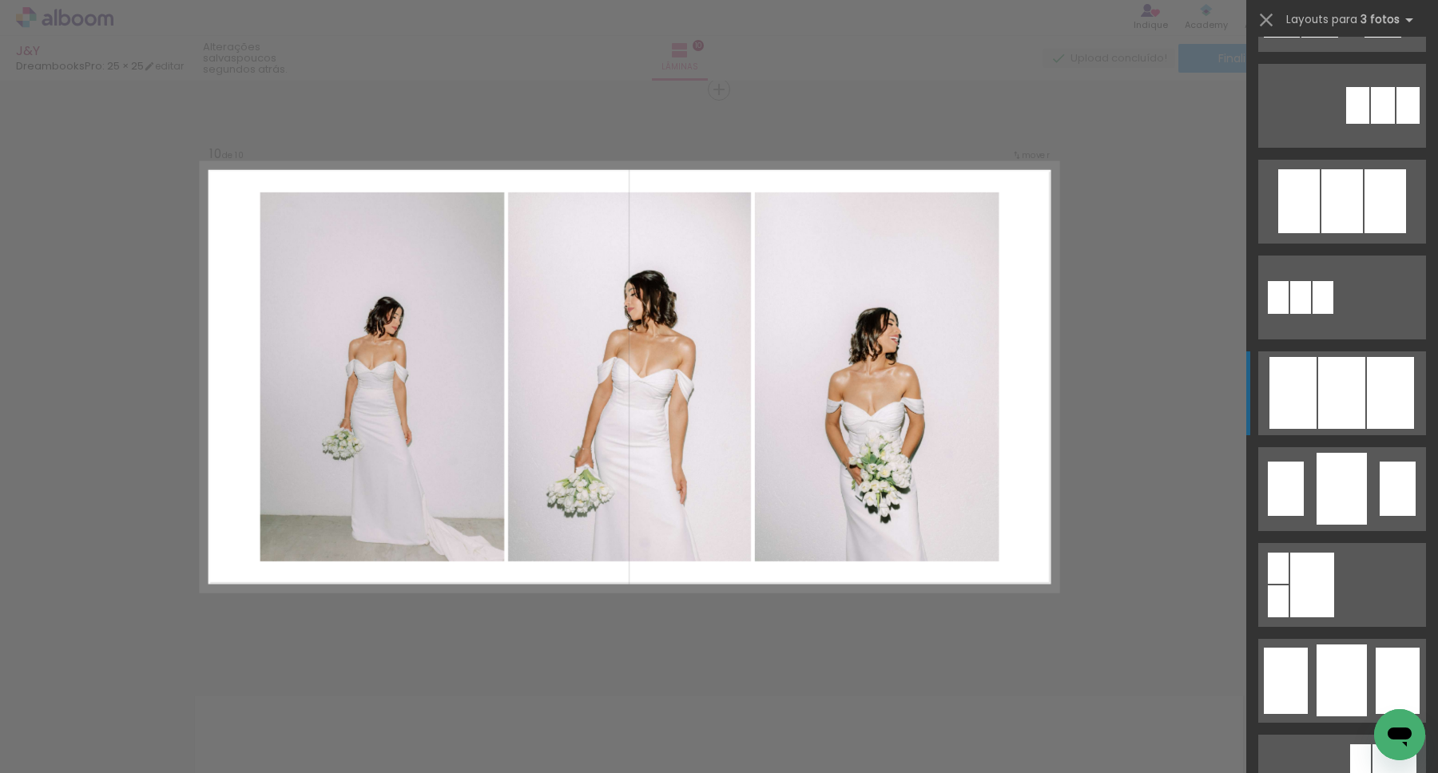
click at [1321, 233] on div at bounding box center [1342, 201] width 42 height 64
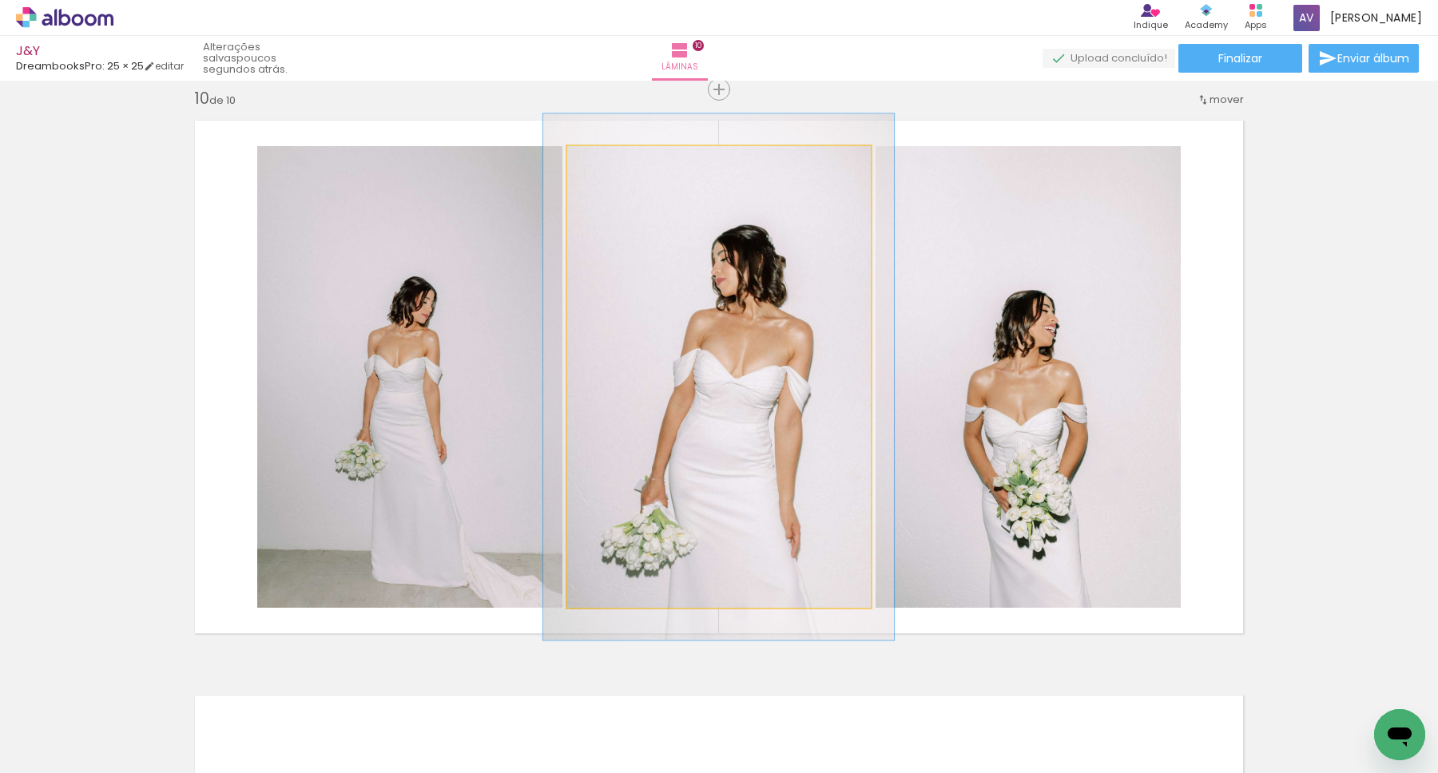
drag, startPoint x: 598, startPoint y: 166, endPoint x: 606, endPoint y: 167, distance: 8.0
type paper-slider "114"
click at [606, 167] on div at bounding box center [613, 163] width 14 height 14
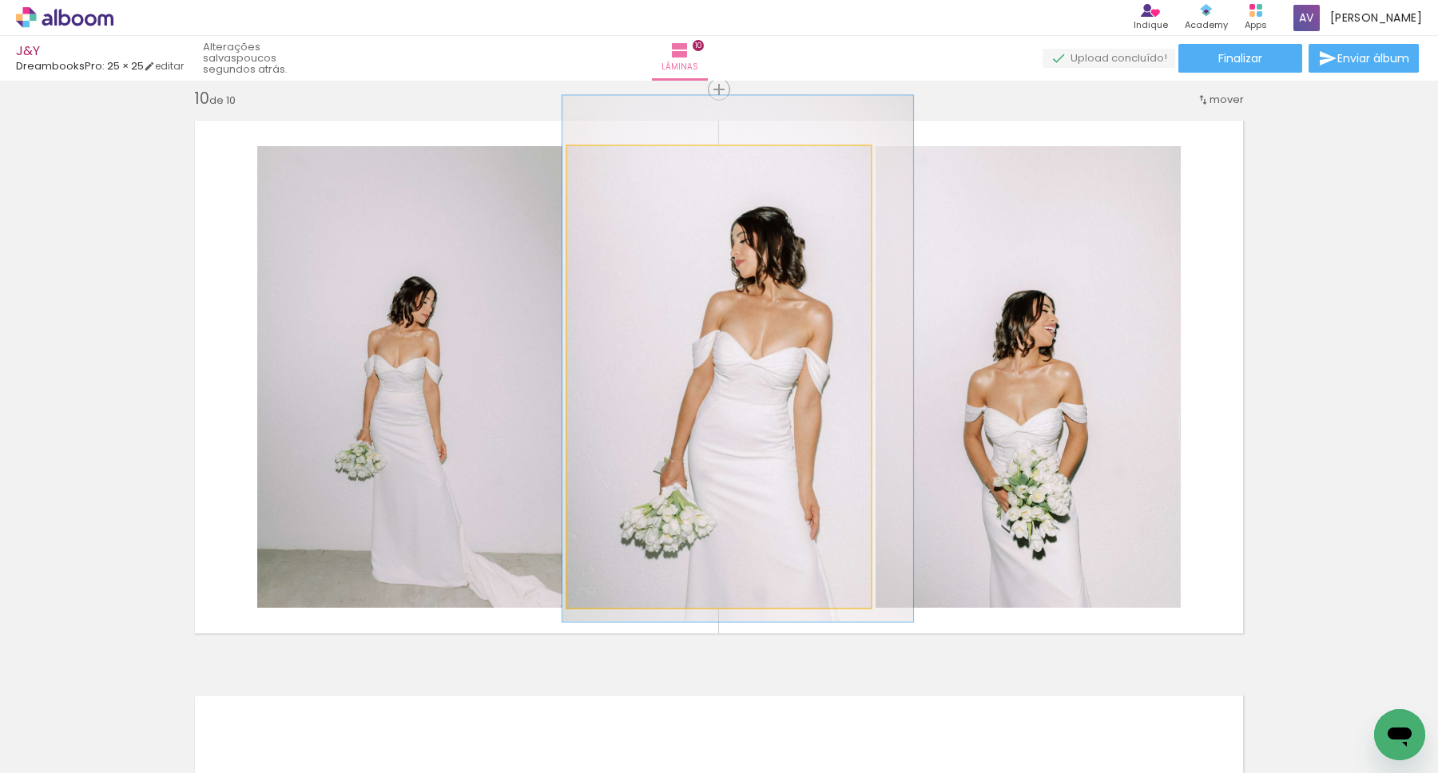
drag, startPoint x: 719, startPoint y: 273, endPoint x: 738, endPoint y: 254, distance: 27.1
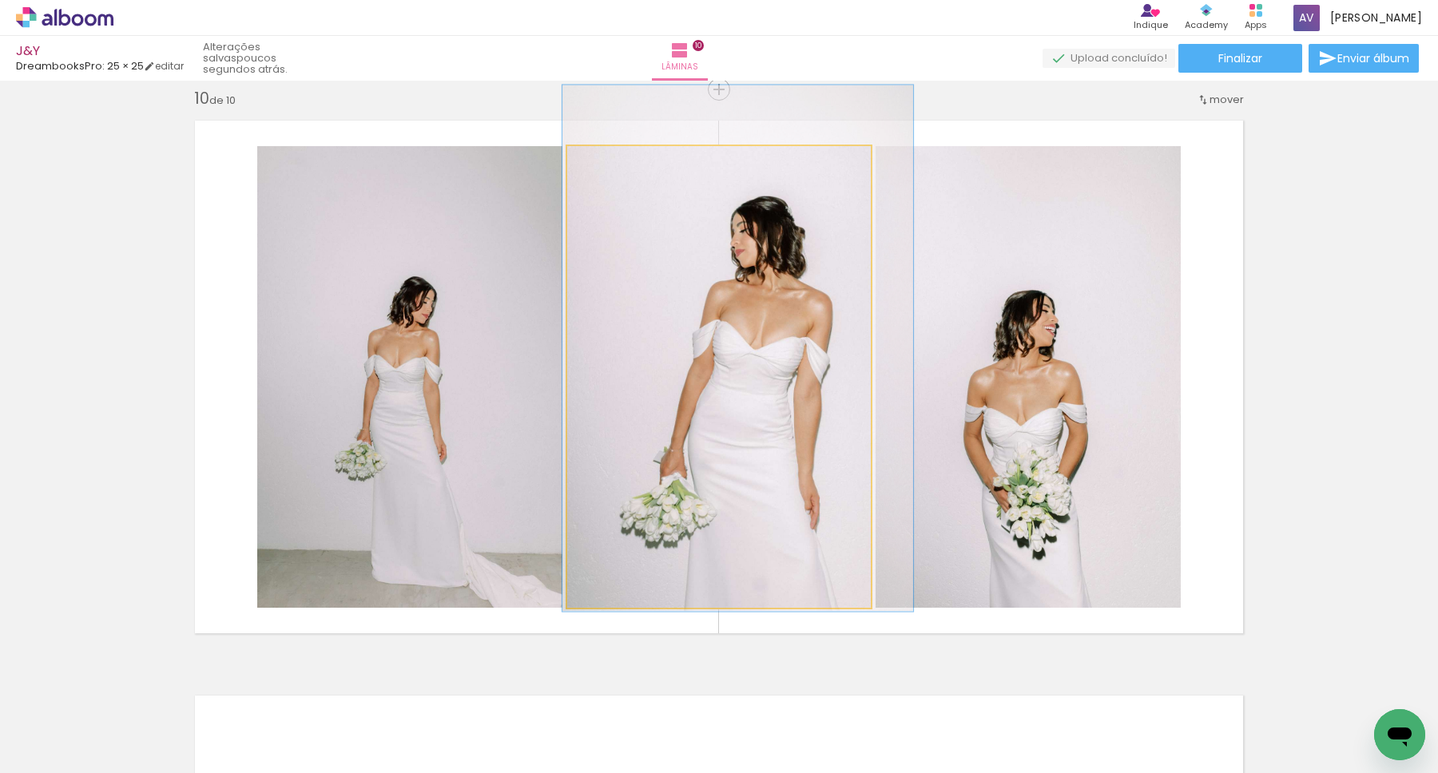
drag, startPoint x: 753, startPoint y: 260, endPoint x: 753, endPoint y: 250, distance: 9.6
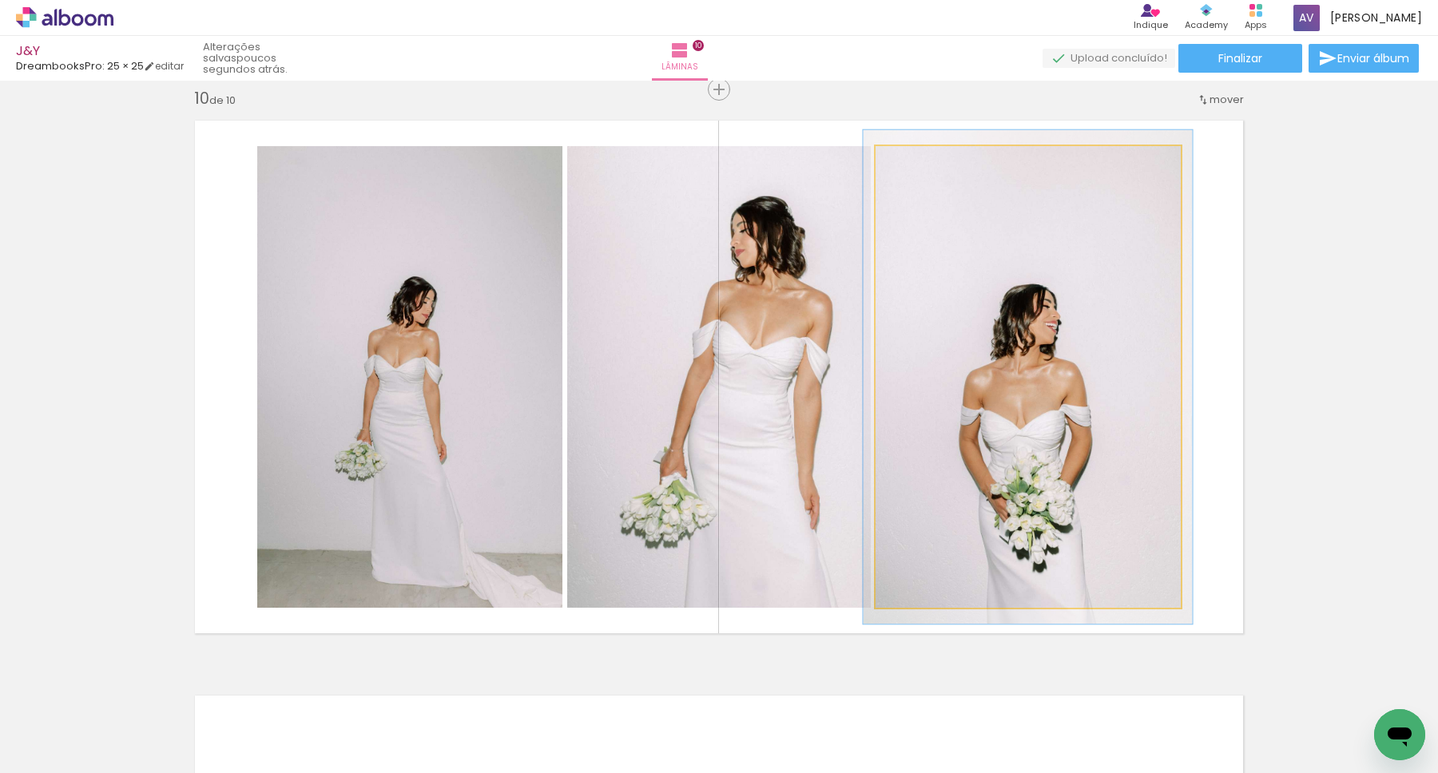
type paper-slider "107"
click at [915, 165] on div at bounding box center [917, 163] width 14 height 14
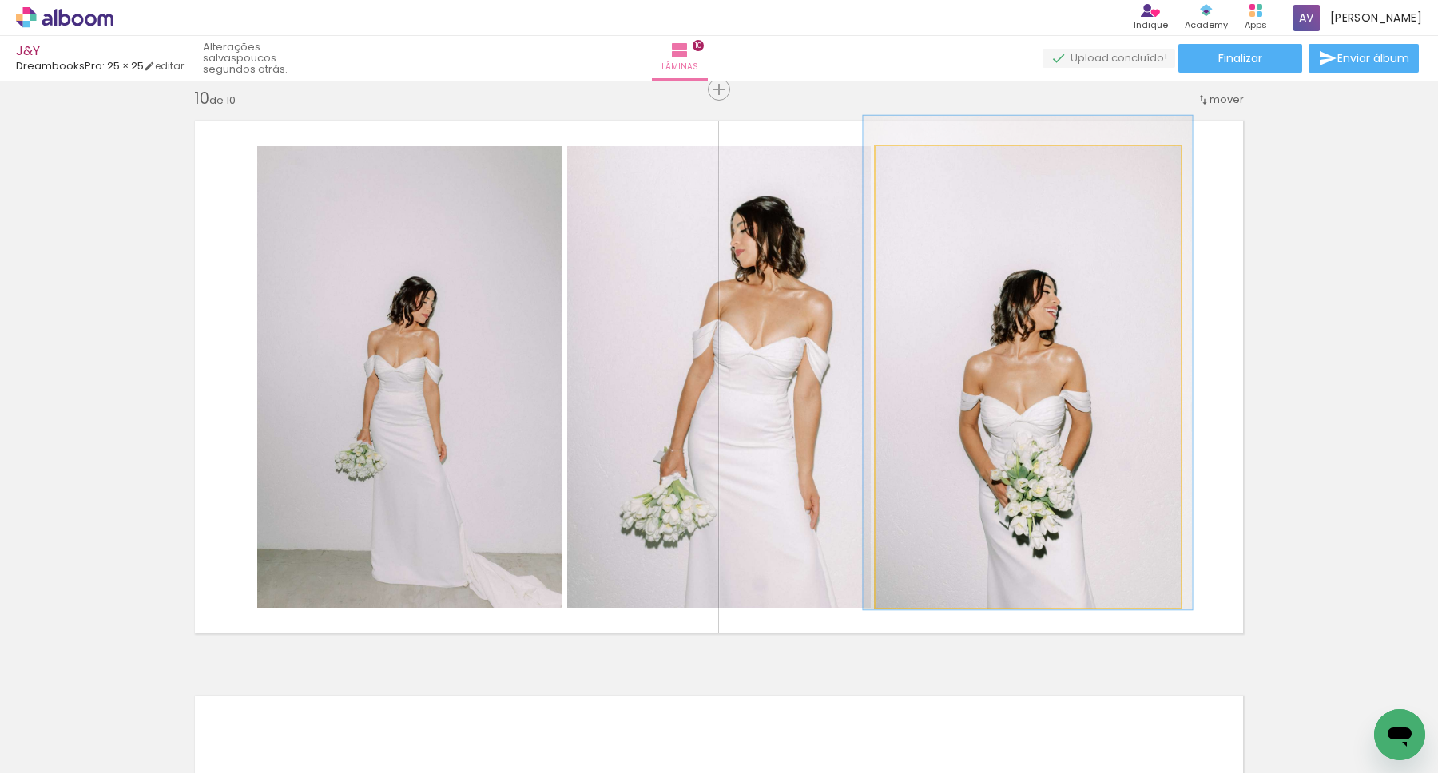
drag, startPoint x: 1063, startPoint y: 377, endPoint x: 1063, endPoint y: 363, distance: 14.4
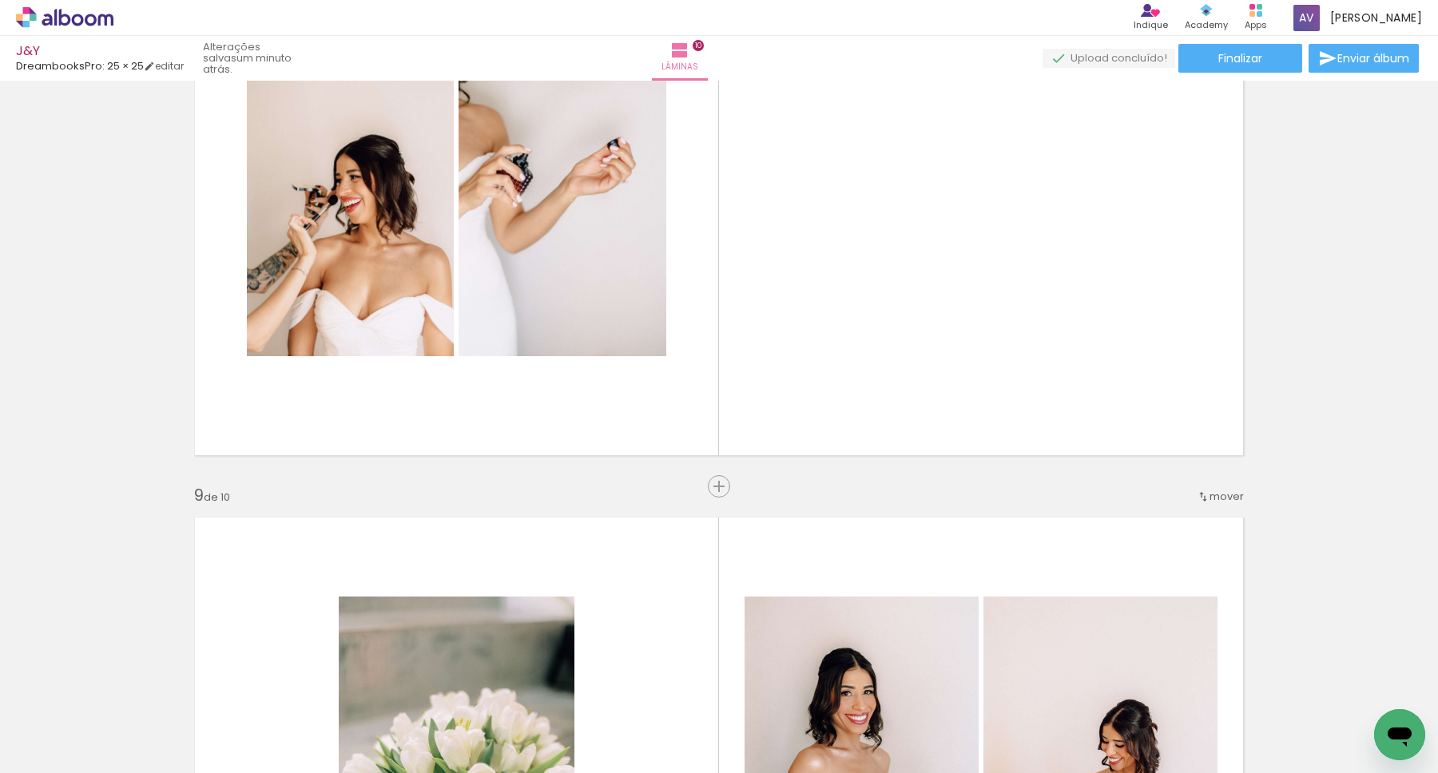
scroll to position [4229, 0]
